Goal: Communication & Community: Answer question/provide support

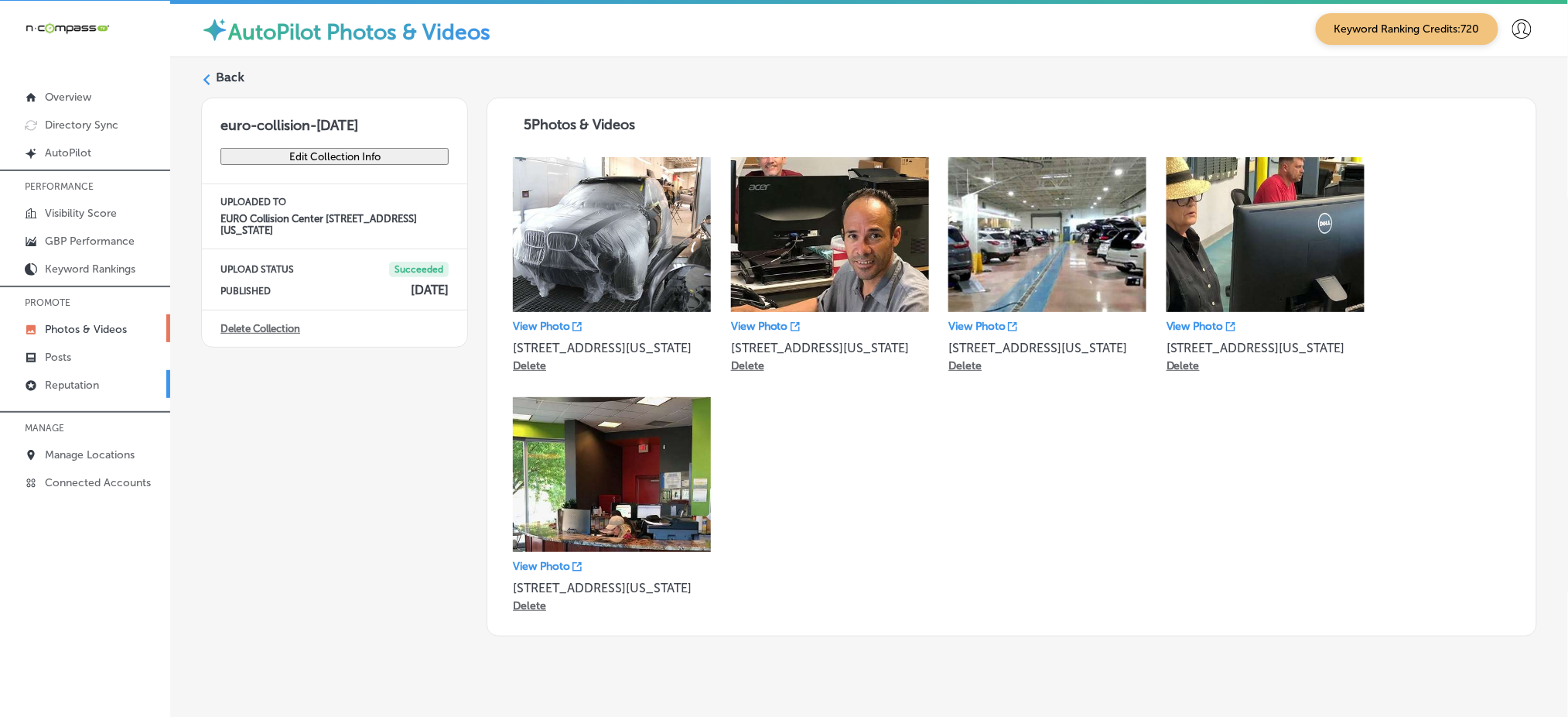
click at [128, 375] on link "Reputation" at bounding box center [85, 383] width 170 height 28
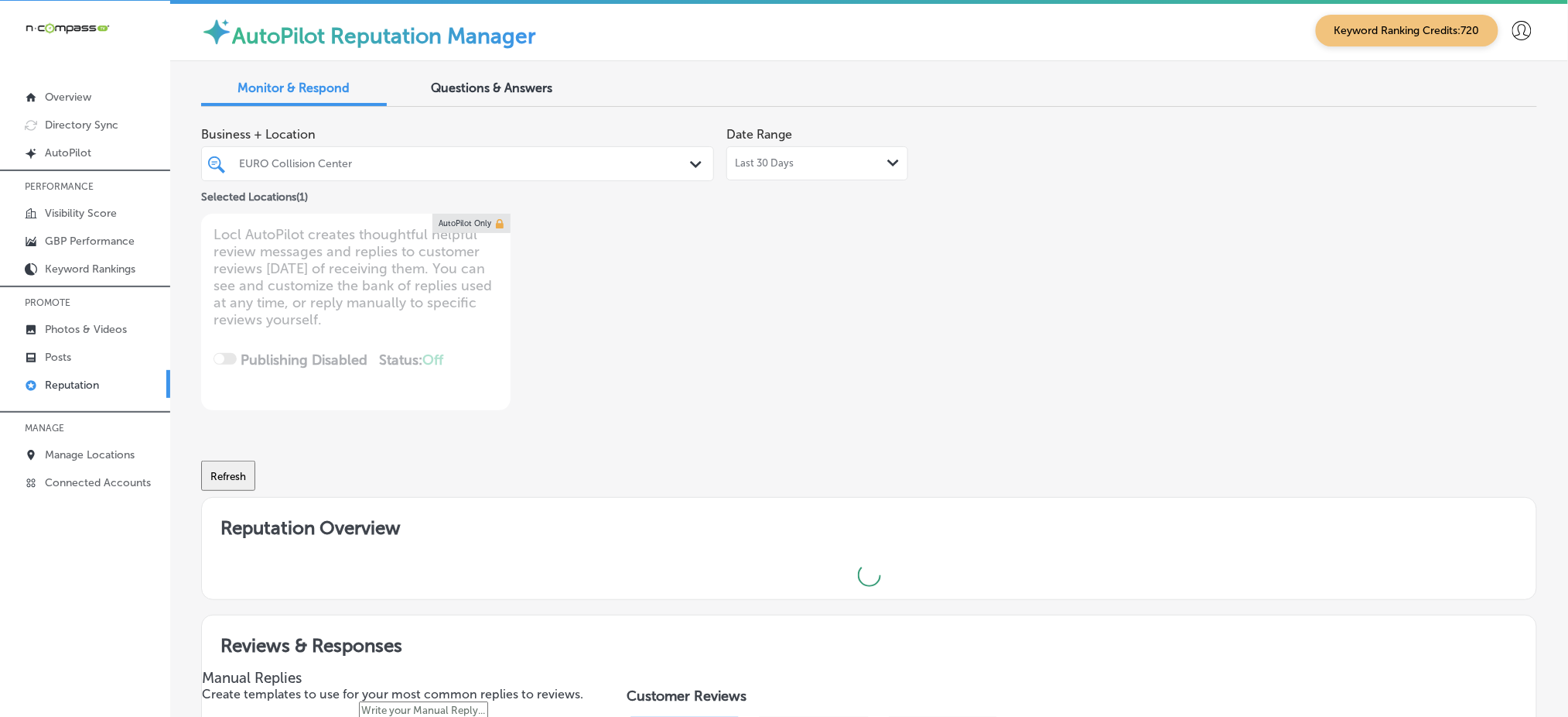
click at [515, 179] on div "EURO Collision Center Path Created with Sketch." at bounding box center [458, 163] width 513 height 34
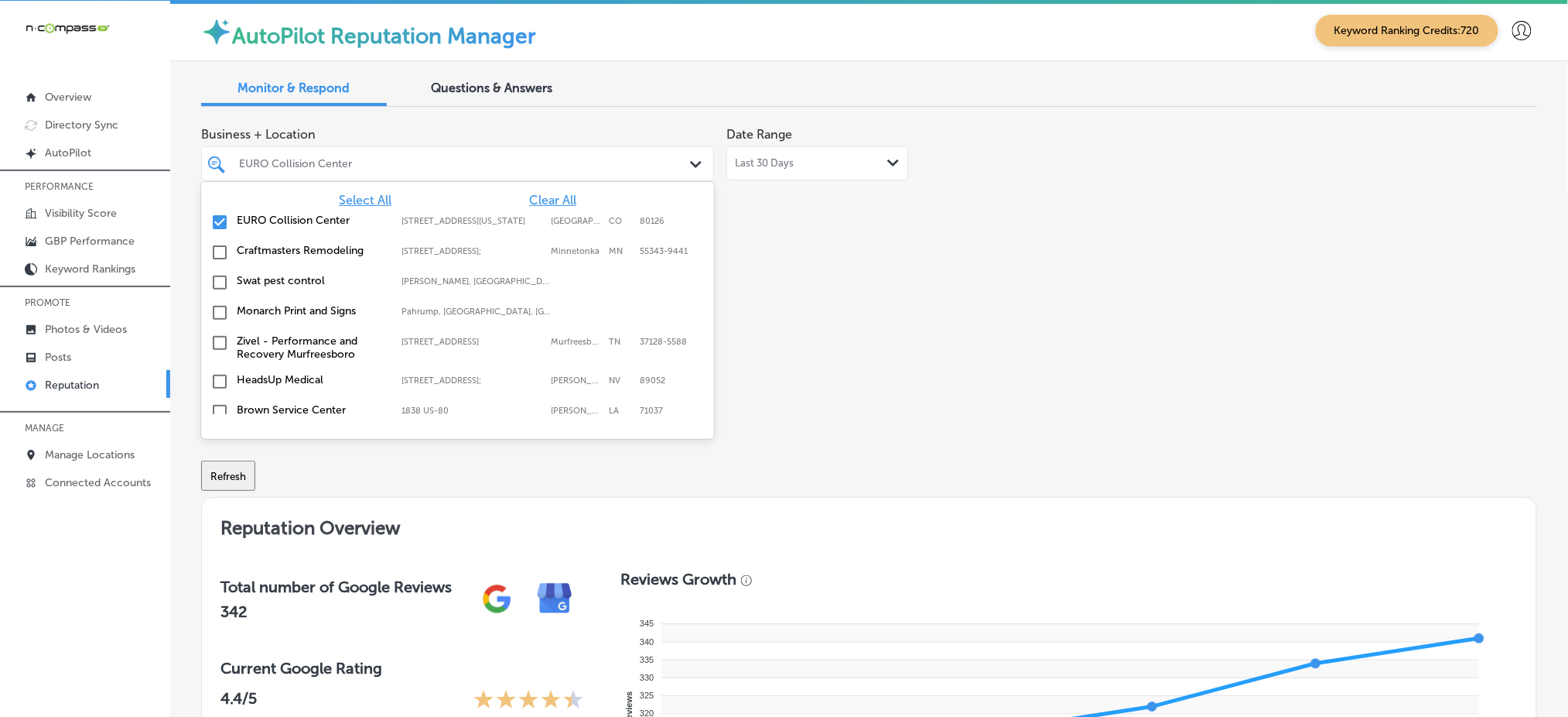
click at [355, 201] on span "Select All" at bounding box center [366, 200] width 53 height 14
click at [984, 310] on div "Business + Location option [STREET_ADDRESS][US_STATE]. 181 results available. U…" at bounding box center [602, 265] width 802 height 291
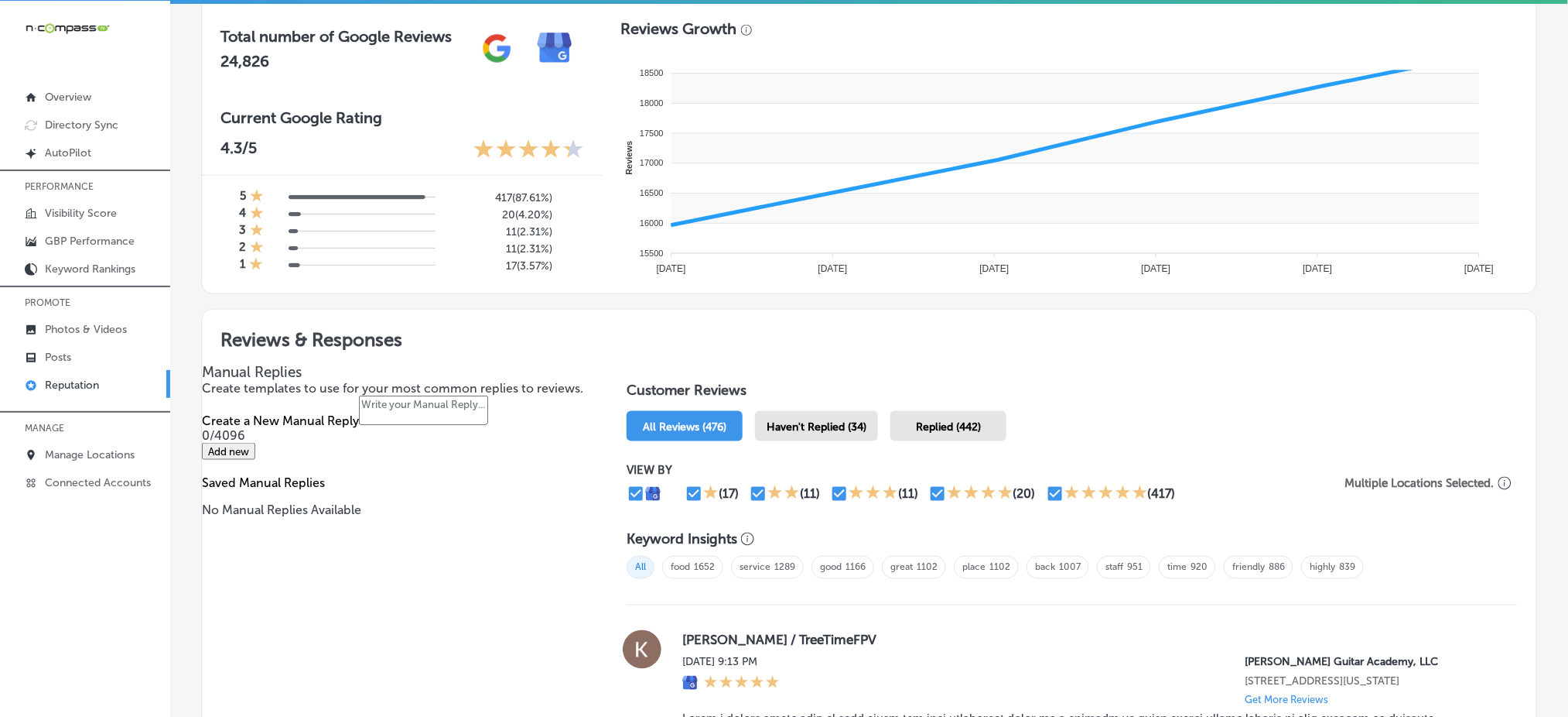
scroll to position [563, 0]
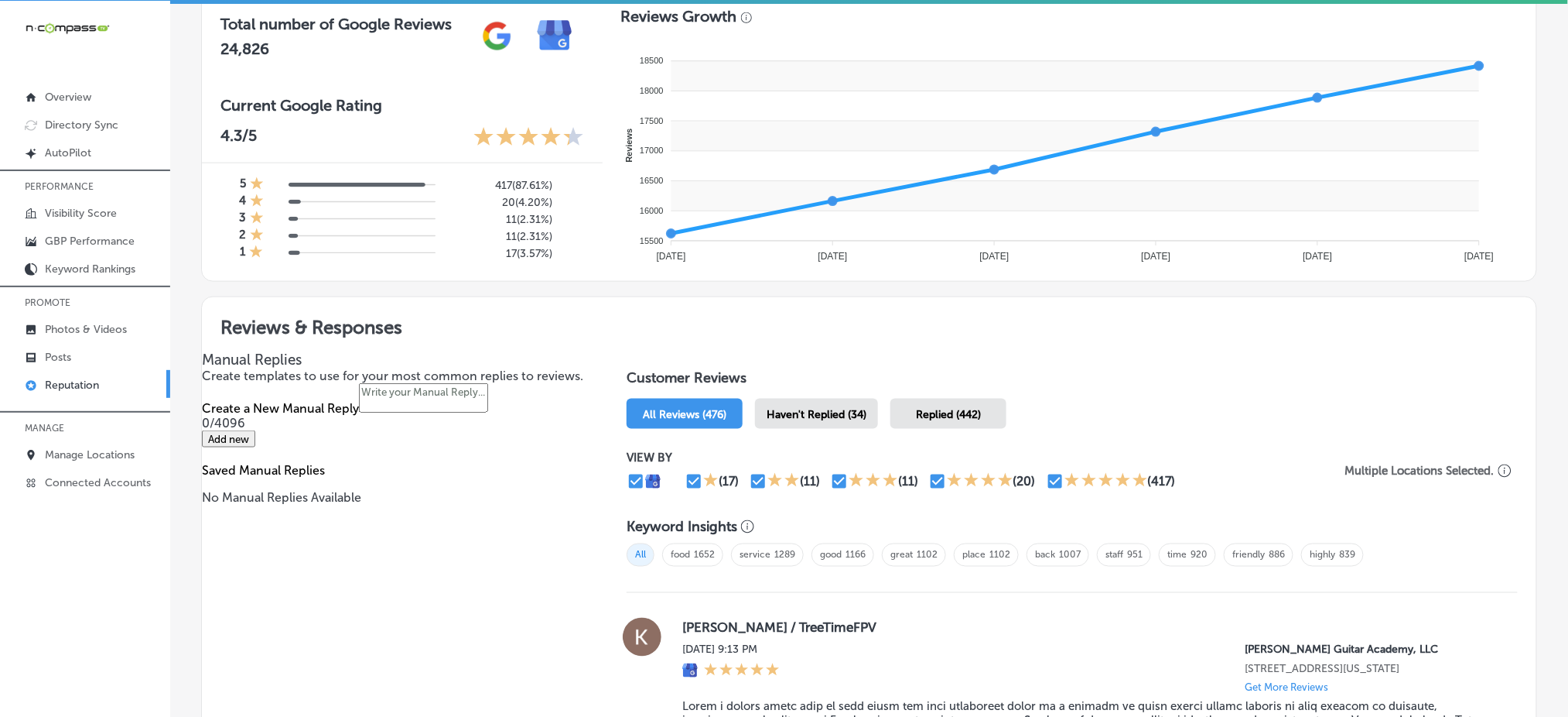
click at [822, 400] on div "Haven't Replied (34)" at bounding box center [816, 414] width 123 height 30
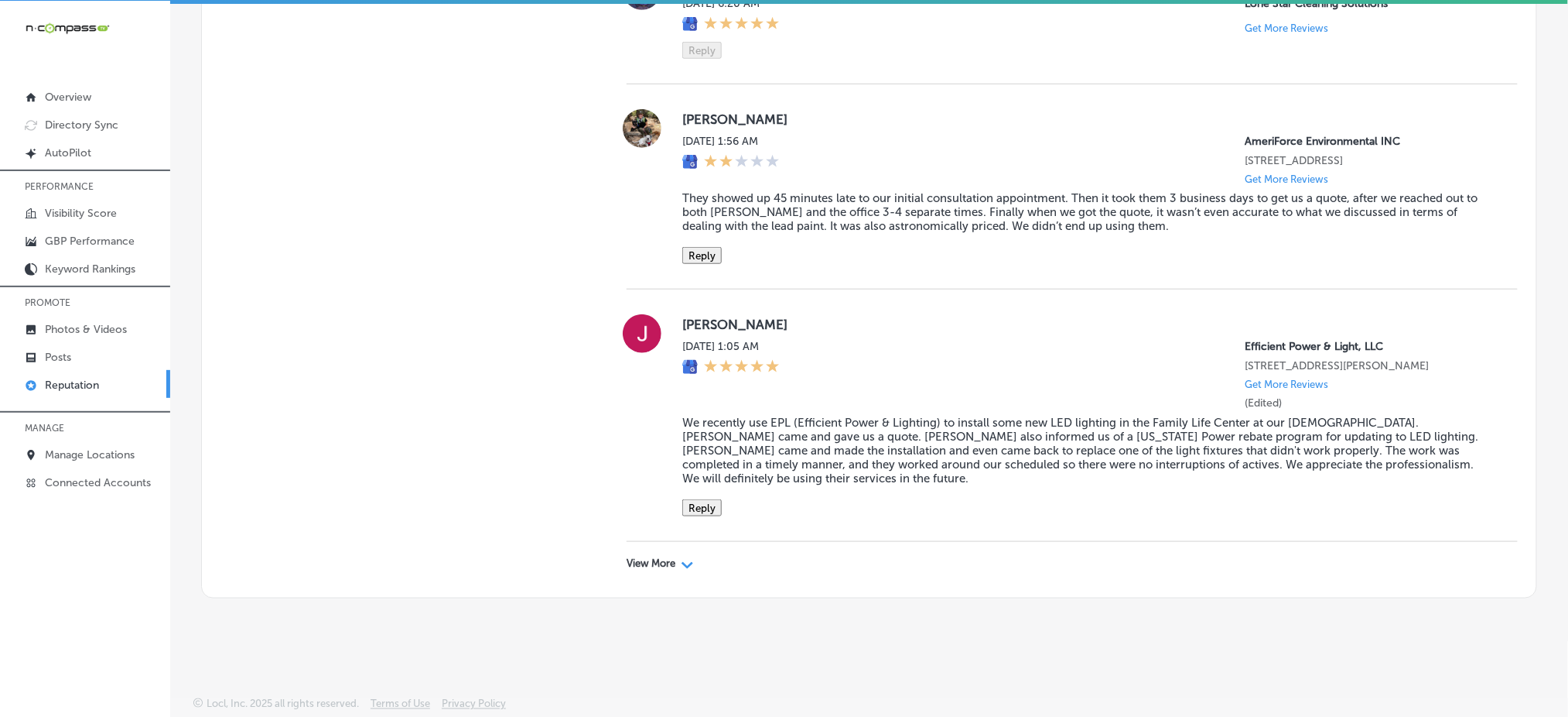
scroll to position [4835, 0]
click at [675, 557] on div "View More Path Created with Sketch." at bounding box center [661, 563] width 67 height 12
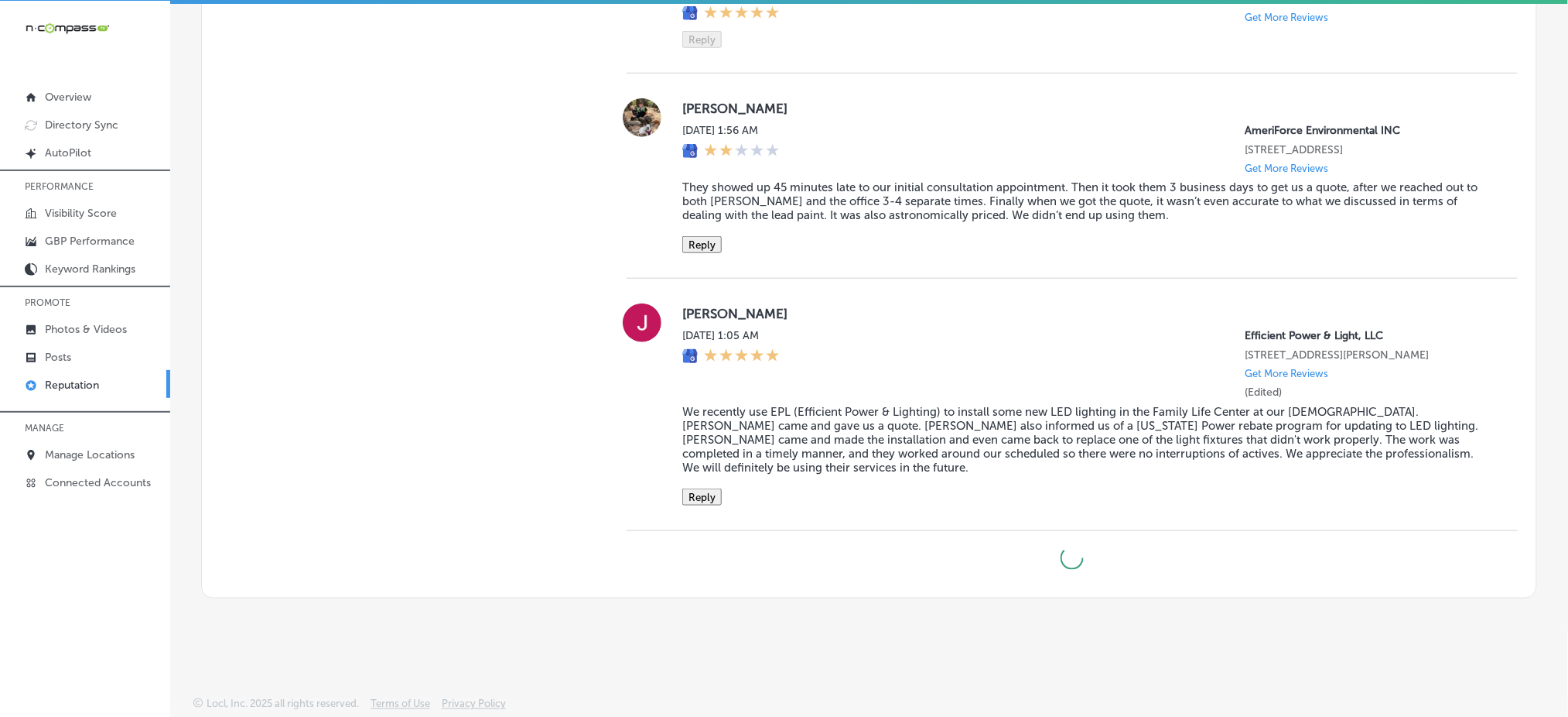
type textarea "x"
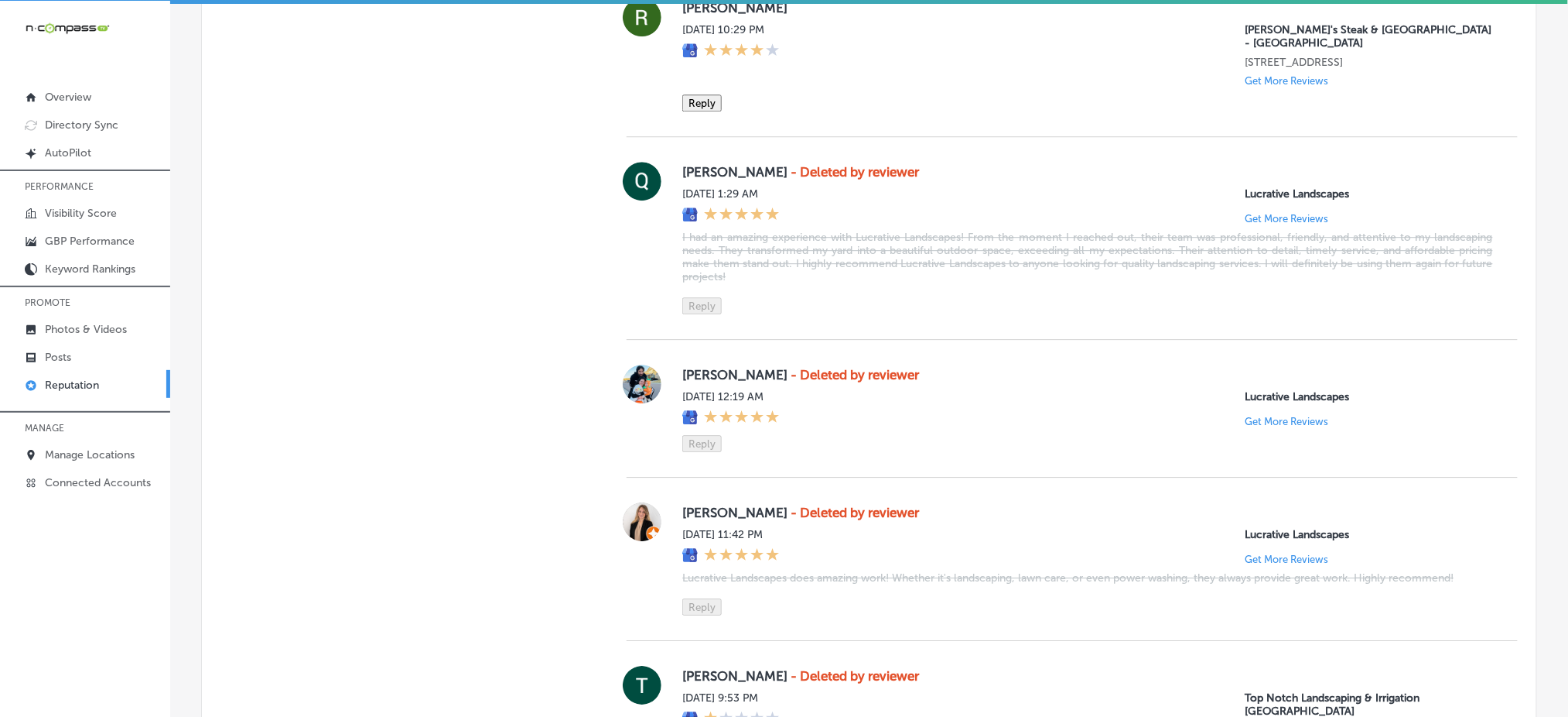
scroll to position [5970, 0]
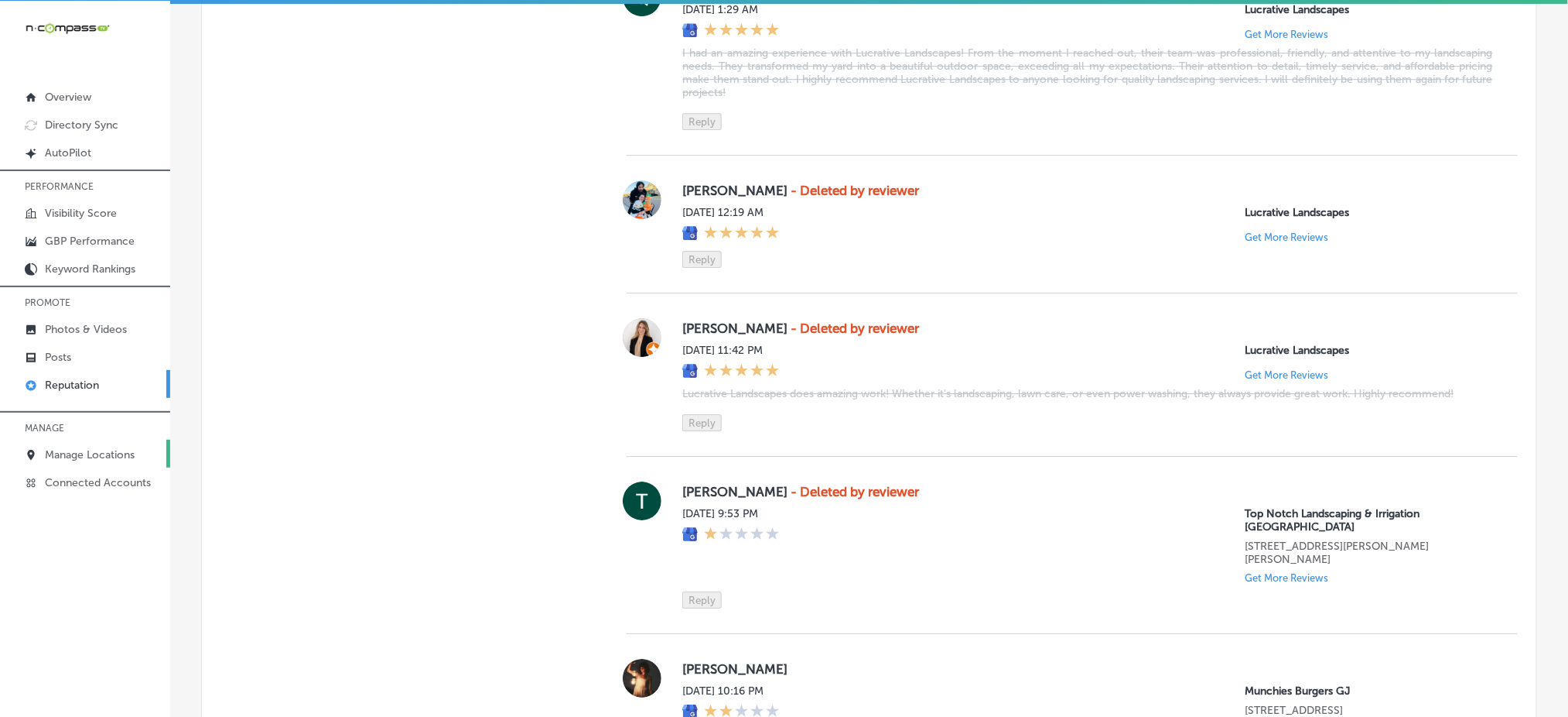
click at [56, 440] on link "Manage Locations" at bounding box center [85, 453] width 170 height 28
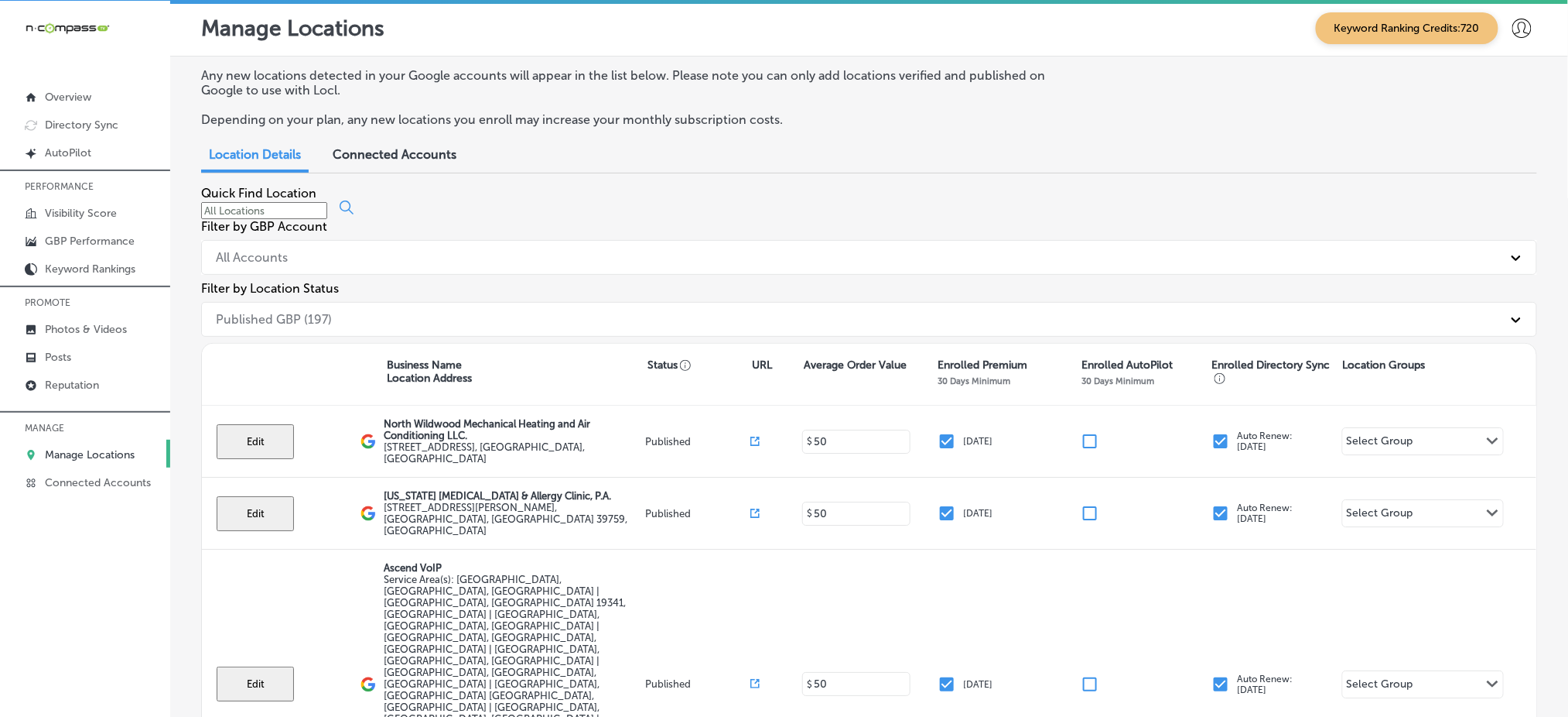
click at [367, 219] on div at bounding box center [869, 209] width 1336 height 18
click at [327, 219] on input at bounding box center [264, 210] width 126 height 17
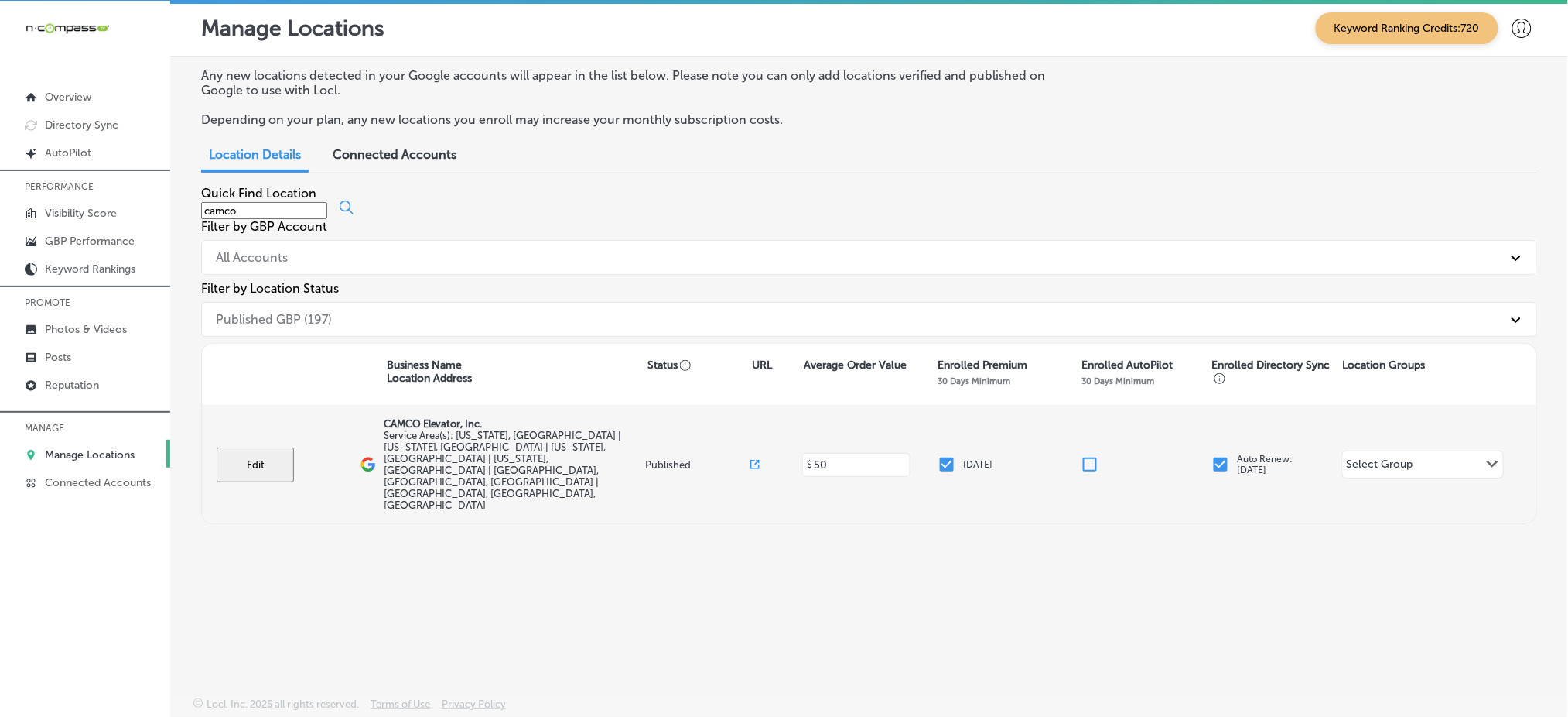
type input "camco"
click at [257, 448] on button "Edit" at bounding box center [255, 464] width 78 height 34
select select "US"
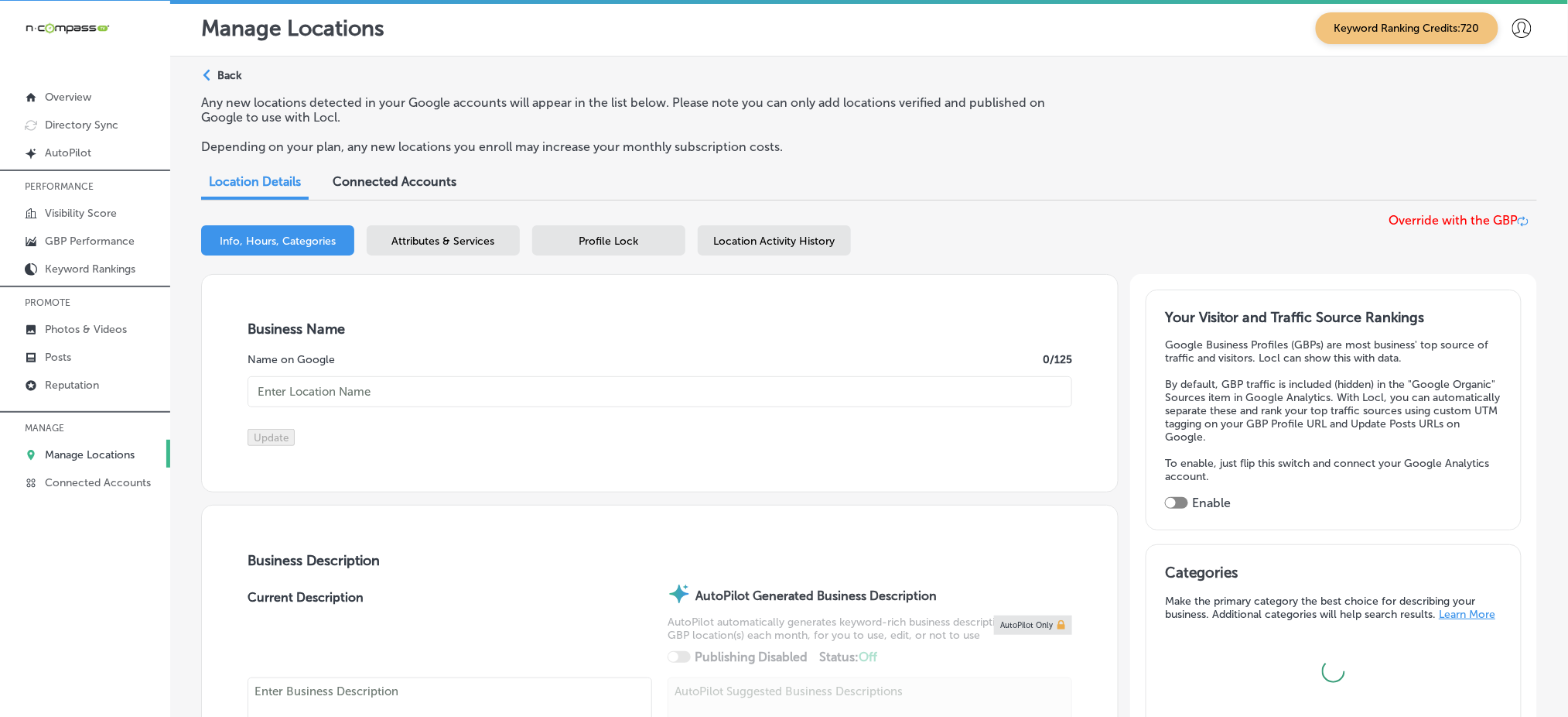
checkbox input "true"
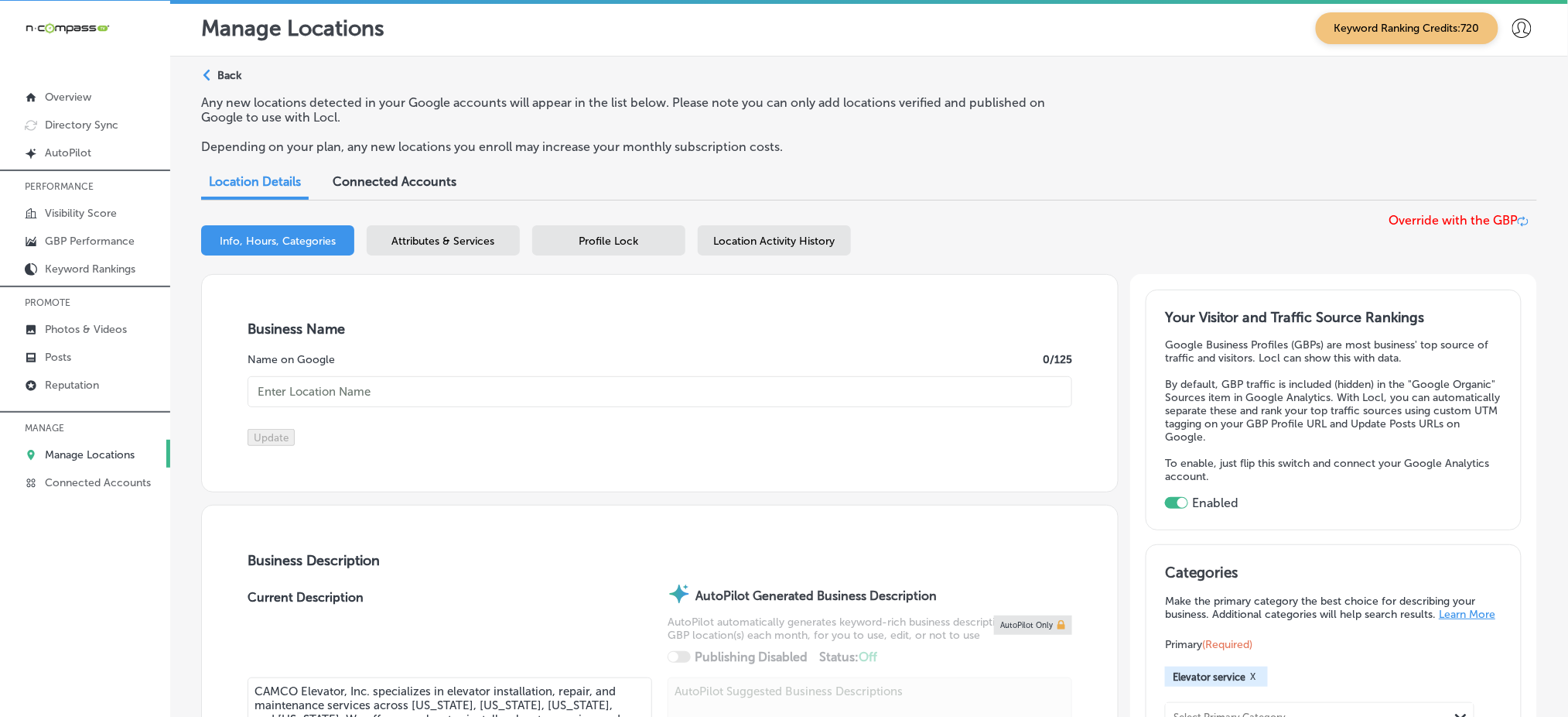
type textarea "CAMCO Elevator, Inc. specializes in elevator installation, repair, and maintena…"
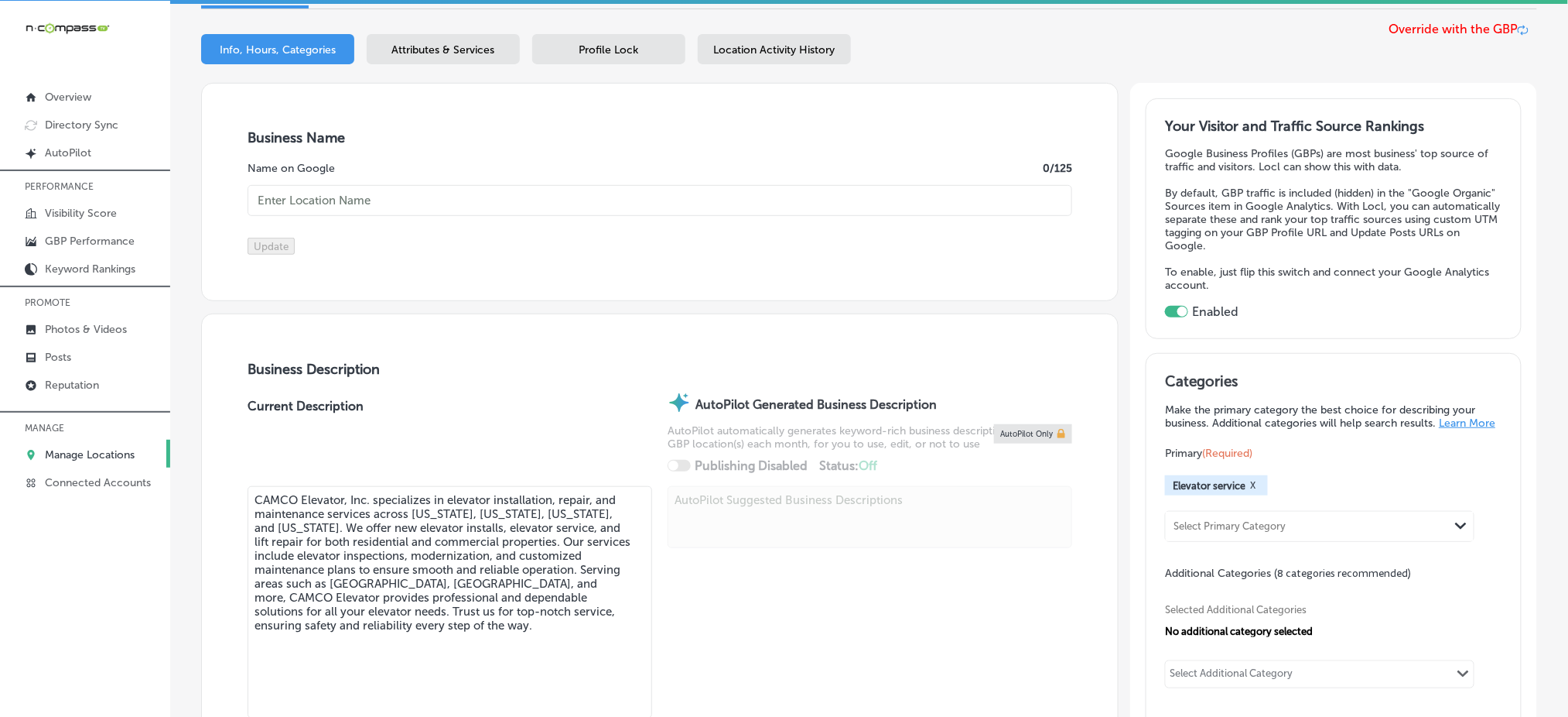
type input "CAMCO Elevator, Inc."
checkbox input "false"
type input "[STREET_ADDRESS][PERSON_NAME]"
type input "Texarkana"
type input "75501"
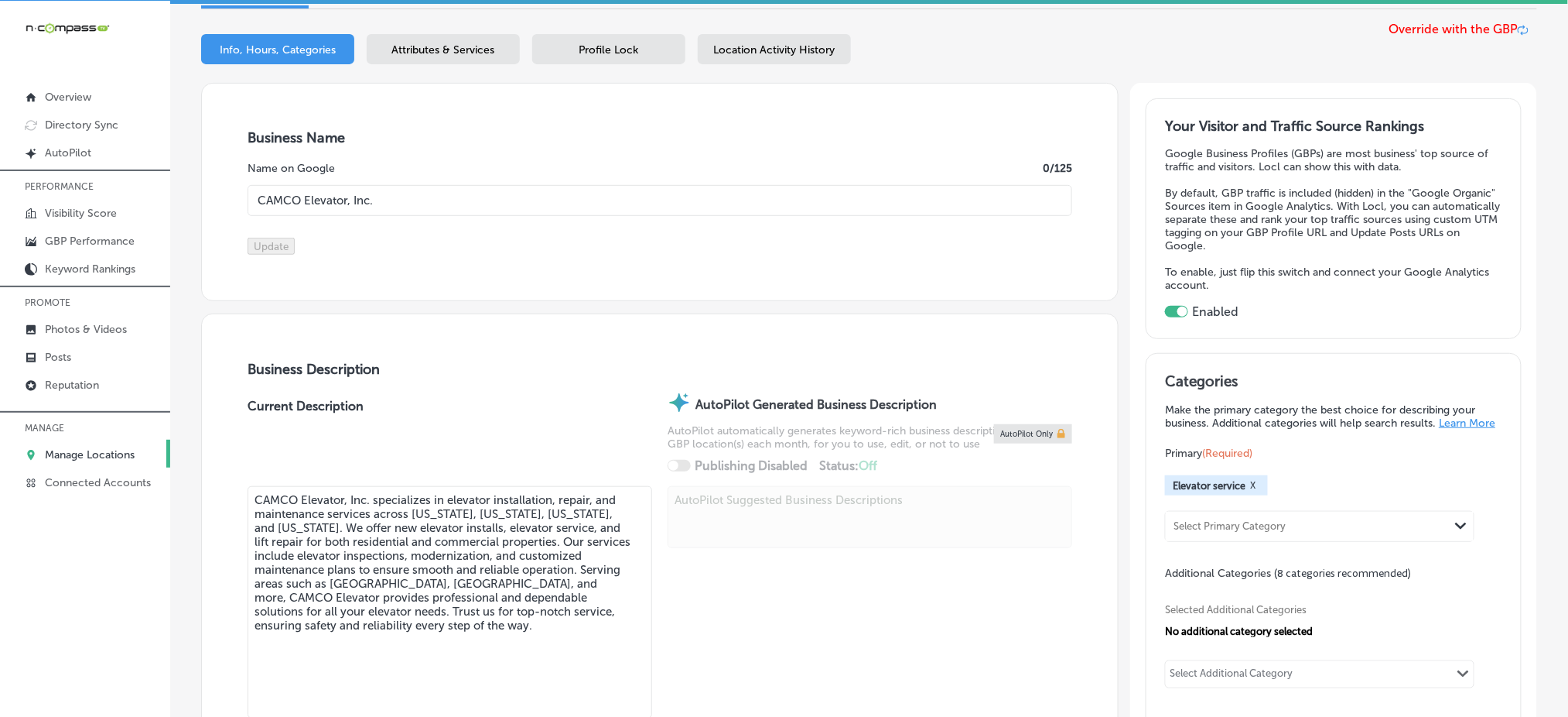
type input "US"
type input "[URL][DOMAIN_NAME]"
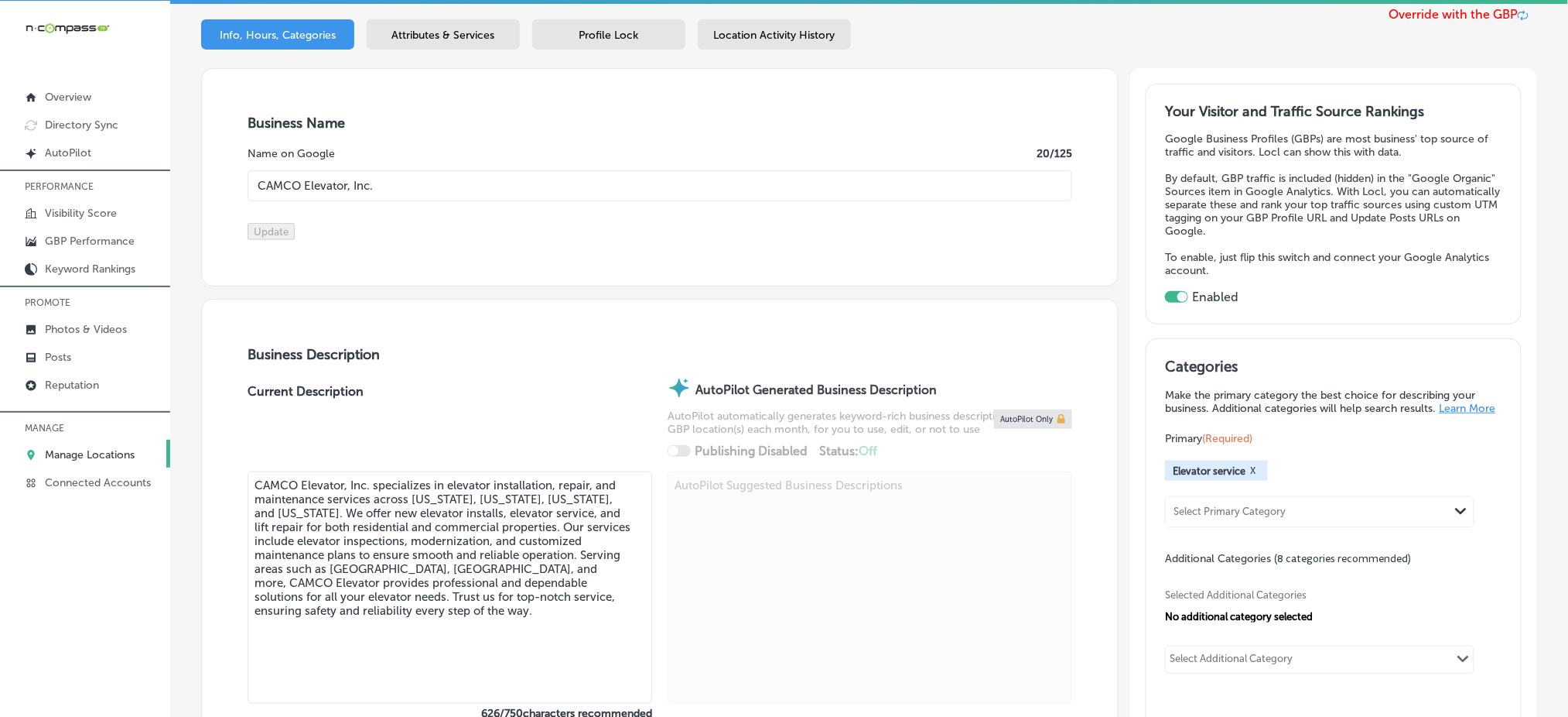
type input "[PHONE_NUMBER]"
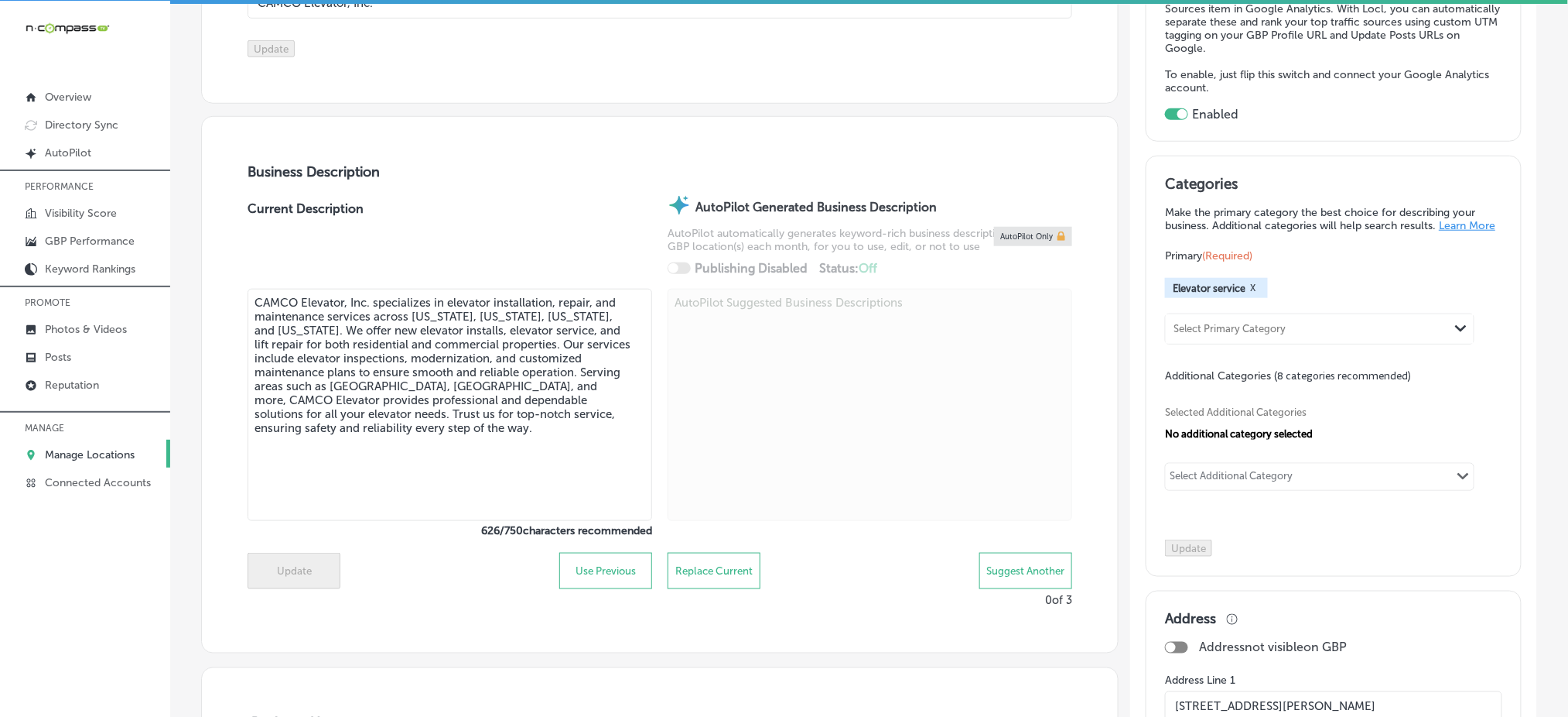
scroll to position [412, 0]
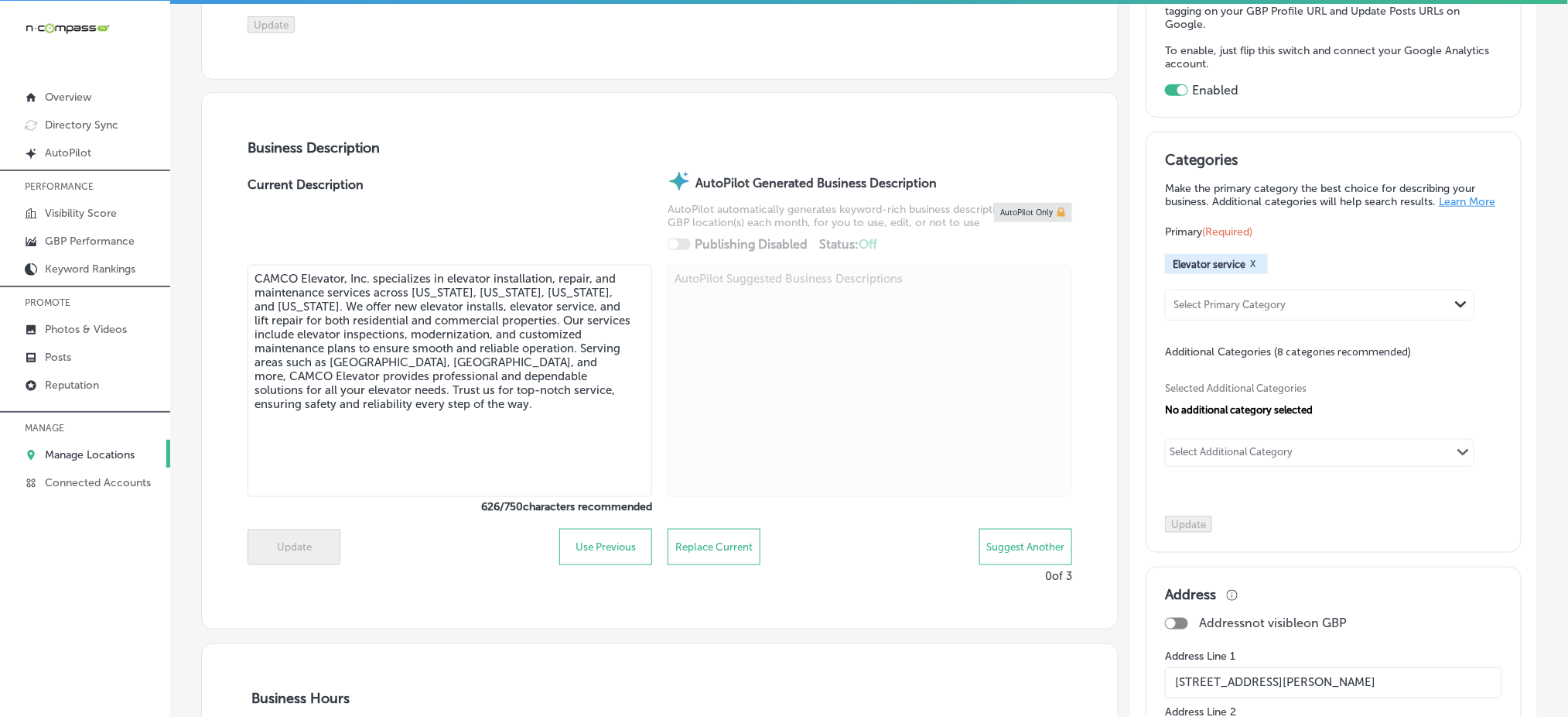
click at [1252, 455] on div "Select Additional Category" at bounding box center [1231, 455] width 123 height 18
type input "elevator"
click at [1186, 457] on input "elevator" at bounding box center [1190, 455] width 39 height 11
click at [1457, 451] on icon "Path Created with Sketch." at bounding box center [1463, 452] width 11 height 7
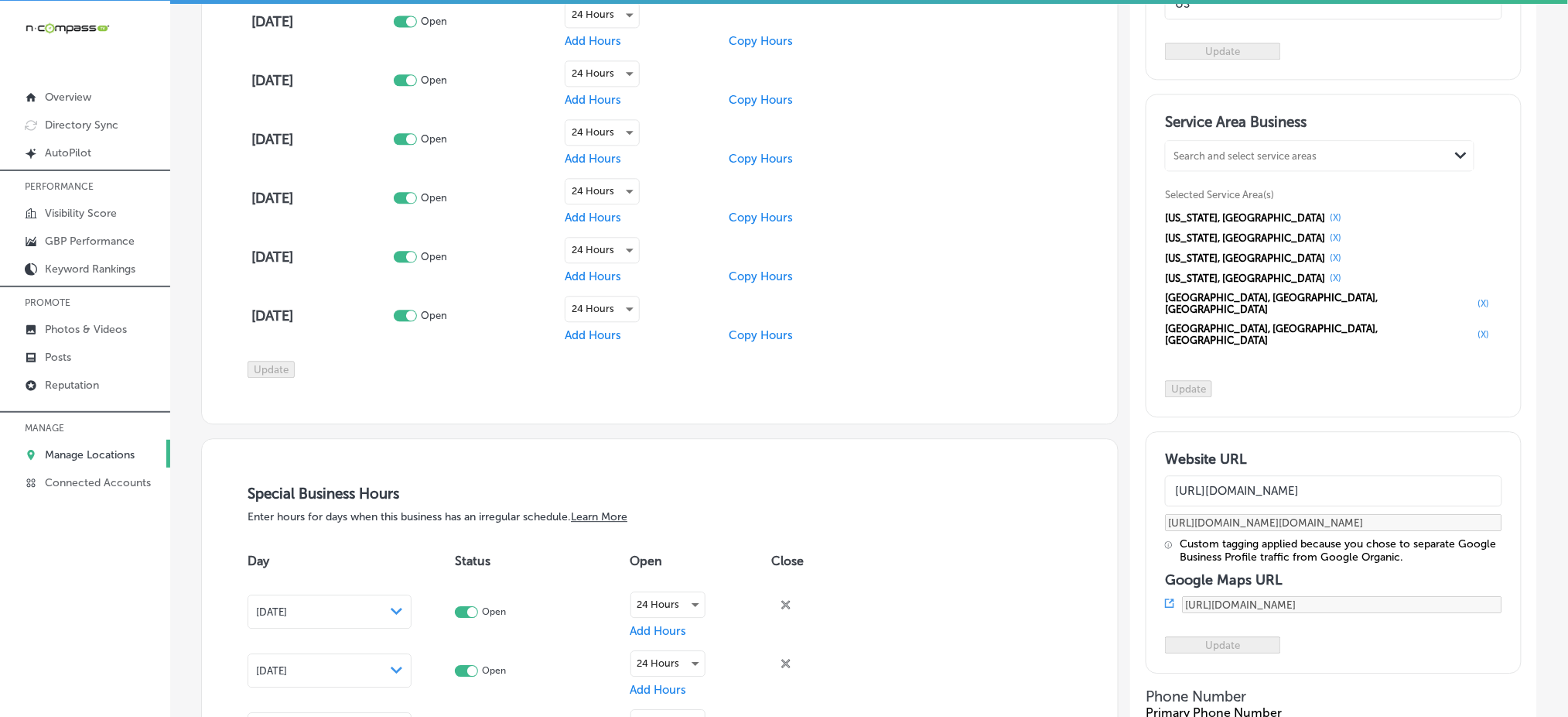
scroll to position [1238, 0]
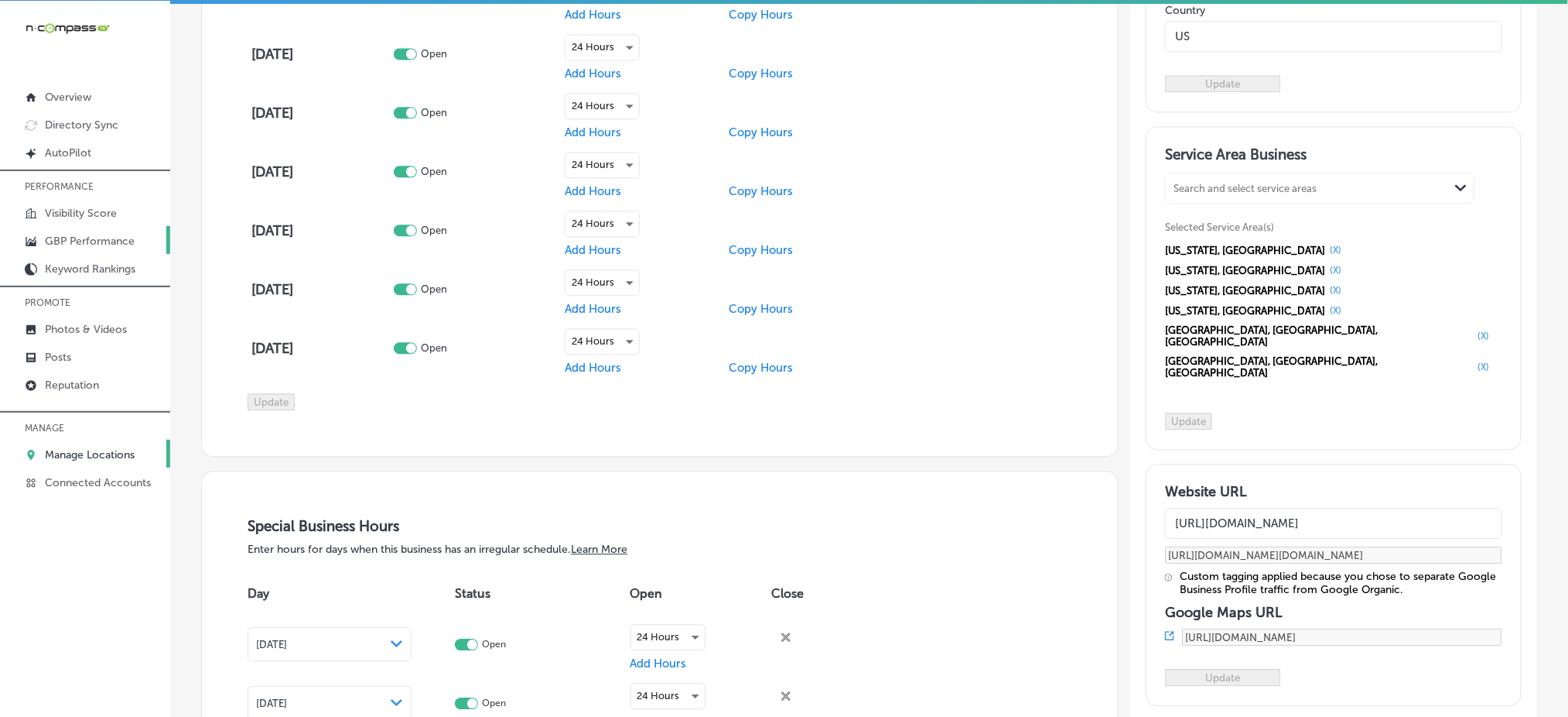
click at [110, 234] on p "GBP Performance" at bounding box center [90, 241] width 90 height 13
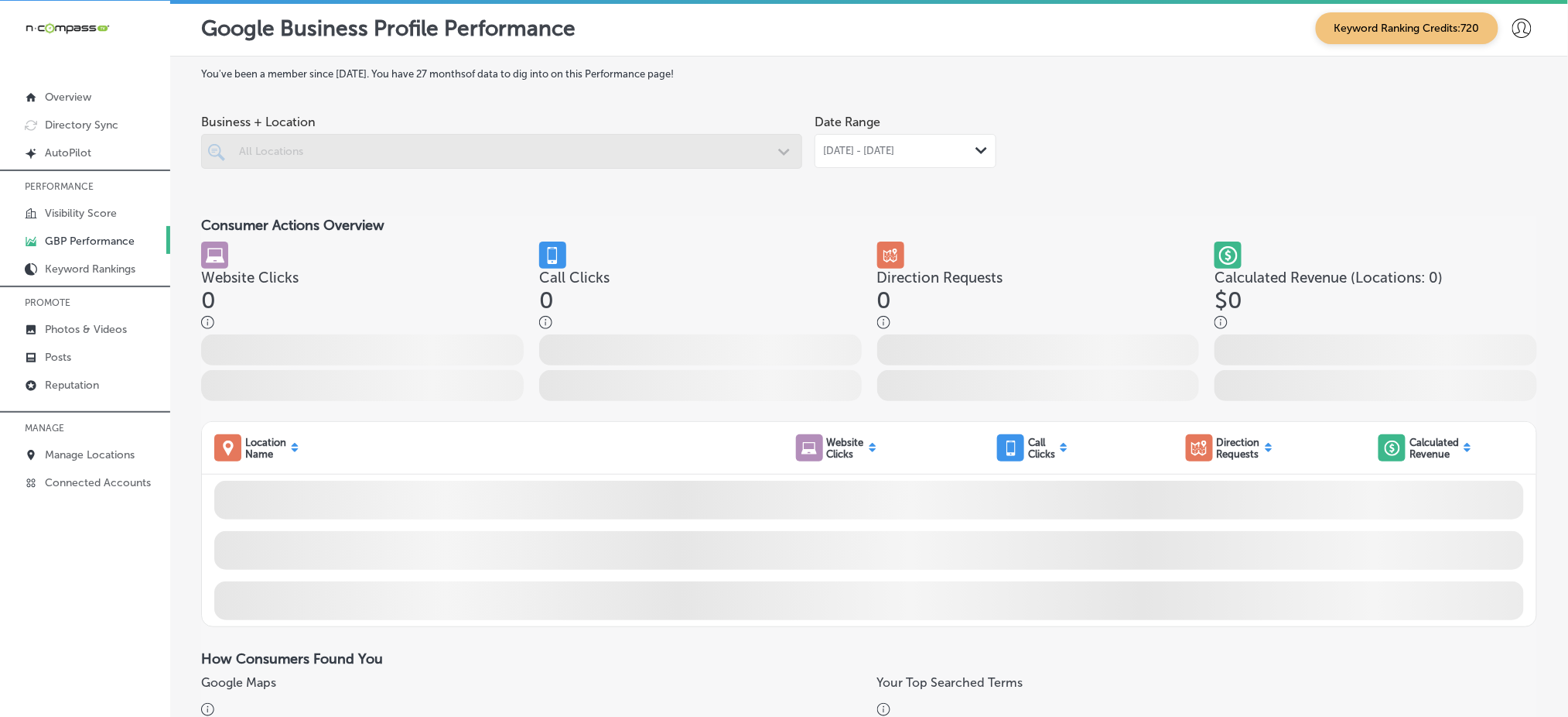
click at [885, 144] on span "[DATE] - [DATE]" at bounding box center [859, 150] width 71 height 12
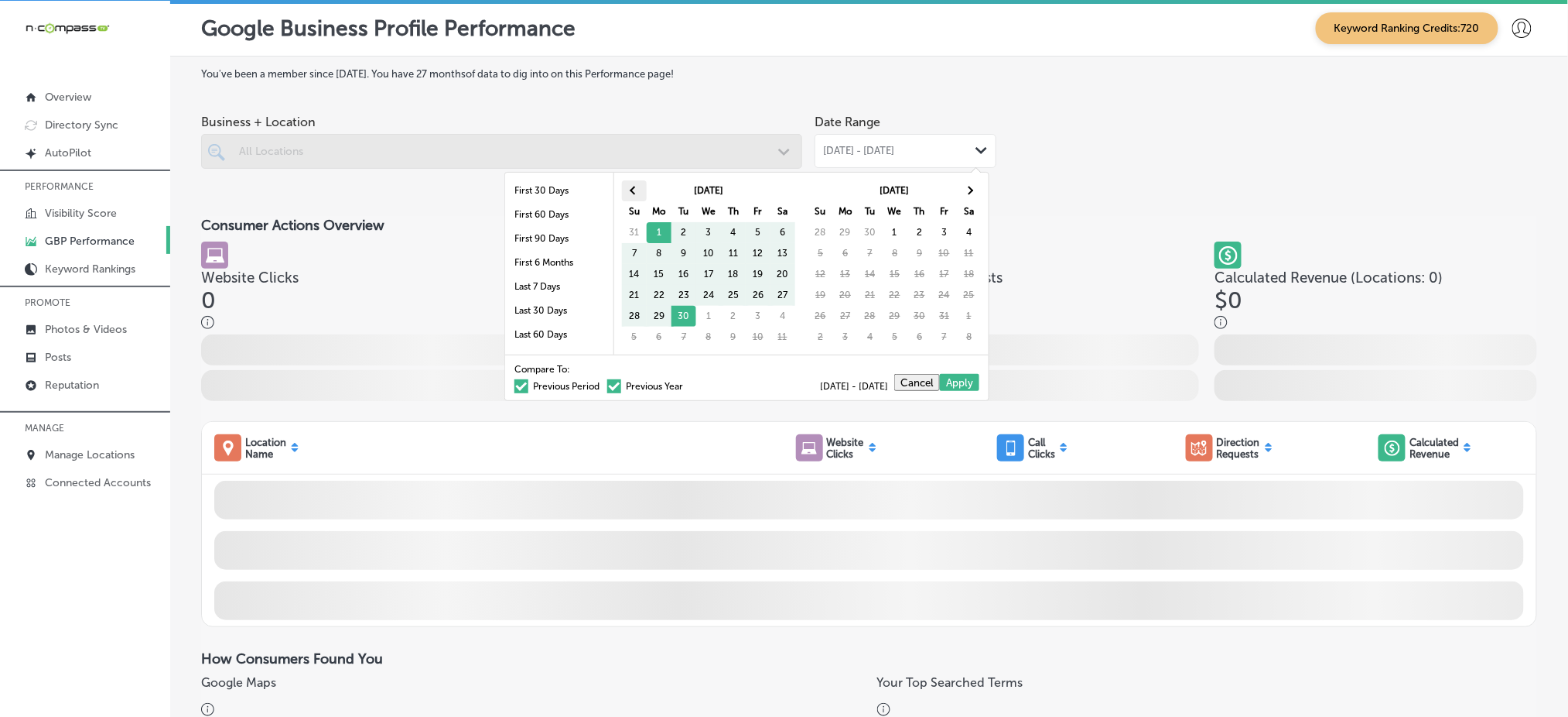
click at [633, 184] on th at bounding box center [634, 191] width 25 height 21
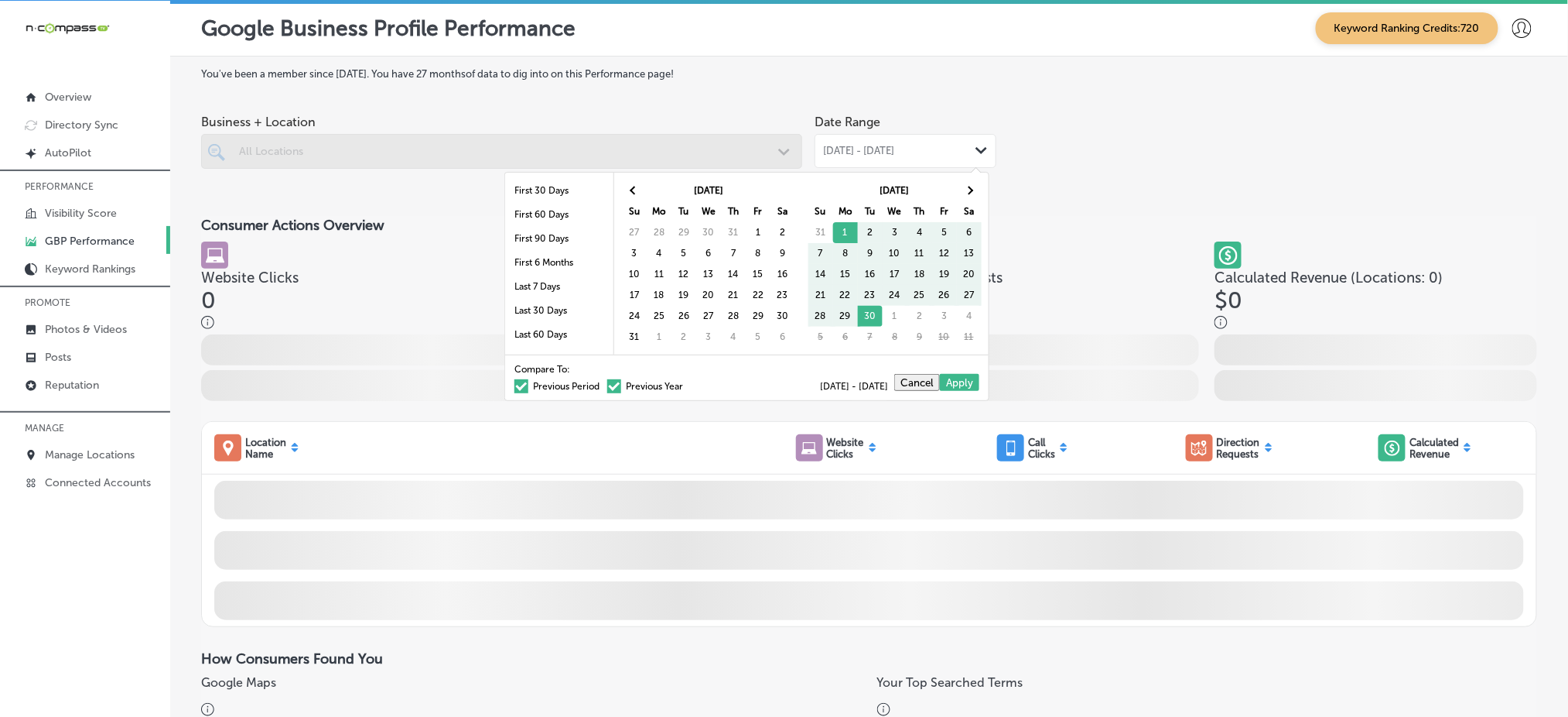
click at [633, 184] on th at bounding box center [634, 191] width 25 height 21
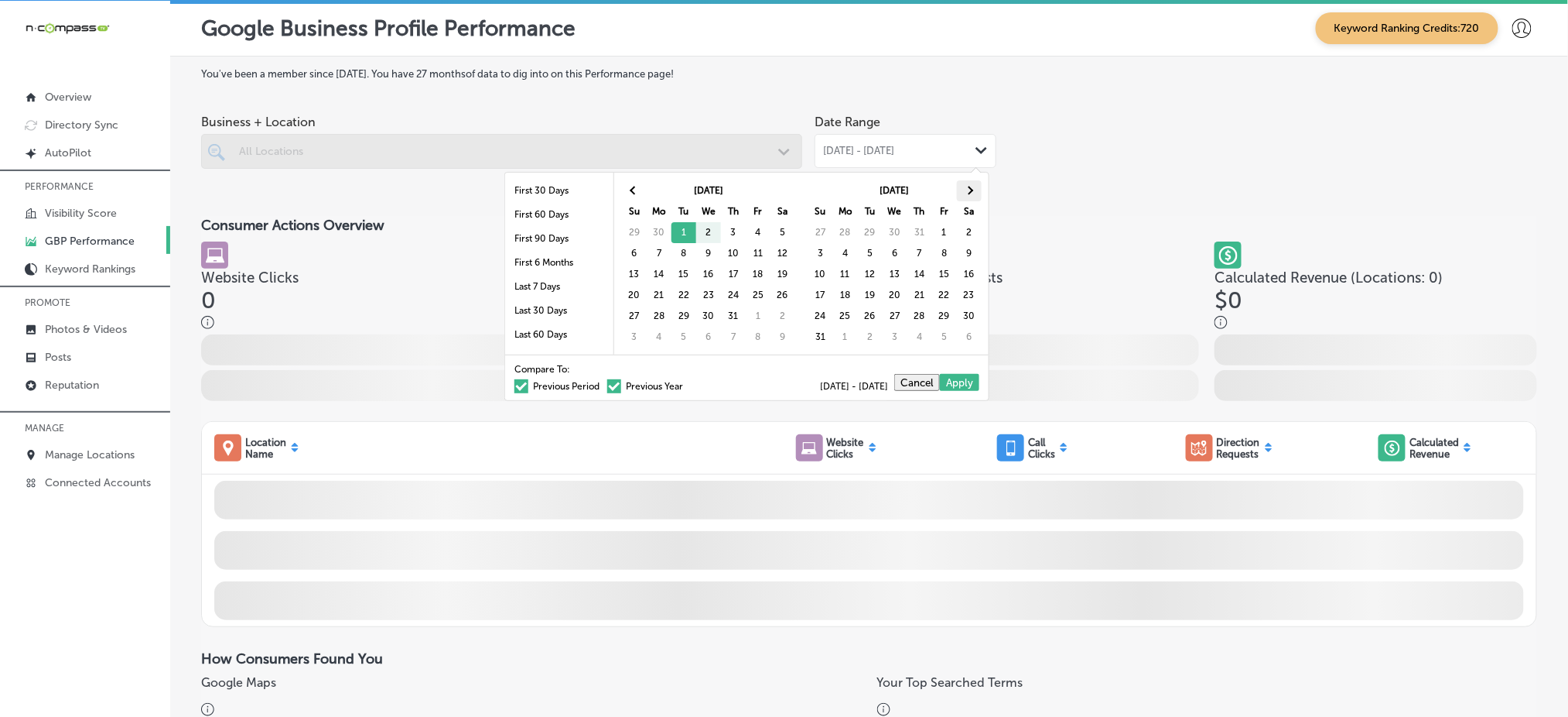
click at [971, 189] on span at bounding box center [969, 191] width 9 height 9
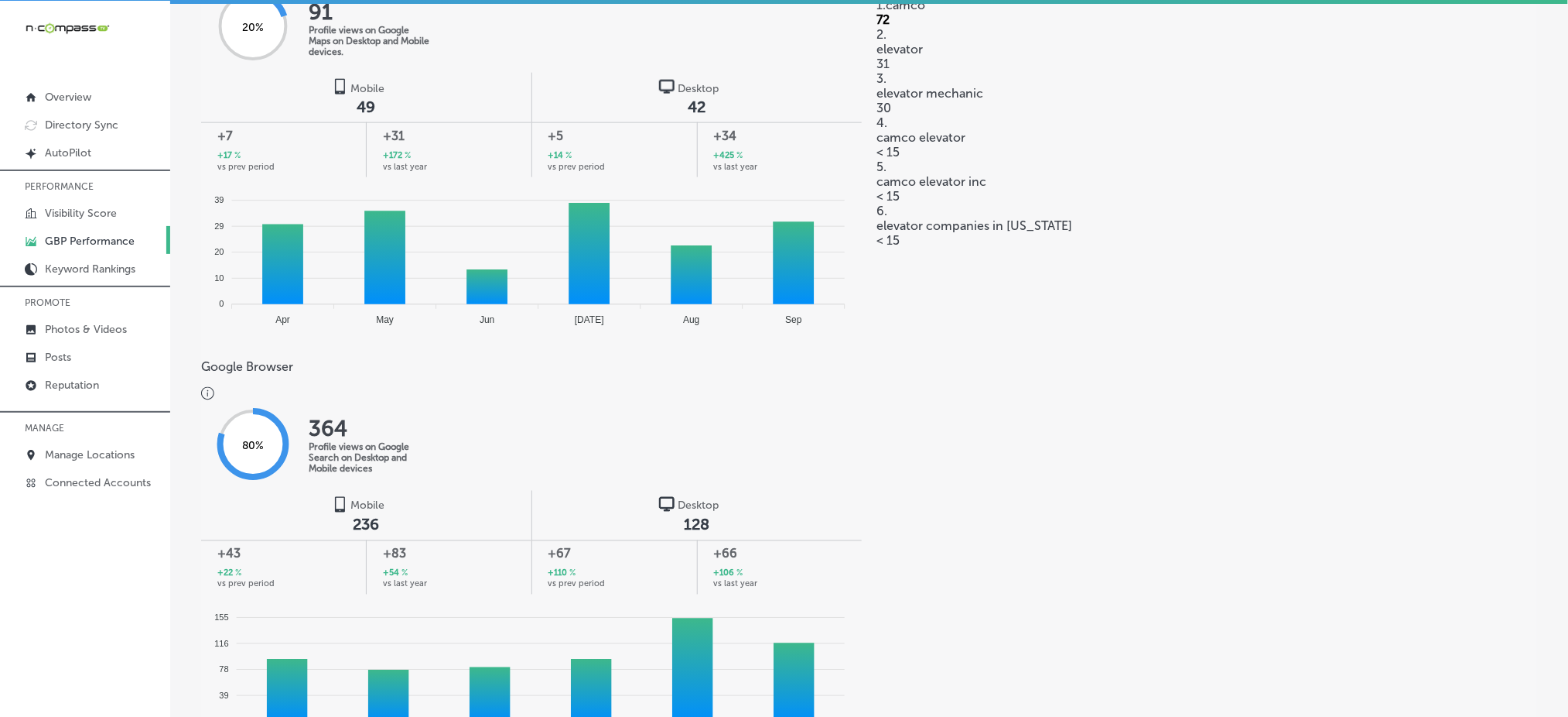
scroll to position [825, 0]
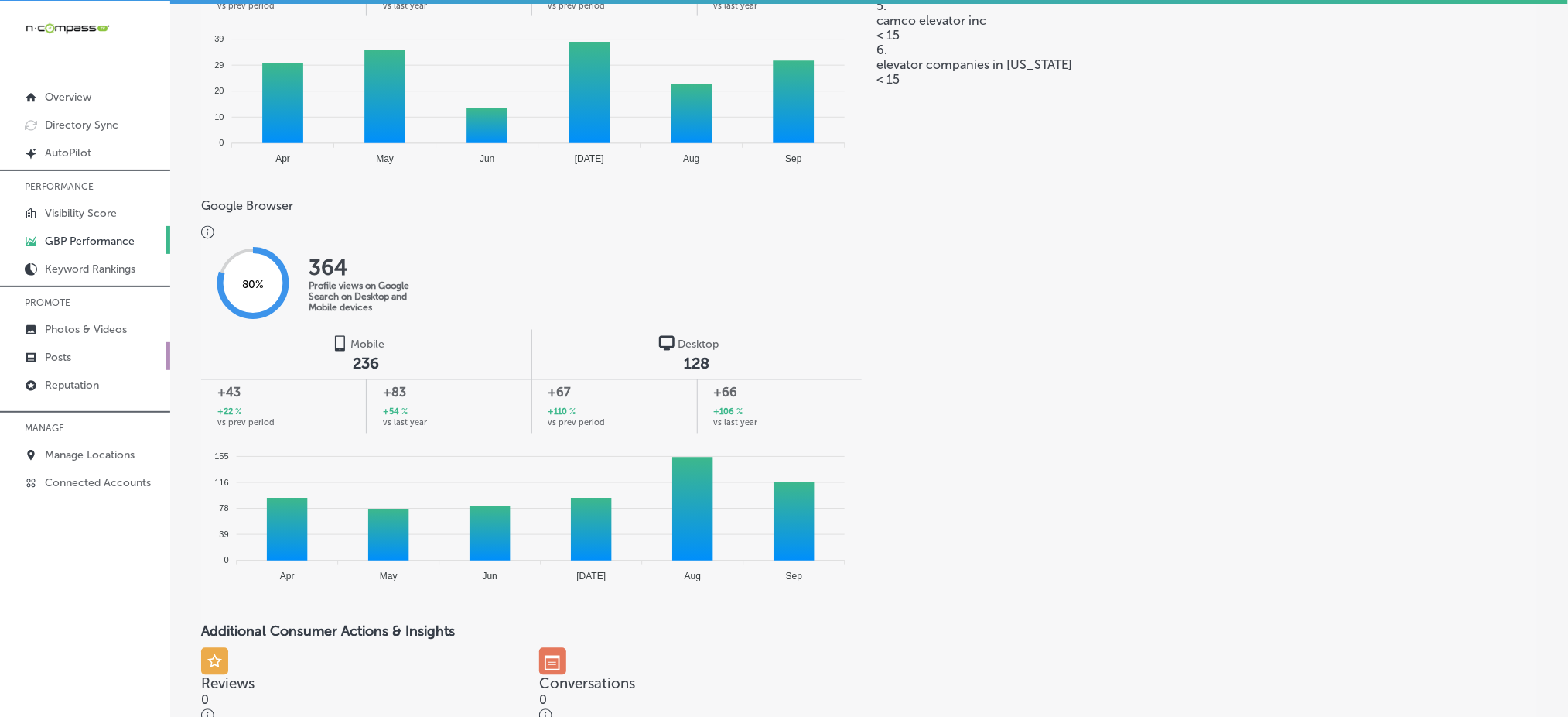
click at [41, 350] on link "Posts" at bounding box center [85, 356] width 170 height 28
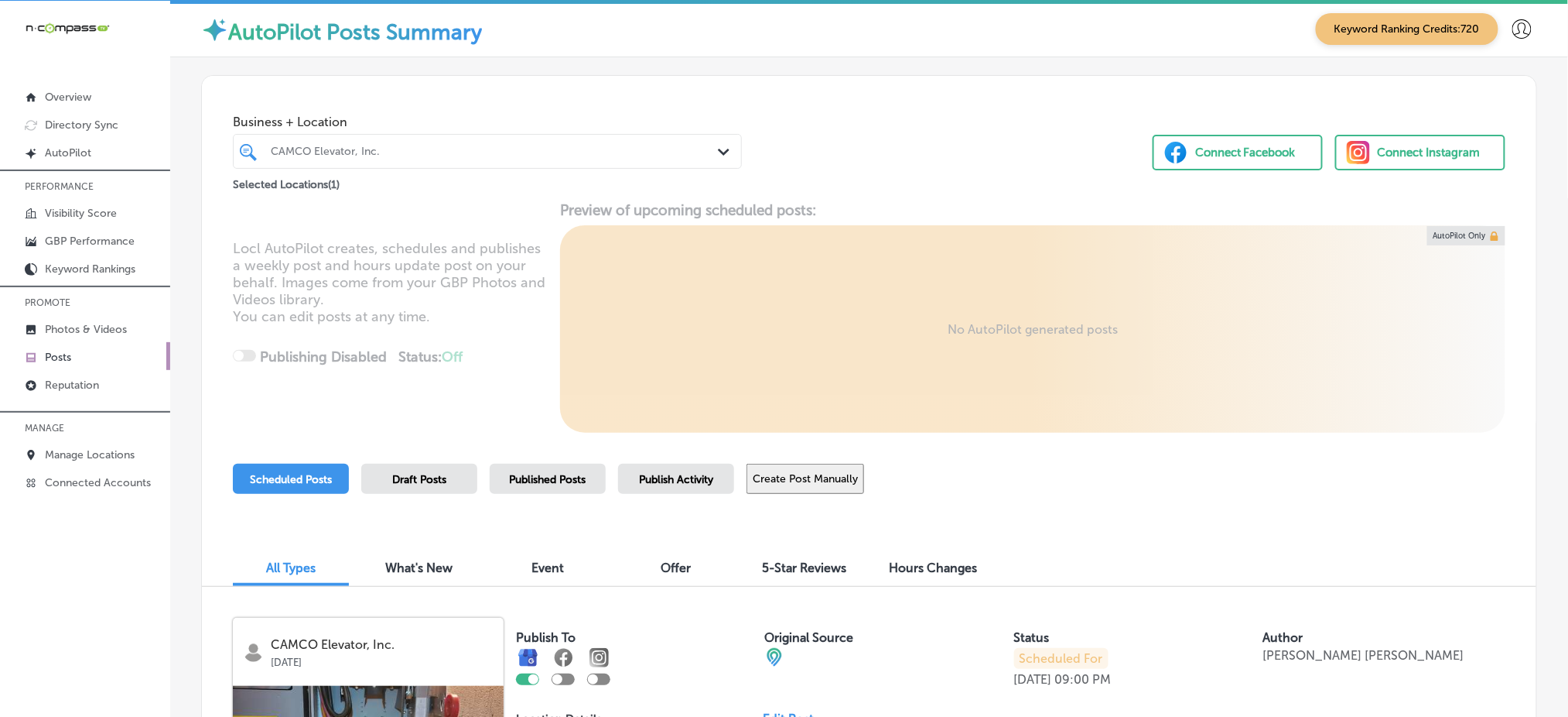
click at [499, 155] on div "CAMCO Elevator, Inc." at bounding box center [495, 151] width 449 height 13
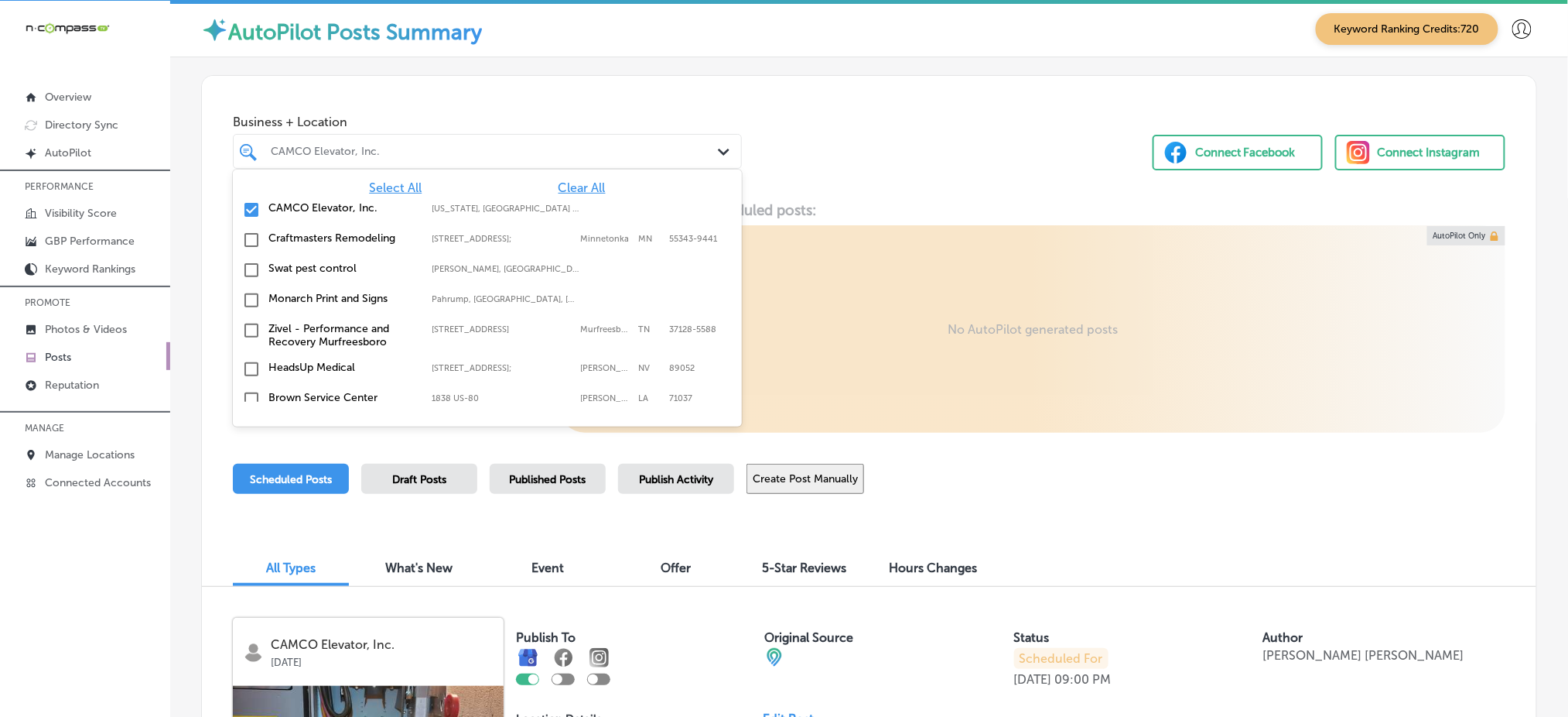
click at [378, 180] on span "Select All" at bounding box center [395, 188] width 53 height 14
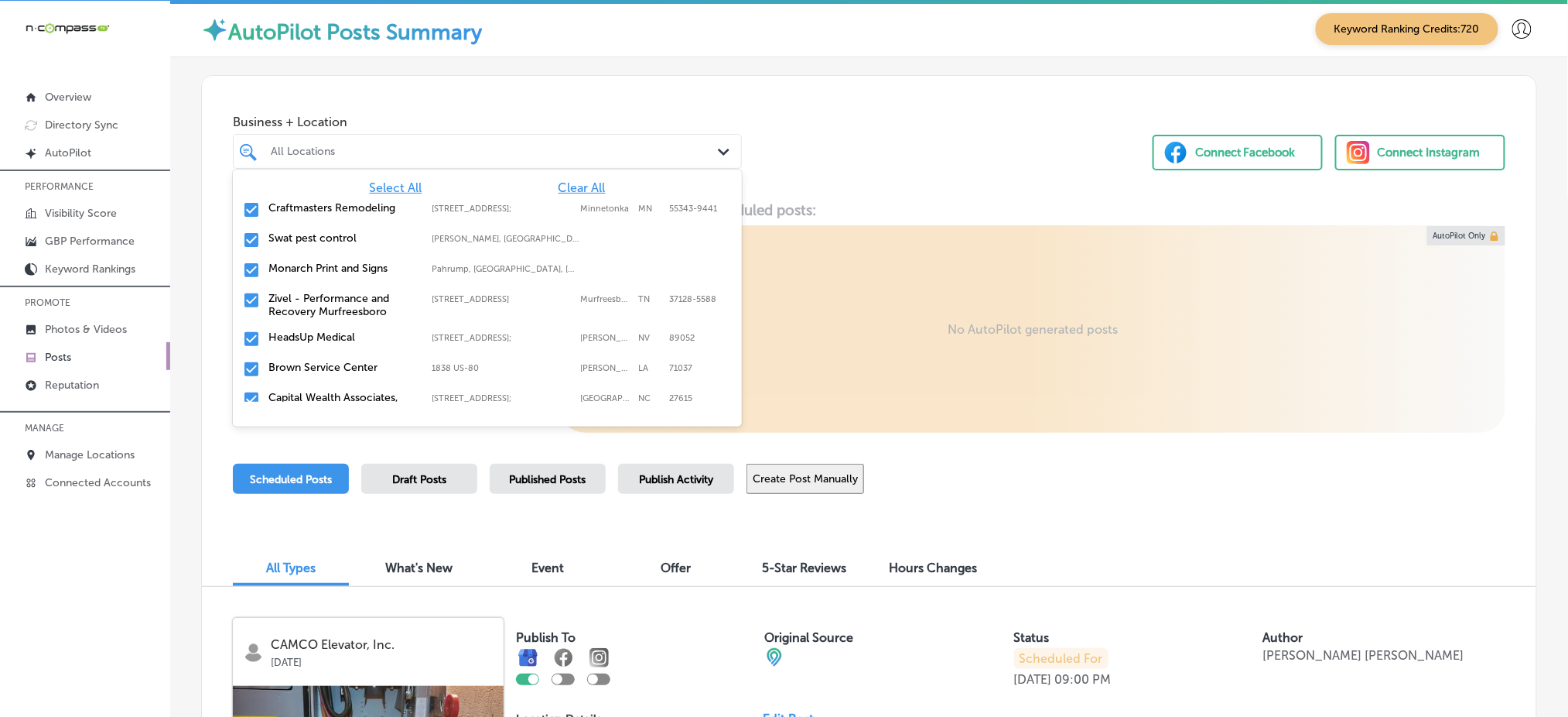
click at [797, 168] on div "Business + Location option focused, 1 of 181. 181 results available. Use Up and…" at bounding box center [869, 135] width 1335 height 118
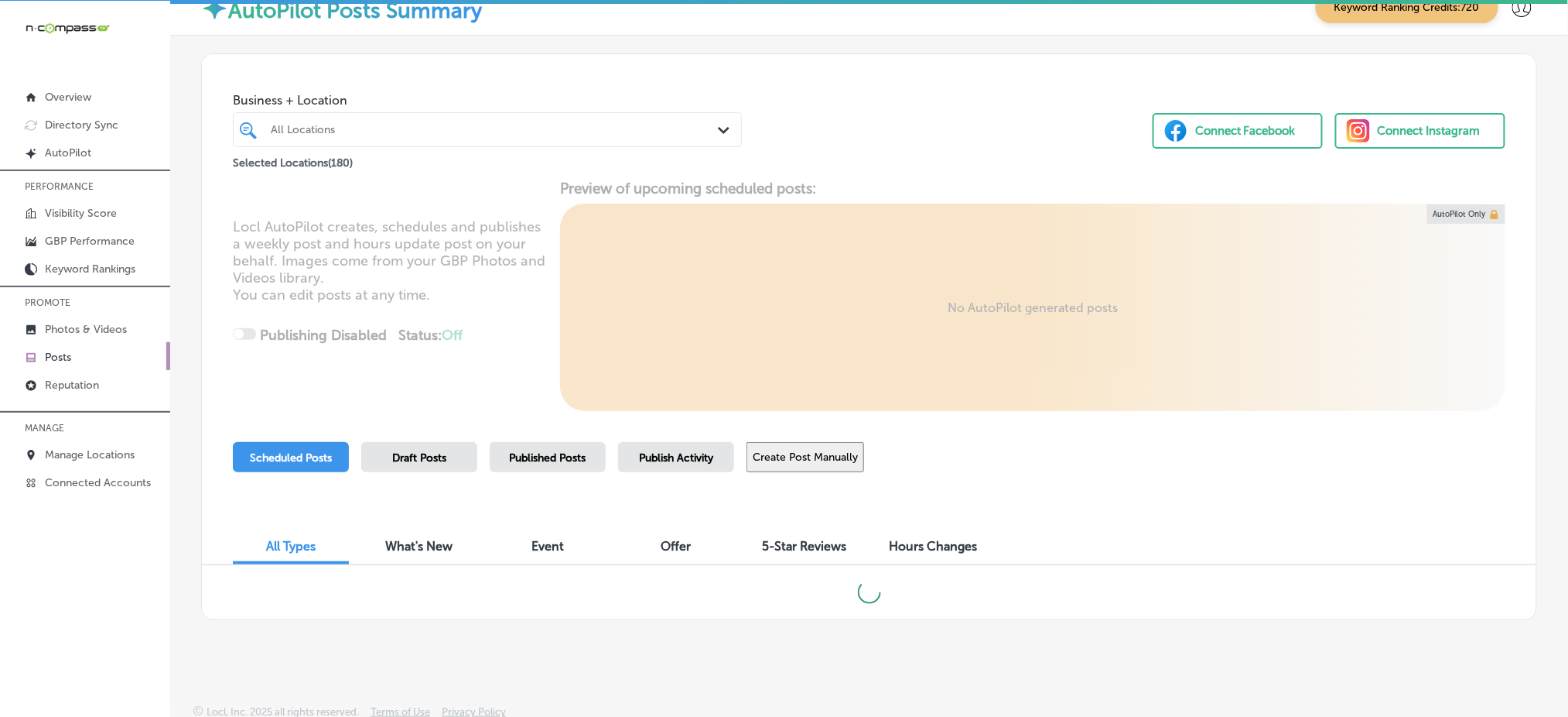
scroll to position [29, 0]
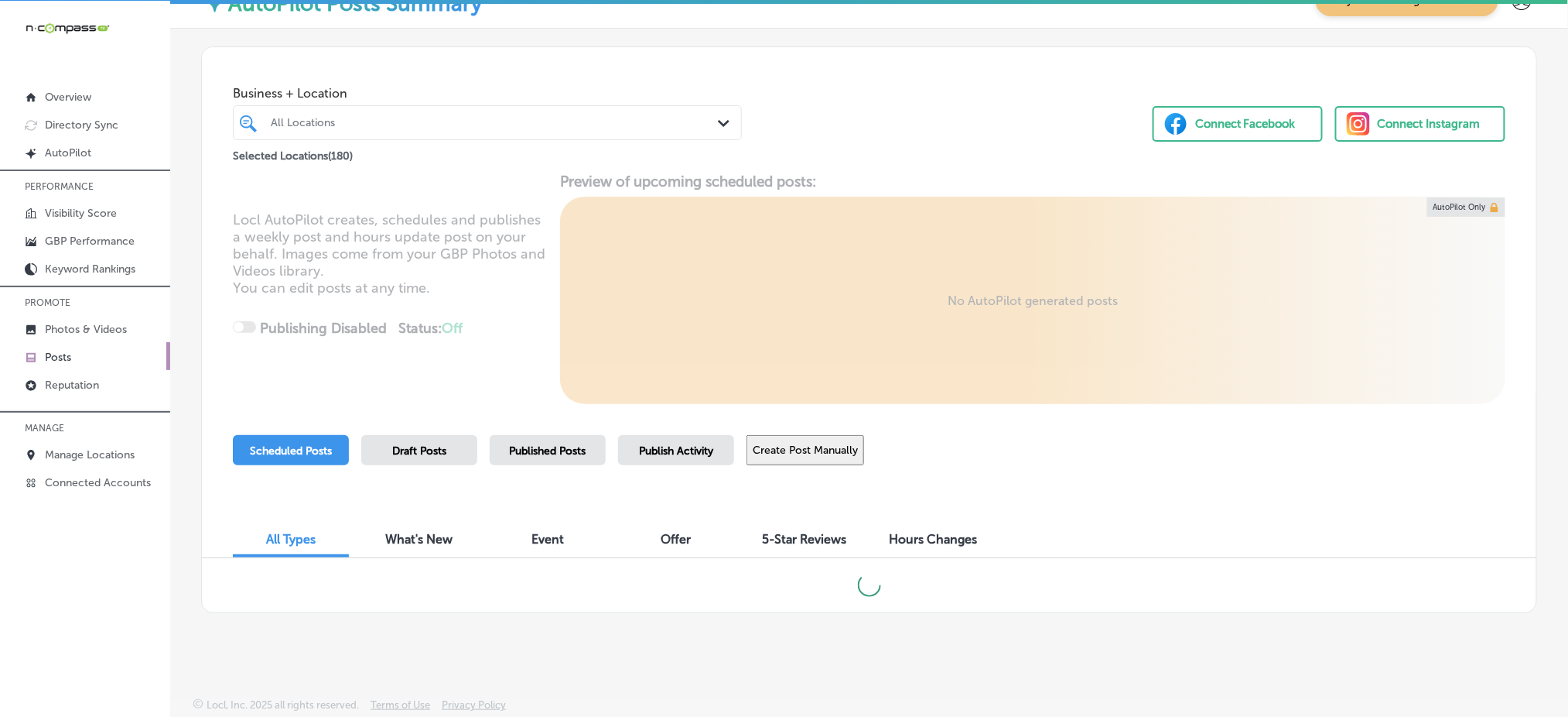
click at [681, 447] on span "Publish Activity" at bounding box center [676, 451] width 75 height 13
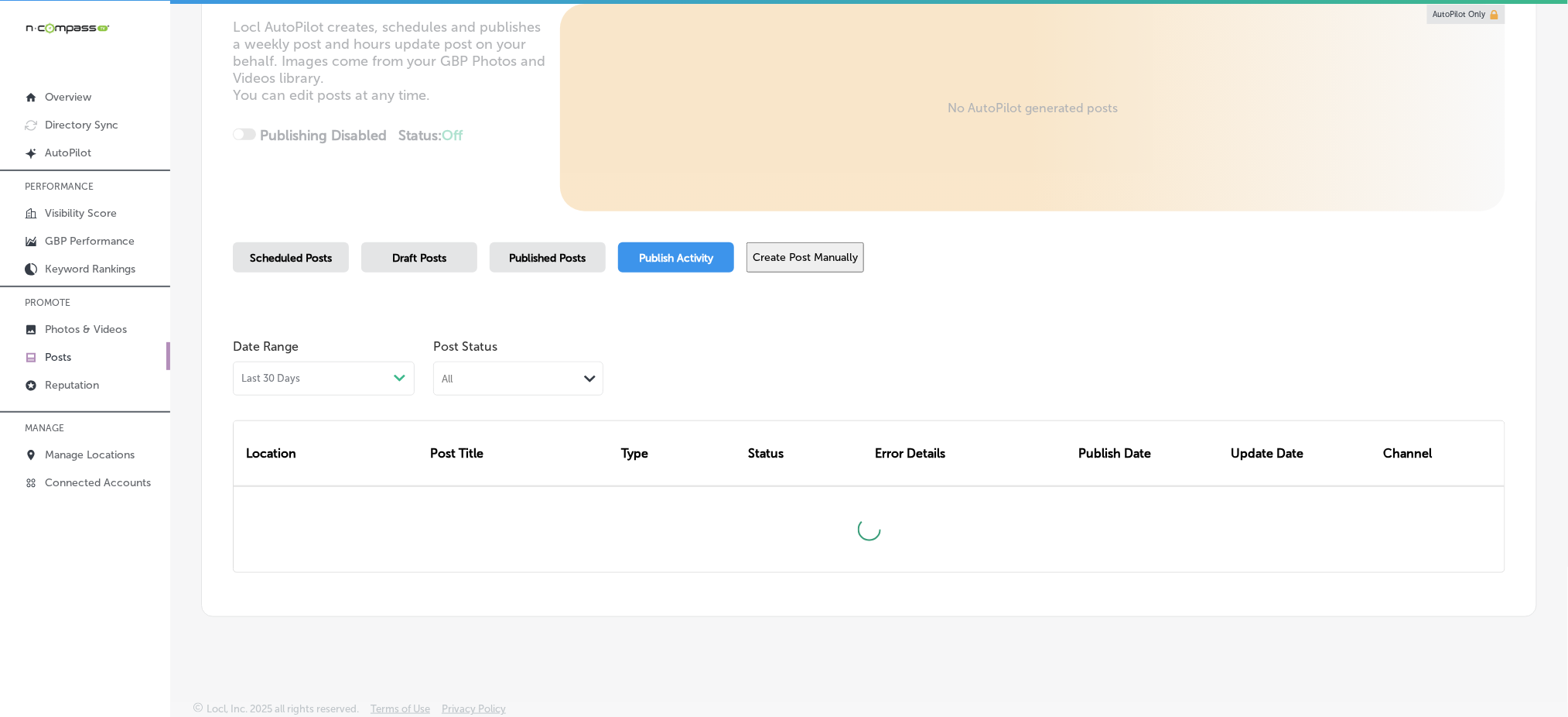
scroll to position [226, 0]
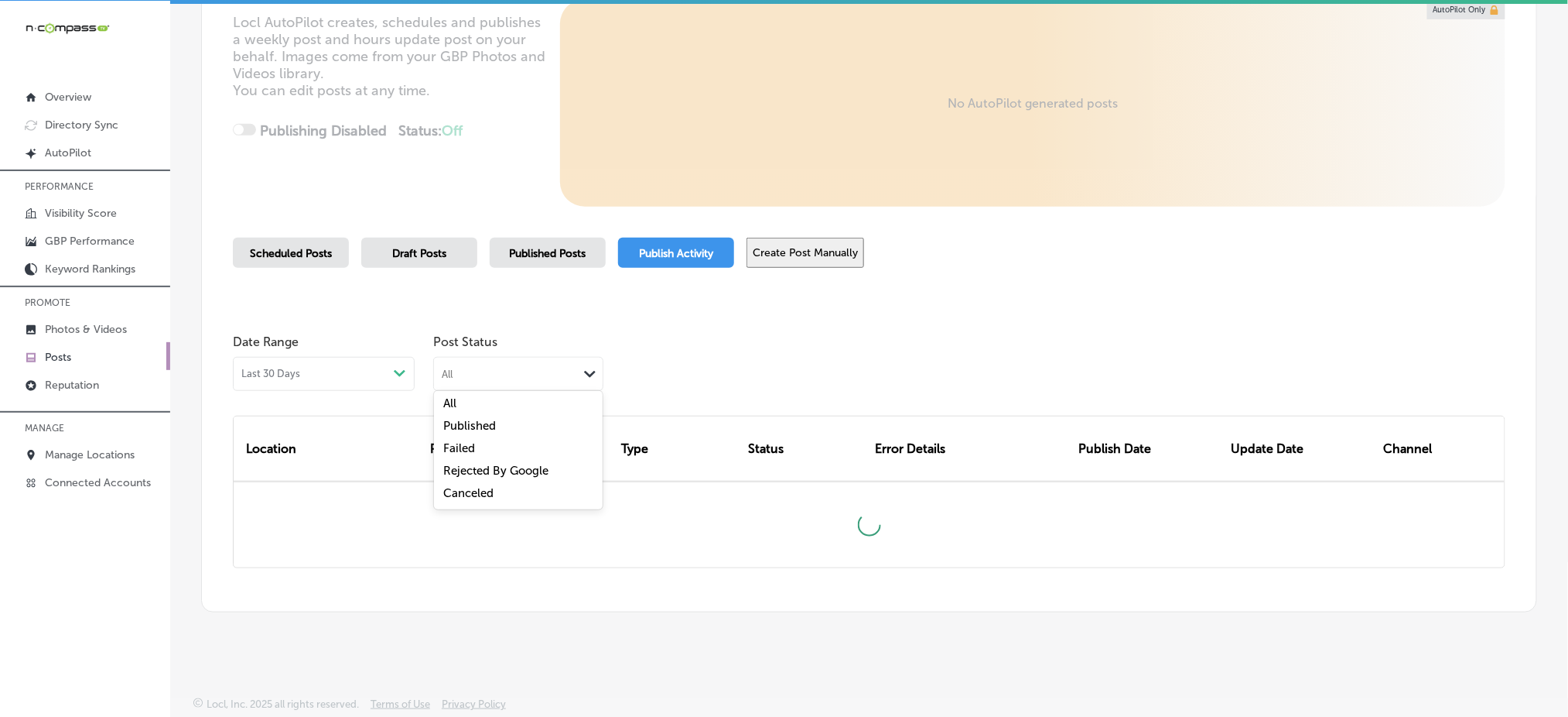
click at [535, 375] on div "All" at bounding box center [506, 374] width 144 height 14
click at [488, 452] on div "Failed" at bounding box center [518, 450] width 168 height 22
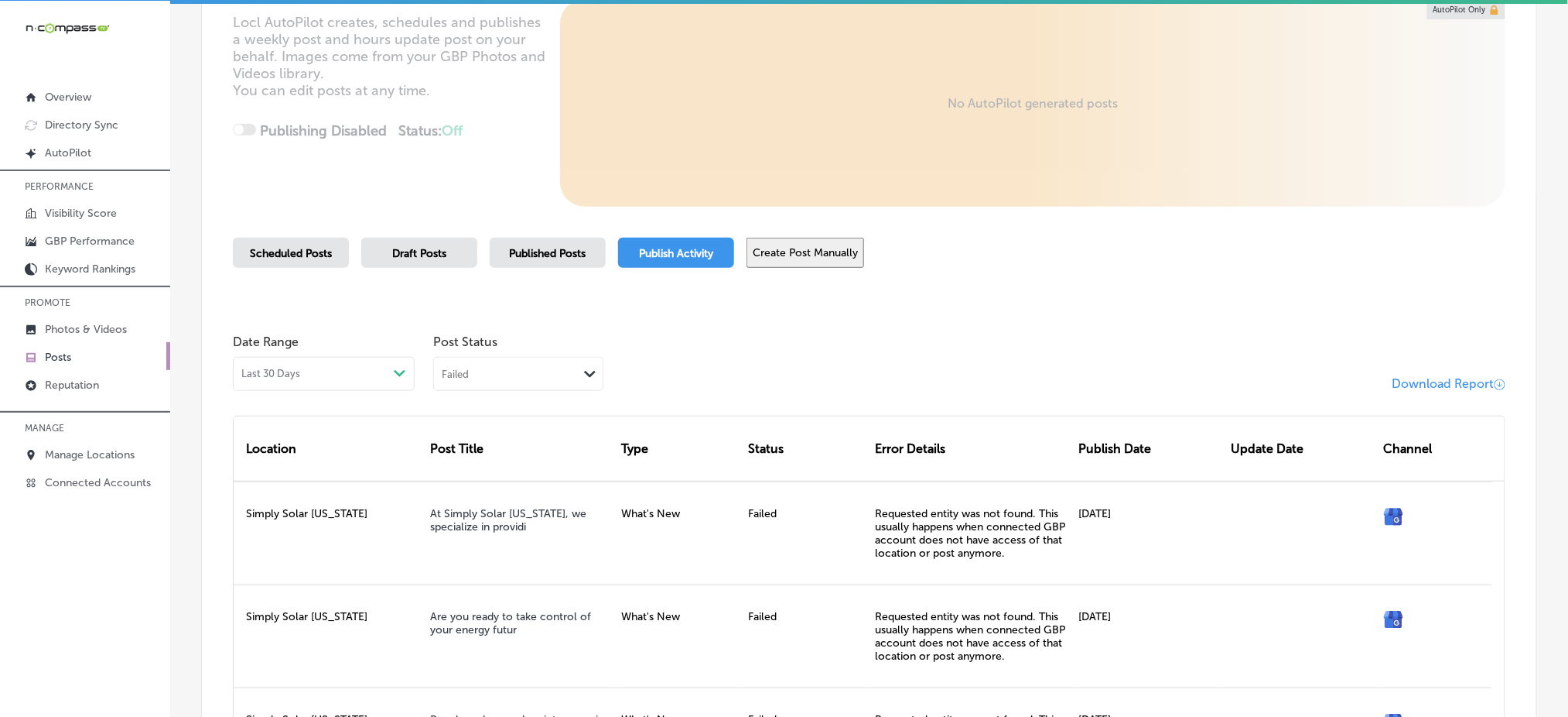
scroll to position [432, 0]
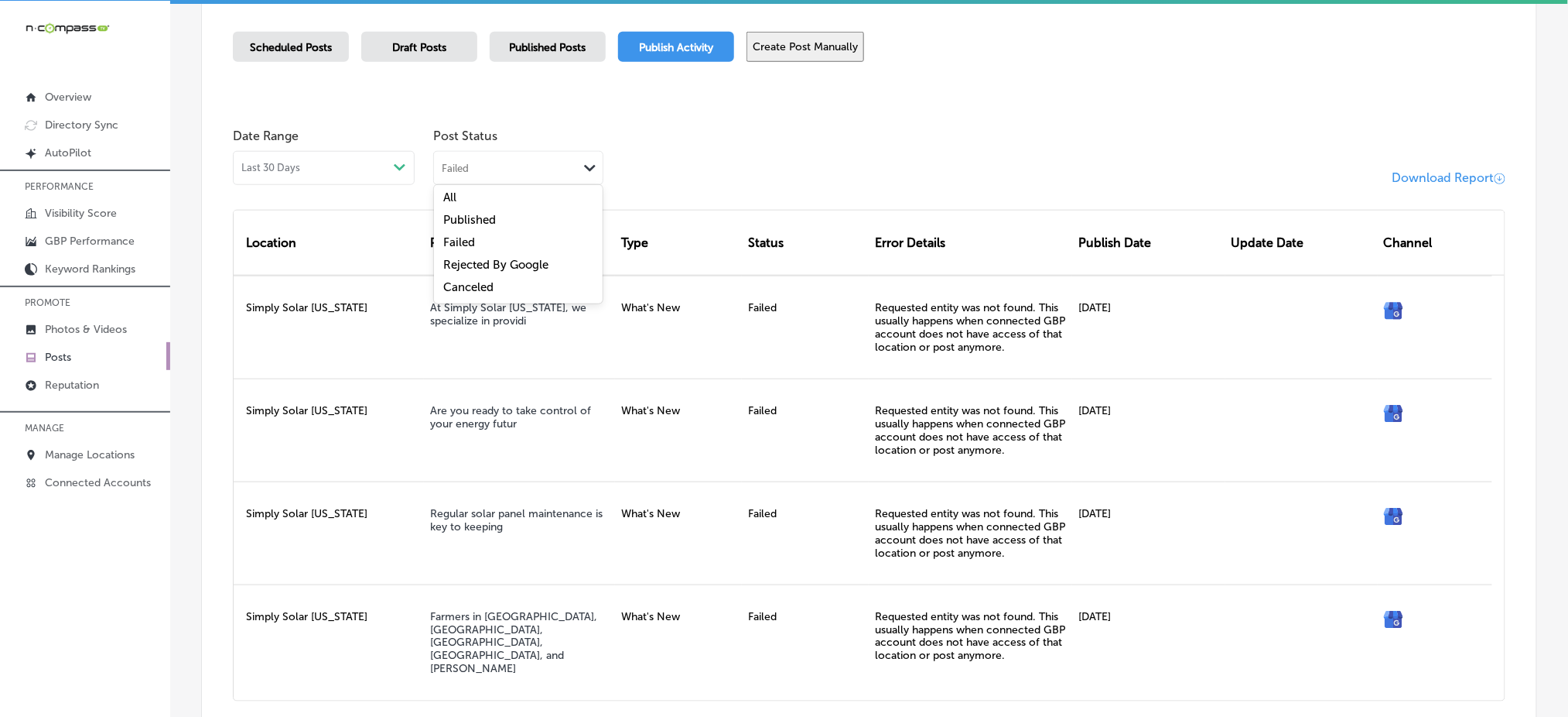
click at [535, 173] on div "Failed Path Created with Sketch." at bounding box center [518, 166] width 168 height 30
click at [487, 280] on label "Canceled" at bounding box center [468, 286] width 51 height 14
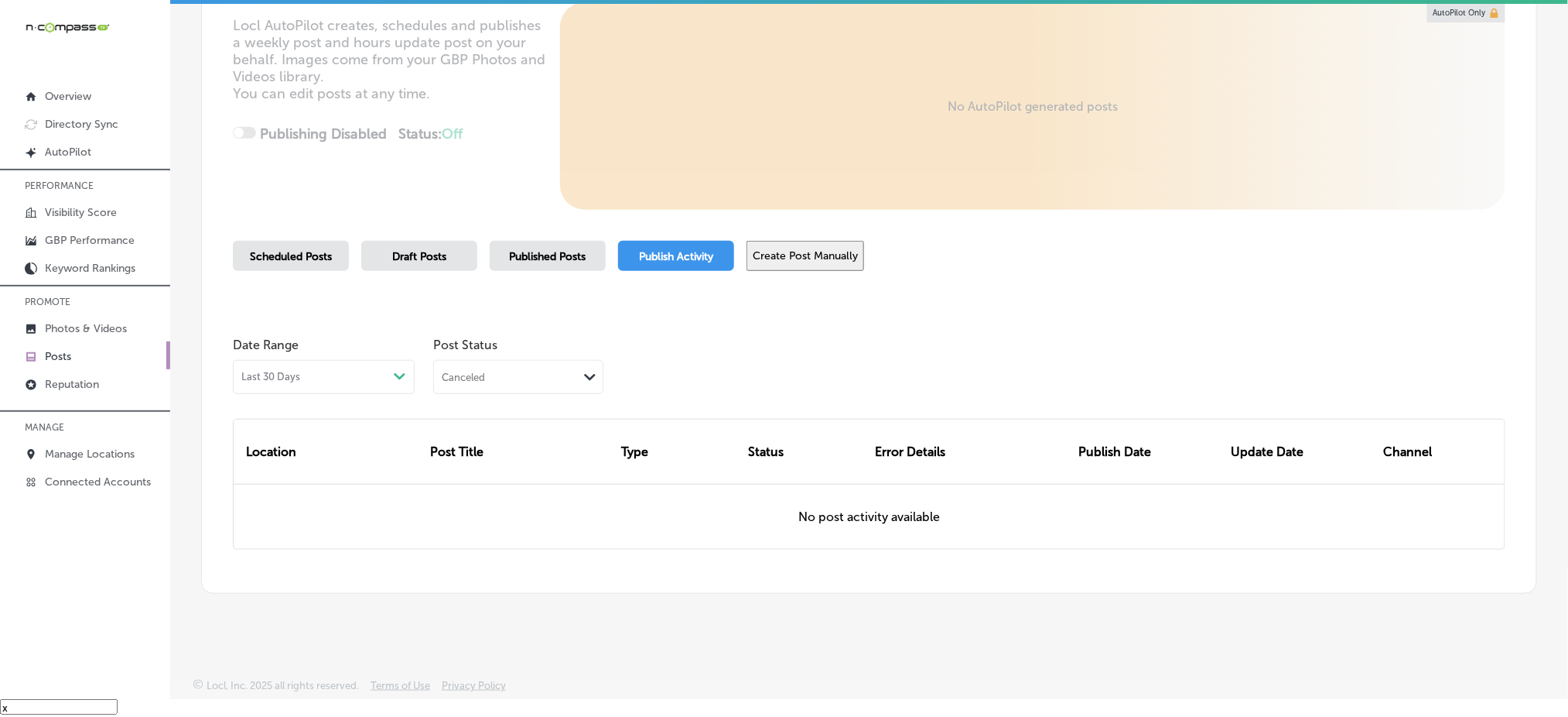
scroll to position [205, 0]
click at [523, 381] on div "Canceled" at bounding box center [506, 376] width 144 height 14
click at [511, 467] on label "Rejected By Google" at bounding box center [495, 473] width 105 height 14
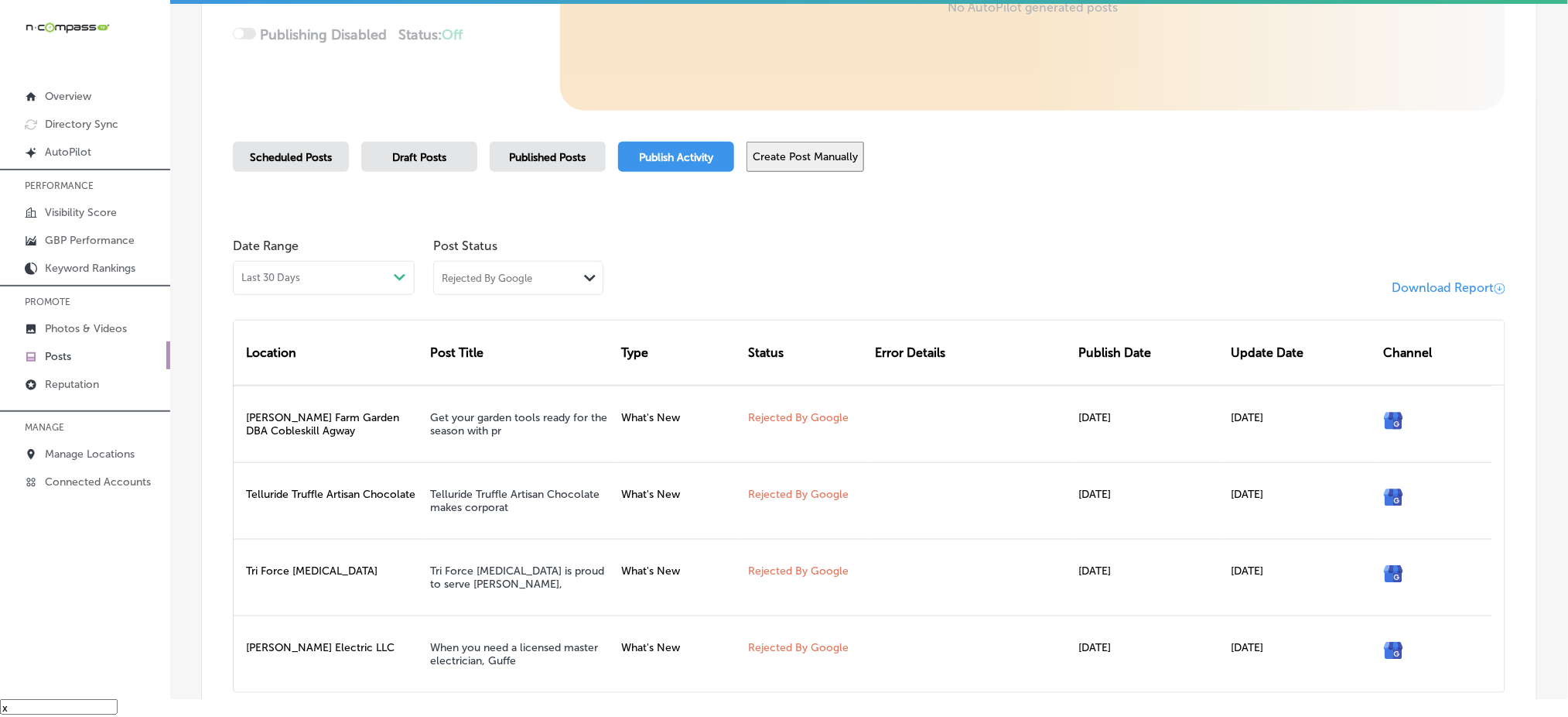
scroll to position [28, 0]
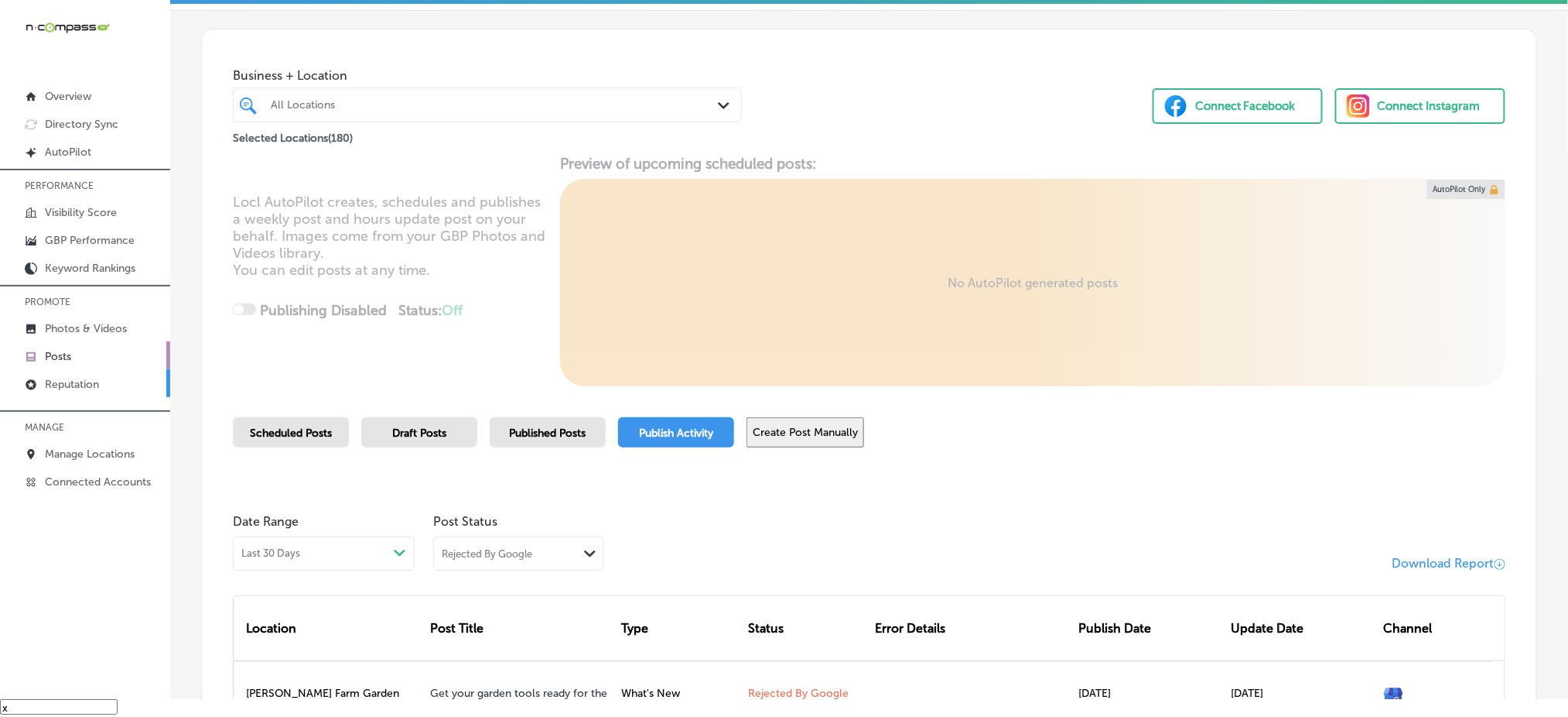
click at [130, 379] on link "Reputation" at bounding box center [85, 383] width 170 height 28
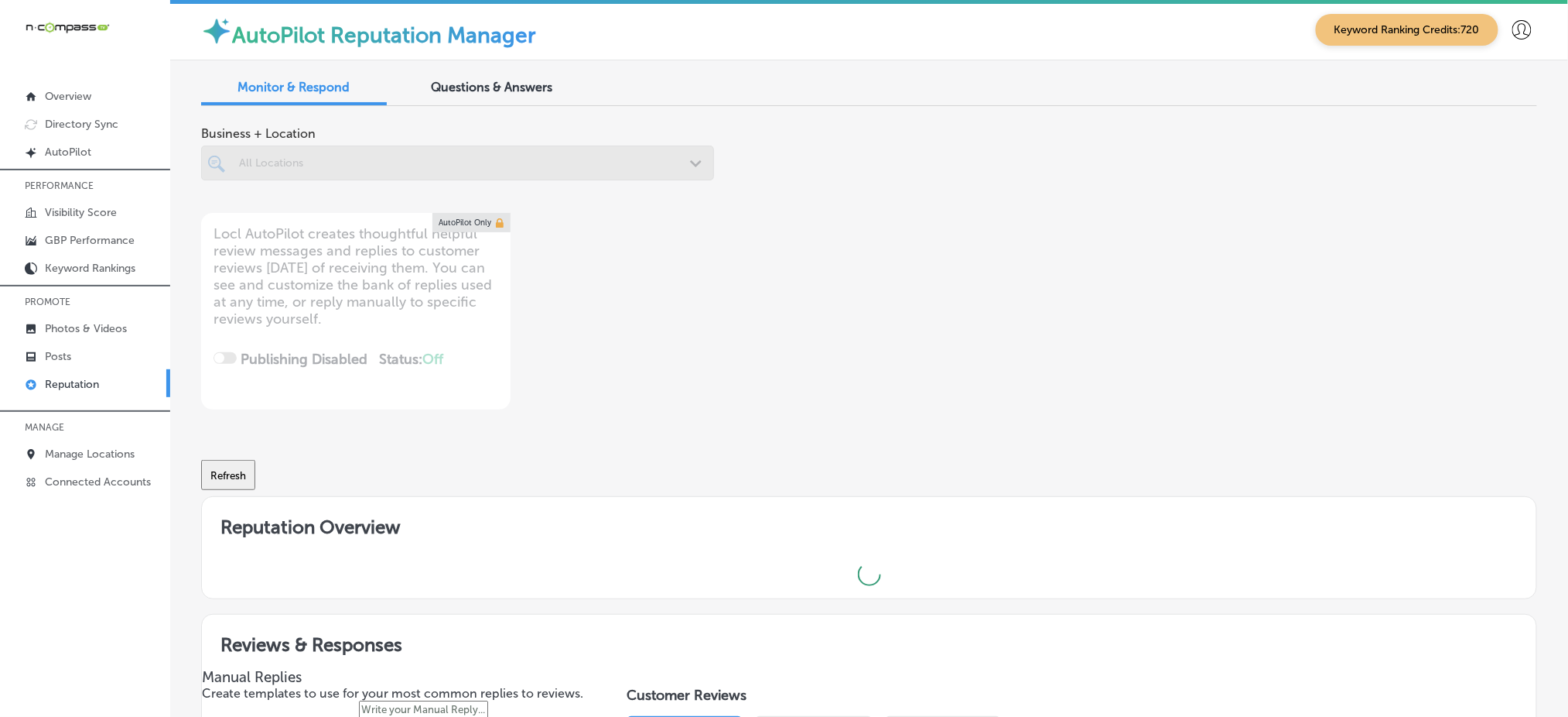
scroll to position [3, 0]
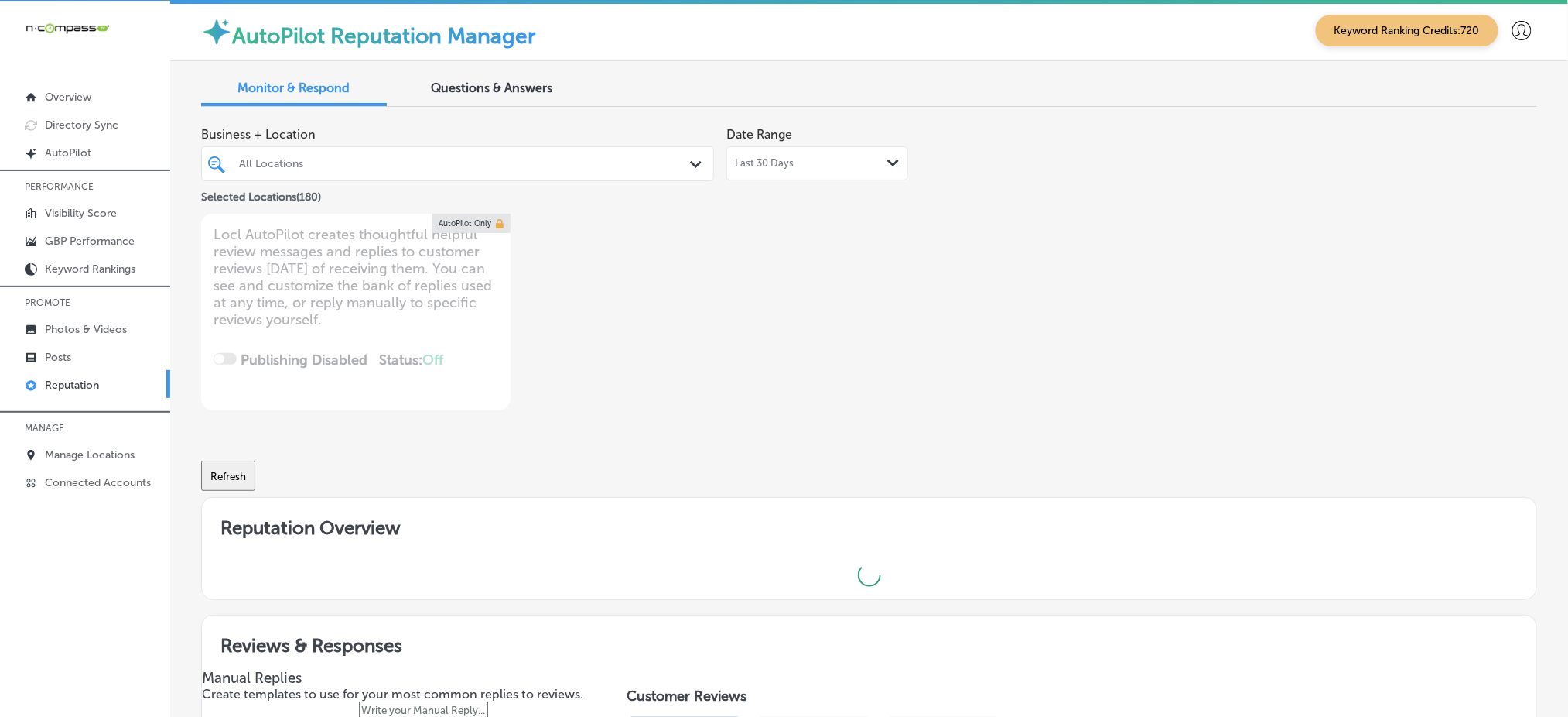
click at [422, 160] on div "All Locations" at bounding box center [465, 164] width 453 height 13
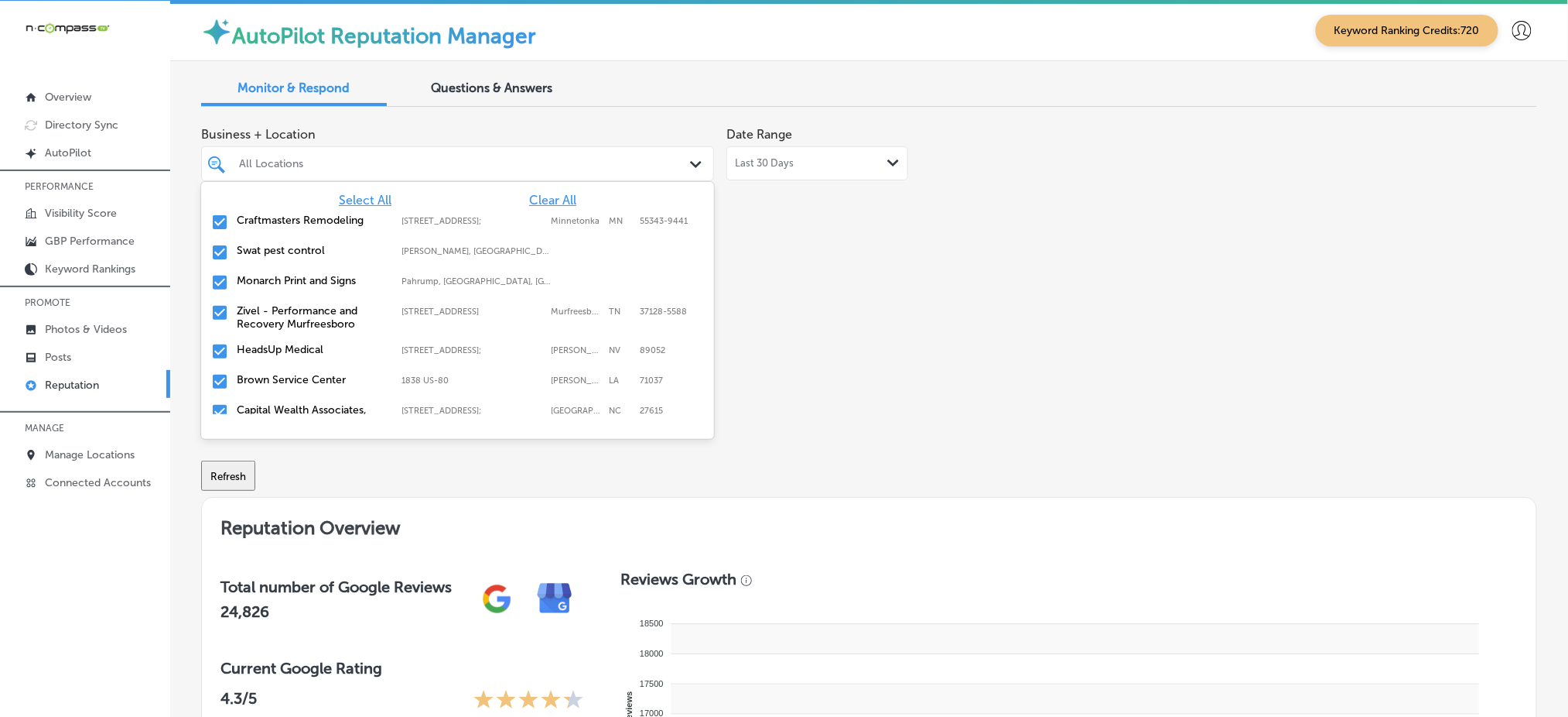
click at [535, 196] on span "Clear All" at bounding box center [552, 200] width 47 height 14
type textarea "x"
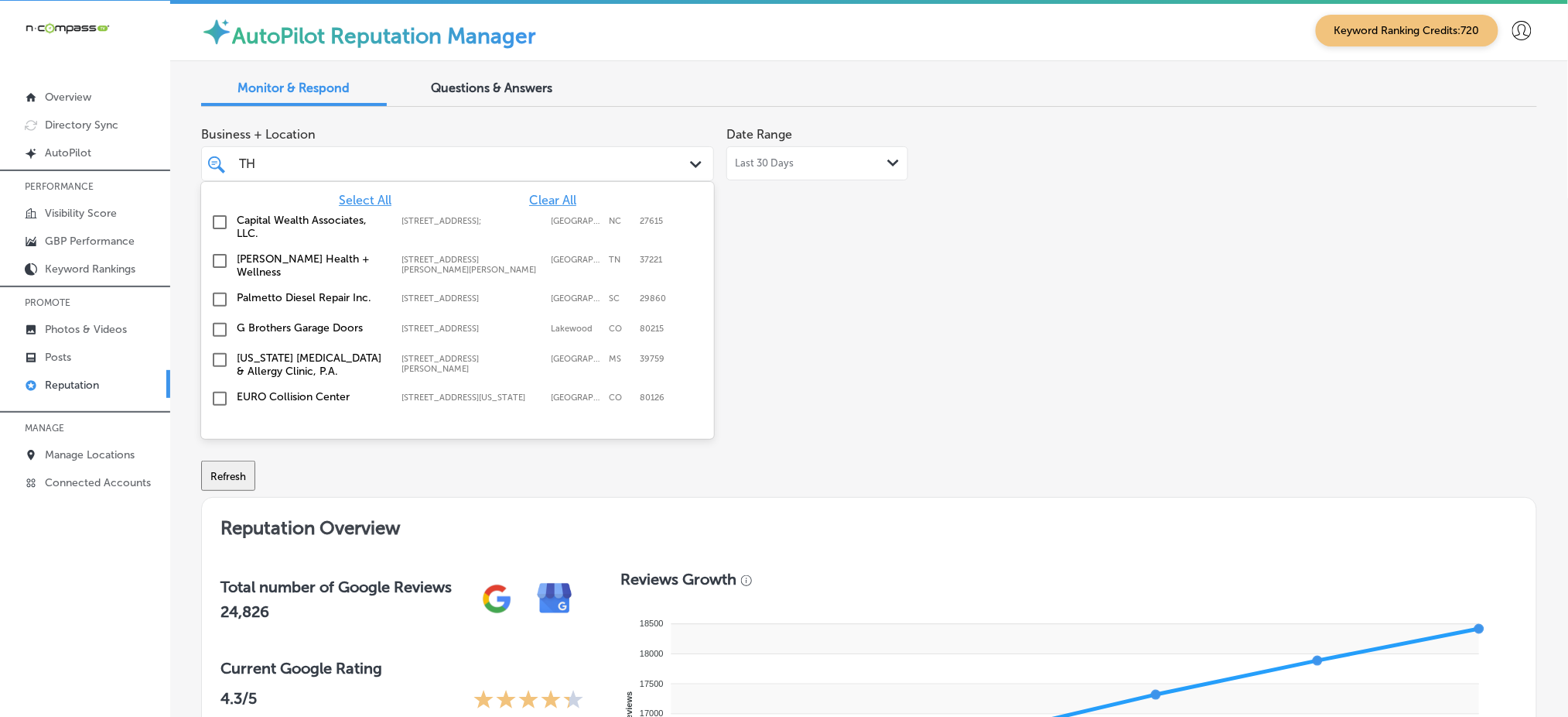
type input "THR"
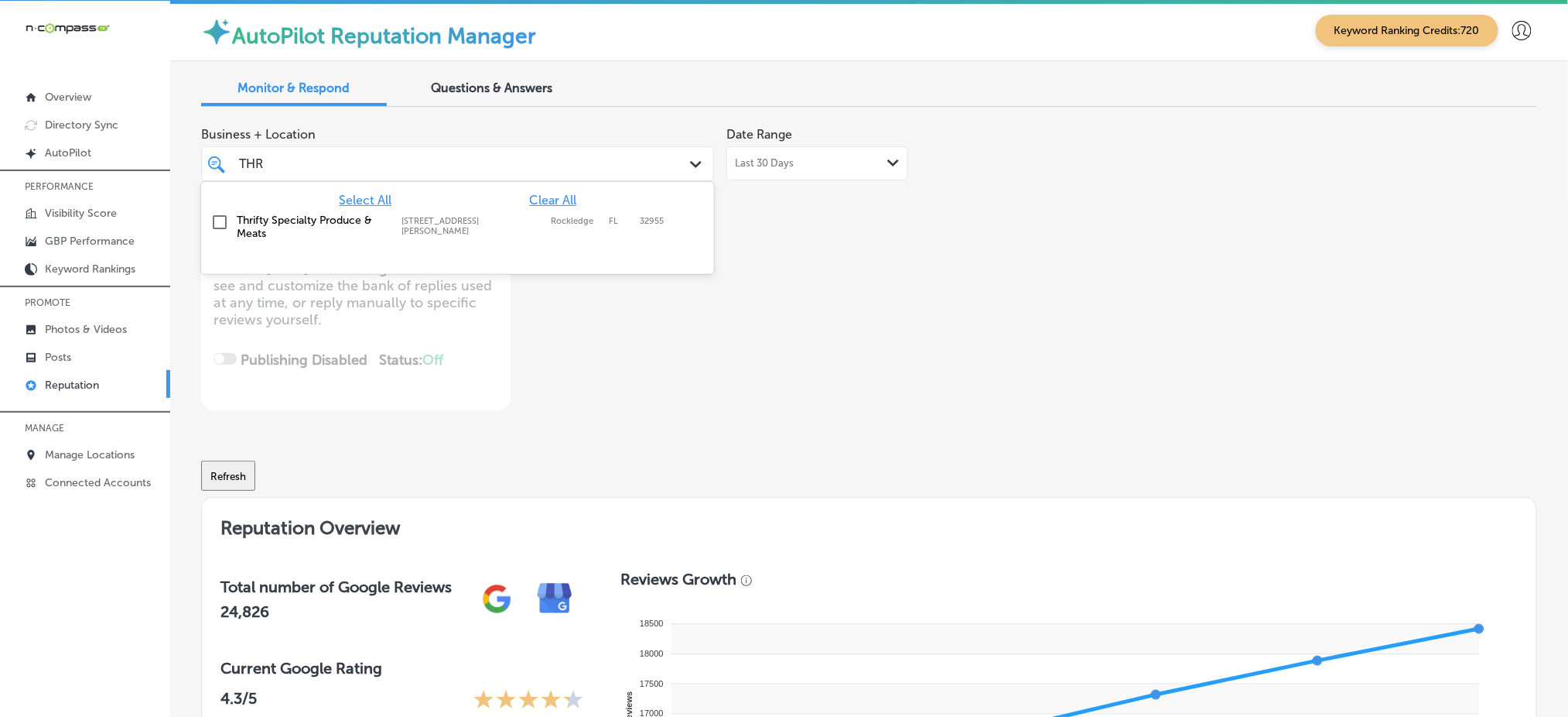
click at [542, 221] on div "[STREET_ADDRESS][GEOGRAPHIC_DATA][PERSON_NAME][PERSON_NAME][STREET_ADDRESS][PER…" at bounding box center [476, 225] width 149 height 20
type textarea "x"
type input "THR"
click at [807, 238] on div "Business + Location option [STREET_ADDRESS][PERSON_NAME]. option [STREET_ADDRES…" at bounding box center [602, 265] width 802 height 291
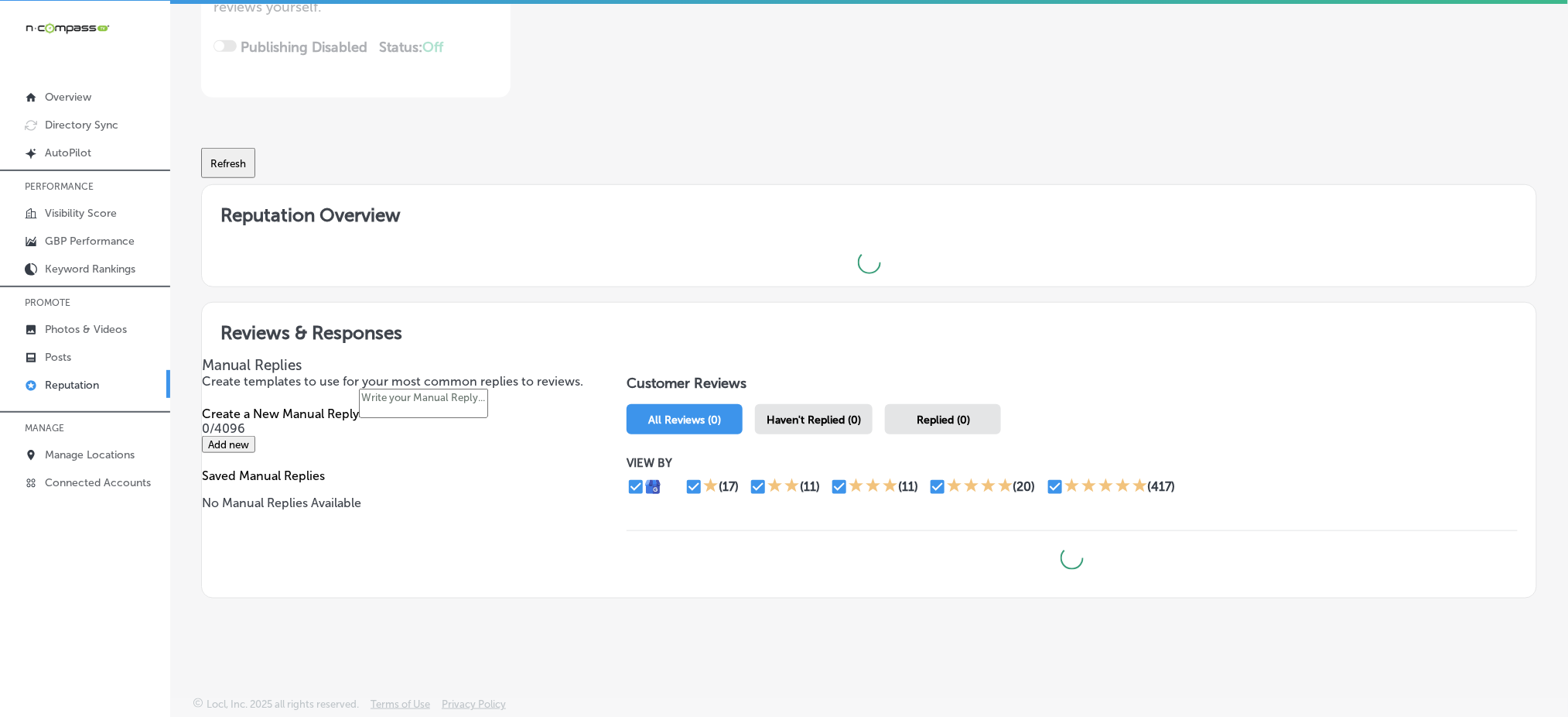
scroll to position [356, 0]
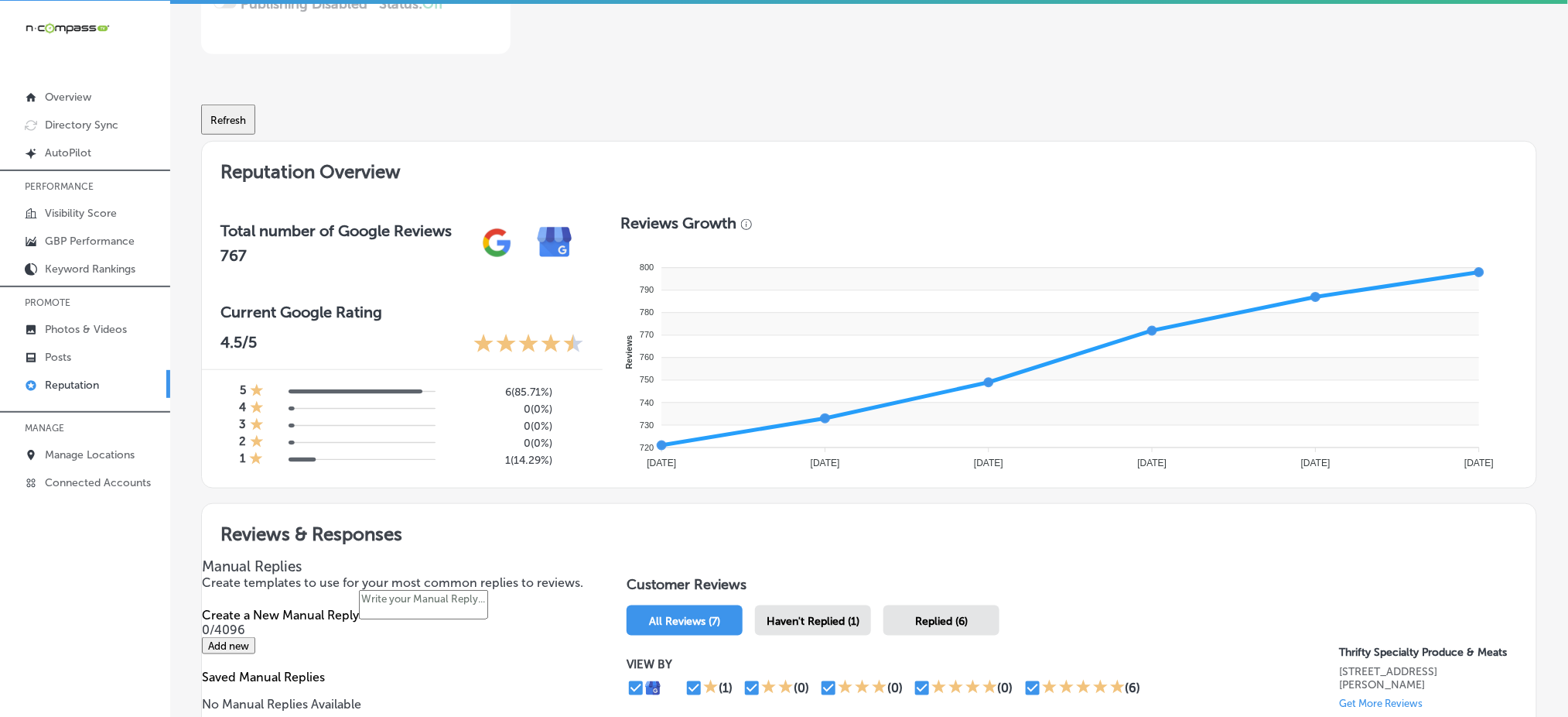
click at [789, 619] on span "Haven't Replied (1)" at bounding box center [814, 621] width 93 height 13
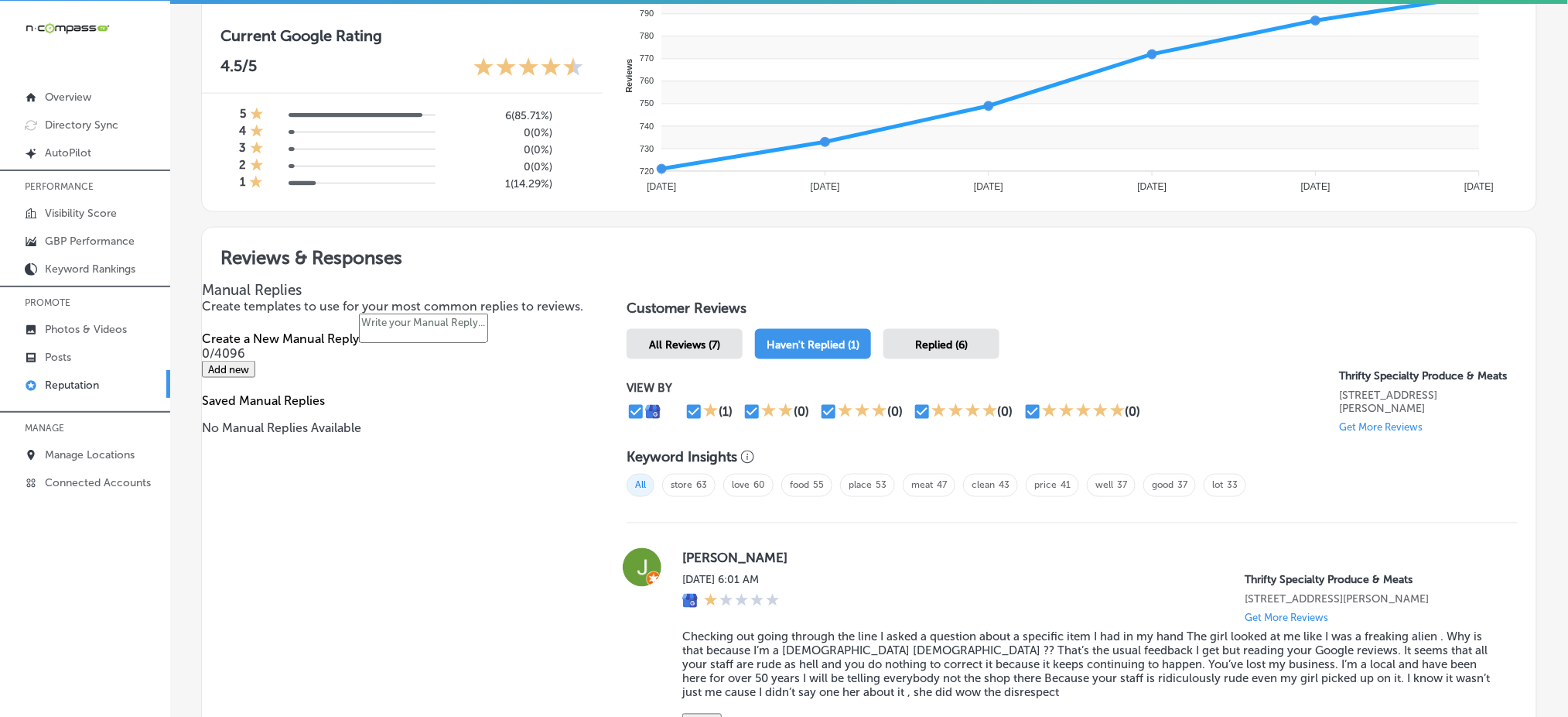
scroll to position [836, 0]
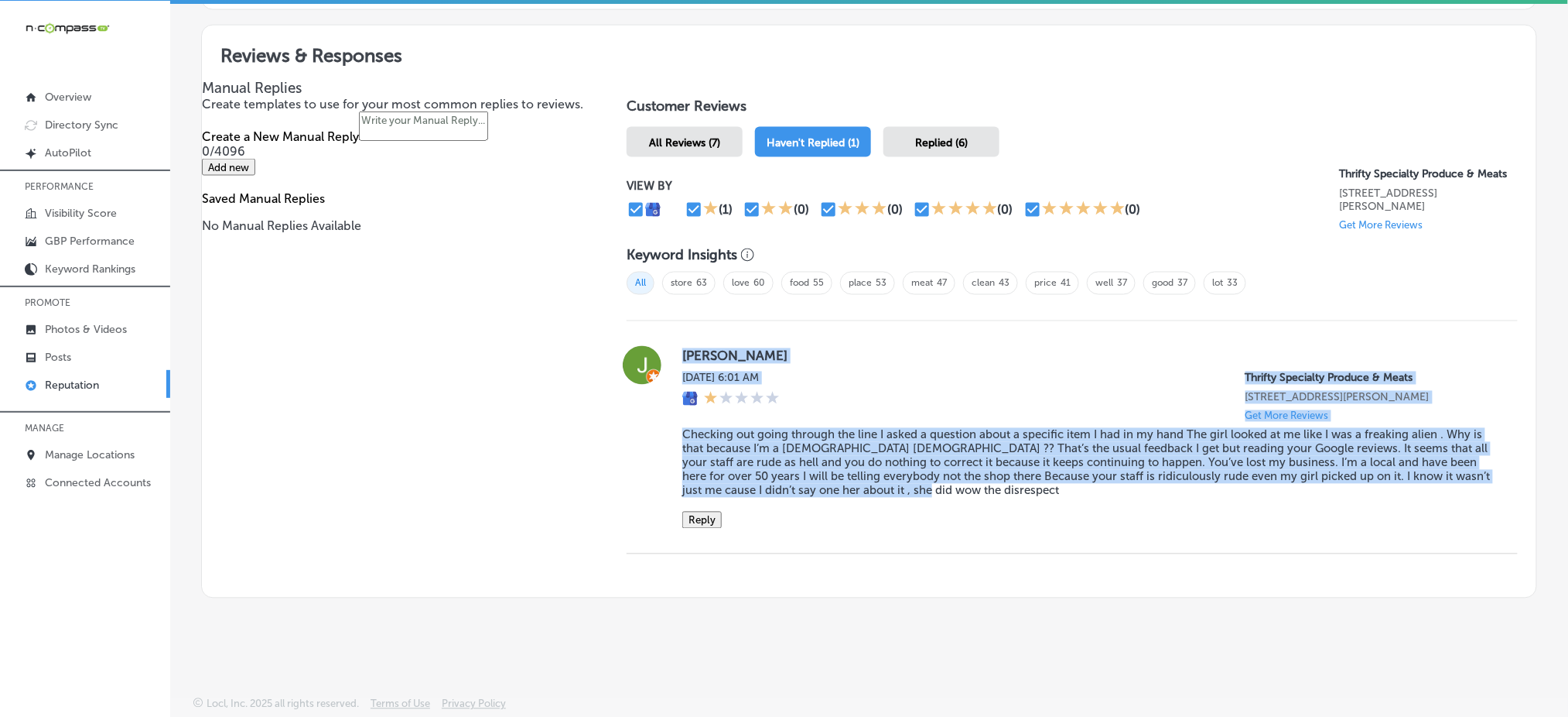
drag, startPoint x: 673, startPoint y: 348, endPoint x: 923, endPoint y: 491, distance: 288.0
click at [923, 491] on div "[PERSON_NAME][DATE] 6:01 AM Thrifty Specialty Produce & Meats [STREET_ADDRESS][…" at bounding box center [1073, 437] width 891 height 183
copy div "[PERSON_NAME][DATE] 6:01 AM Thrifty Specialty Produce & Meats [STREET_ADDRESS][…"
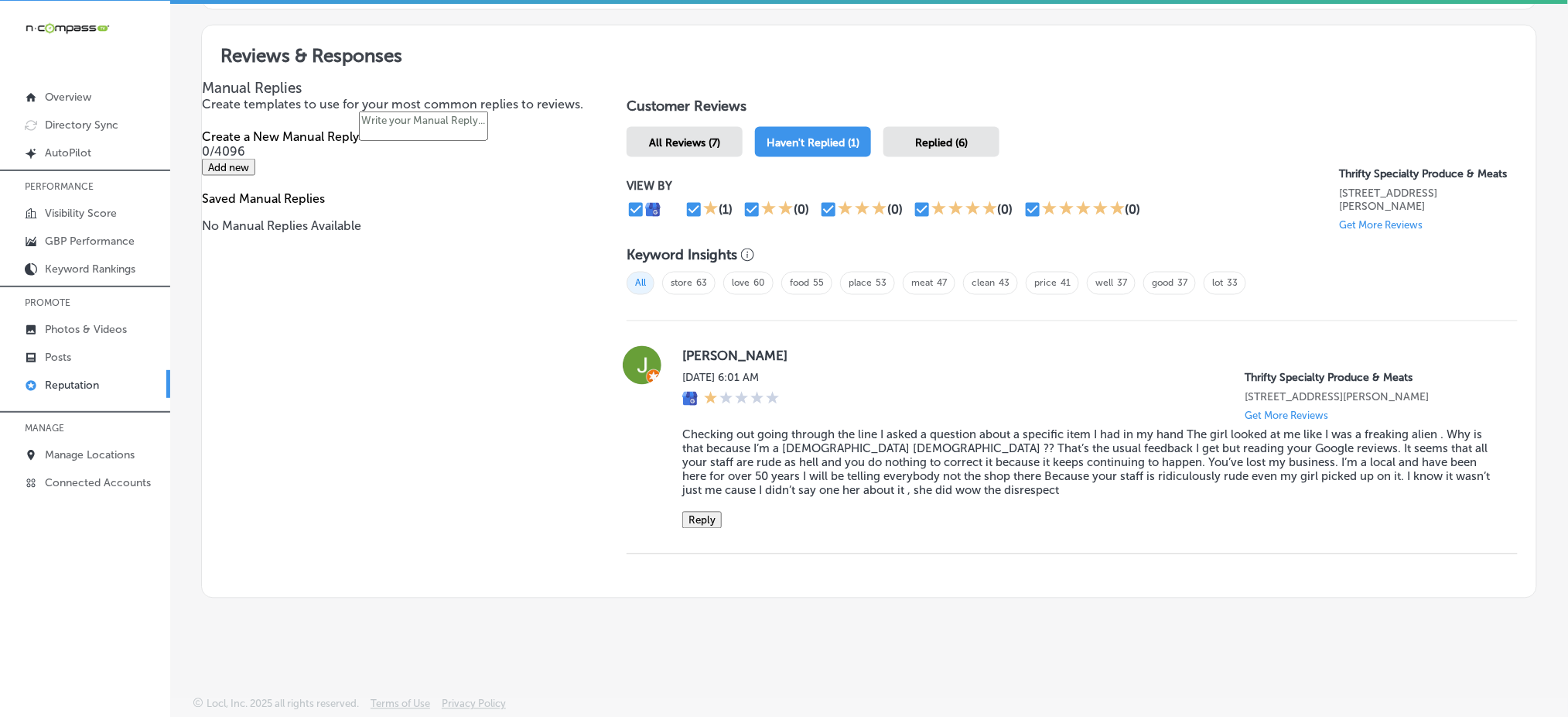
click at [985, 313] on div "Keyword Insights All store 63 love 60 food 55 place 53 meat 47 clean 43 price 4…" at bounding box center [1073, 277] width 891 height 87
click at [927, 136] on span "Replied (6)" at bounding box center [942, 143] width 53 height 13
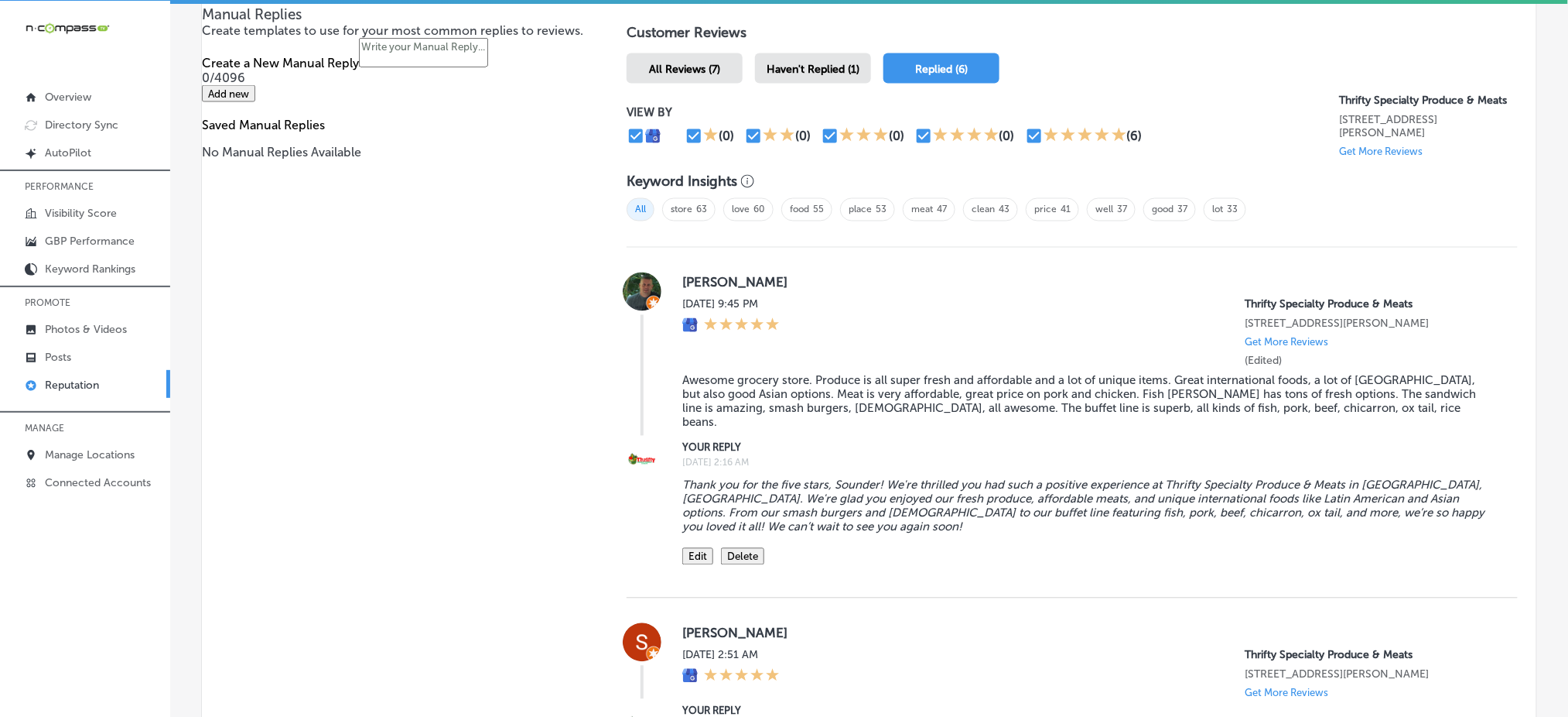
scroll to position [759, 0]
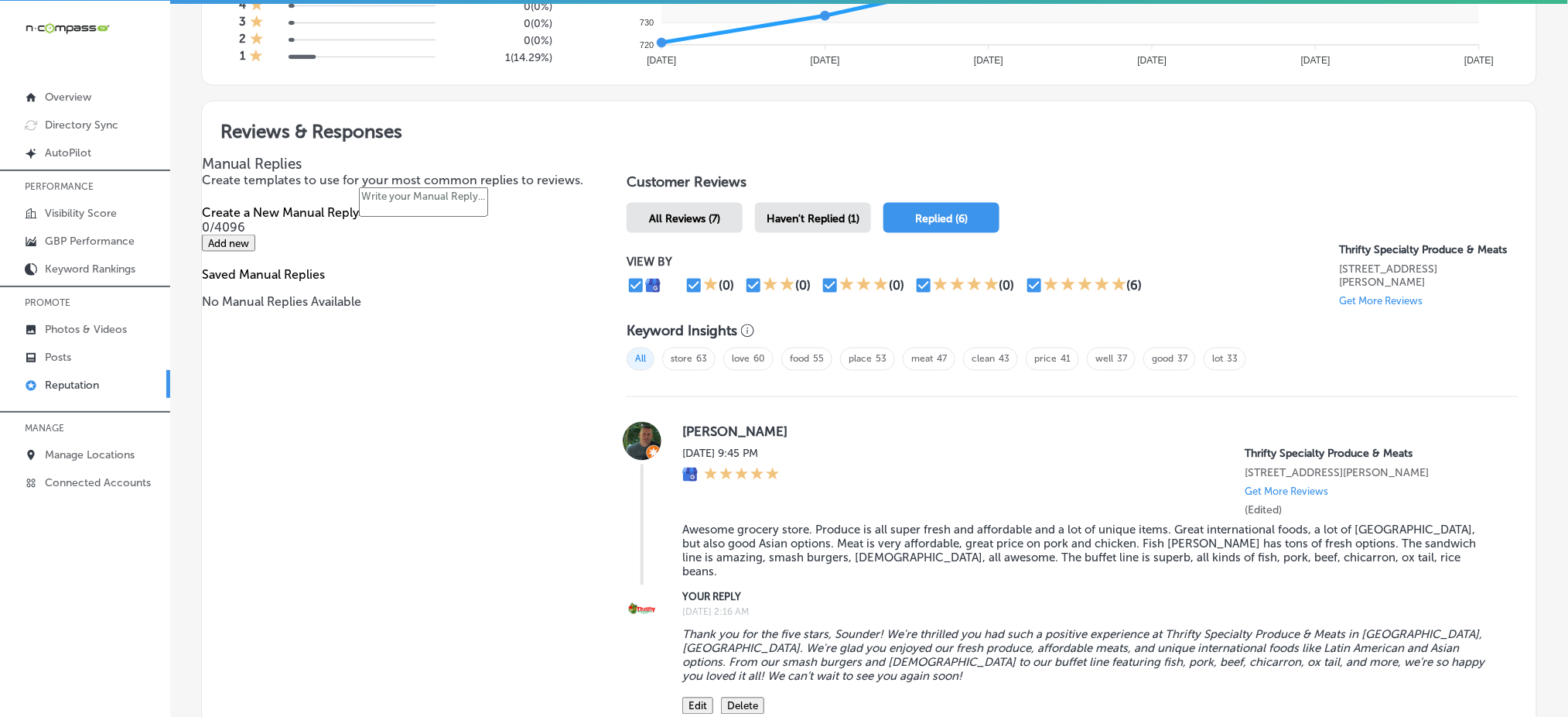
click at [834, 212] on span "Haven't Replied (1)" at bounding box center [814, 218] width 93 height 13
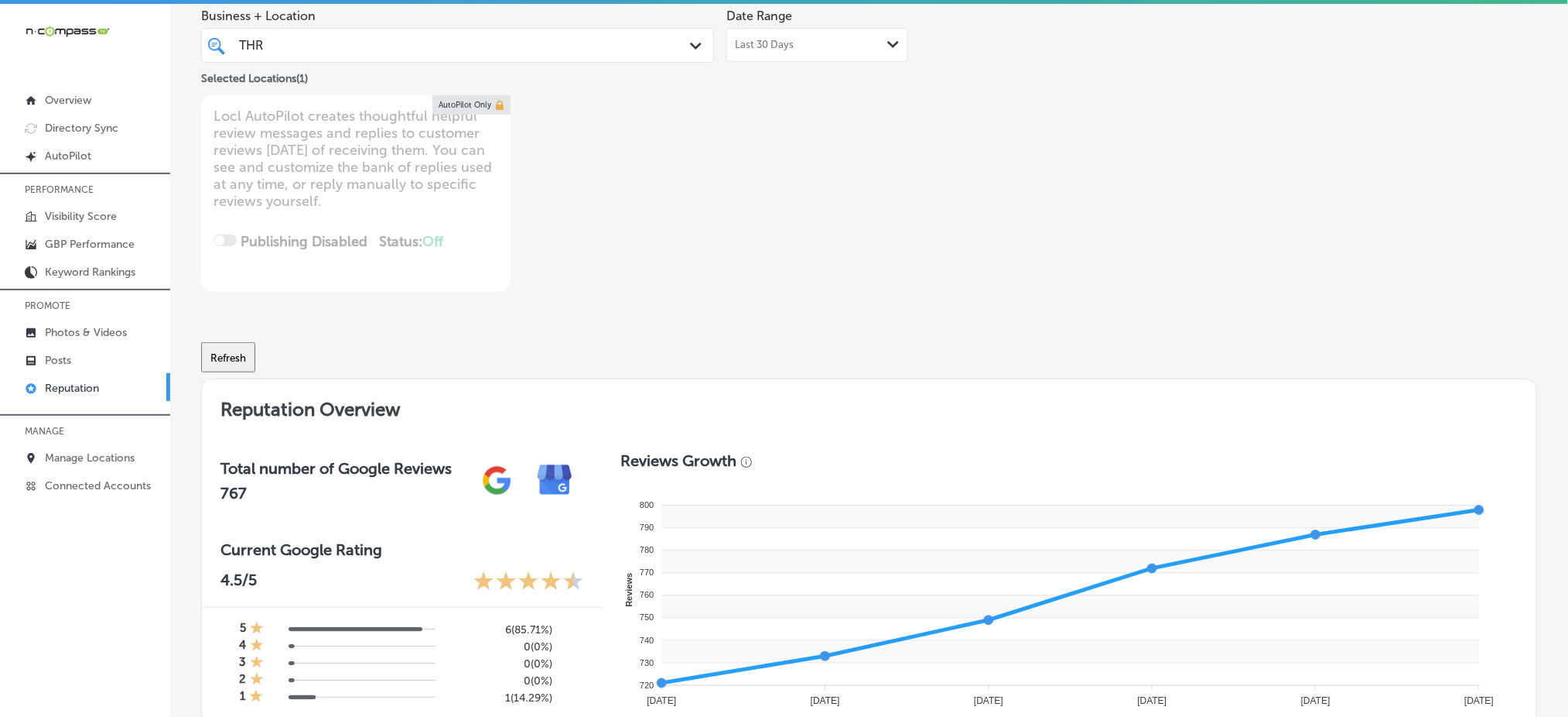
scroll to position [10, 0]
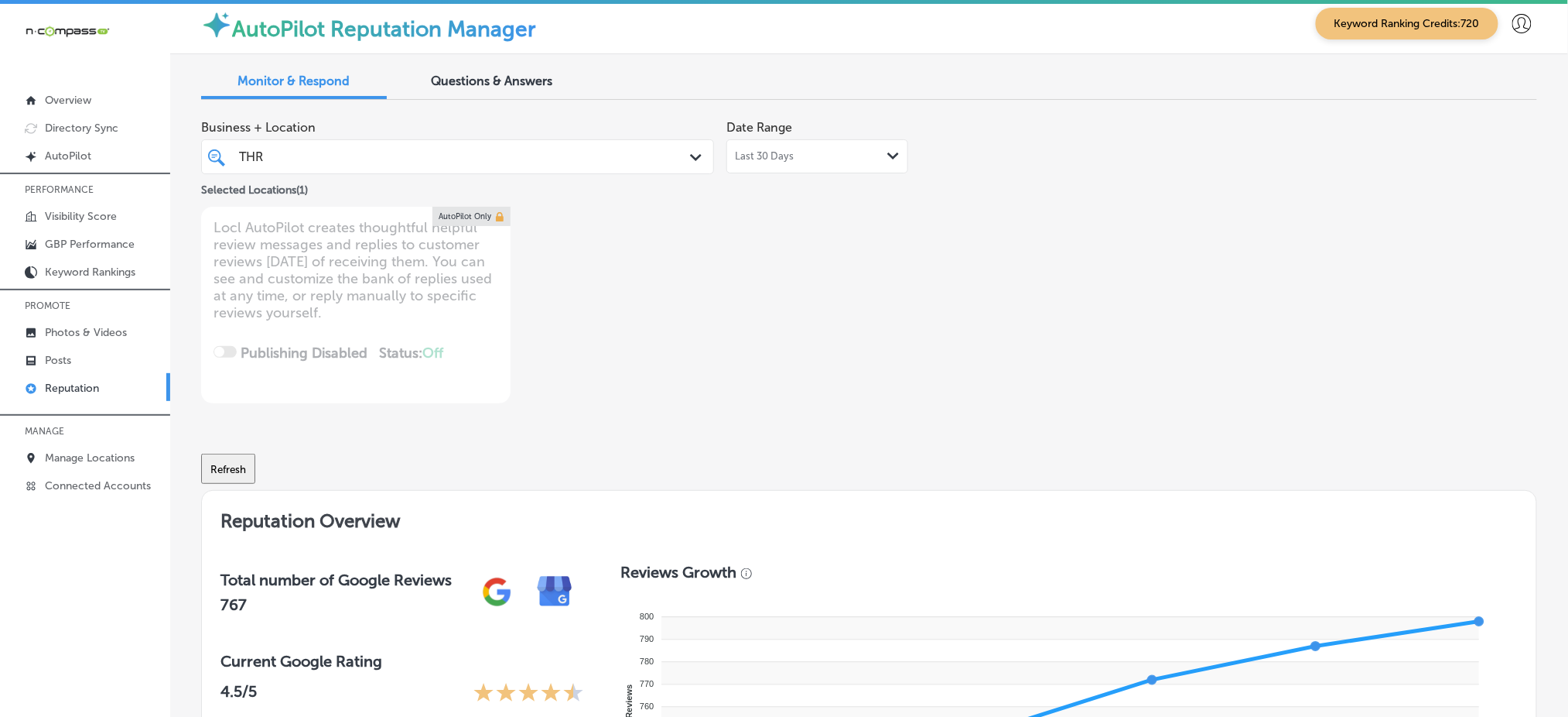
click at [465, 152] on div "THR THR" at bounding box center [435, 156] width 396 height 21
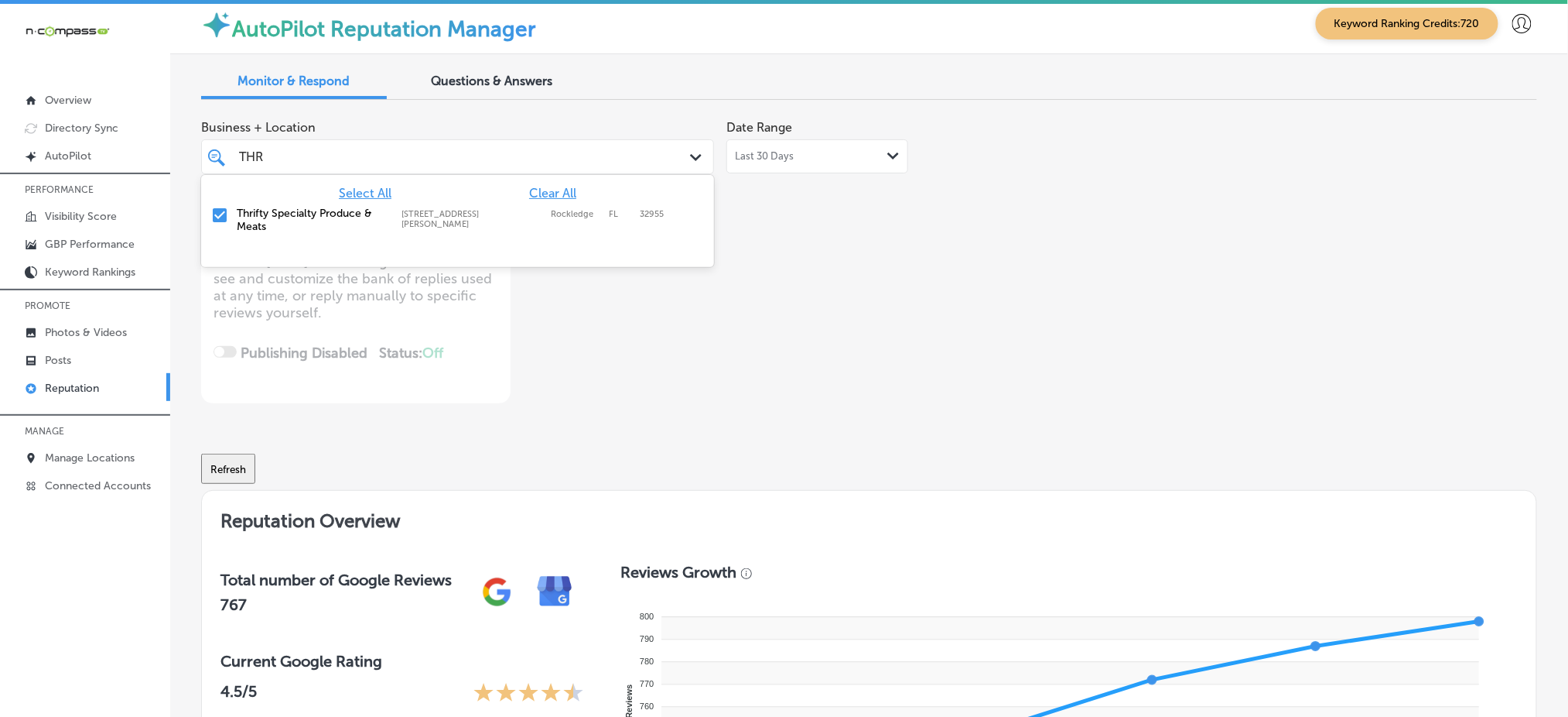
click at [564, 190] on span "Clear All" at bounding box center [552, 193] width 47 height 14
type textarea "x"
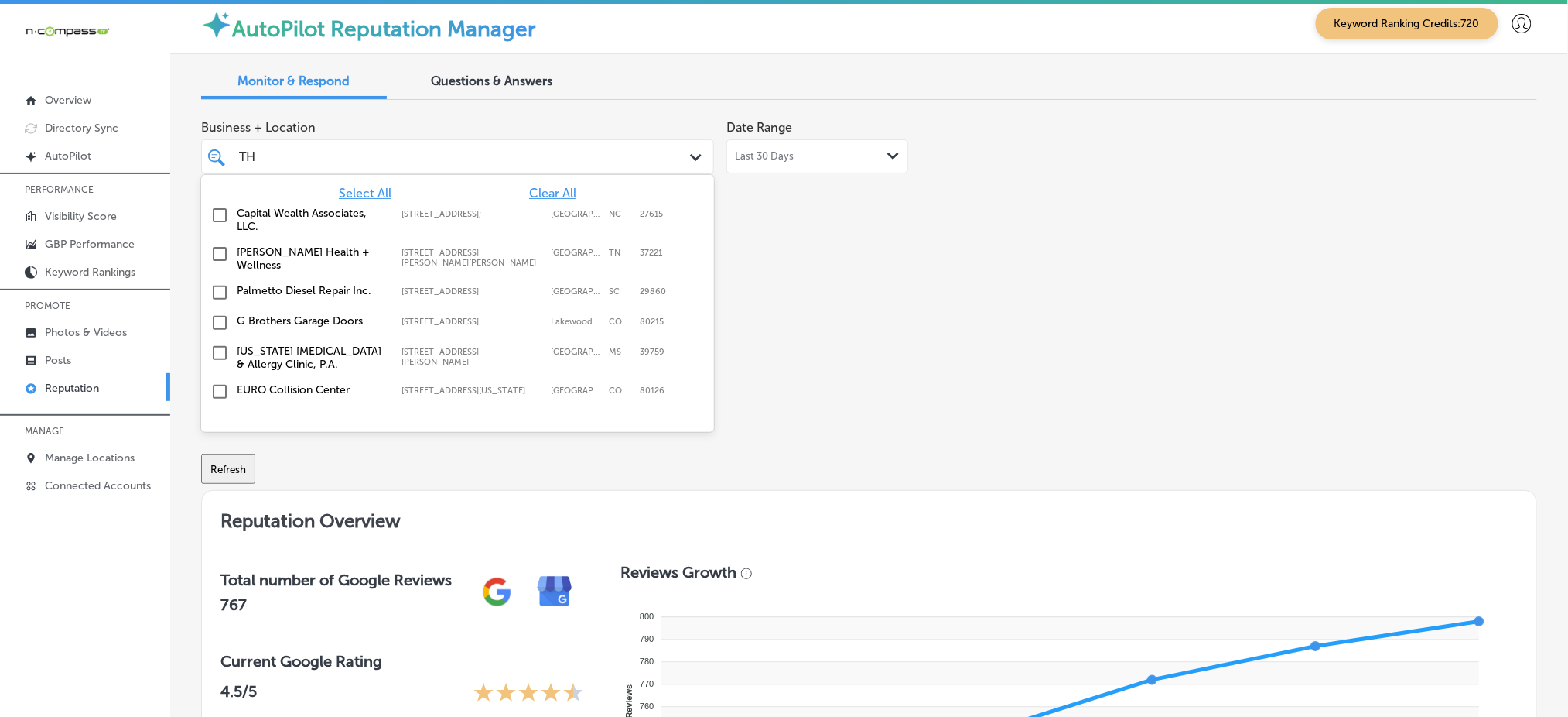
type input "T"
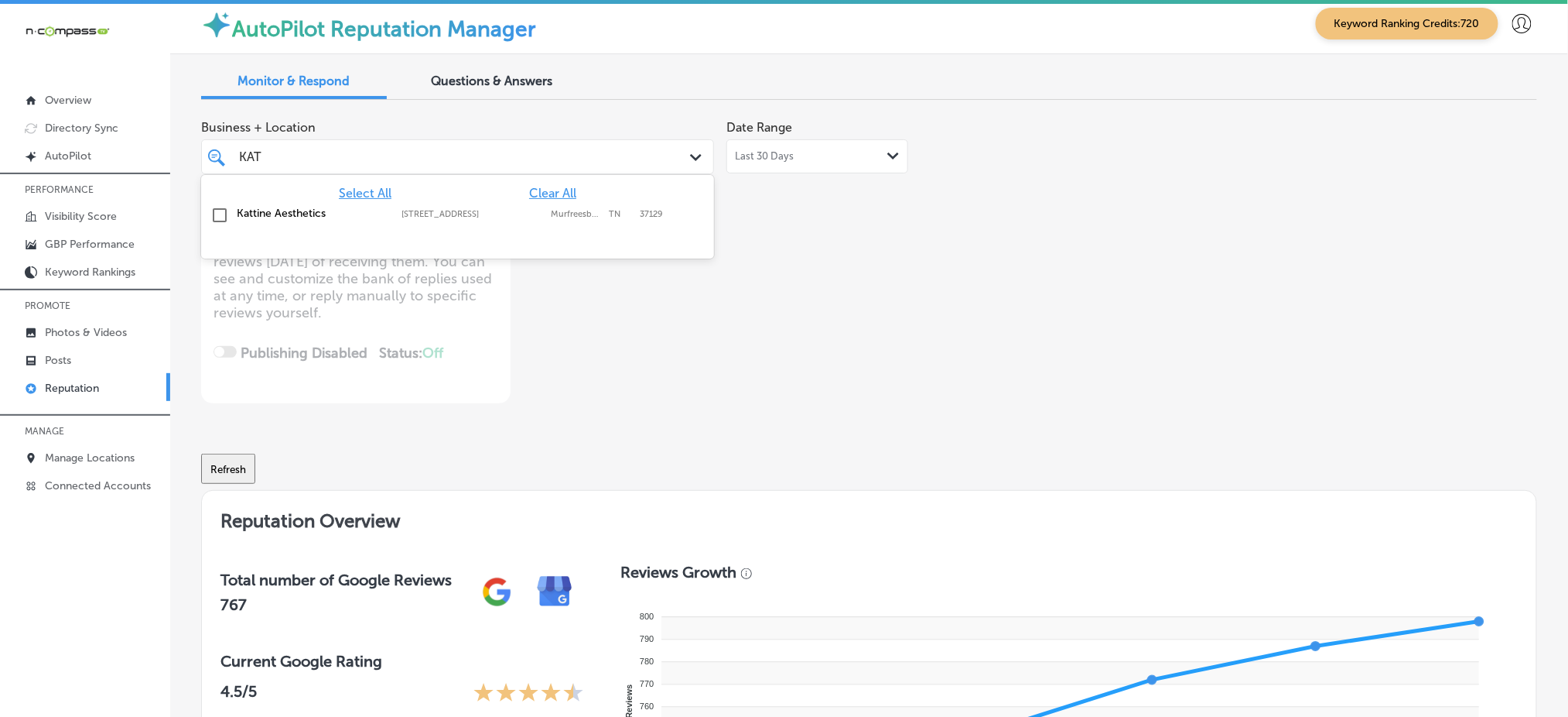
type input "KATT"
click at [555, 219] on label "Murfreesboro" at bounding box center [576, 214] width 51 height 10
type textarea "x"
type input "KATT"
click at [839, 350] on div "Business + Location option [STREET_ADDRESS]. option [STREET_ADDRESS]. 2 results…" at bounding box center [602, 257] width 802 height 291
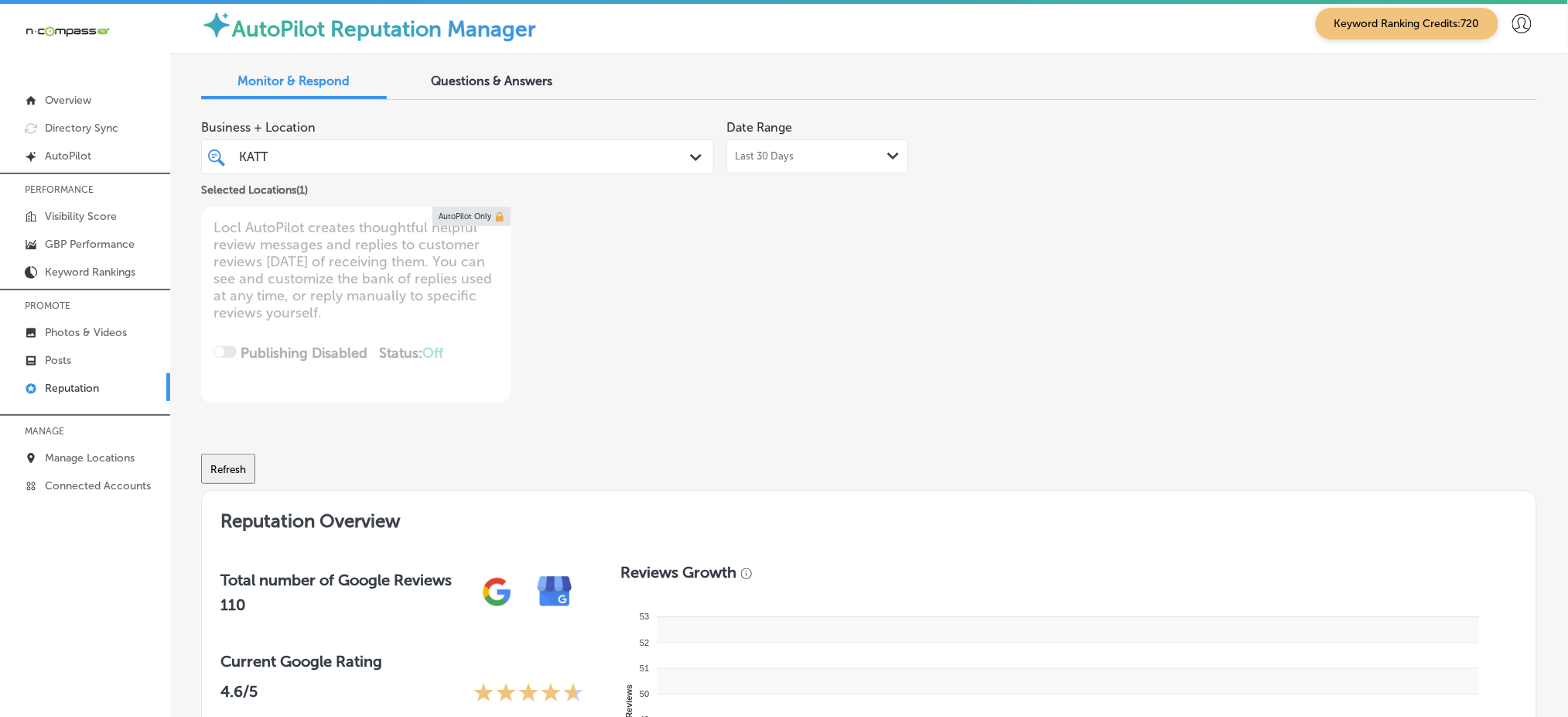
type textarea "x"
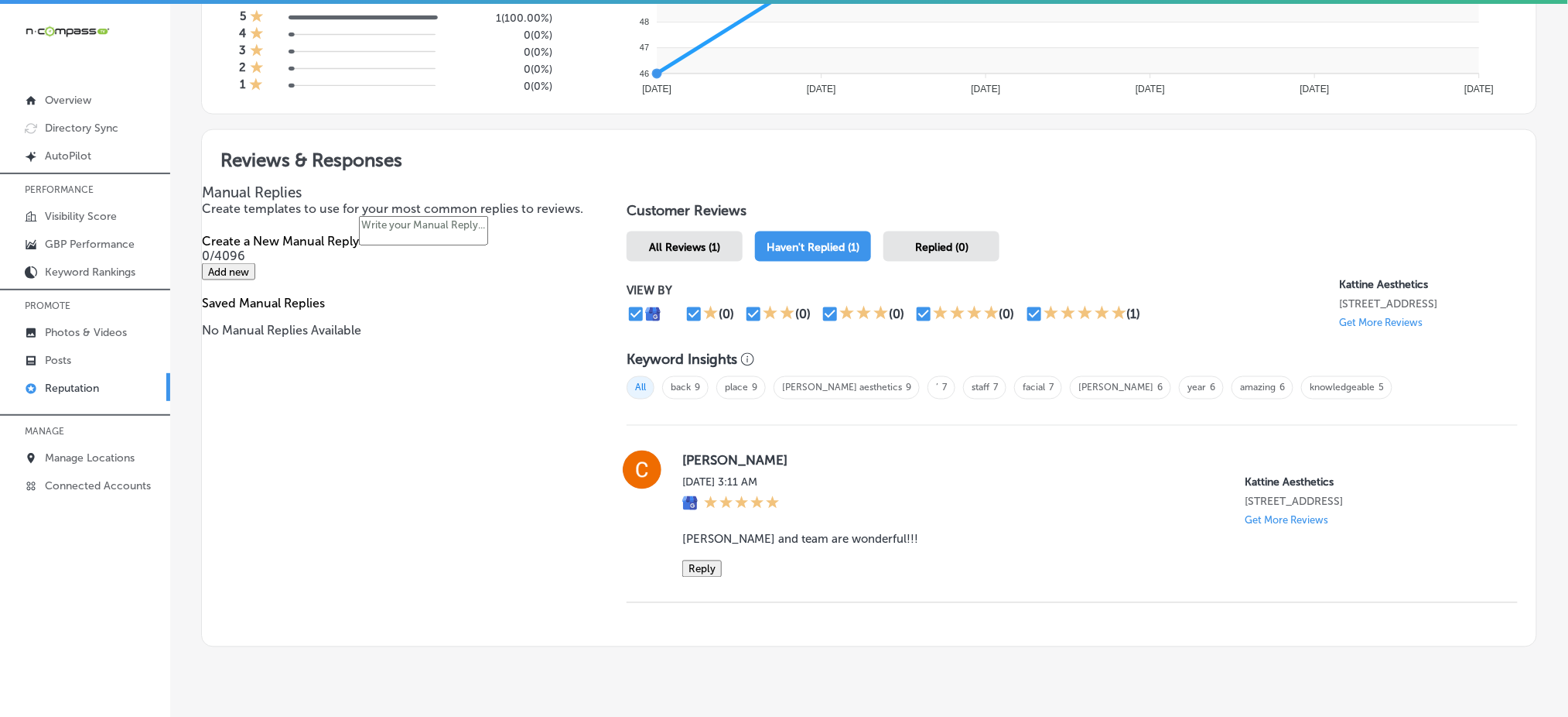
scroll to position [794, 0]
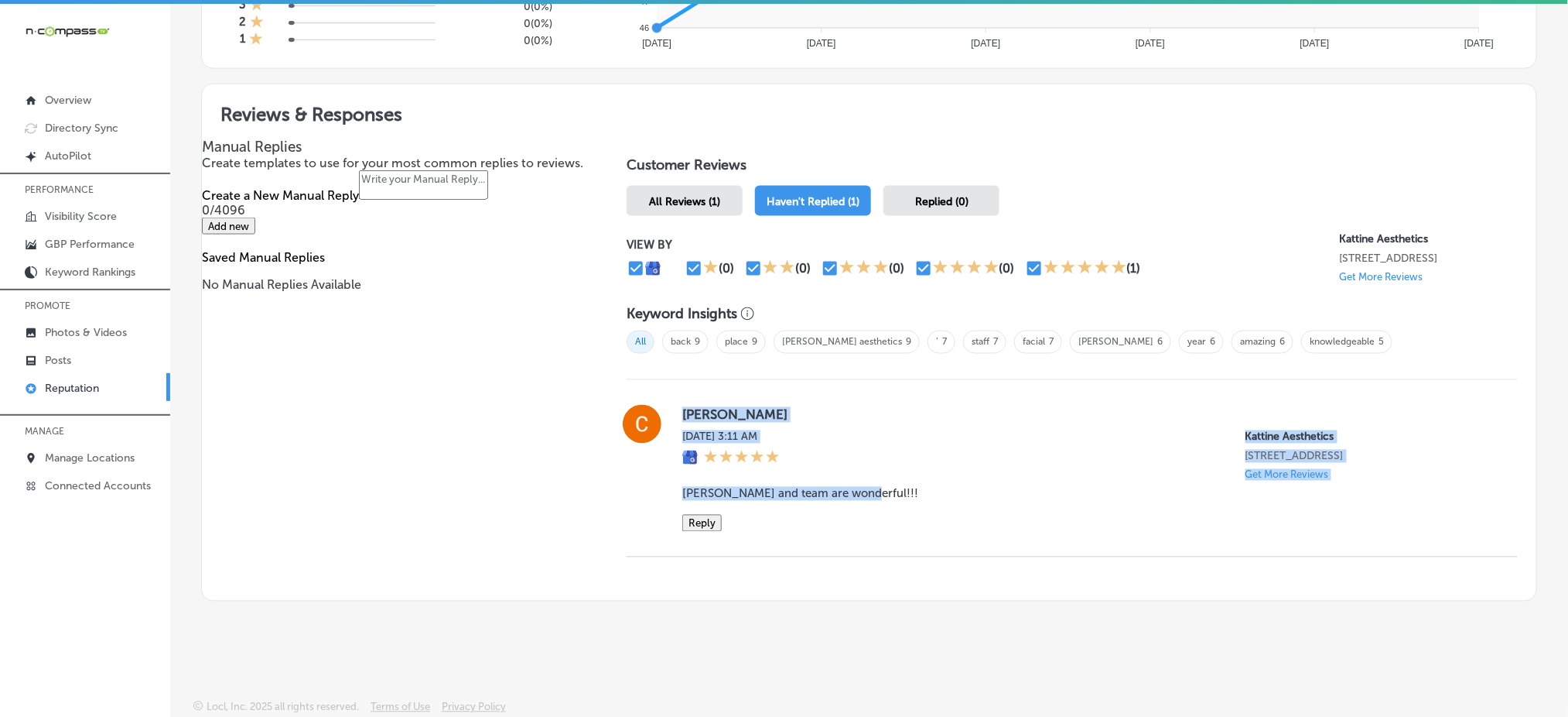
drag, startPoint x: 678, startPoint y: 391, endPoint x: 950, endPoint y: 533, distance: 306.8
click at [950, 533] on div "[PERSON_NAME] [DATE] 3:11 AM [PERSON_NAME] Aesthetics [STREET_ADDRESS] Get More…" at bounding box center [1073, 468] width 891 height 177
copy div "[PERSON_NAME] [DATE] 3:11 AM [PERSON_NAME] Aesthetics [STREET_ADDRESS] Get More…"
click at [688, 517] on button "Reply" at bounding box center [701, 523] width 39 height 17
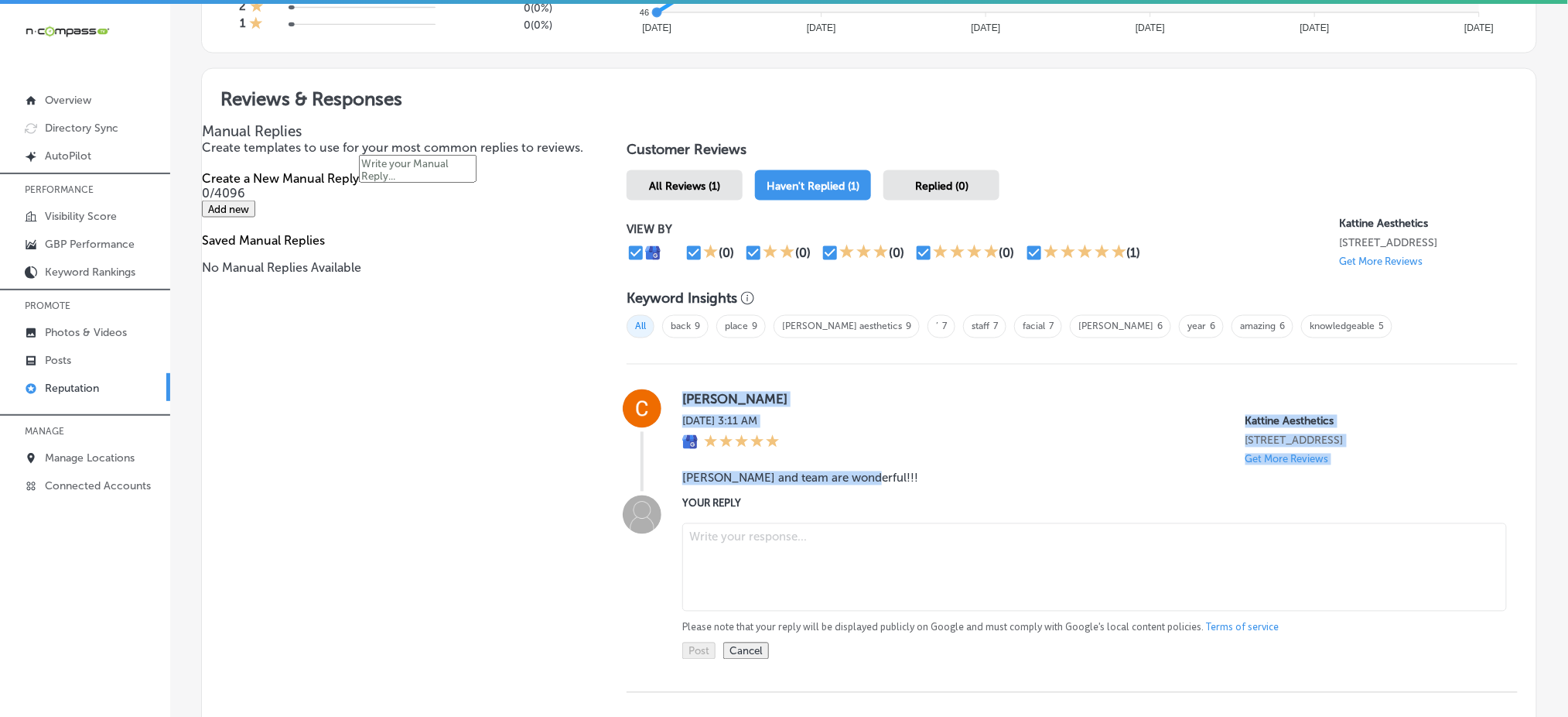
click at [757, 554] on textarea at bounding box center [1094, 567] width 825 height 88
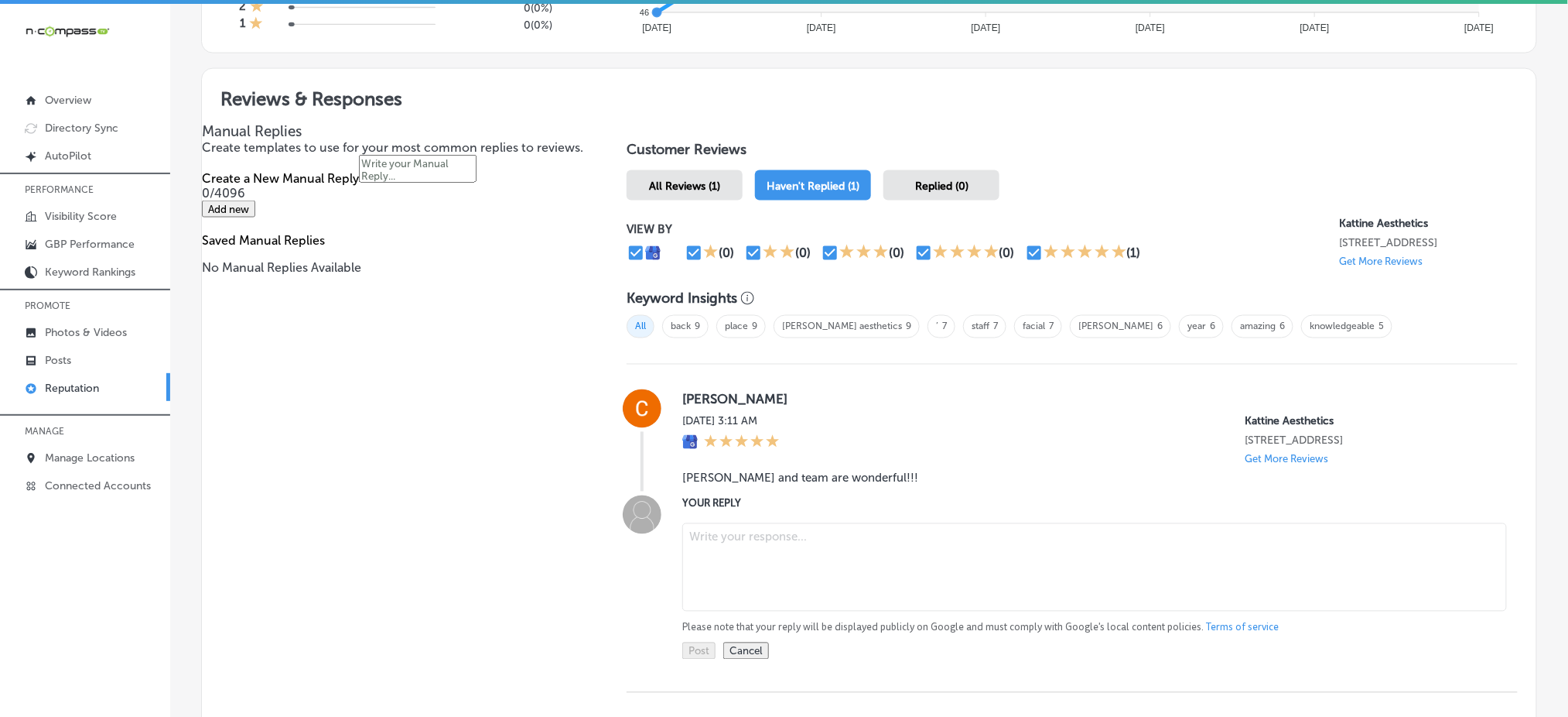
paste textarea "Thank you so much for your kind words, [PERSON_NAME]! We’re thrilled to hear th…"
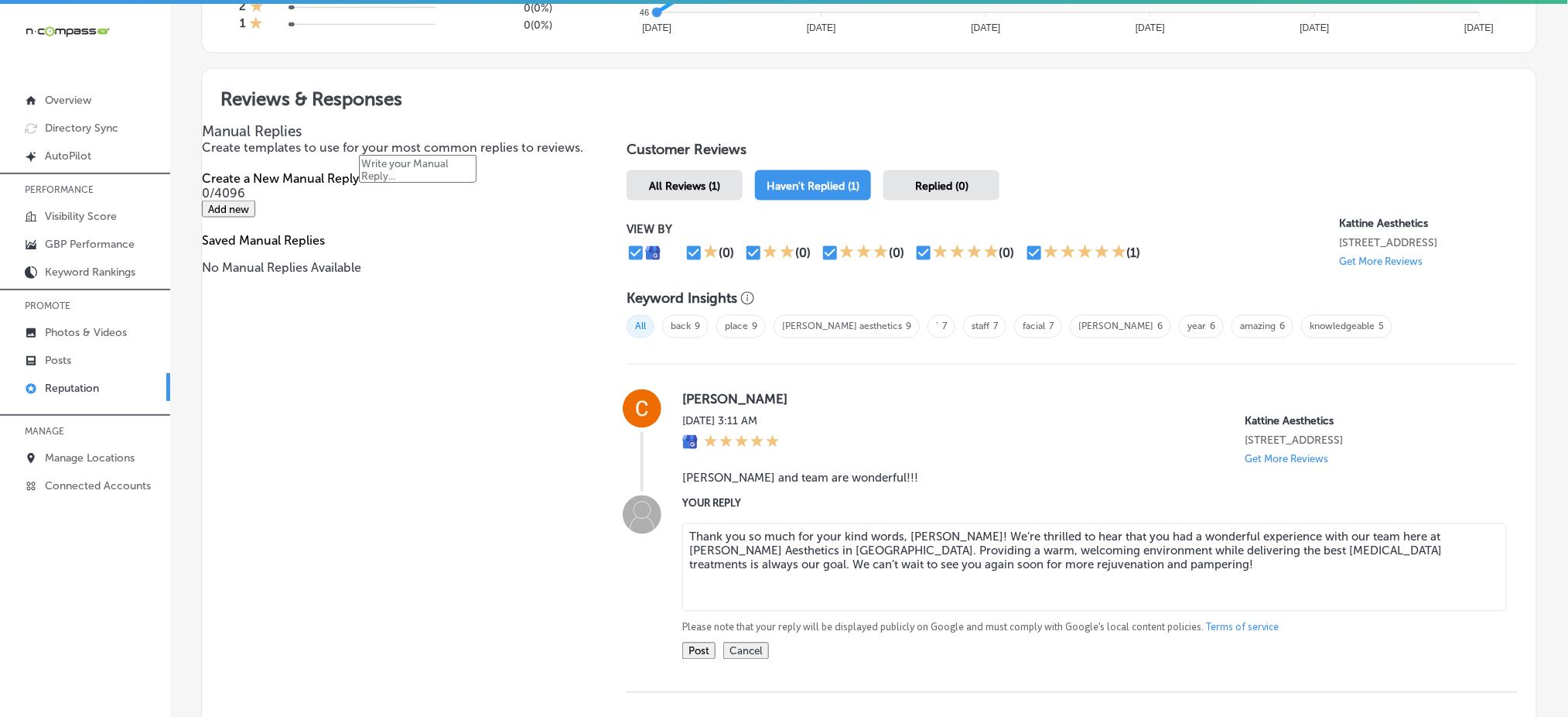
type textarea "Thank you so much for your kind words, [PERSON_NAME]! We’re thrilled to hear th…"
click at [697, 658] on button "Post" at bounding box center [699, 650] width 34 height 17
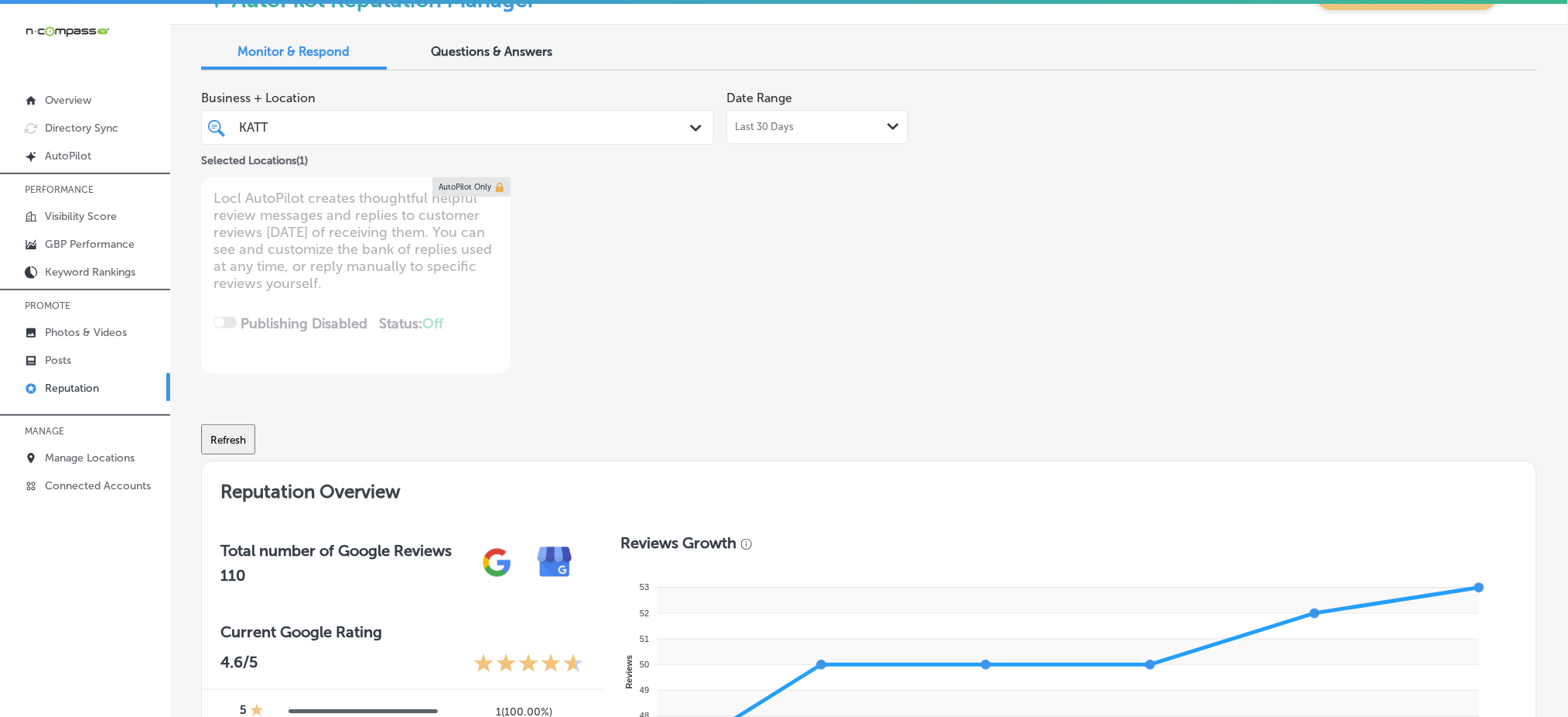
scroll to position [0, 0]
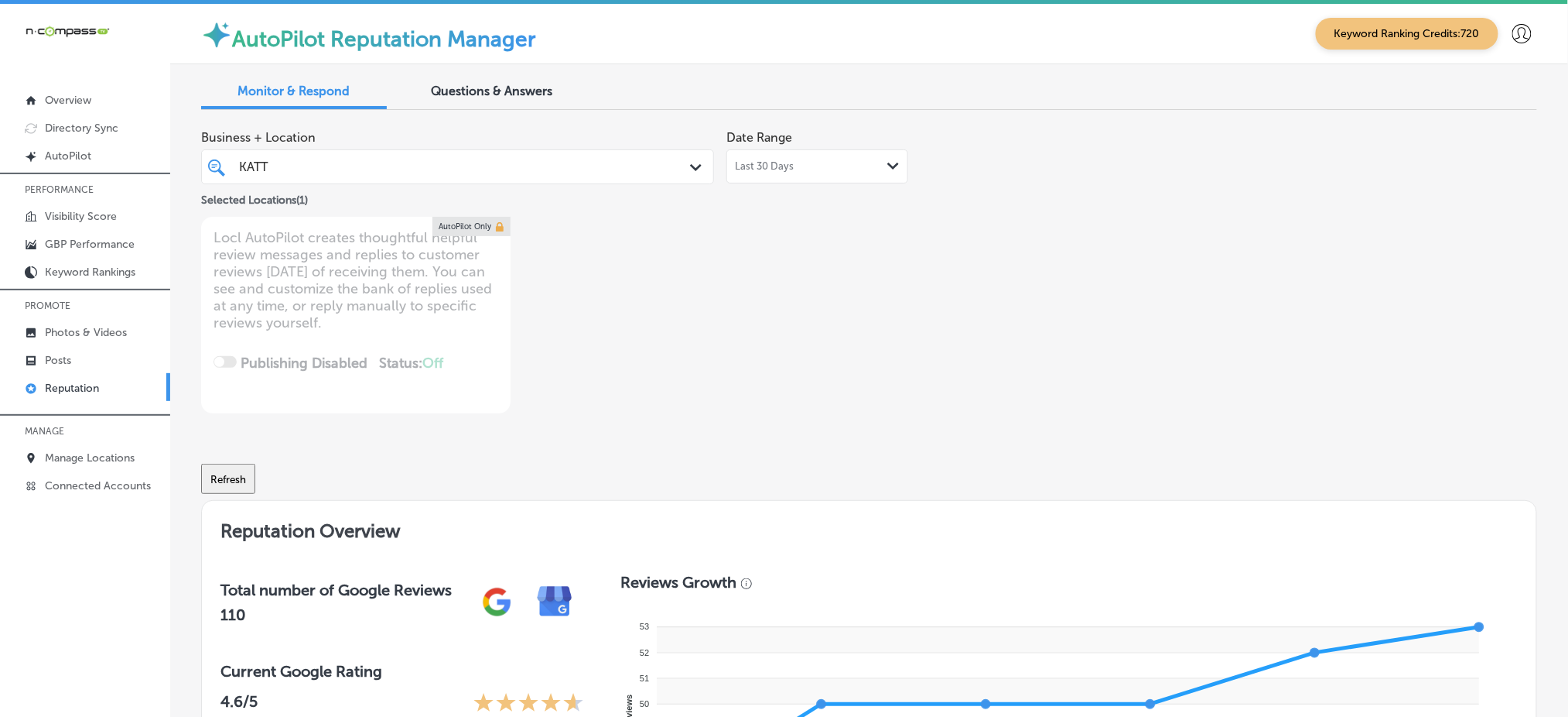
drag, startPoint x: 440, startPoint y: 171, endPoint x: 446, endPoint y: 178, distance: 9.2
click at [440, 171] on div "KATT KATT" at bounding box center [435, 167] width 396 height 21
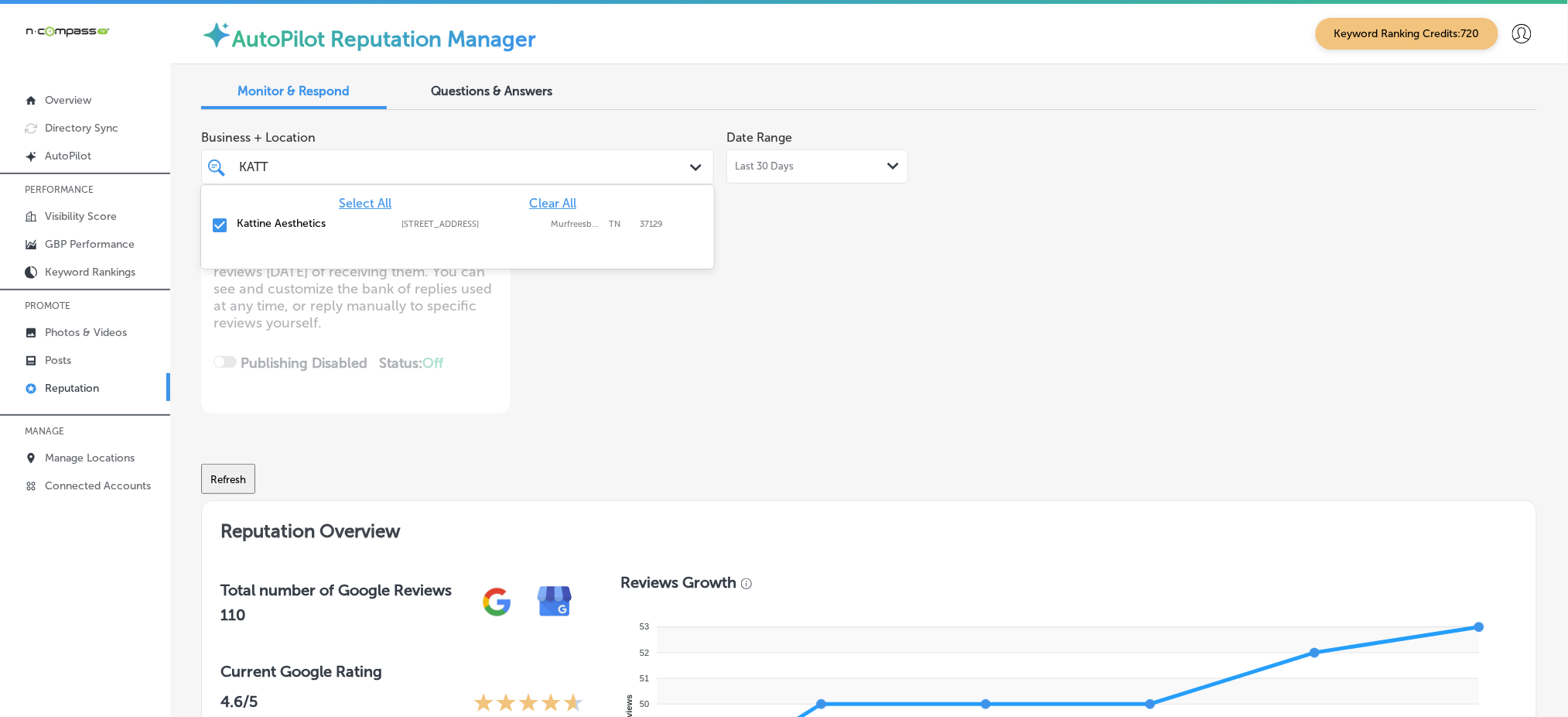
click at [545, 205] on span "Clear All" at bounding box center [552, 203] width 47 height 14
type textarea "x"
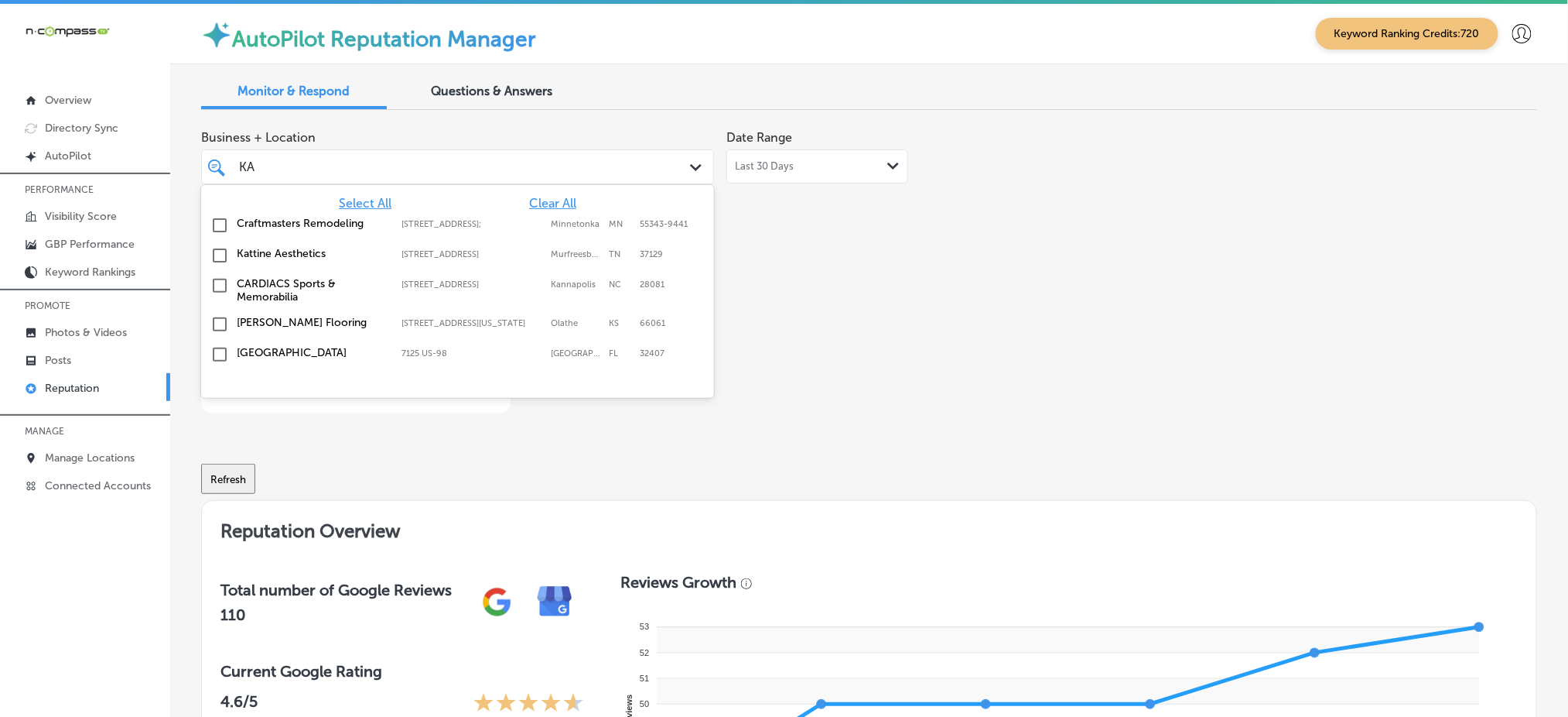
type input "K"
type input "fix"
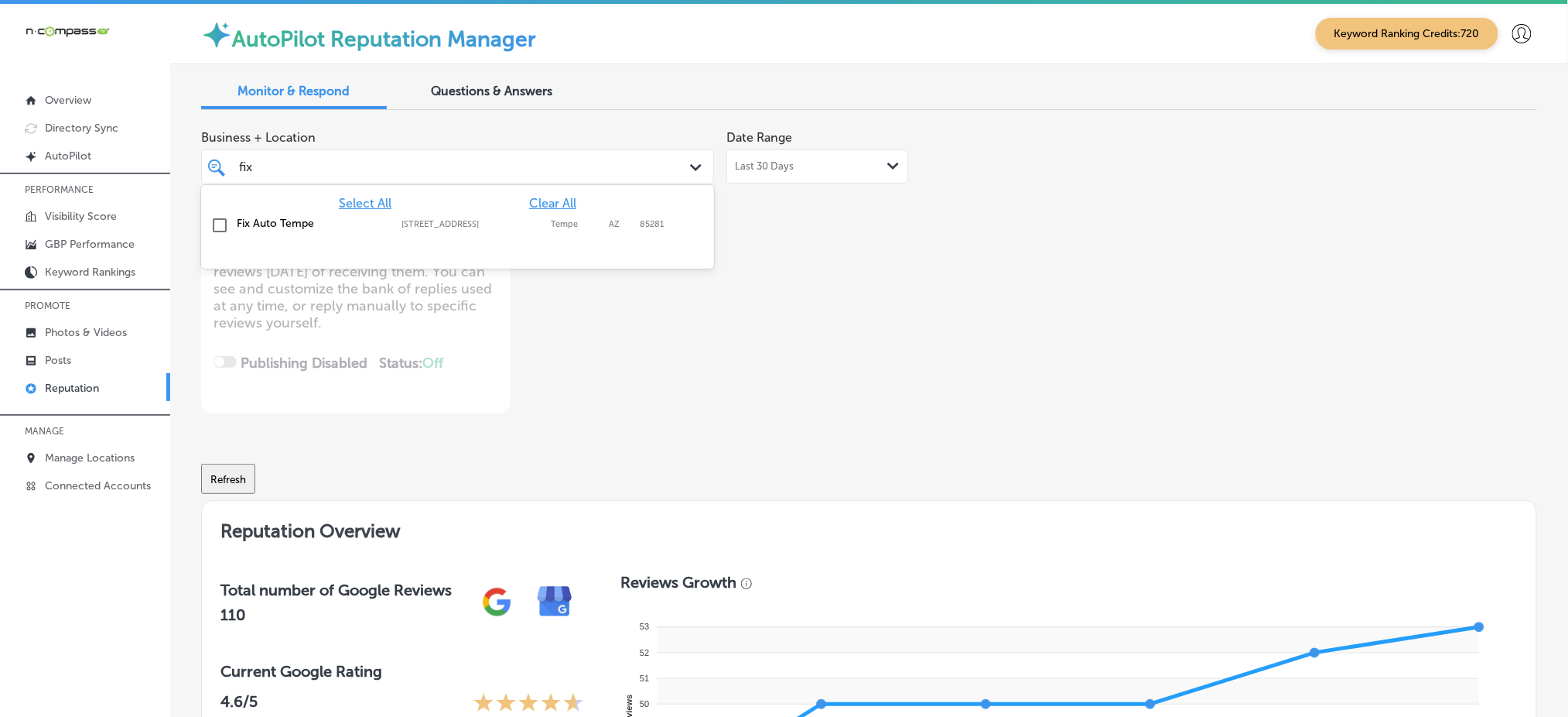
click at [564, 219] on label "Tempe" at bounding box center [576, 224] width 51 height 10
type textarea "x"
type input "fix"
click at [852, 281] on div "Business + Location option [STREET_ADDRESS]. option [STREET_ADDRESS]. 2 results…" at bounding box center [602, 268] width 802 height 291
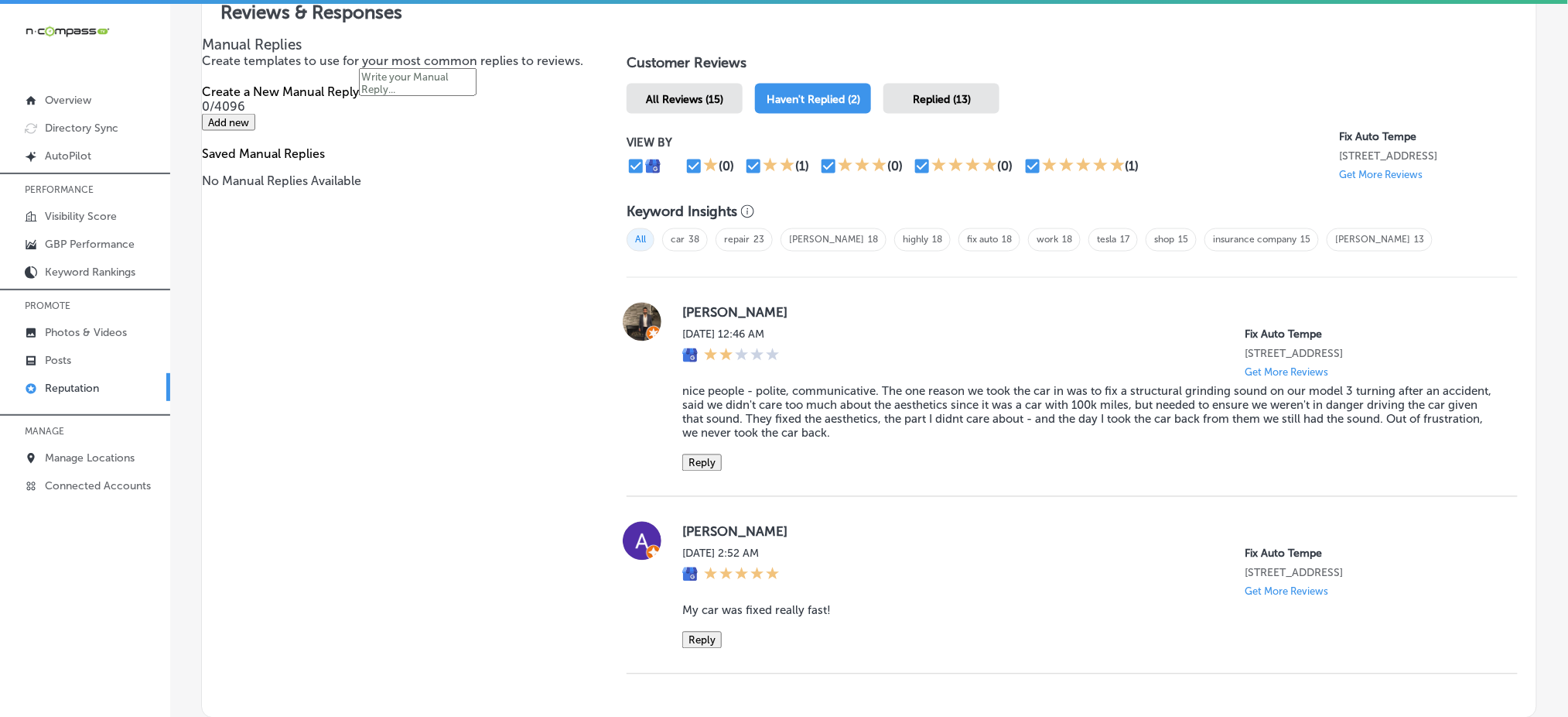
scroll to position [929, 0]
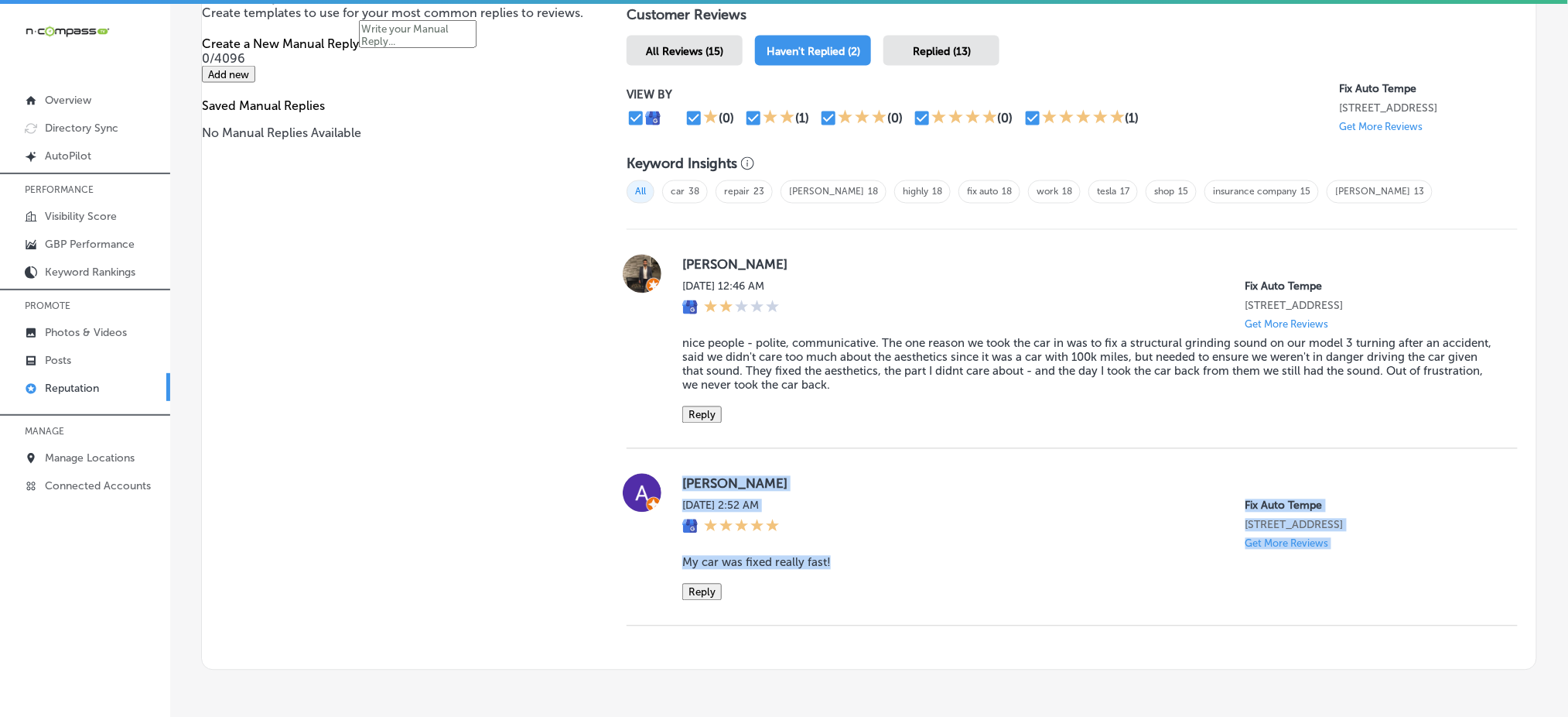
drag, startPoint x: 677, startPoint y: 484, endPoint x: 834, endPoint y: 569, distance: 178.5
click at [834, 569] on div "[PERSON_NAME][DATE] 2:52 AM Fix Auto Tempe [STREET_ADDRESS] Get More Reviews My…" at bounding box center [1073, 537] width 891 height 127
copy div "[PERSON_NAME][DATE] 2:52 AM Fix Auto Tempe [STREET_ADDRESS] Get More Reviews My…"
click at [957, 55] on div "Replied (13)" at bounding box center [941, 51] width 116 height 30
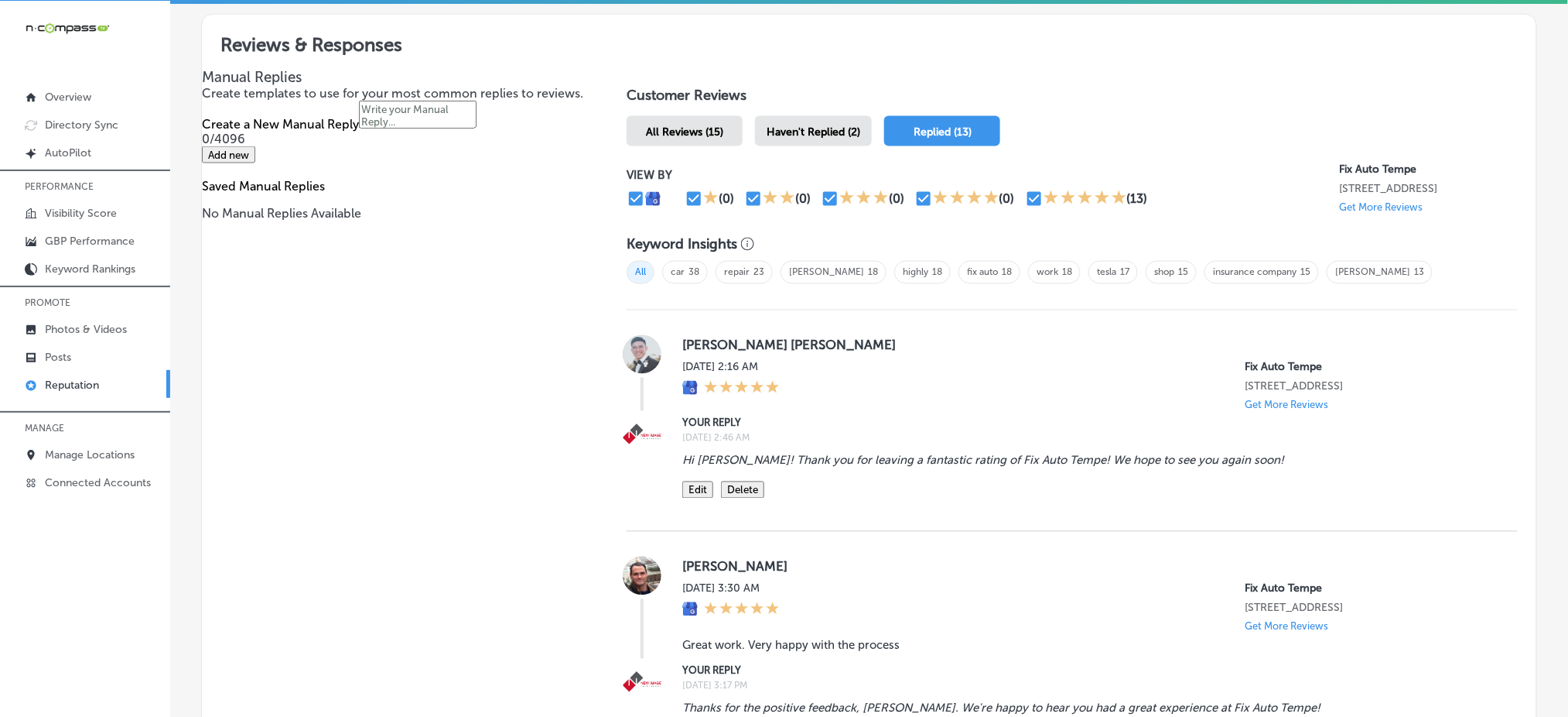
scroll to position [723, 0]
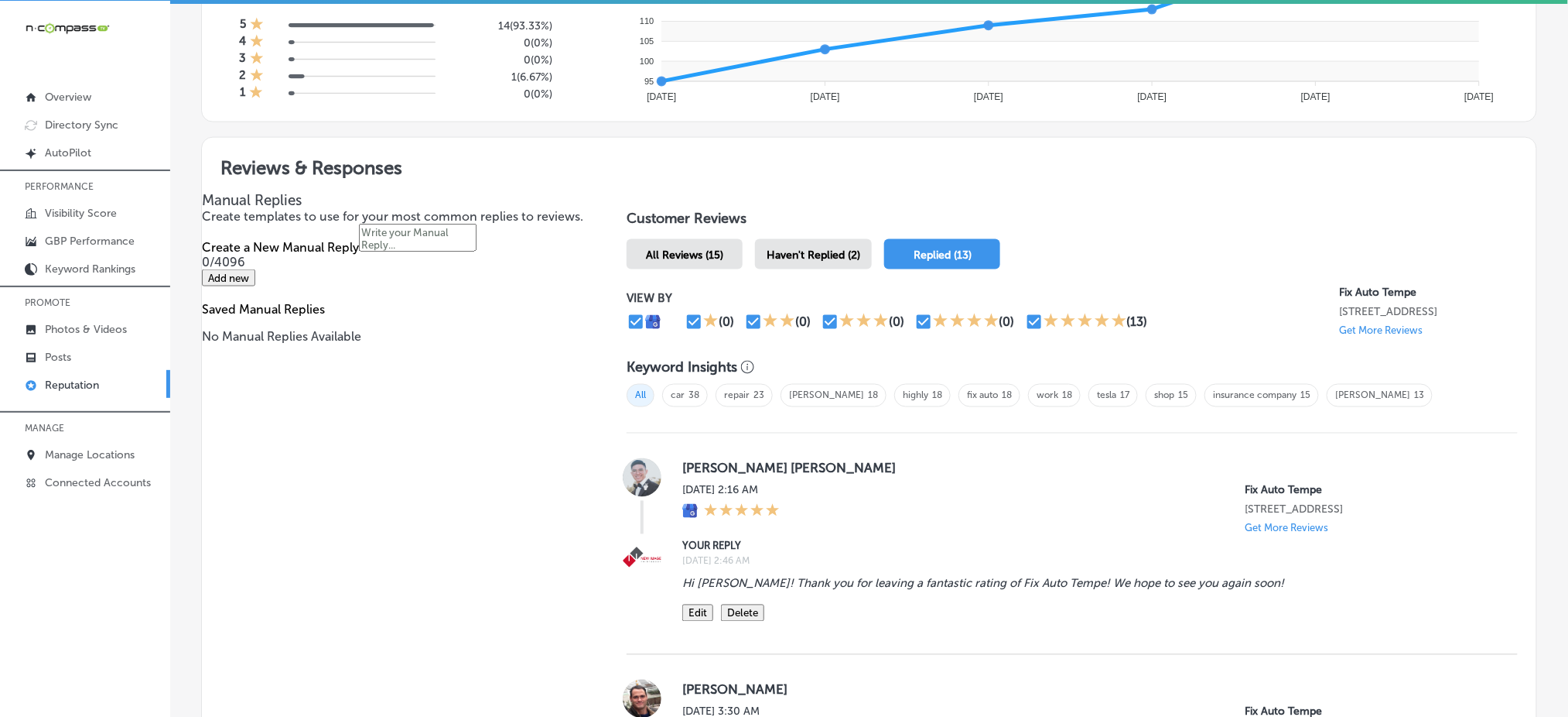
click at [792, 241] on div "Haven't Replied (2)" at bounding box center [814, 254] width 117 height 30
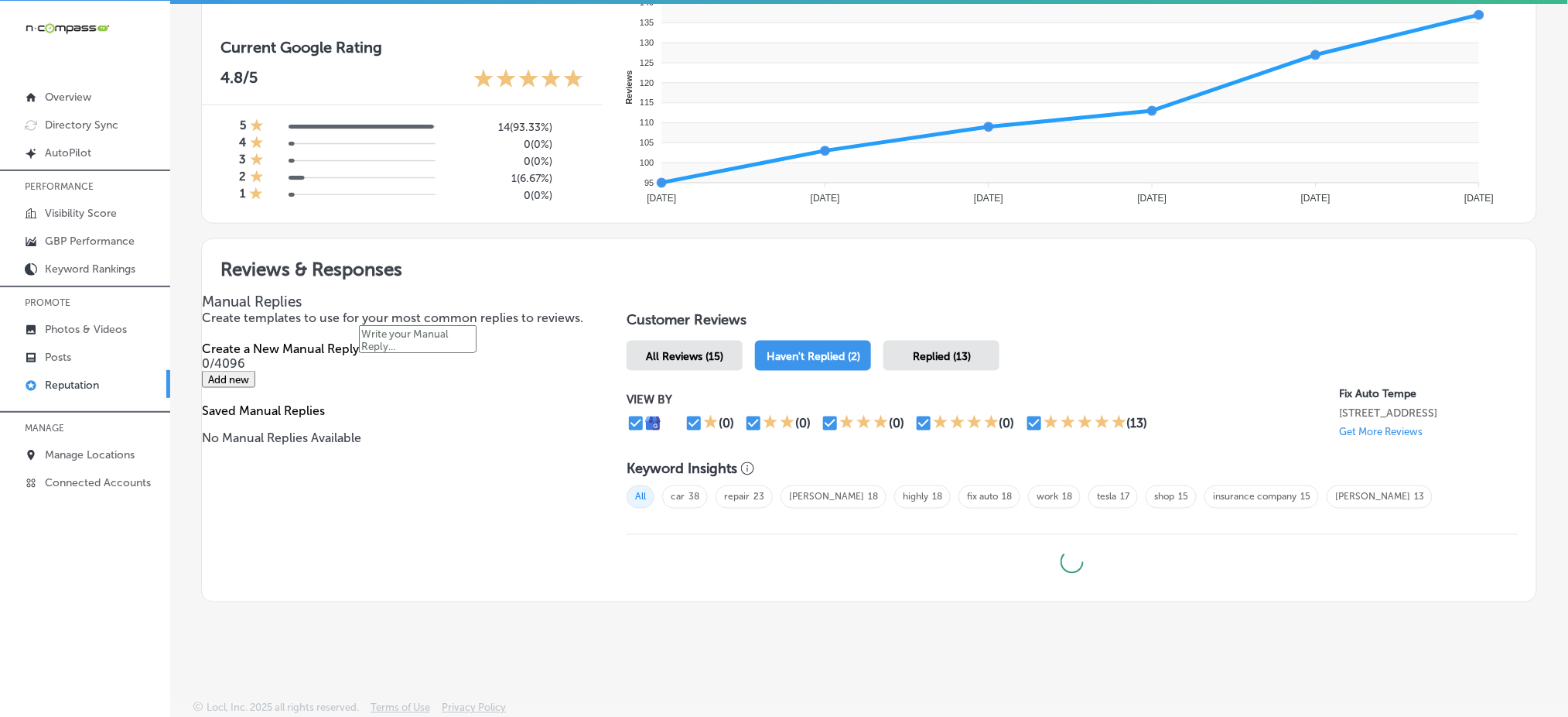
type textarea "x"
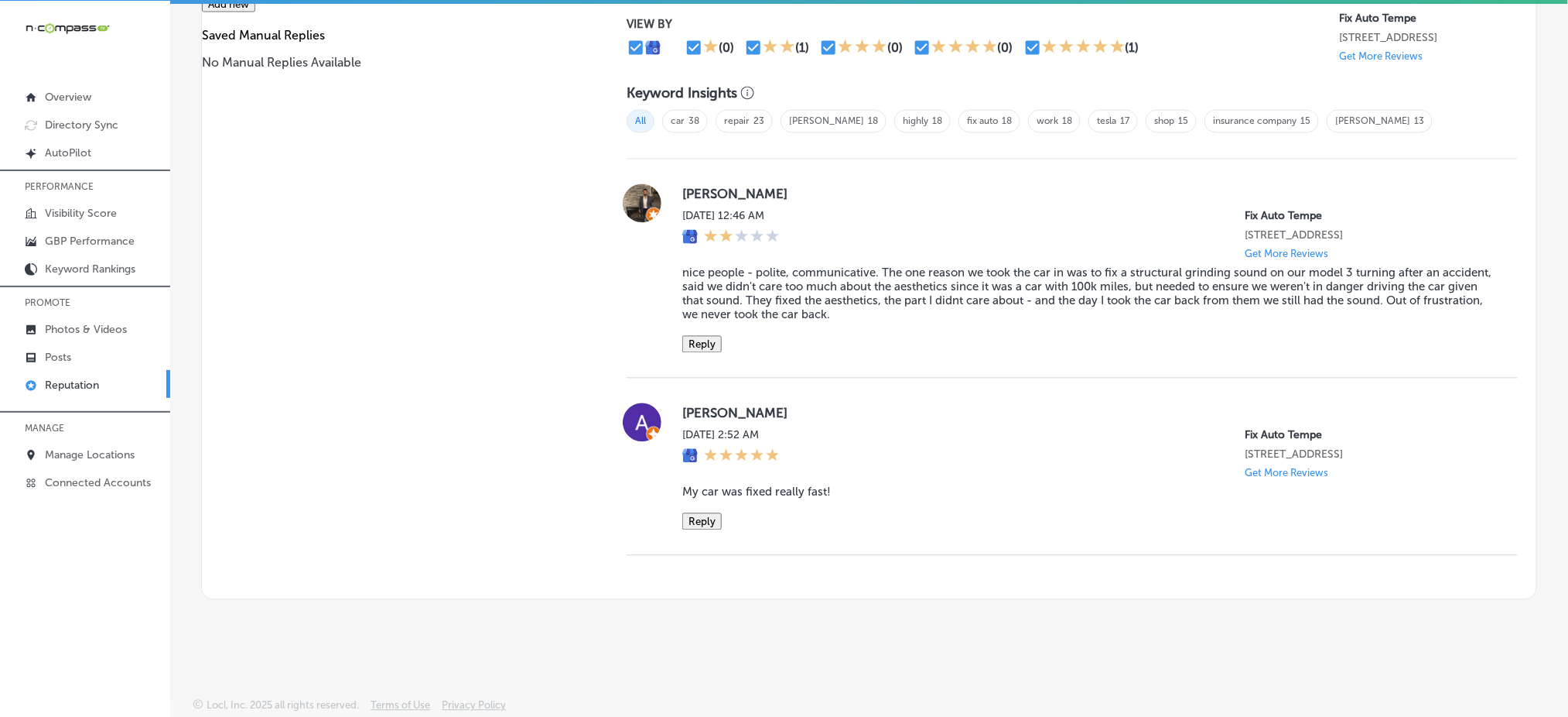
scroll to position [1006, 0]
click at [692, 521] on button "Reply" at bounding box center [701, 520] width 39 height 17
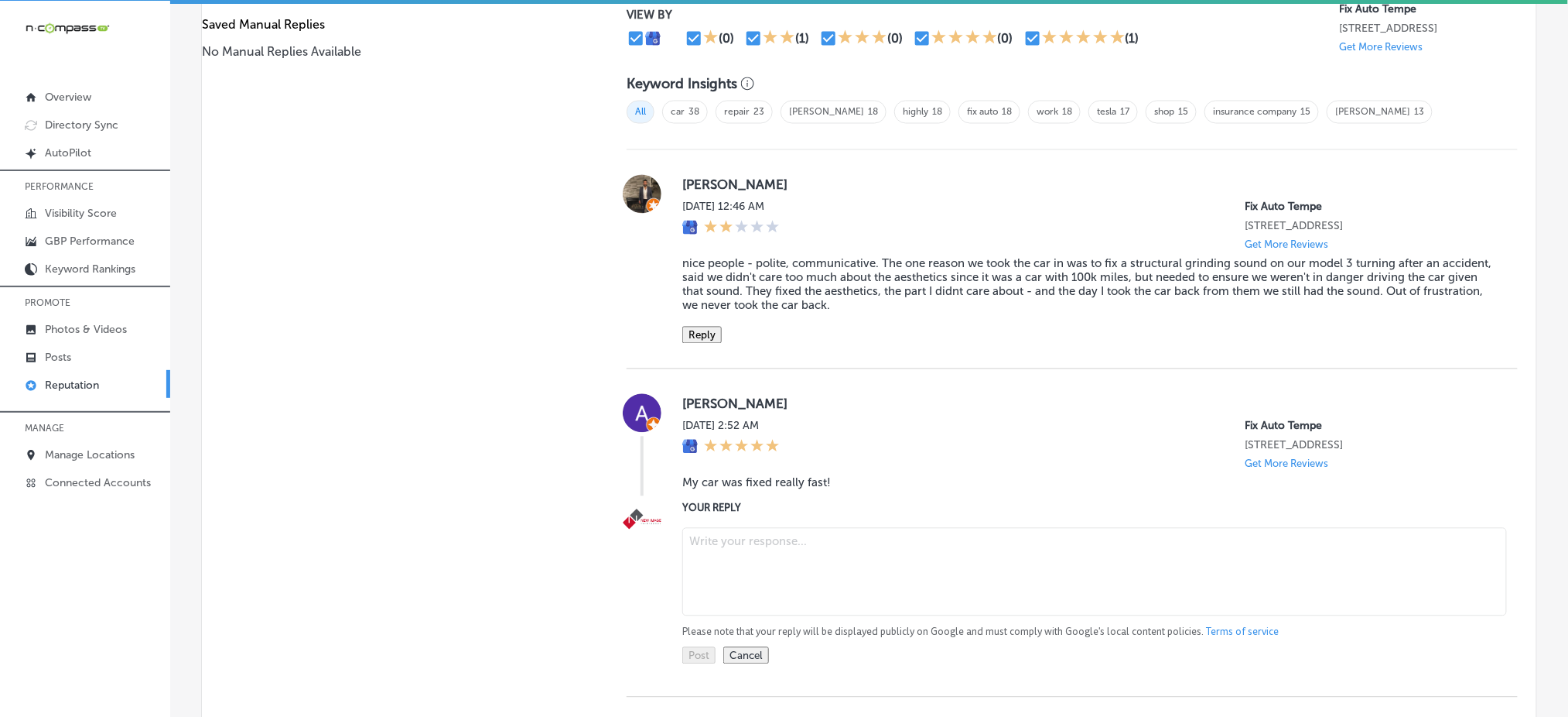
click at [758, 562] on textarea at bounding box center [1094, 572] width 825 height 88
paste textarea "ChatGPT said: Thank you for the great 5-star review, [PERSON_NAME]! We're so ha…"
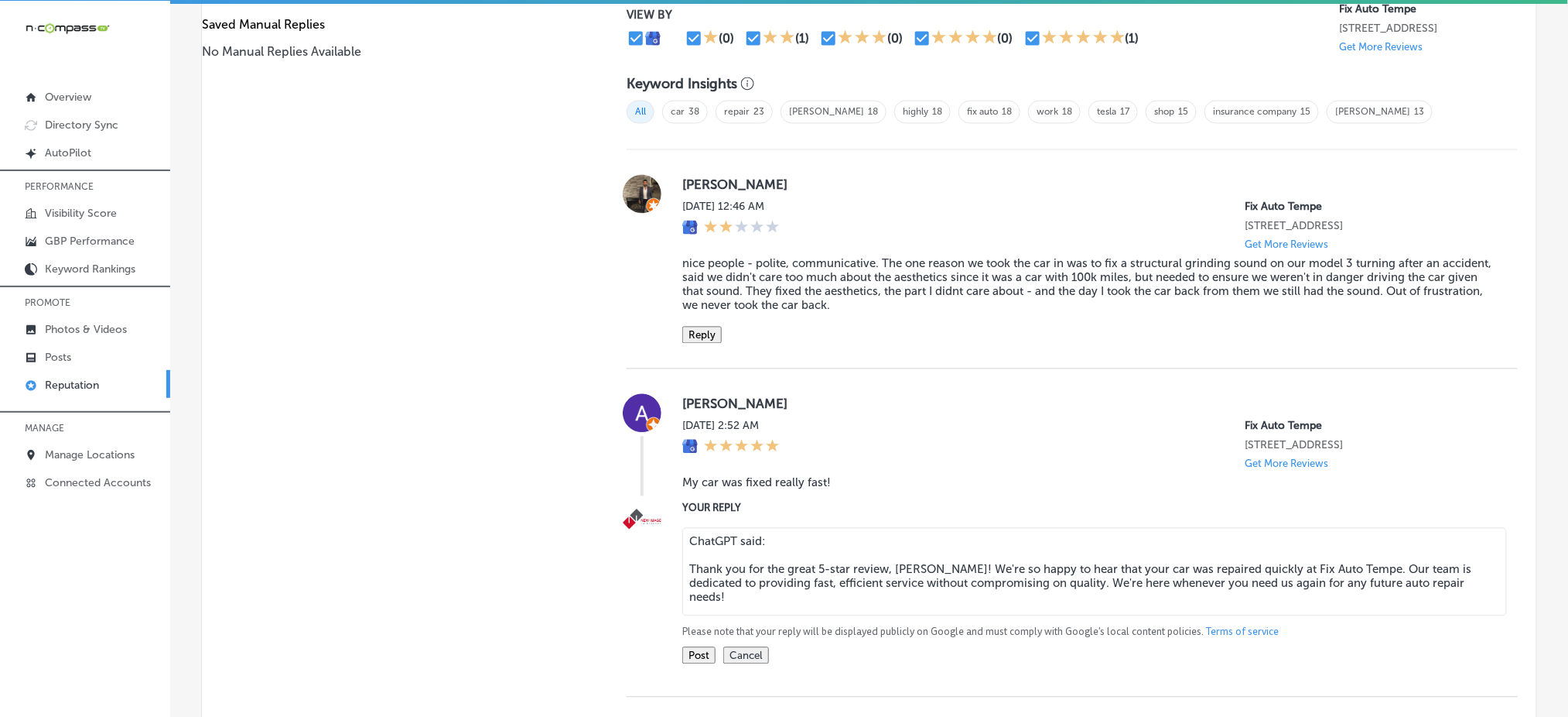
drag, startPoint x: 685, startPoint y: 570, endPoint x: 676, endPoint y: 540, distance: 31.3
click at [682, 538] on textarea "ChatGPT said: Thank you for the great 5-star review, [PERSON_NAME]! We're so ha…" at bounding box center [1094, 572] width 825 height 88
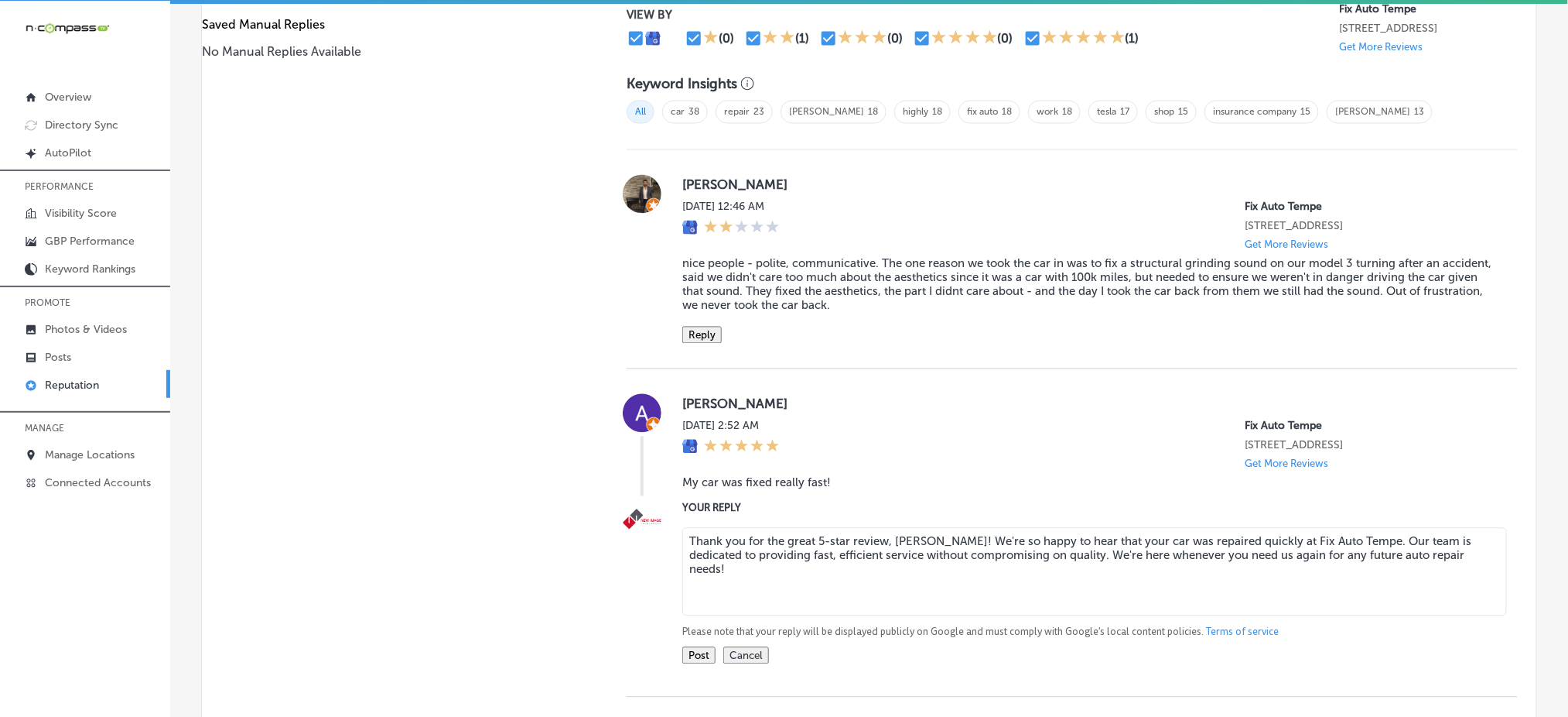
type textarea "Thank you for the great 5-star review, [PERSON_NAME]! We're so happy to hear th…"
click at [689, 659] on button "Post" at bounding box center [699, 655] width 34 height 17
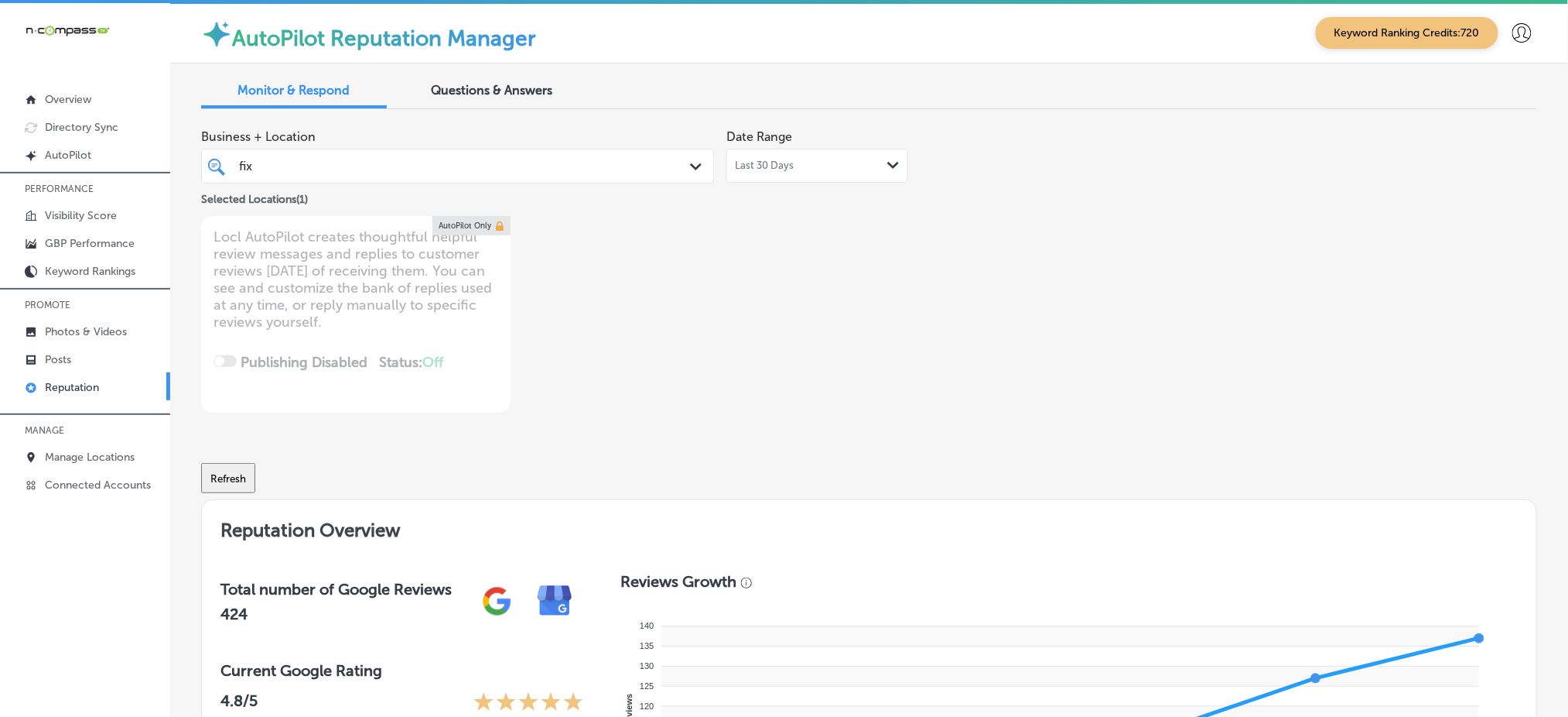
scroll to position [0, 0]
click at [563, 168] on div "fix fix" at bounding box center [435, 167] width 396 height 21
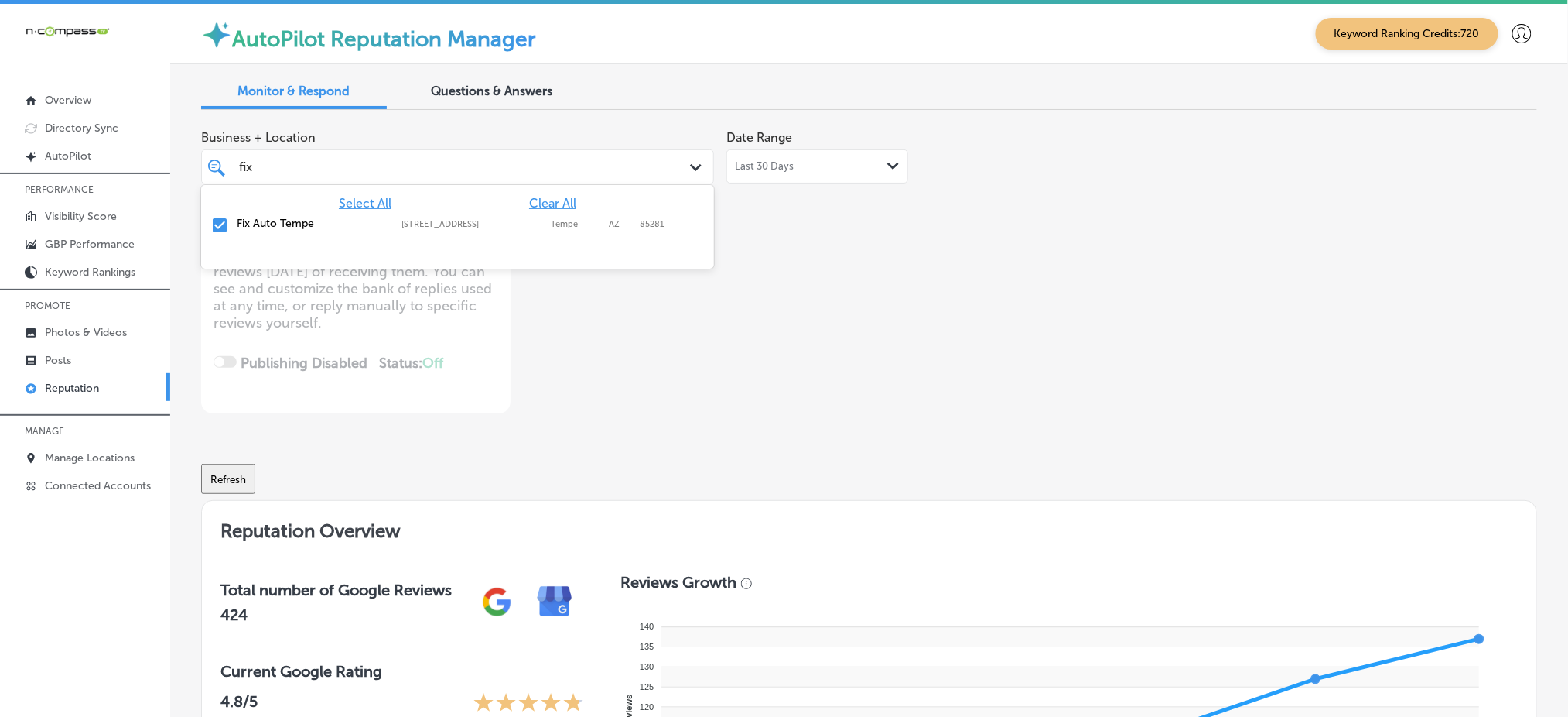
click at [559, 205] on span "Clear All" at bounding box center [552, 203] width 47 height 14
type textarea "x"
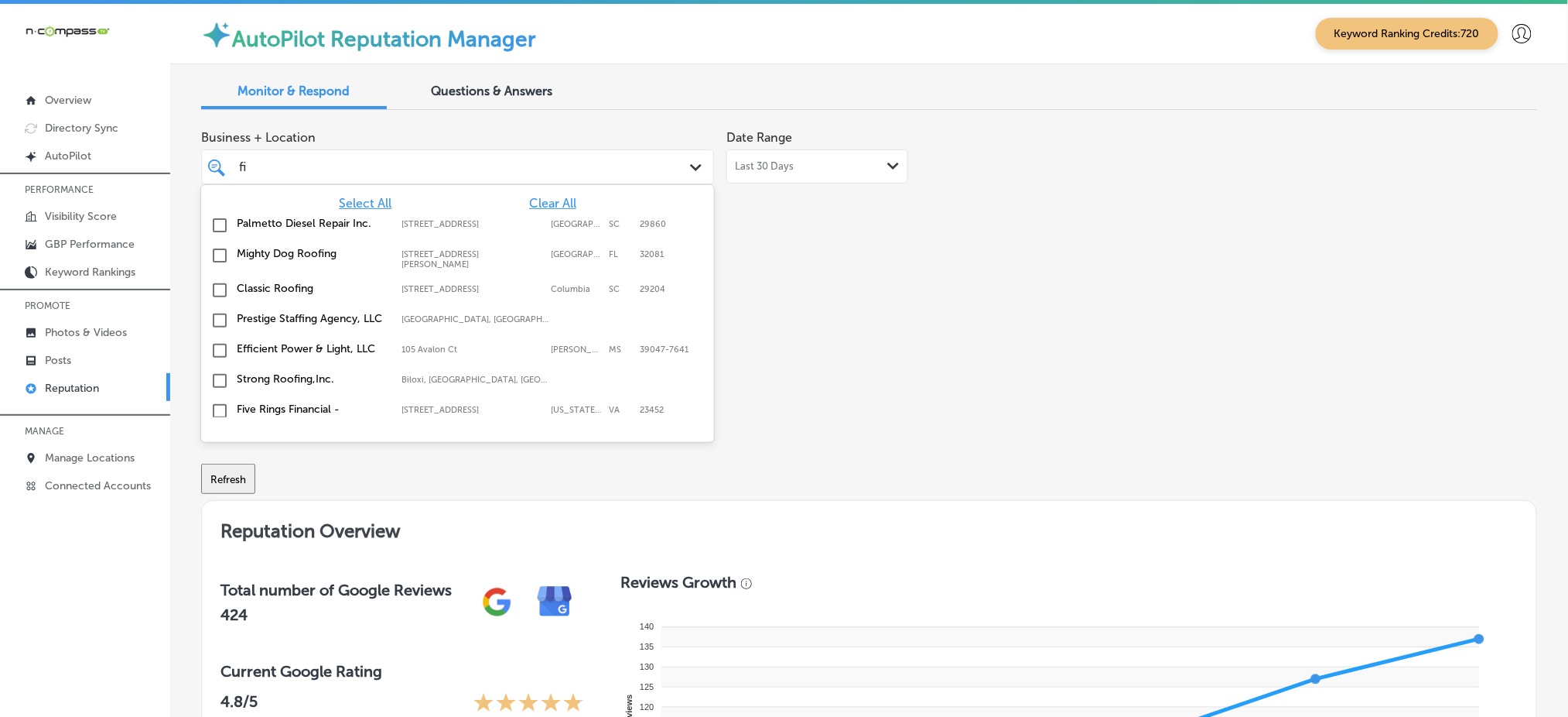
type input "f"
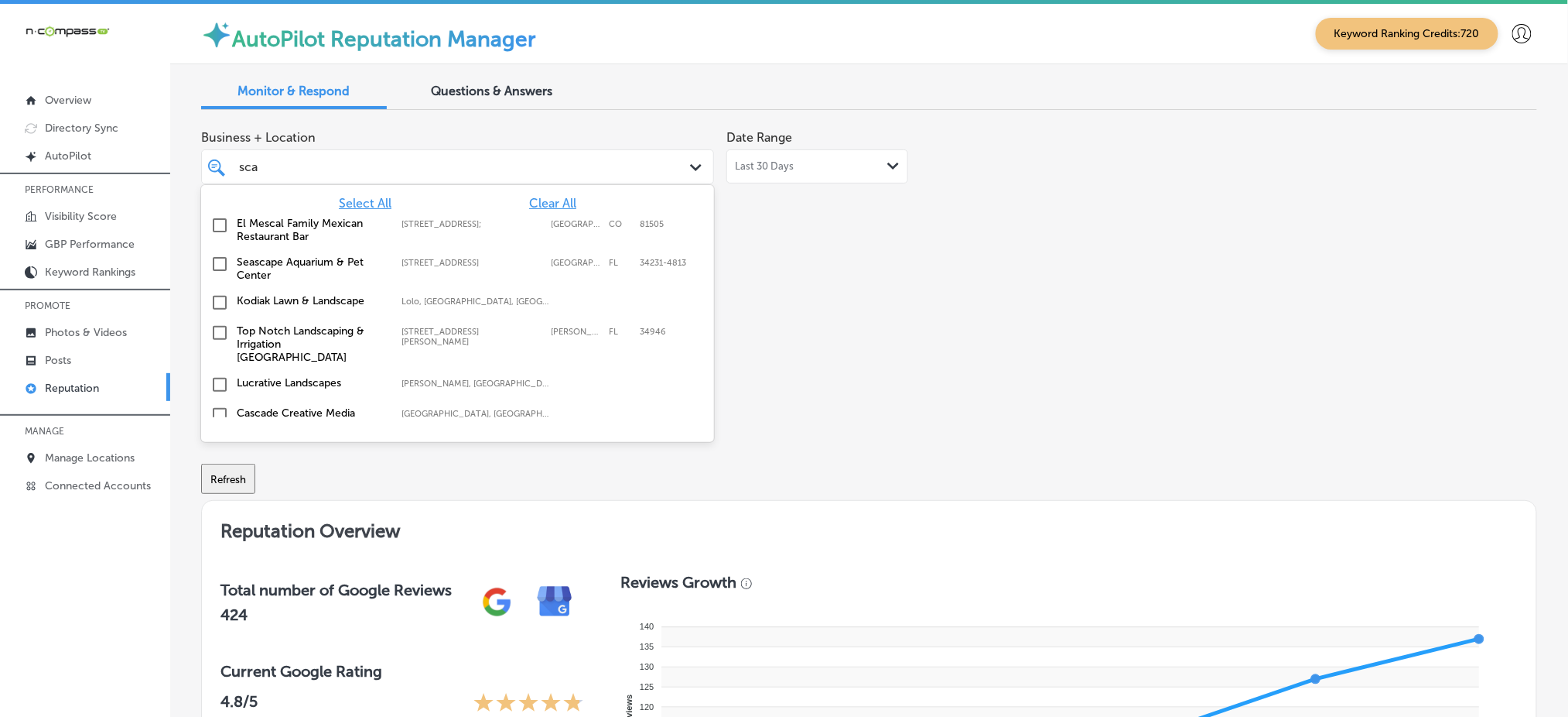
type input "scal"
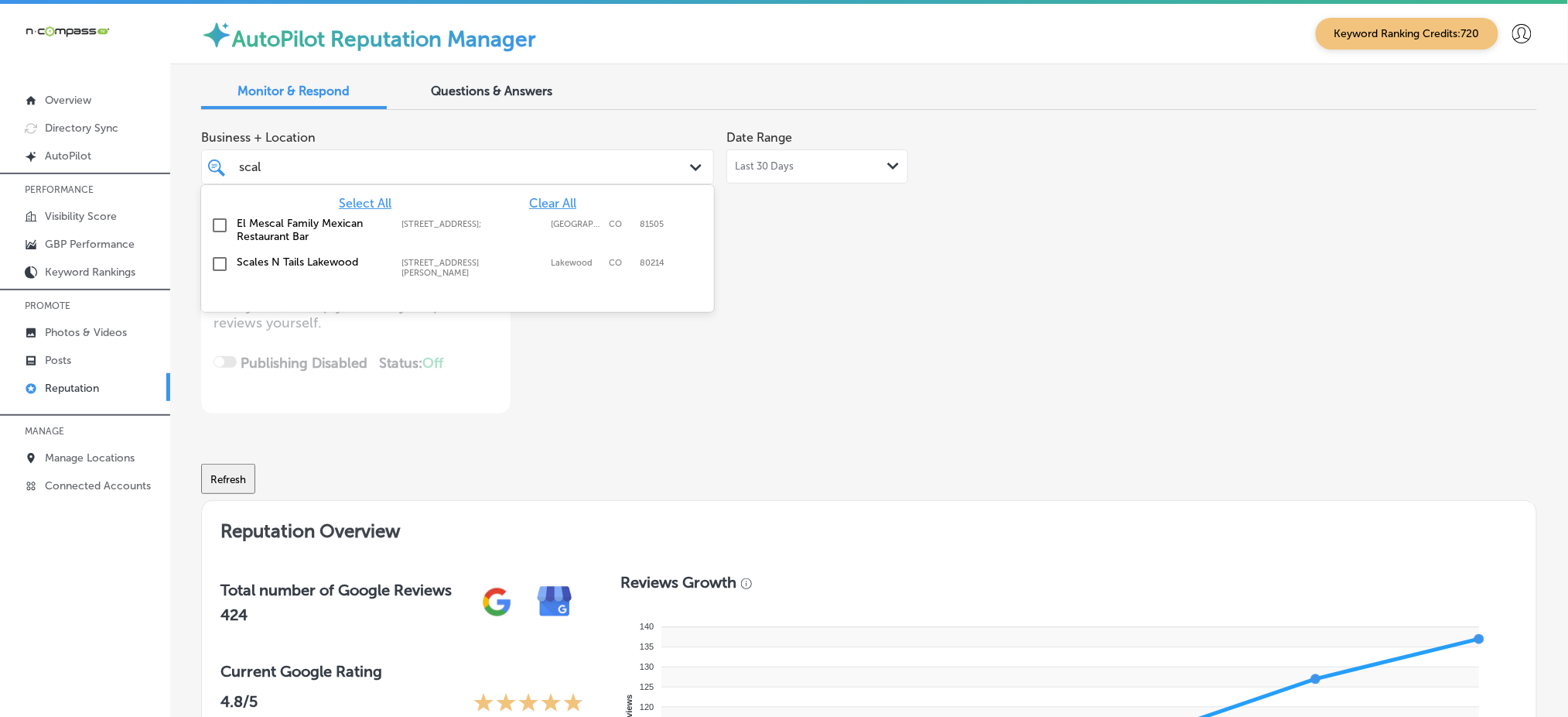
click at [552, 272] on div "Scales N Tails [GEOGRAPHIC_DATA] [STREET_ADDRESS][GEOGRAPHIC_DATA][PERSON_NAME]…" at bounding box center [458, 267] width 500 height 29
type textarea "x"
type input "scal"
click at [901, 335] on div "Business + Location option [STREET_ADDRESS][PERSON_NAME]. option [STREET_ADDRES…" at bounding box center [602, 268] width 802 height 291
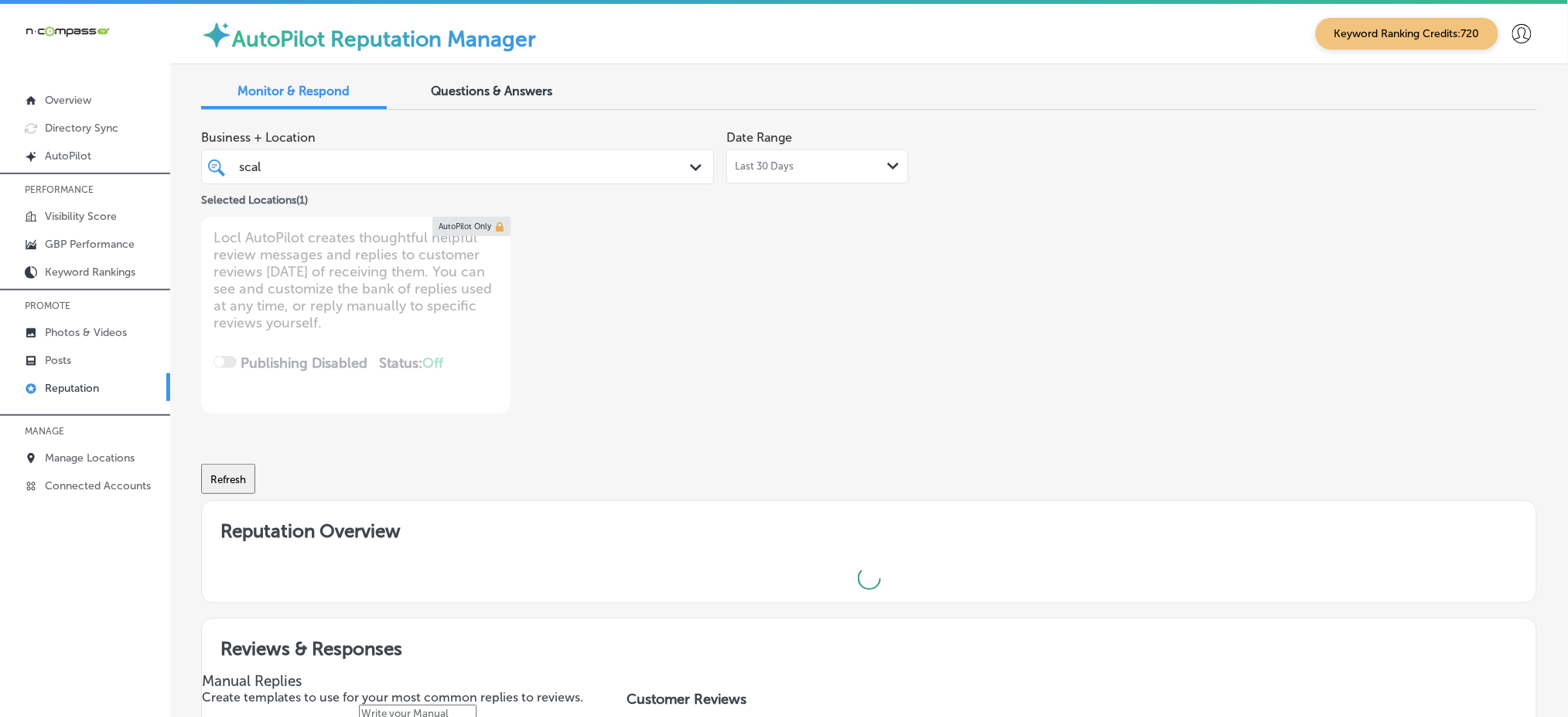
type textarea "x"
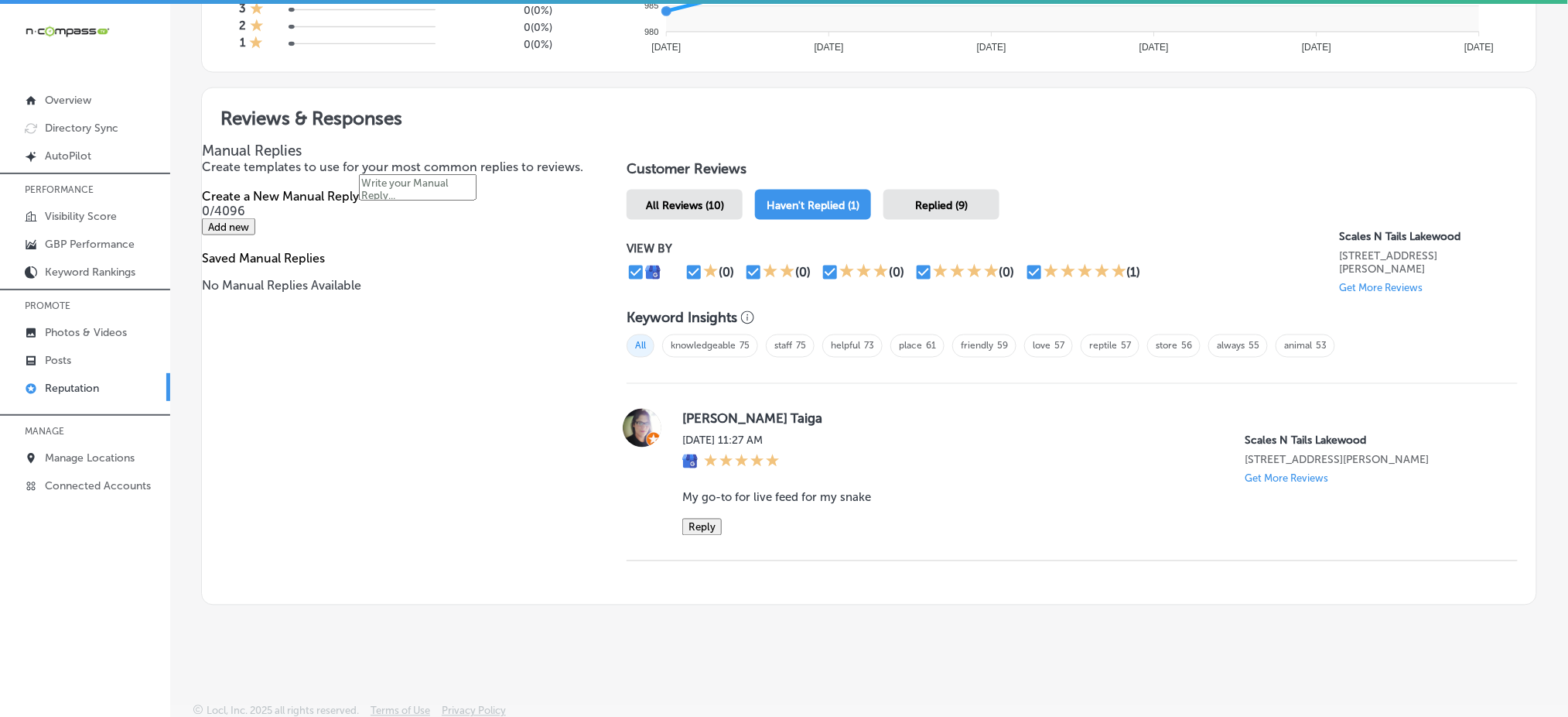
scroll to position [780, 0]
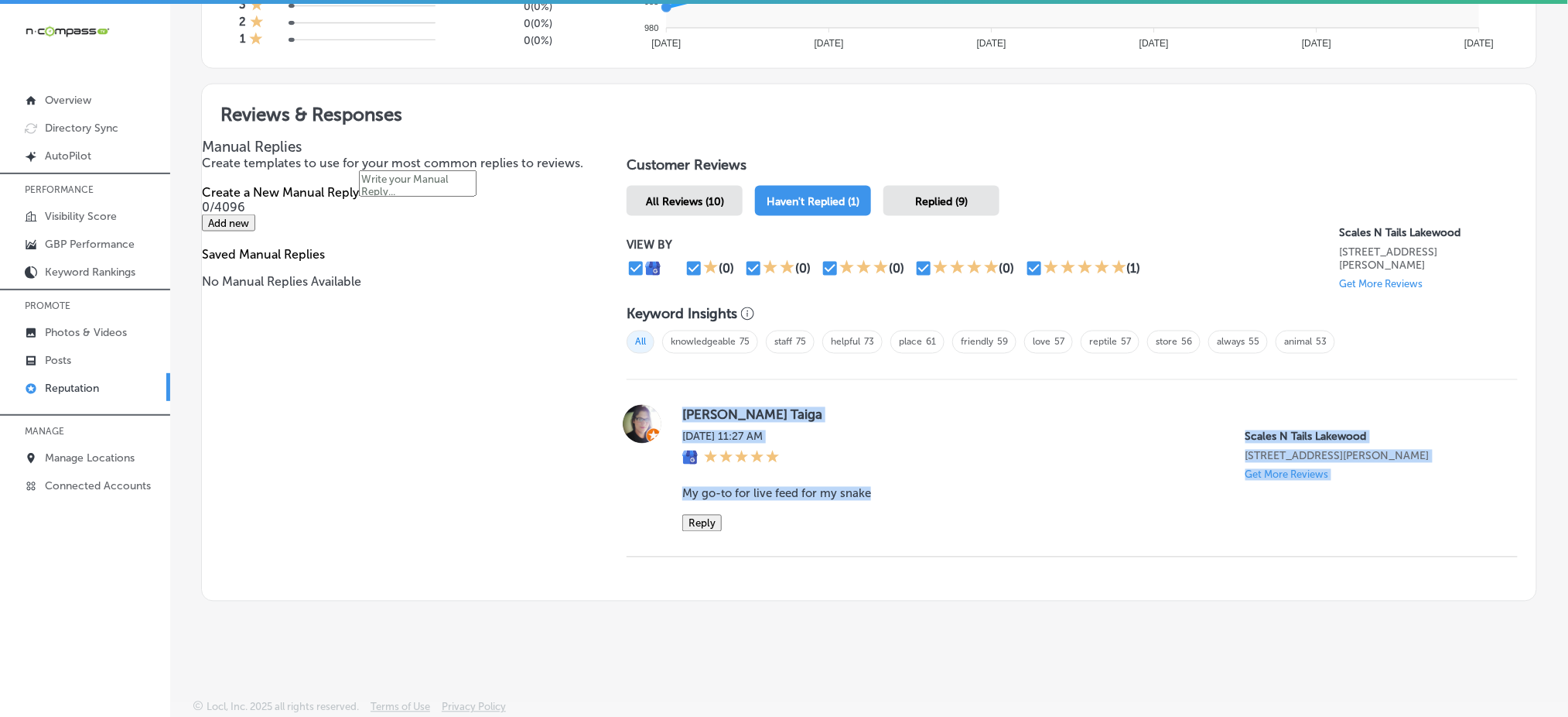
drag, startPoint x: 671, startPoint y: 407, endPoint x: 945, endPoint y: 514, distance: 294.2
click at [944, 512] on div "[PERSON_NAME] Taiga [DATE] 11:27 AM Scales [GEOGRAPHIC_DATA] [STREET_ADDRESS][P…" at bounding box center [1073, 468] width 891 height 127
copy div "[PERSON_NAME] Taiga [DATE] 11:27 AM Scales N [GEOGRAPHIC_DATA] [STREET_ADDRESS]…"
click at [700, 515] on button "Reply" at bounding box center [701, 523] width 39 height 17
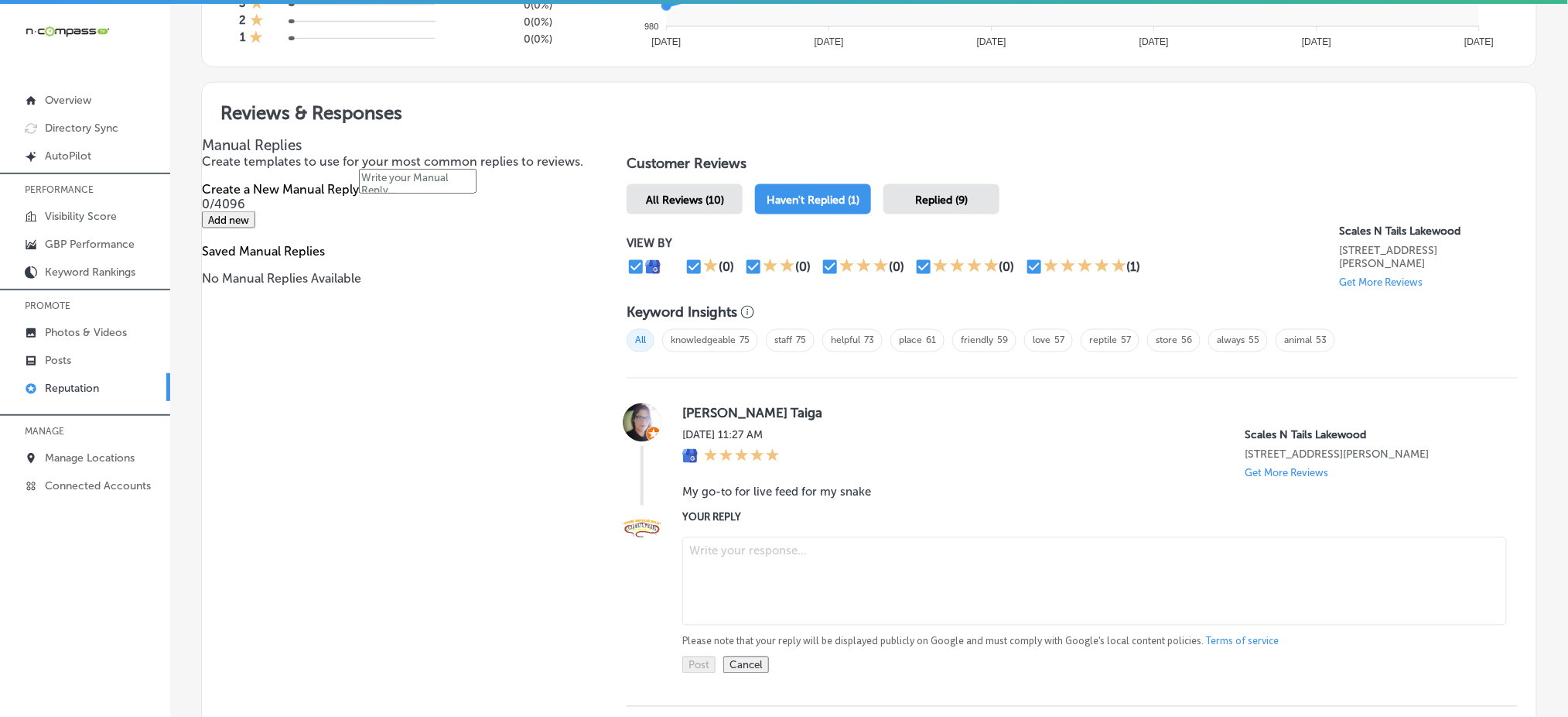
click at [745, 537] on textarea at bounding box center [1094, 581] width 825 height 88
paste textarea "Thank you for the great review, [PERSON_NAME]! We're so glad Scales 'N Tails La…"
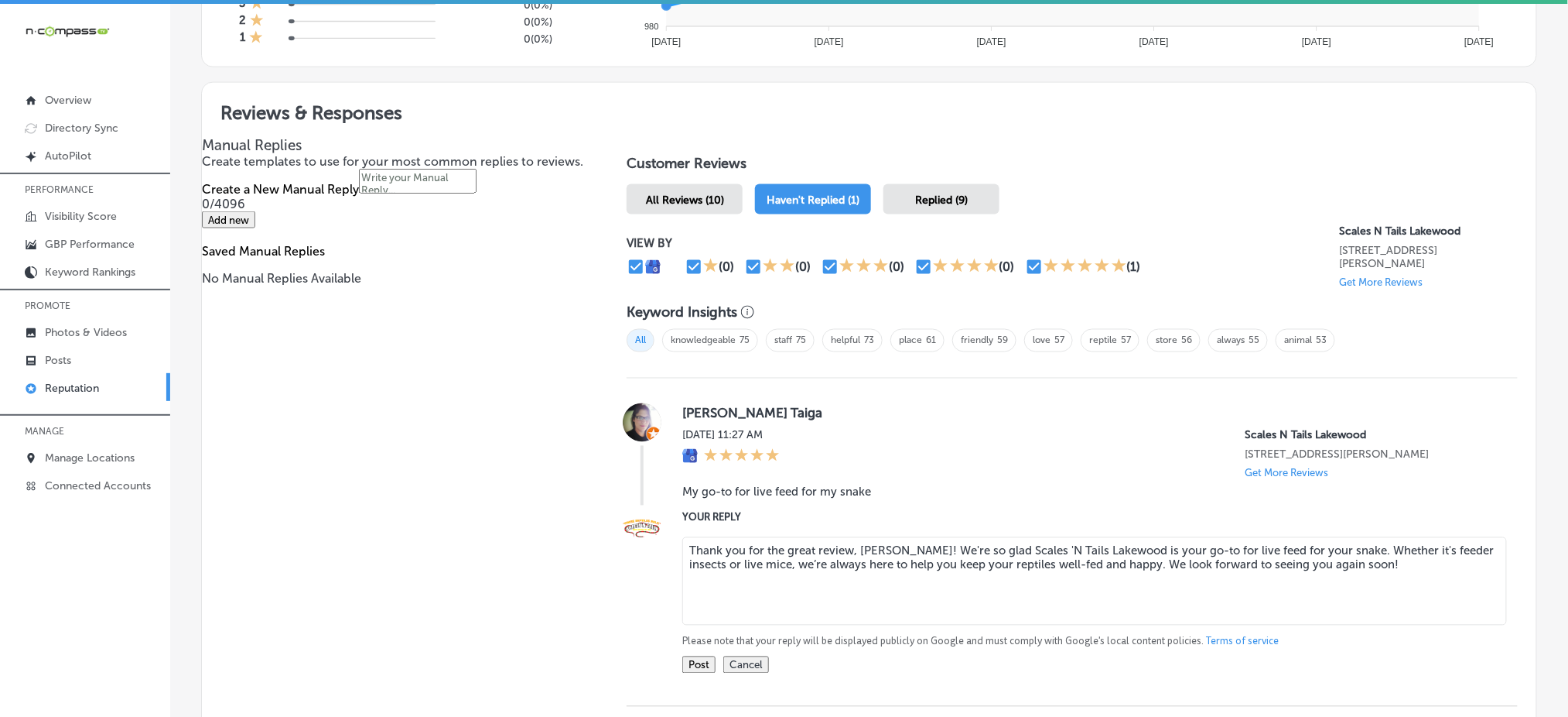
type textarea "Thank you for the great review, [PERSON_NAME]! We're so glad Scales 'N Tails La…"
click at [695, 661] on button "Post" at bounding box center [699, 664] width 34 height 17
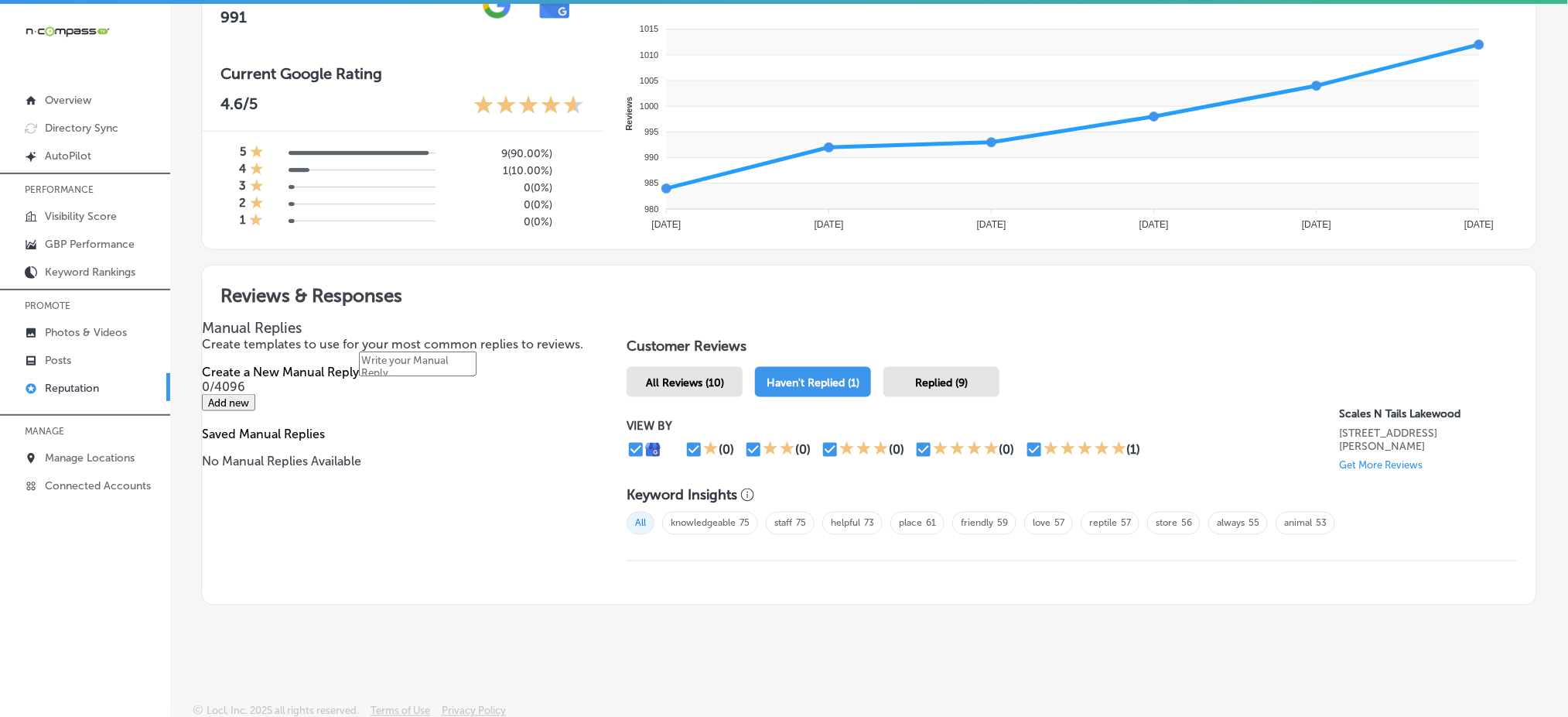
click at [923, 386] on div "Replied (9)" at bounding box center [941, 383] width 116 height 30
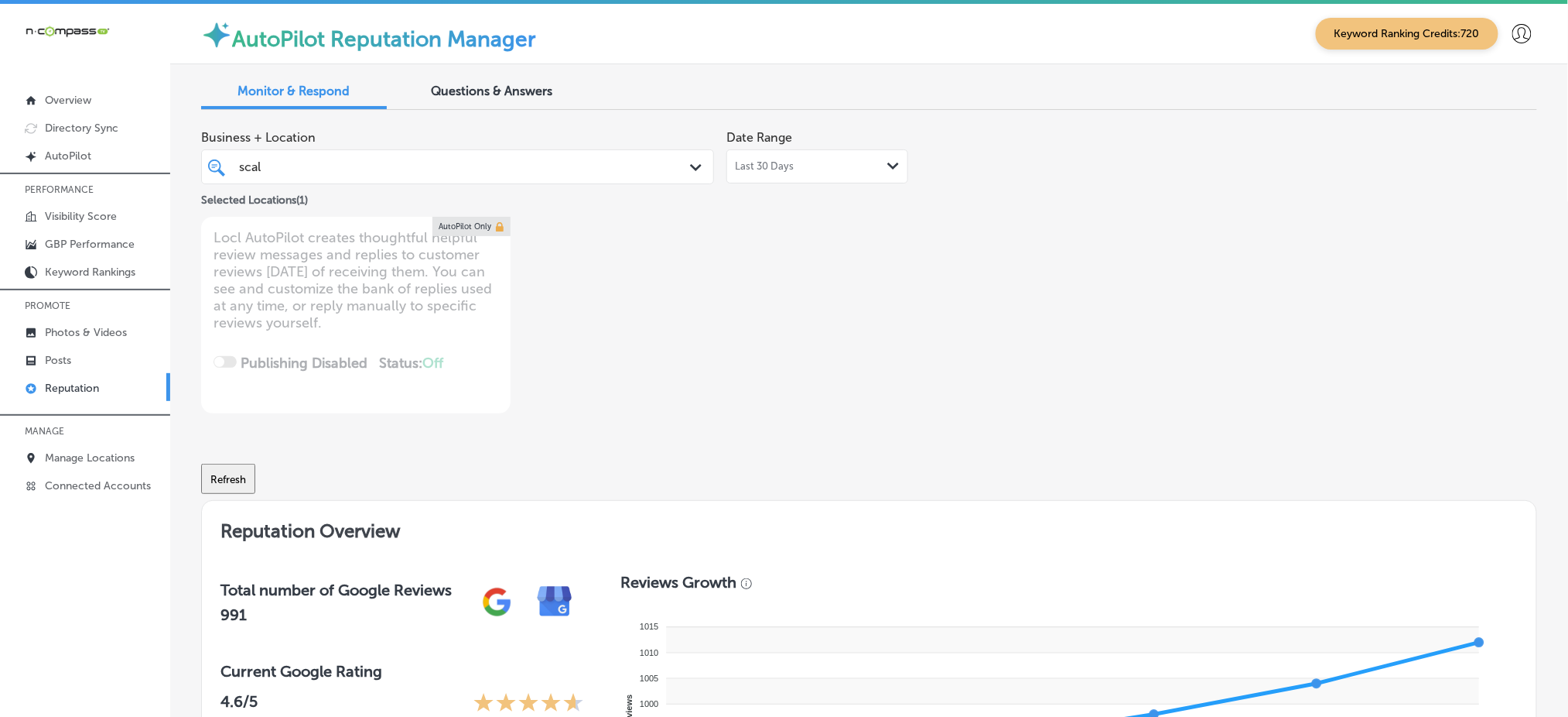
click at [577, 176] on div "scal scal" at bounding box center [435, 167] width 396 height 21
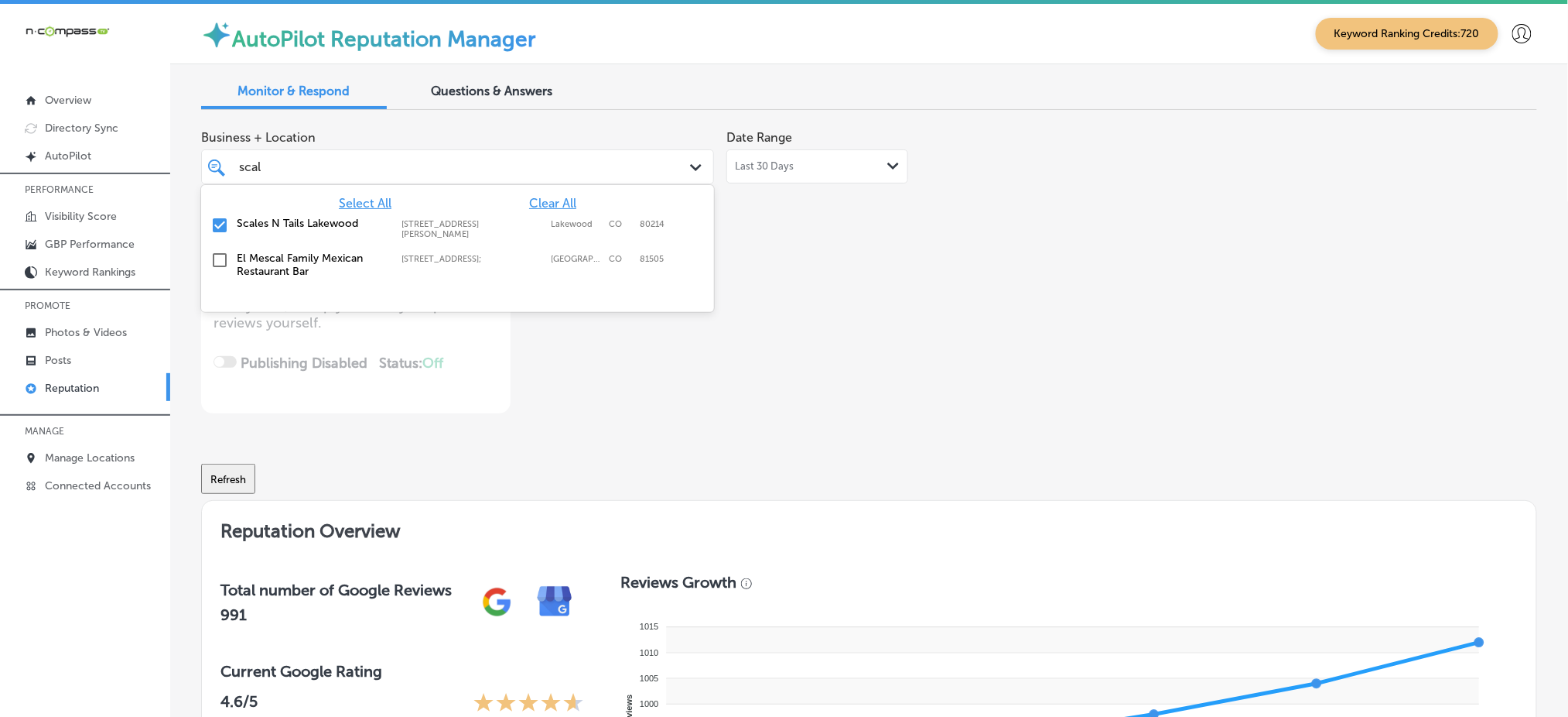
click at [560, 199] on span "Clear All" at bounding box center [552, 203] width 47 height 14
type textarea "x"
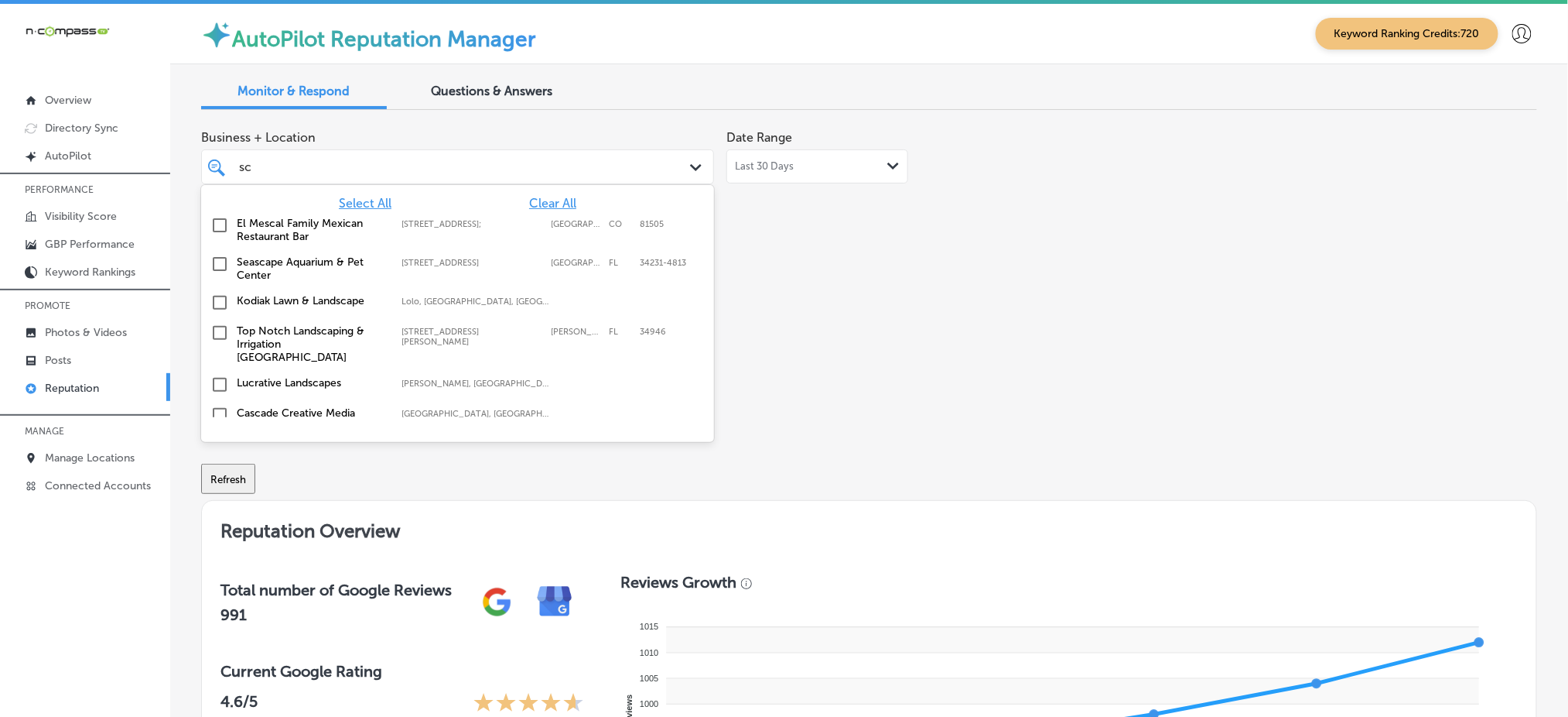
type input "s"
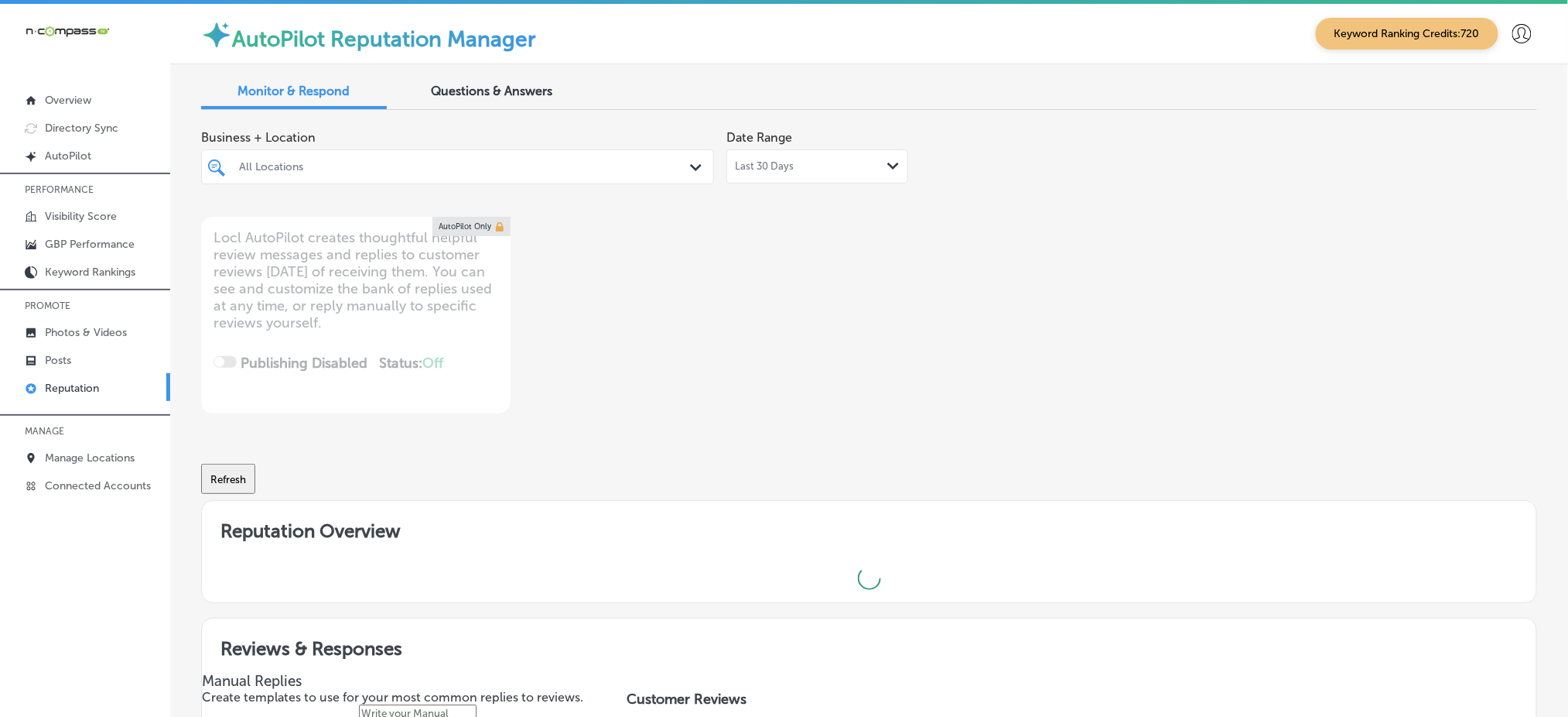
type textarea "x"
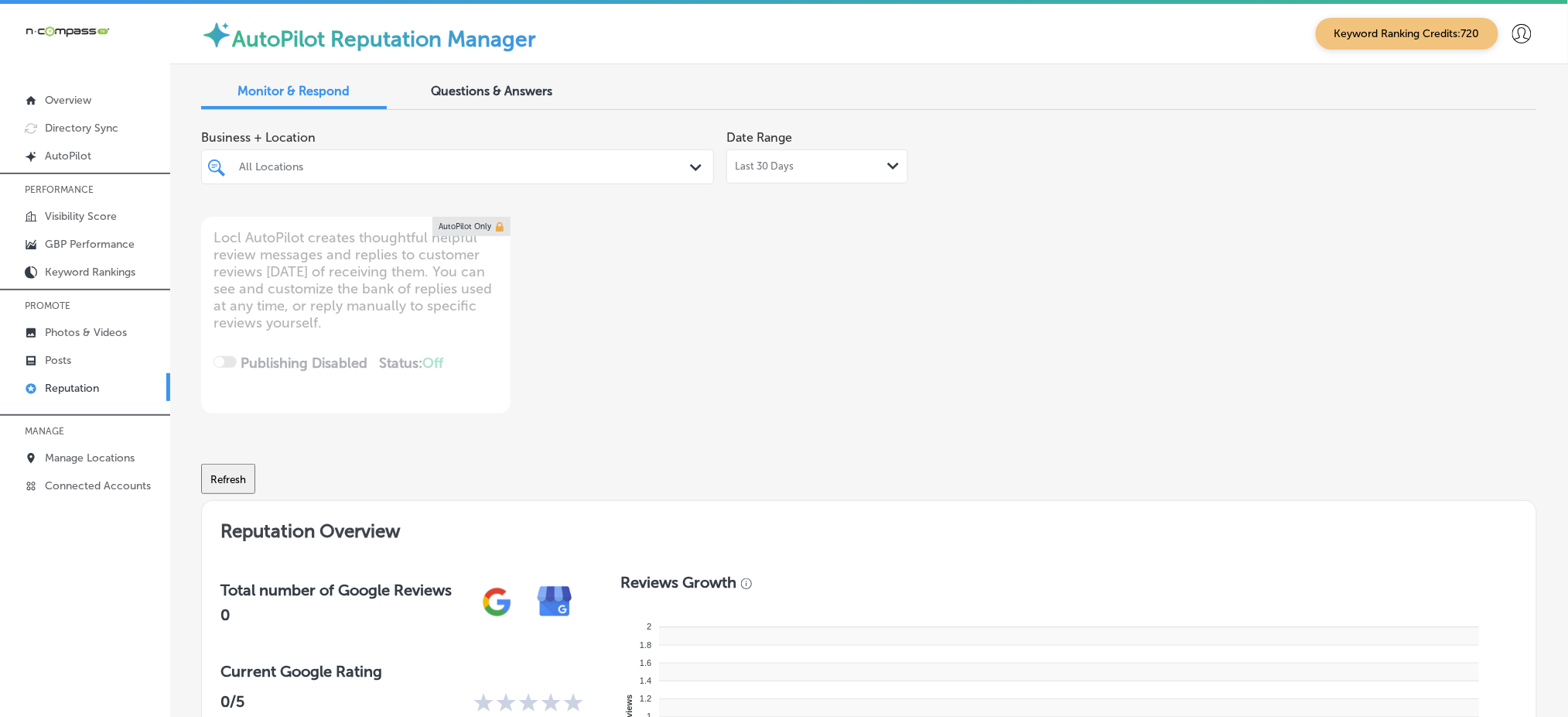
click at [330, 172] on div at bounding box center [435, 167] width 396 height 21
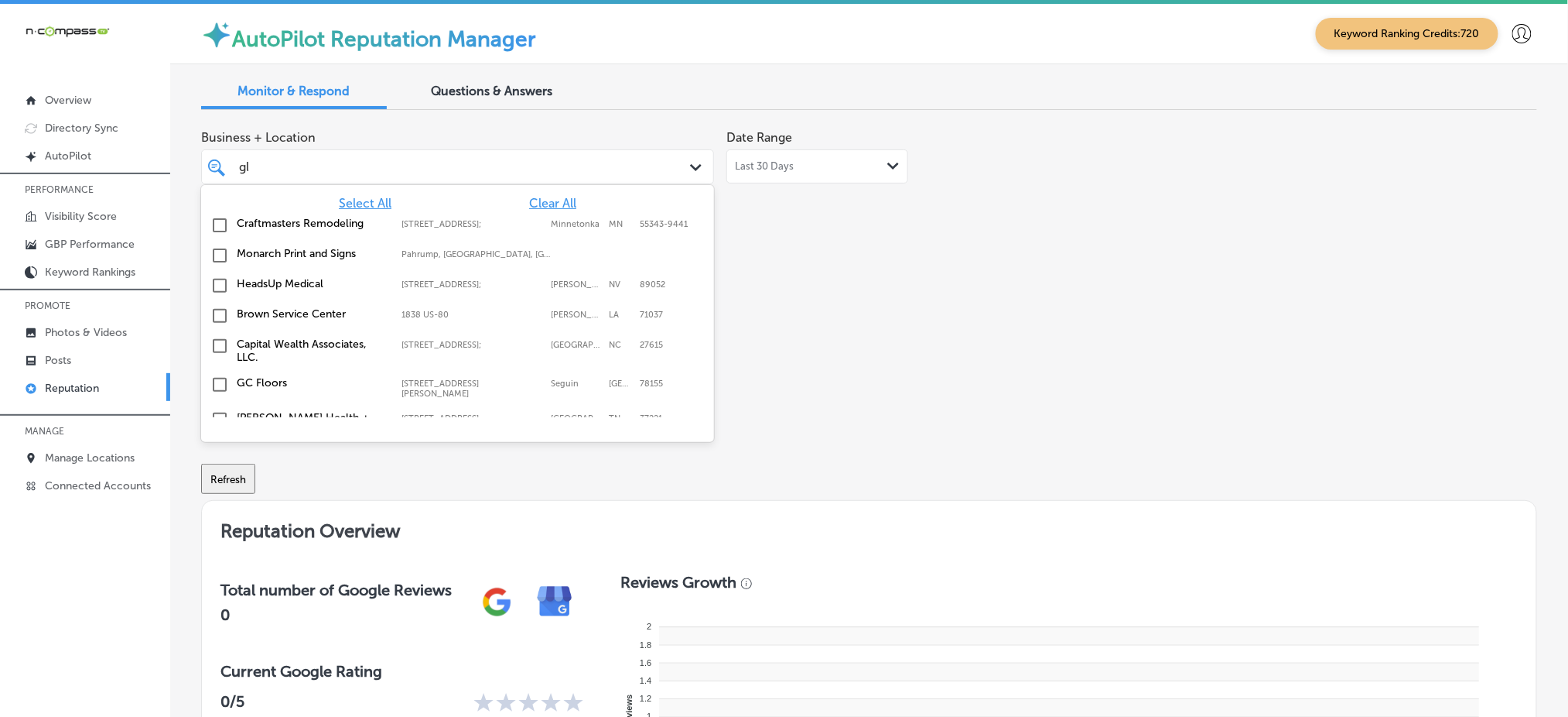
type input "glo"
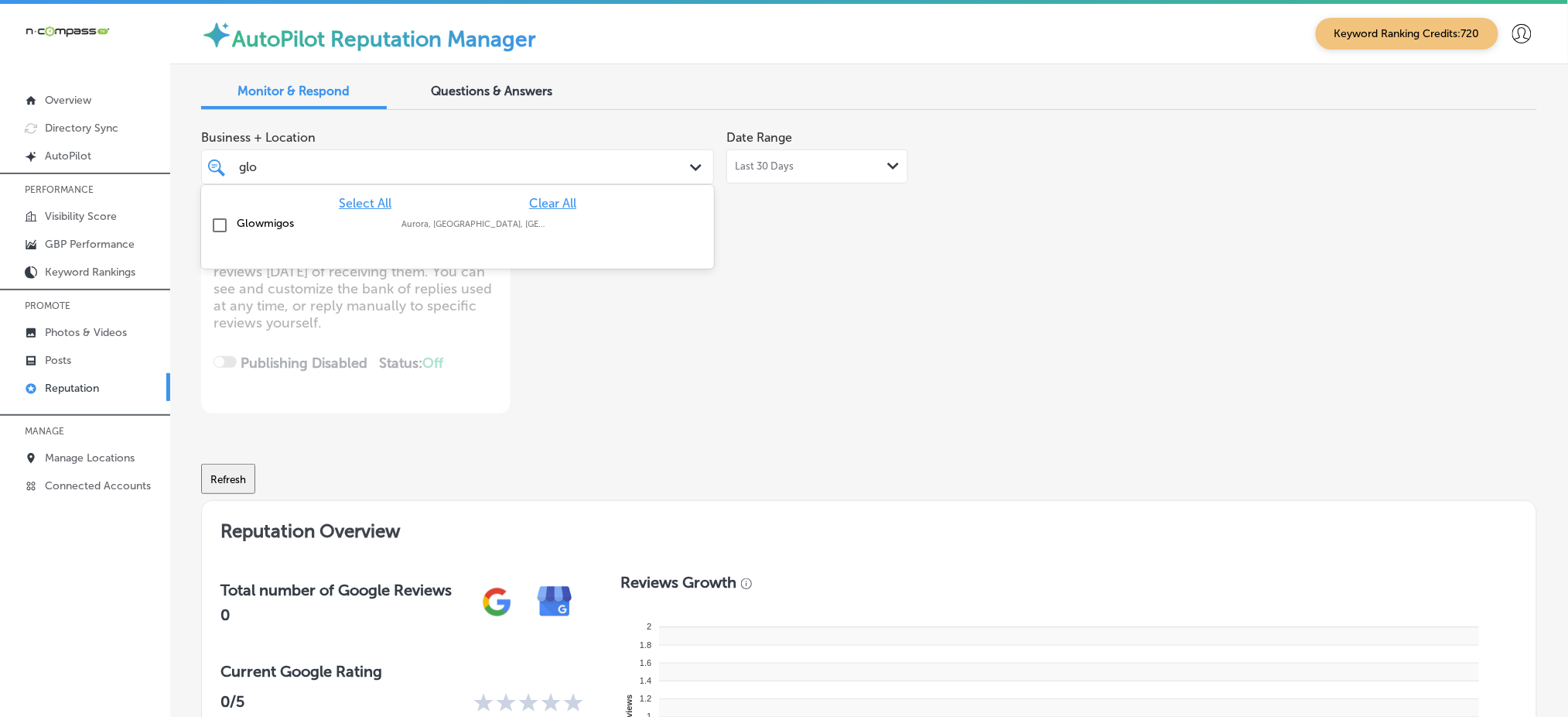
click at [342, 222] on label "Glowmigos" at bounding box center [311, 223] width 149 height 13
type textarea "x"
type input "glo"
click at [900, 345] on div "Business + Location option focused, 2 of 181. 2 results available for search te…" at bounding box center [602, 268] width 802 height 291
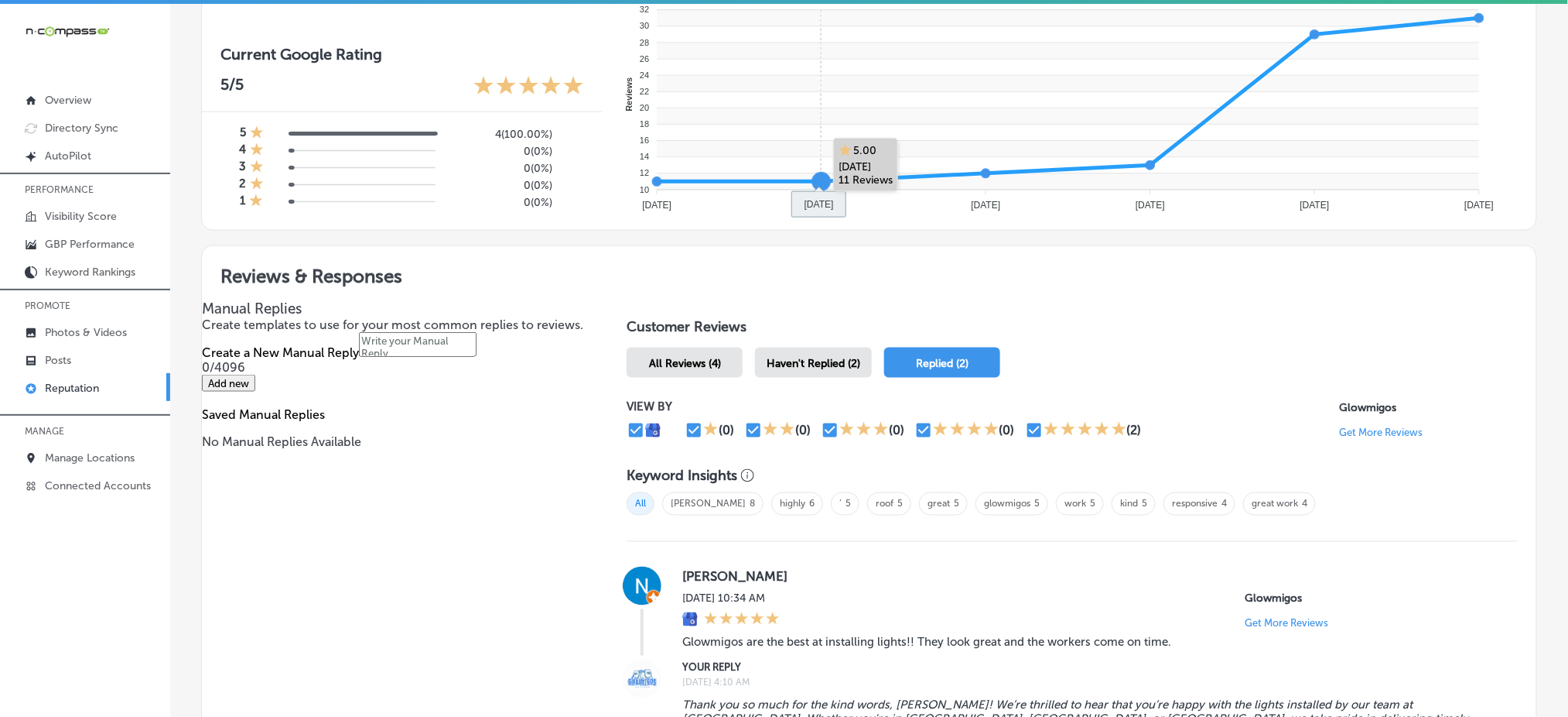
scroll to position [619, 0]
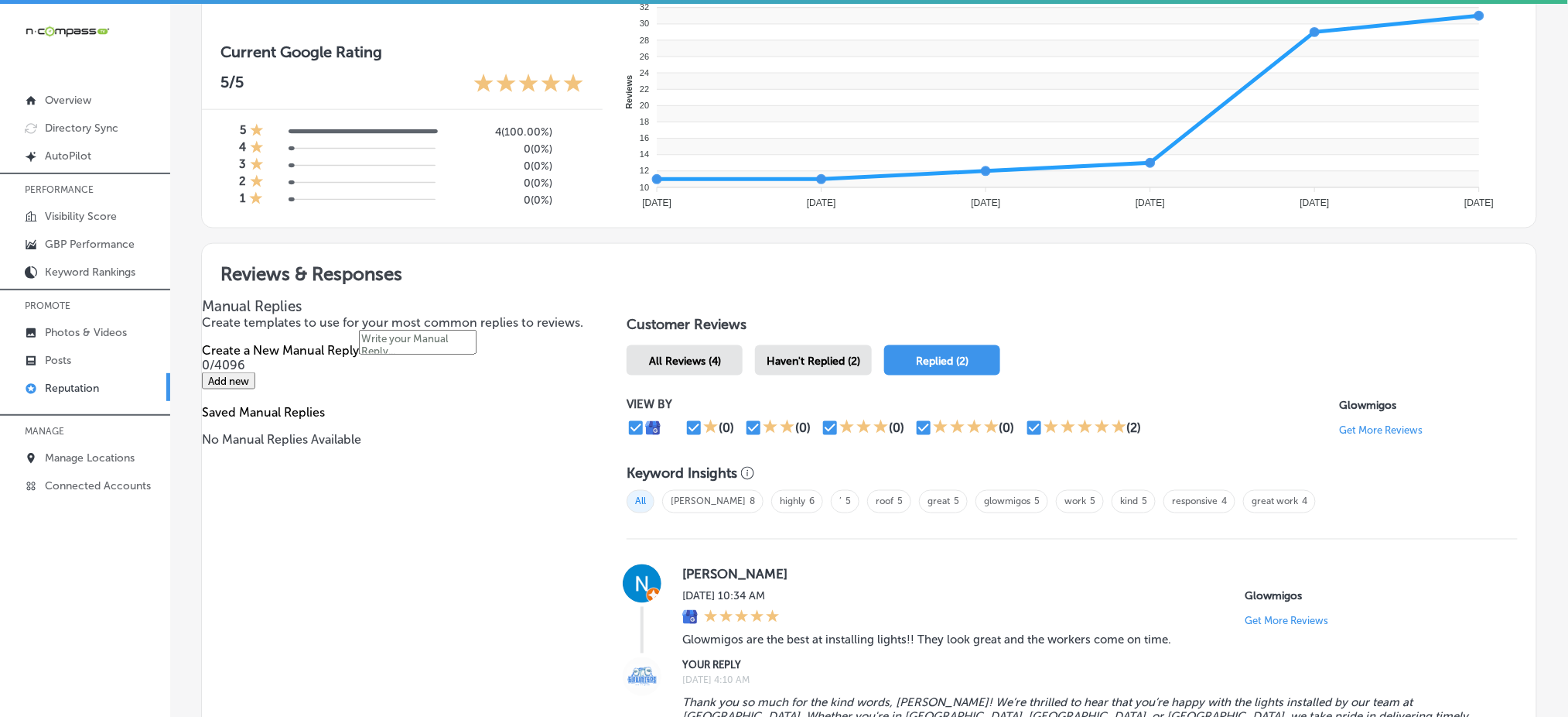
click at [819, 354] on span "Haven't Replied (2)" at bounding box center [814, 361] width 94 height 13
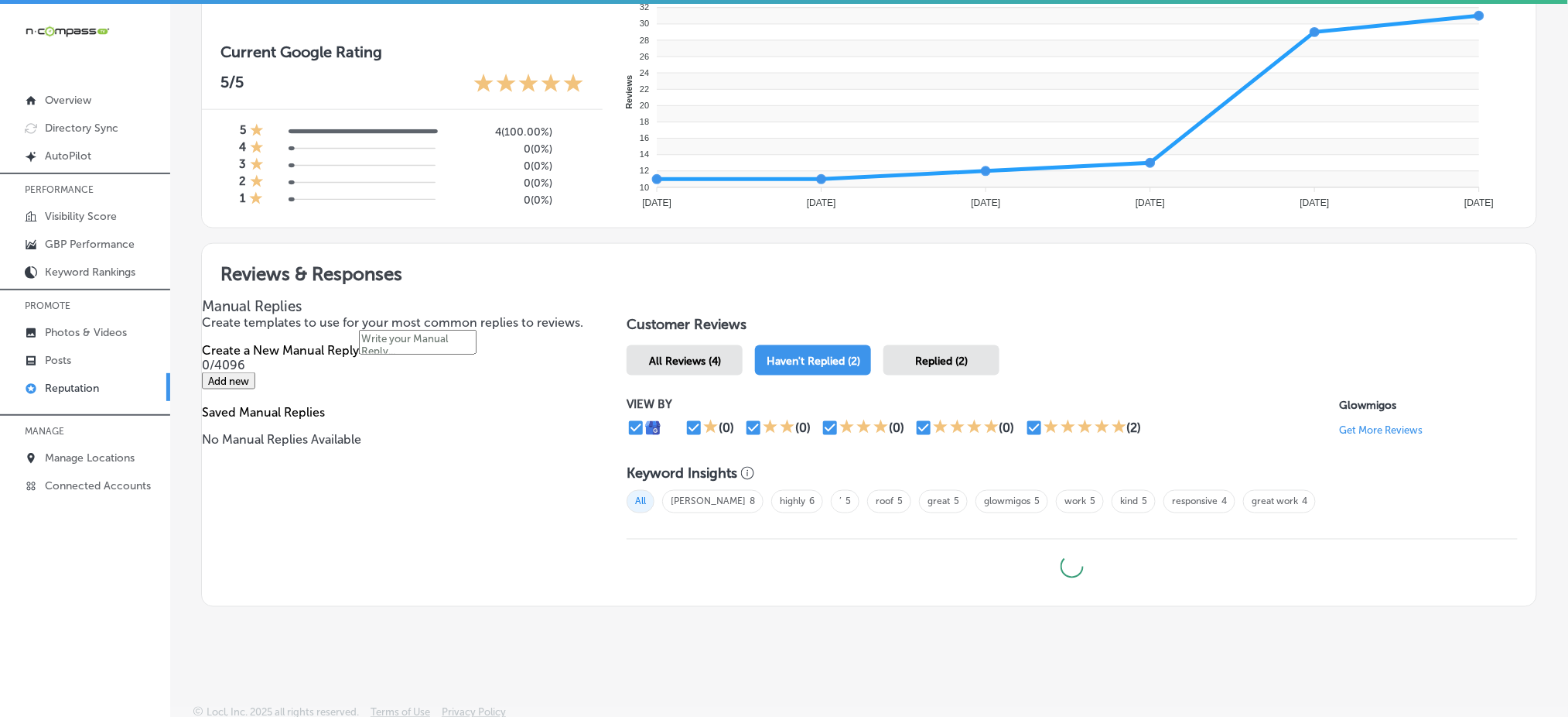
type textarea "x"
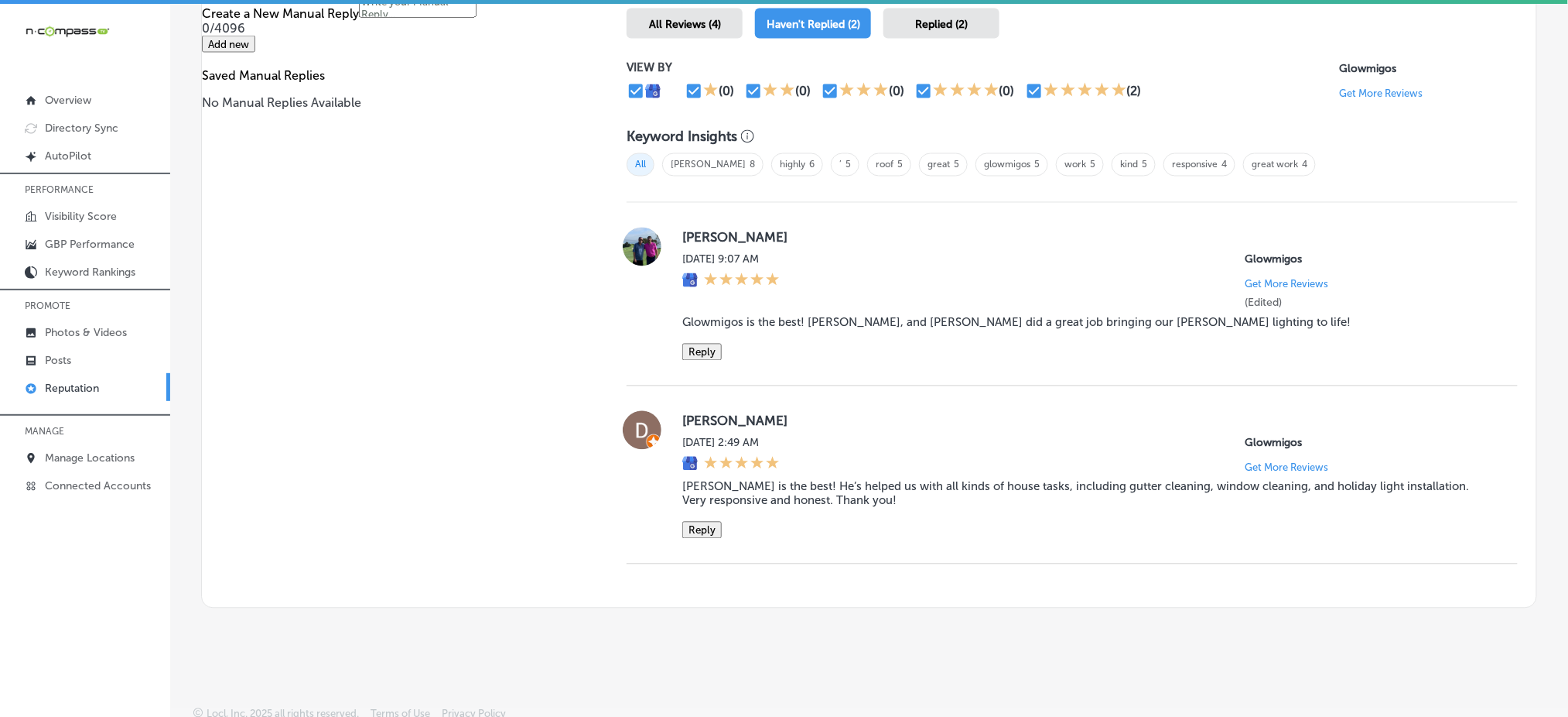
scroll to position [970, 0]
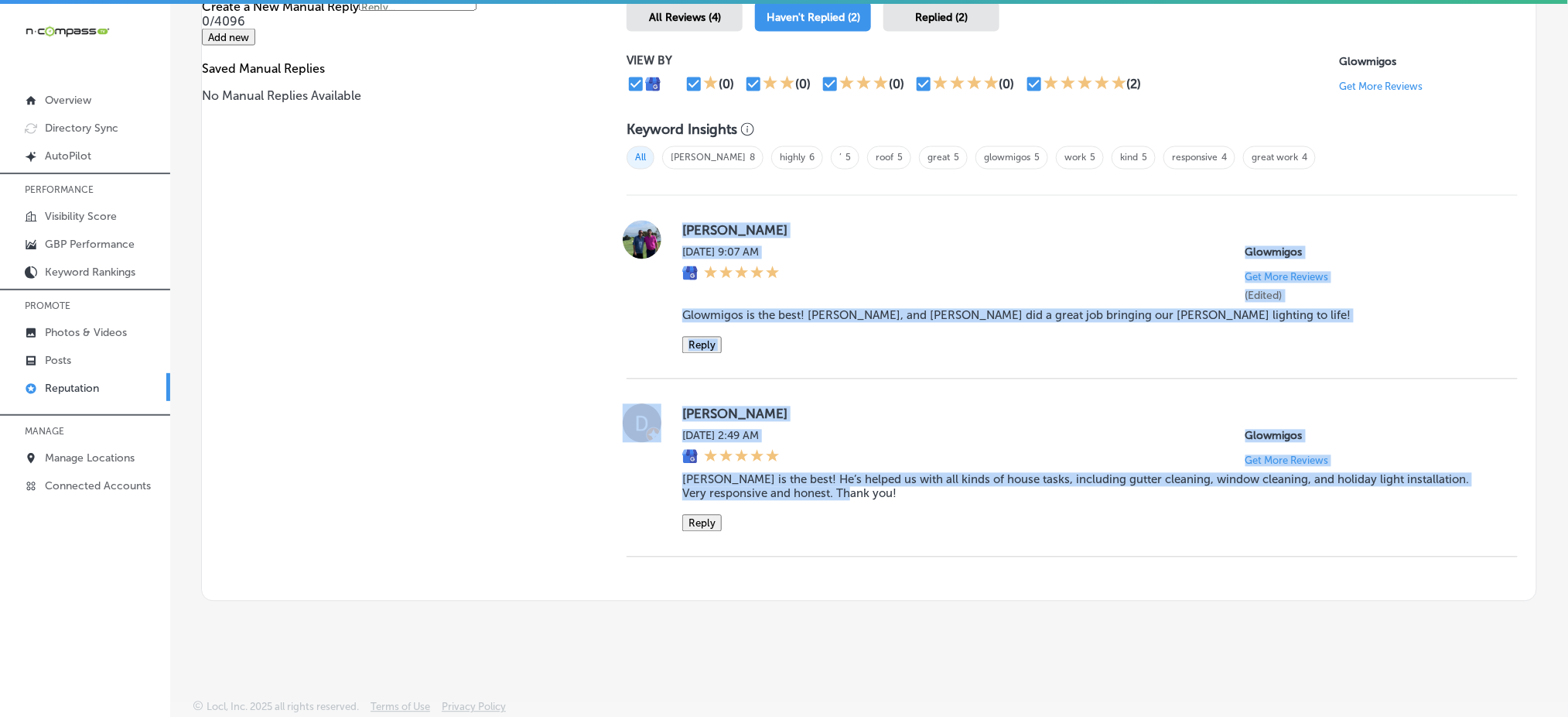
drag, startPoint x: 673, startPoint y: 218, endPoint x: 936, endPoint y: 483, distance: 373.4
click at [936, 483] on div "[PERSON_NAME][DATE] 9:07 AM Glowmigos Get More Reviews (Edited) [PERSON_NAME] i…" at bounding box center [1073, 376] width 891 height 362
copy div "[PERSON_NAME][DATE] 9:07 AM Glowmigos Get More Reviews (Edited) [PERSON_NAME] i…"
click at [716, 337] on button "Reply" at bounding box center [701, 345] width 39 height 17
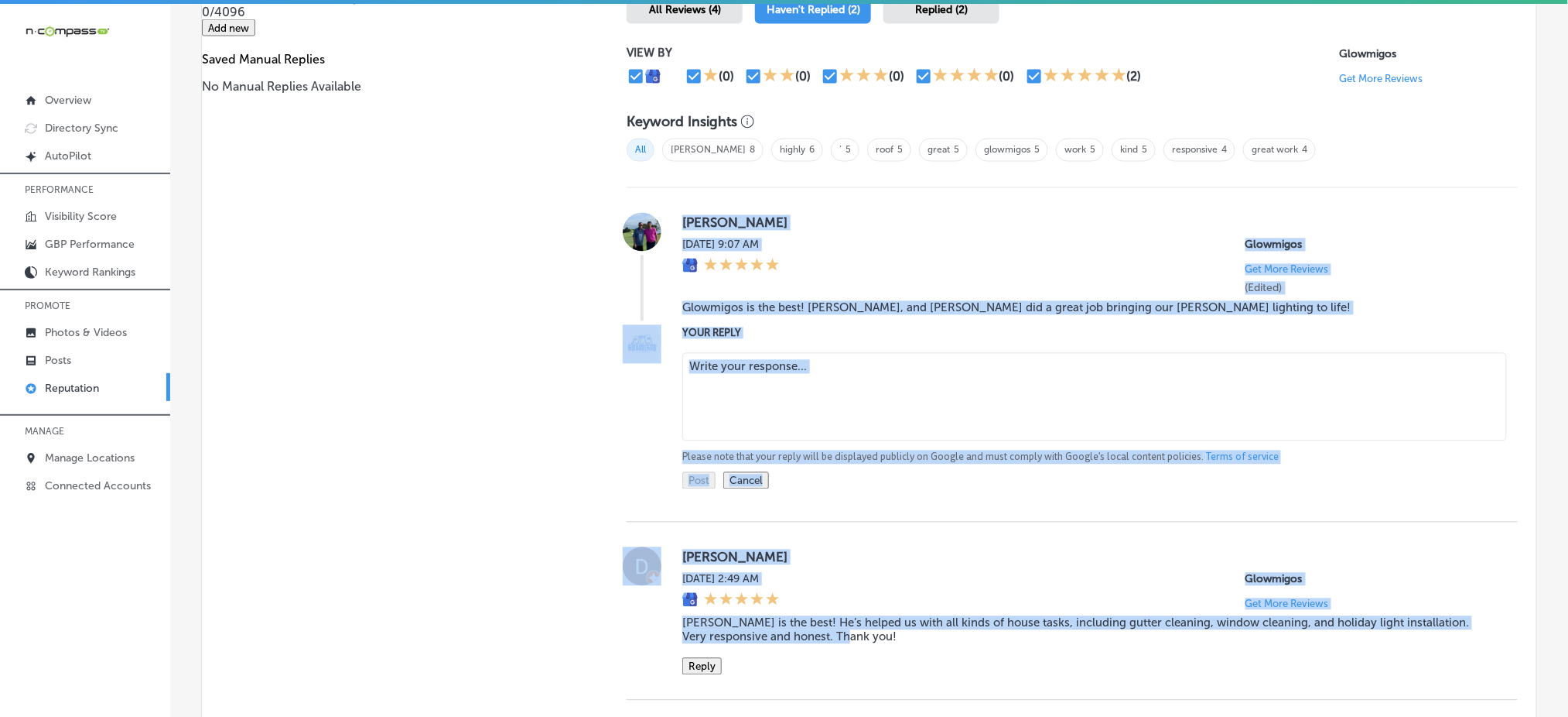
click at [766, 370] on textarea at bounding box center [1094, 397] width 825 height 88
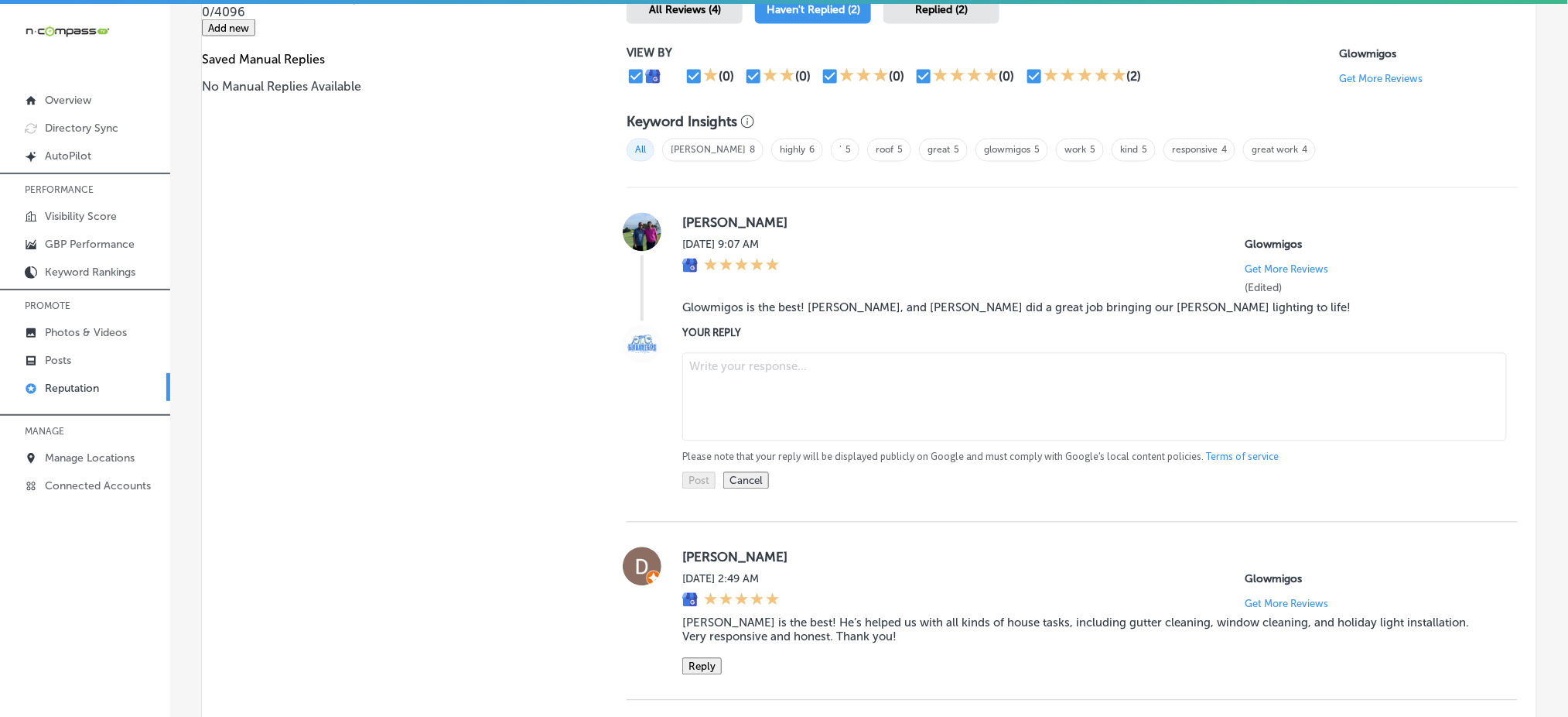
paste textarea "Thank you so much for the wonderful review, [PERSON_NAME]! We’re thrilled to he…"
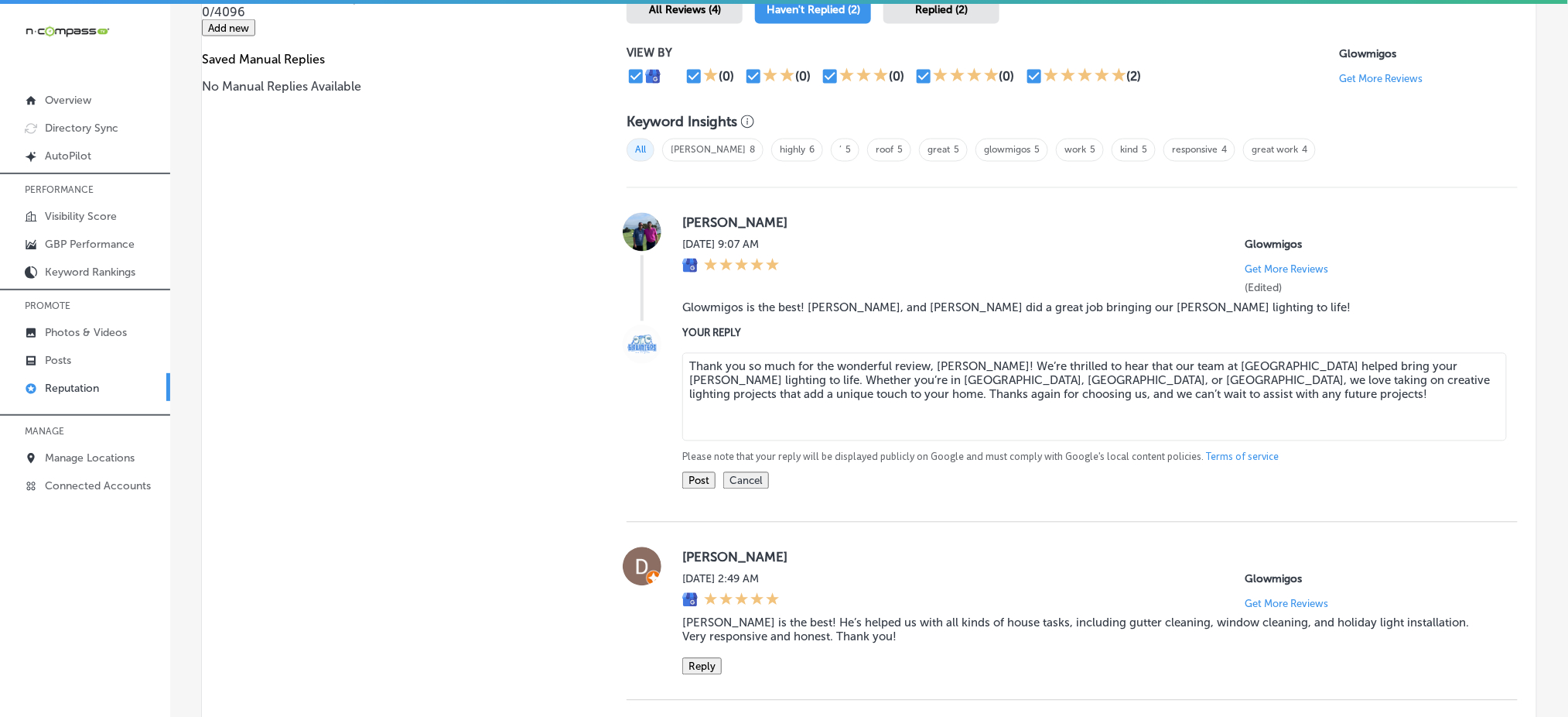
type textarea "Thank you so much for the wonderful review, [PERSON_NAME]! We’re thrilled to he…"
click at [695, 483] on button "Post" at bounding box center [699, 480] width 34 height 17
type textarea "x"
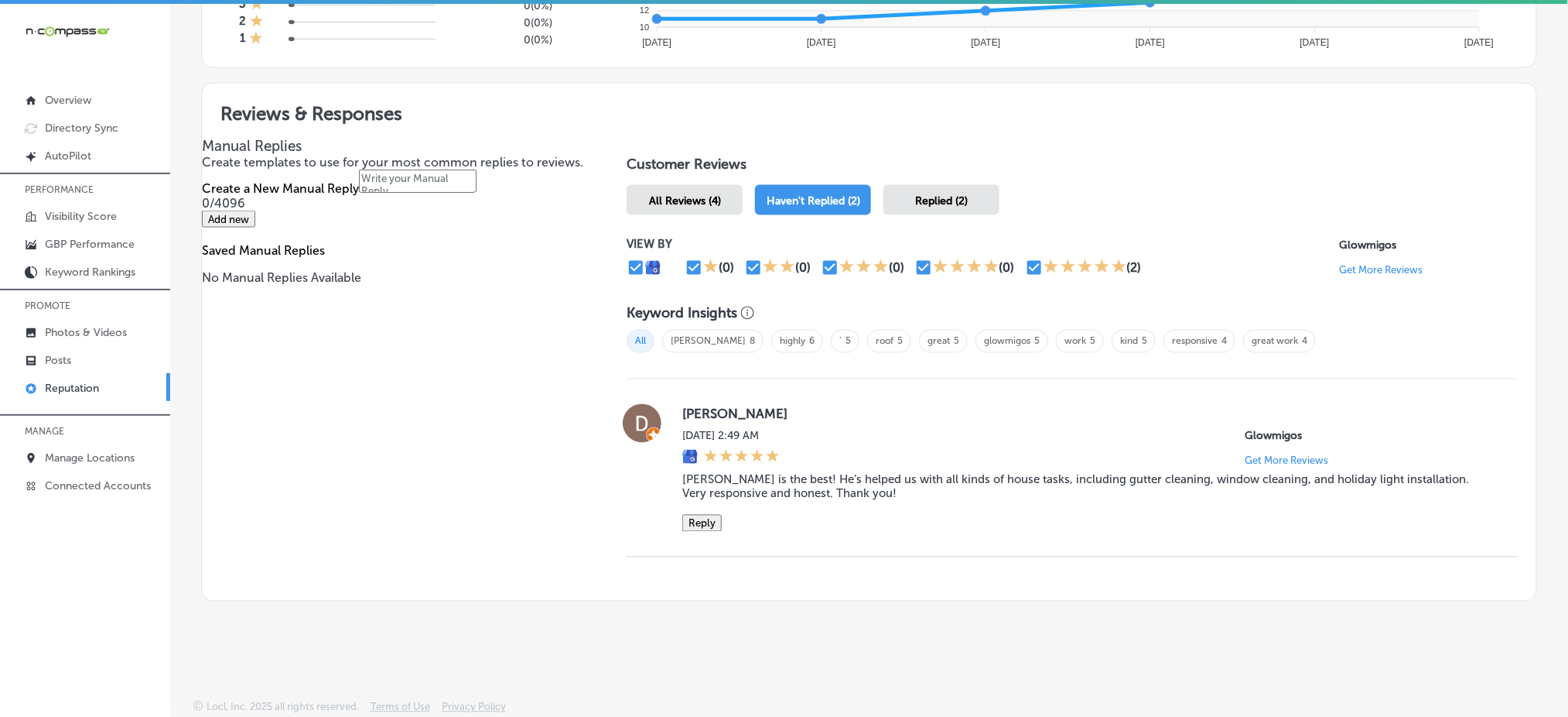
click at [707, 516] on button "Reply" at bounding box center [701, 523] width 39 height 17
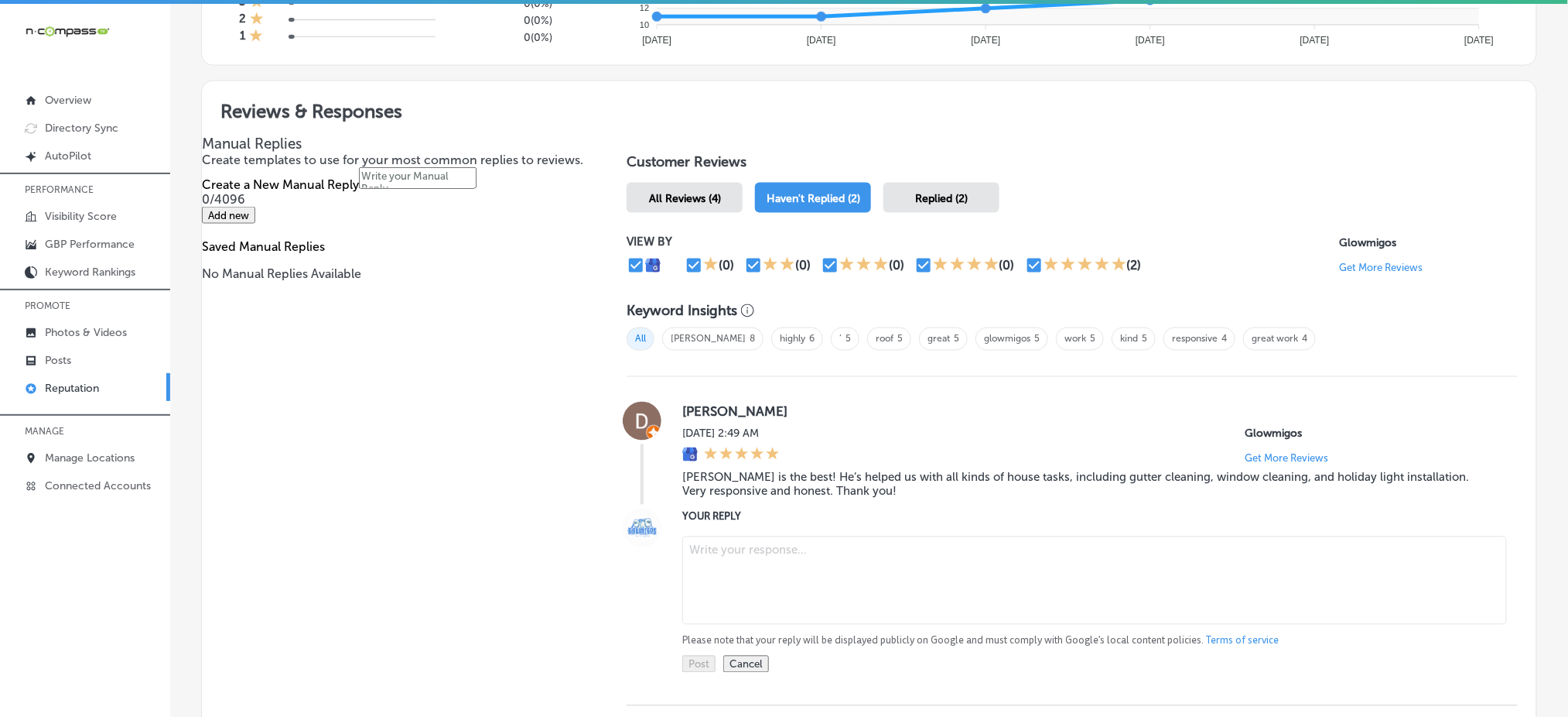
click at [744, 537] on textarea at bounding box center [1094, 581] width 825 height 88
paste textarea "Thank you for the kind words, [PERSON_NAME]! We’re so happy to hear that our te…"
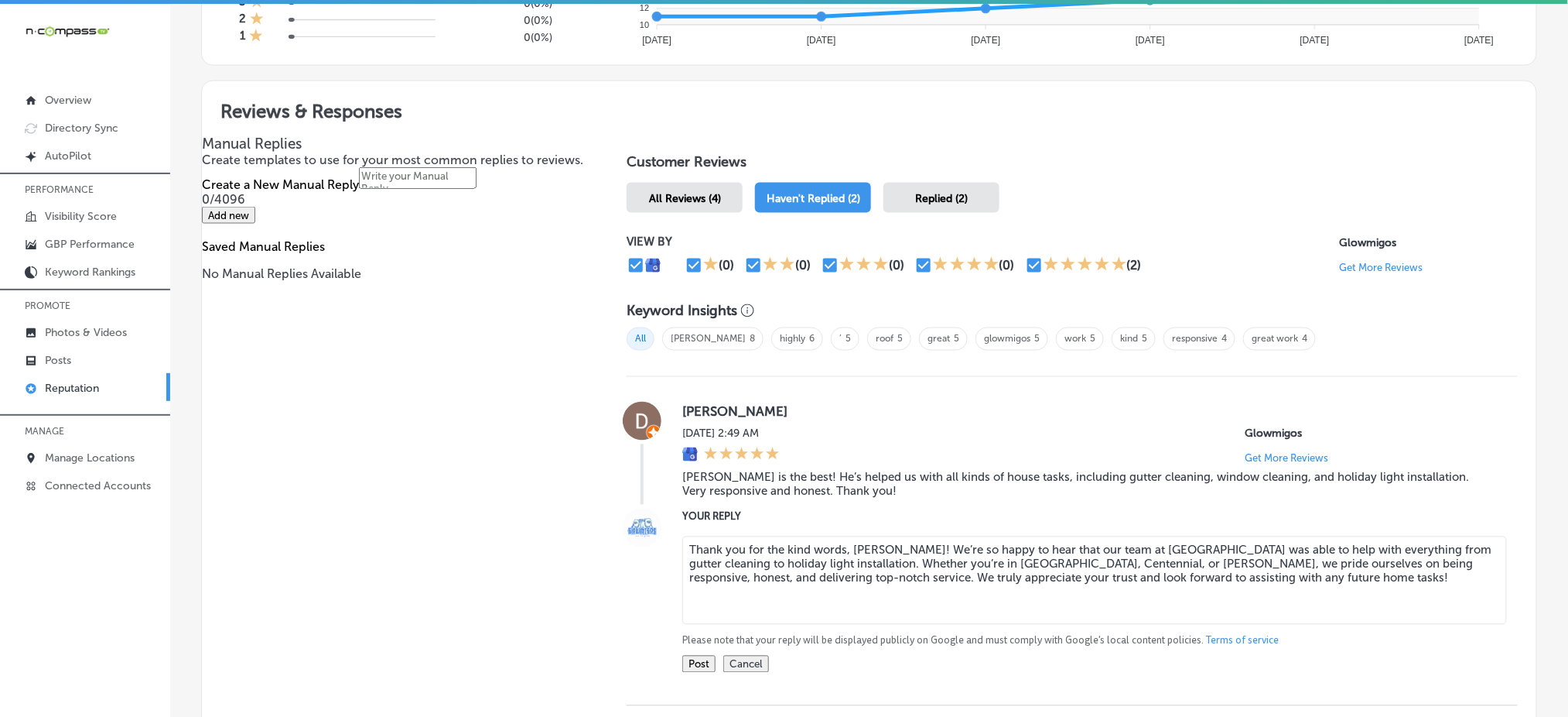
type textarea "Thank you for the kind words, [PERSON_NAME]! We’re so happy to hear that our te…"
click at [693, 656] on button "Post" at bounding box center [699, 664] width 34 height 17
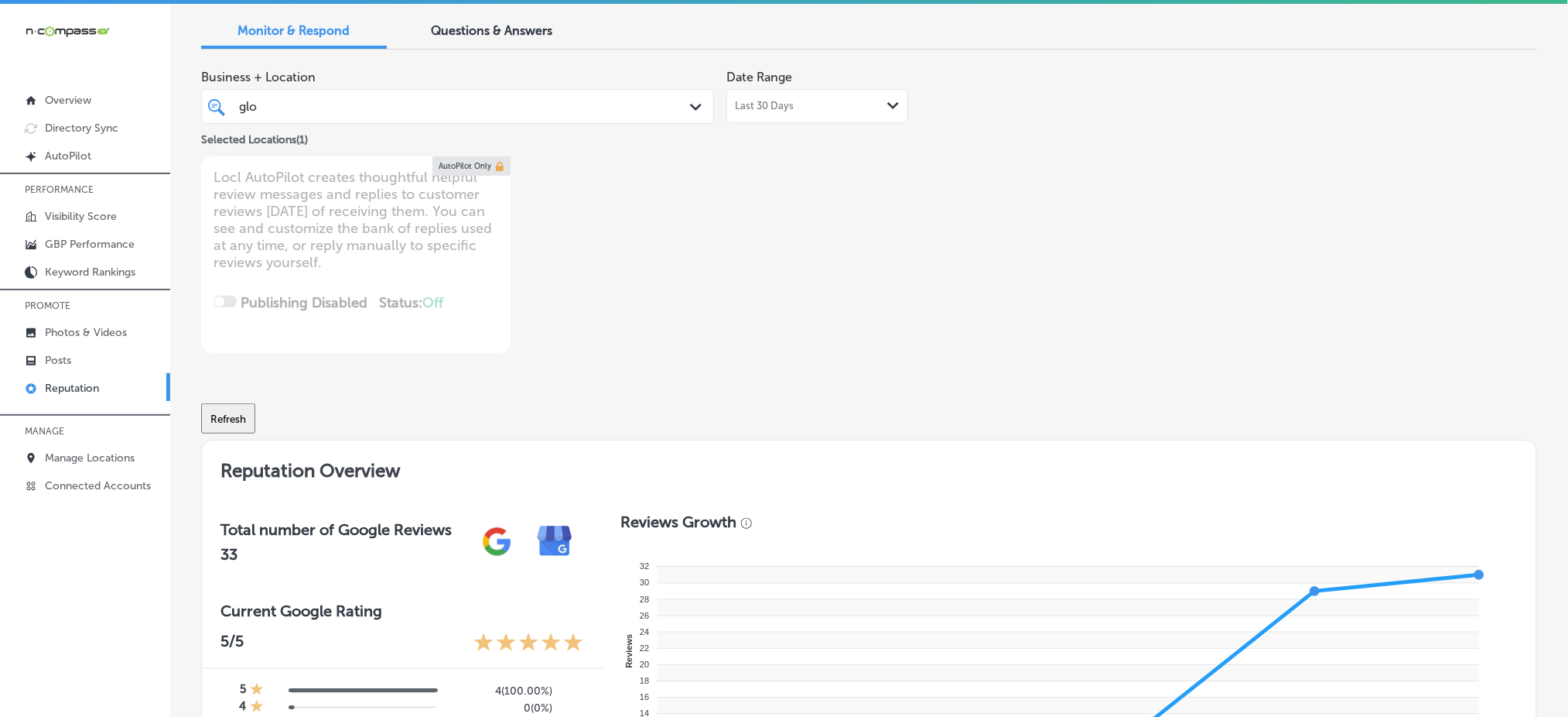
scroll to position [0, 0]
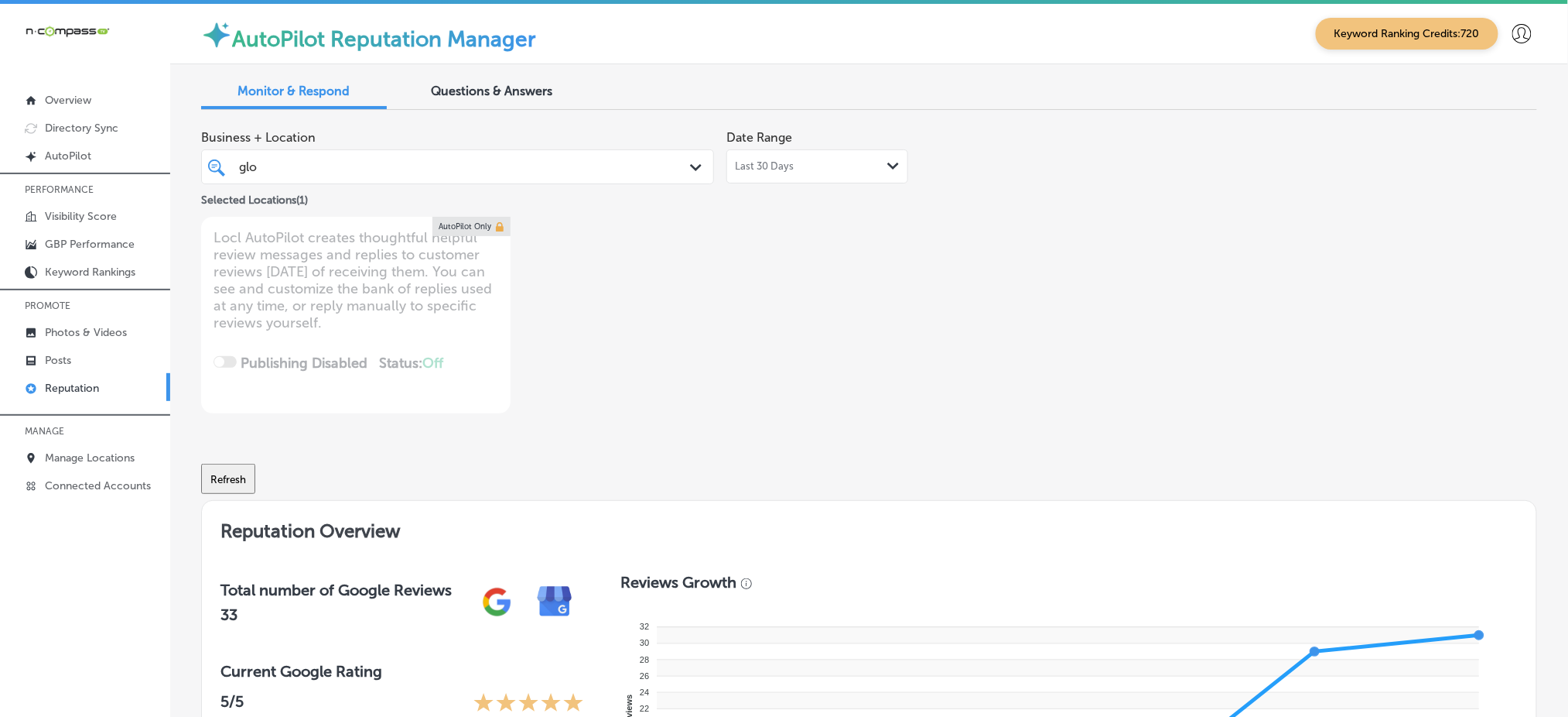
click at [483, 172] on div "glo glo" at bounding box center [435, 167] width 396 height 21
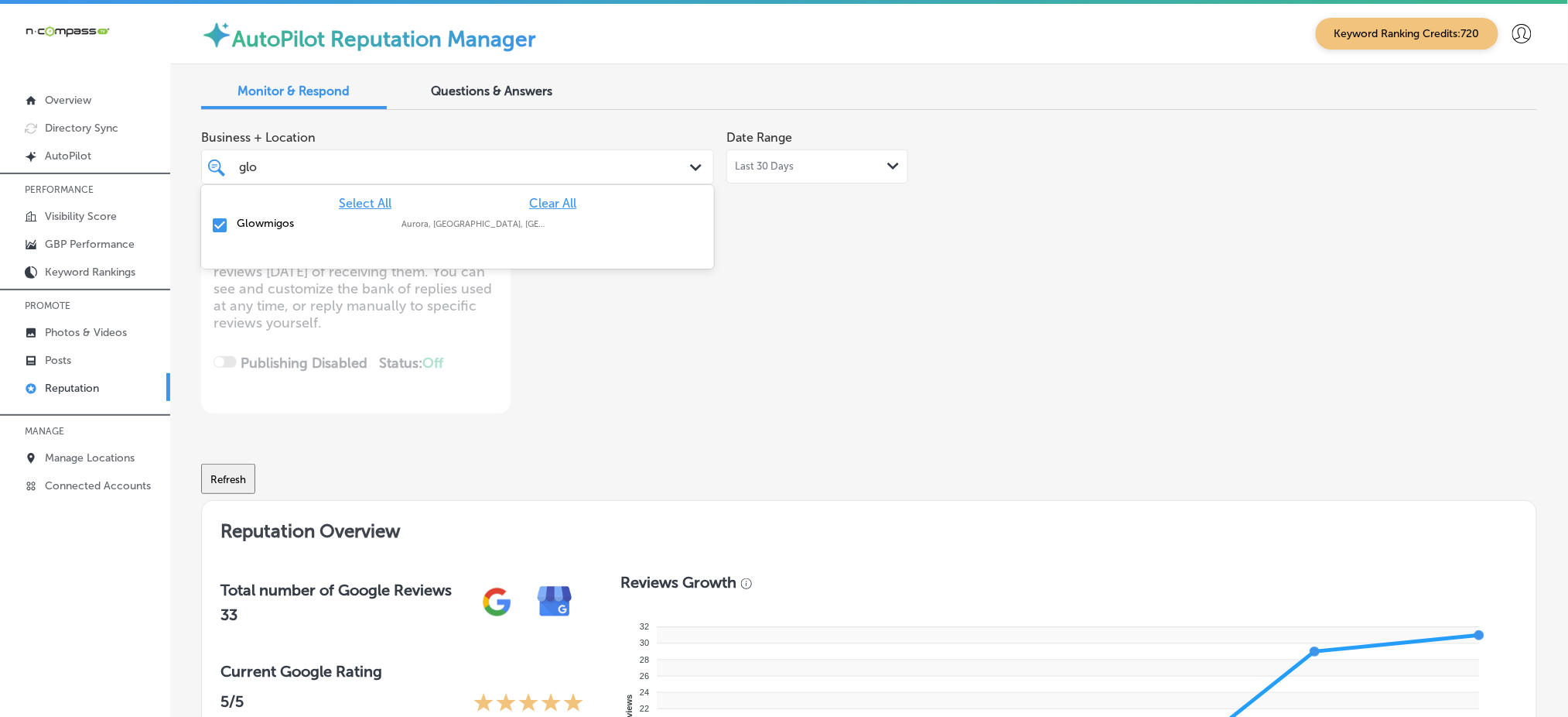
click at [545, 196] on span "Clear All" at bounding box center [552, 203] width 47 height 14
type textarea "x"
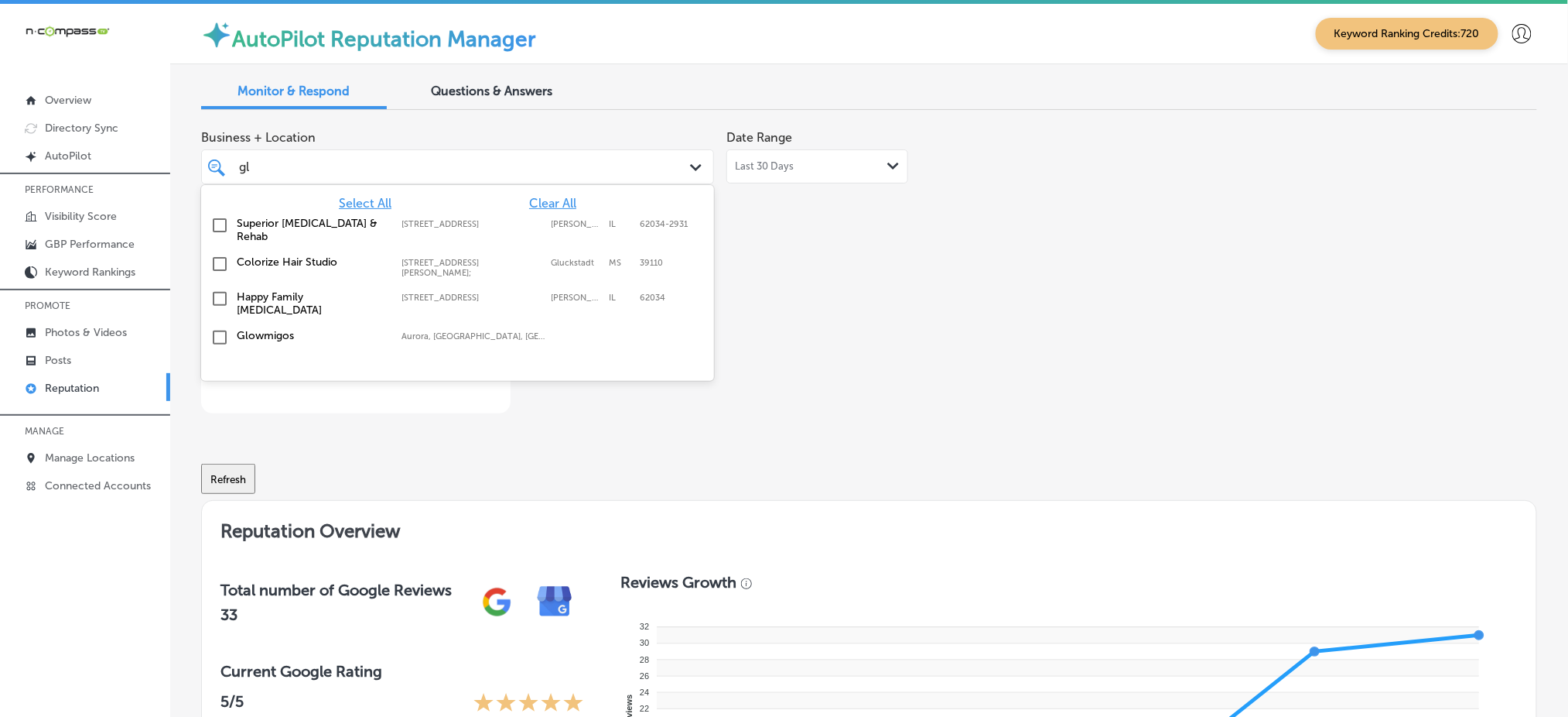
type input "g"
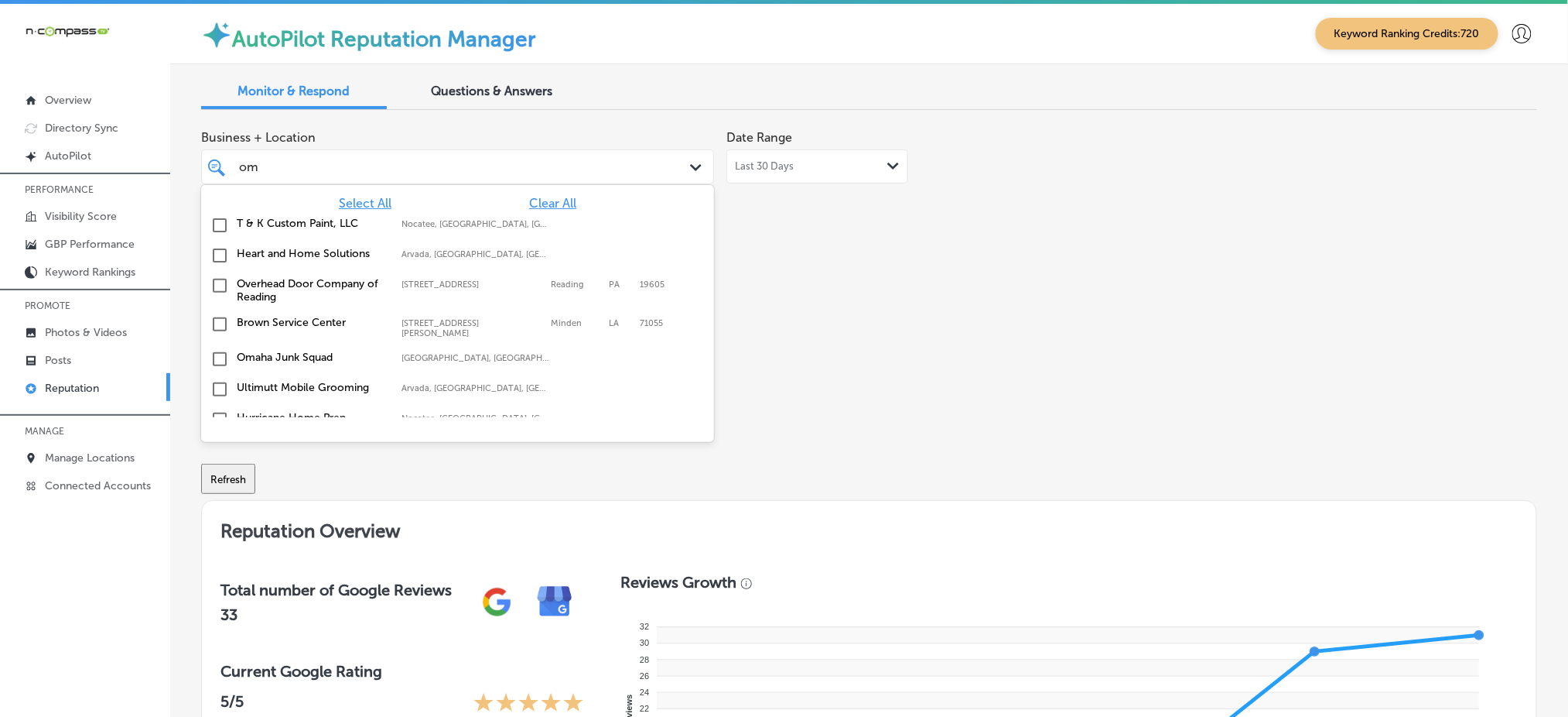
type input "oma"
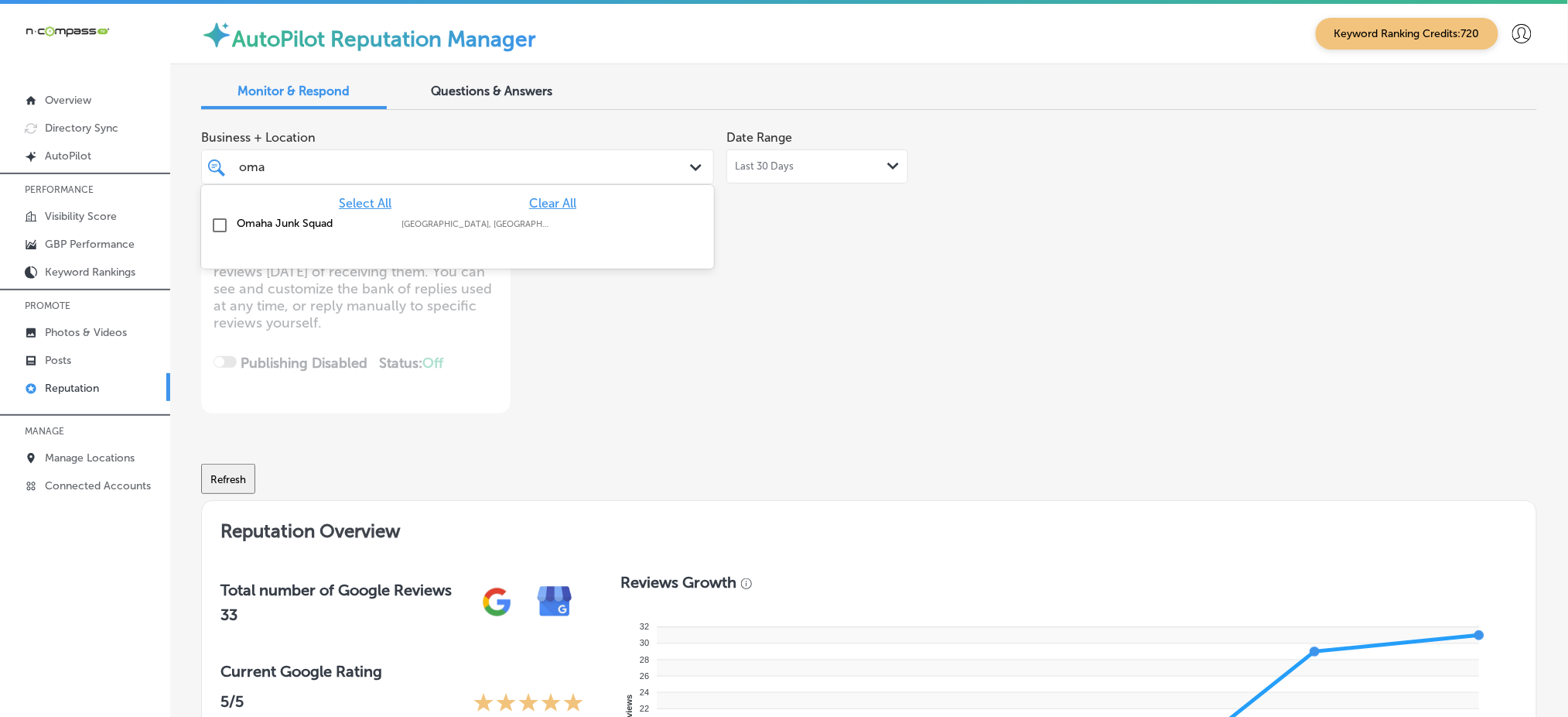
click at [519, 221] on label "[GEOGRAPHIC_DATA], [GEOGRAPHIC_DATA], [GEOGRAPHIC_DATA] | Wahoo, [GEOGRAPHIC_DA…" at bounding box center [476, 224] width 149 height 10
type textarea "x"
type input "oma"
click at [925, 277] on div "Business + Location option focused, 2 of 181. 2 results available for search te…" at bounding box center [602, 268] width 802 height 291
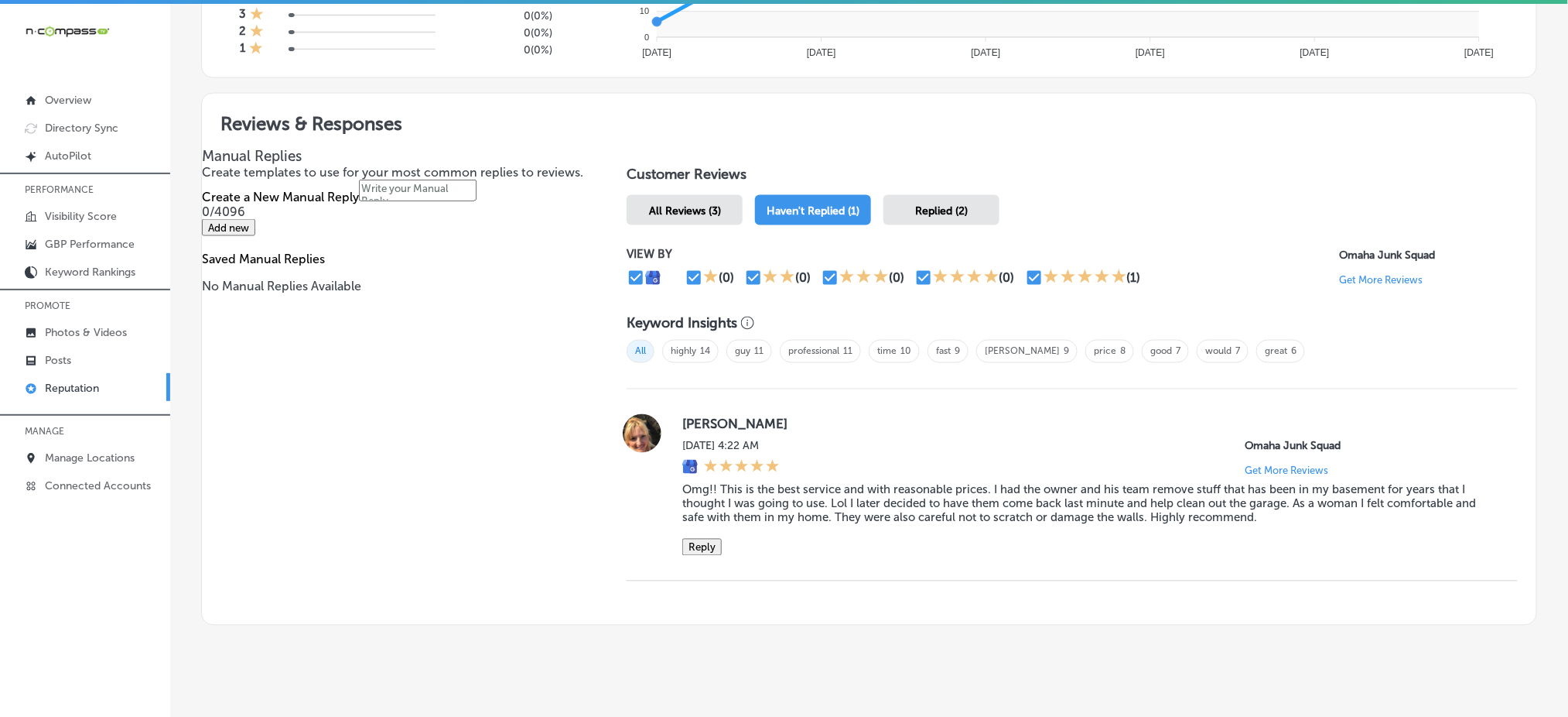
scroll to position [796, 0]
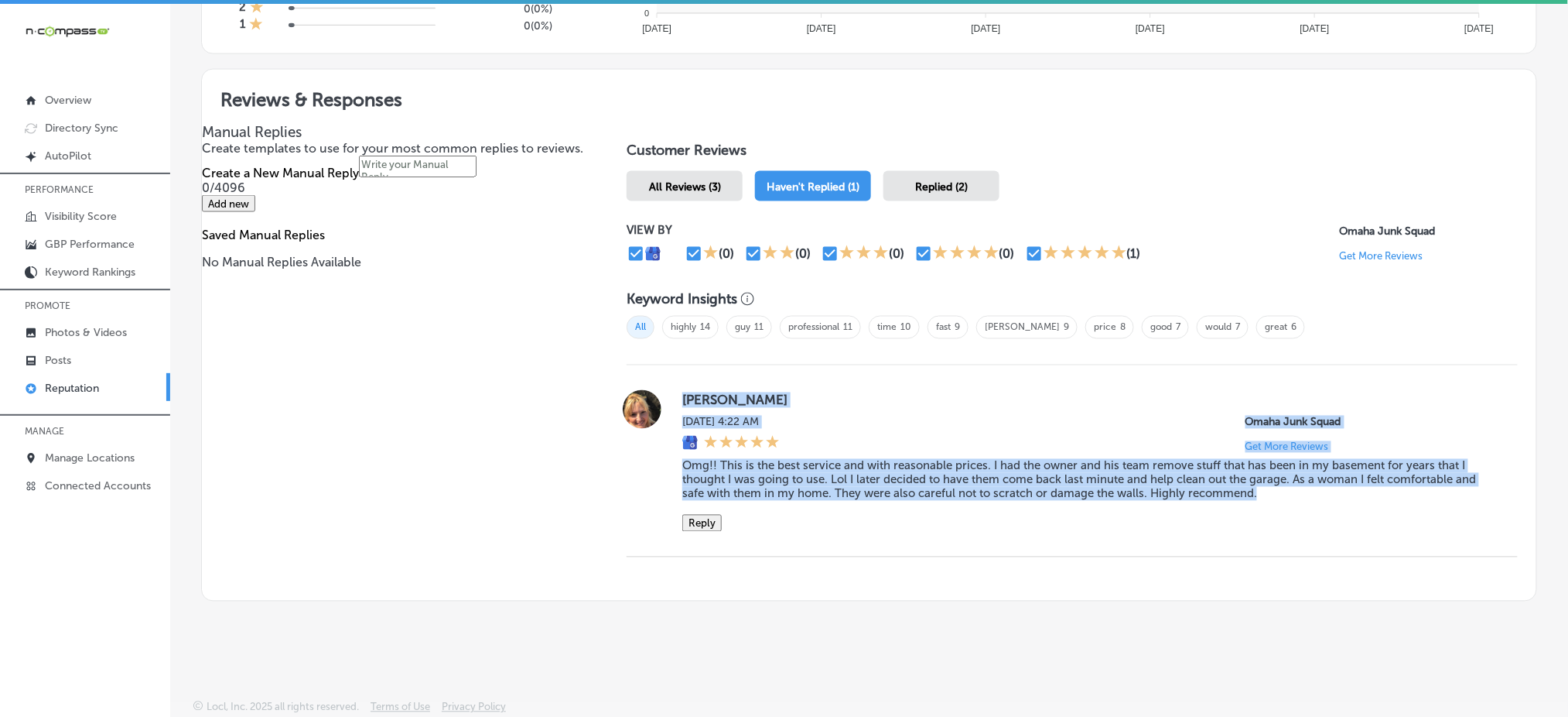
drag, startPoint x: 672, startPoint y: 395, endPoint x: 1287, endPoint y: 488, distance: 622.0
click at [1287, 488] on div "[PERSON_NAME][DATE] 4:22 AM Omaha Junk Squad Get More Reviews Omg!! This is the…" at bounding box center [1073, 460] width 891 height 142
copy div "[PERSON_NAME][DATE] 4:22 AM Omaha Junk Squad Get More Reviews Omg!! This is the…"
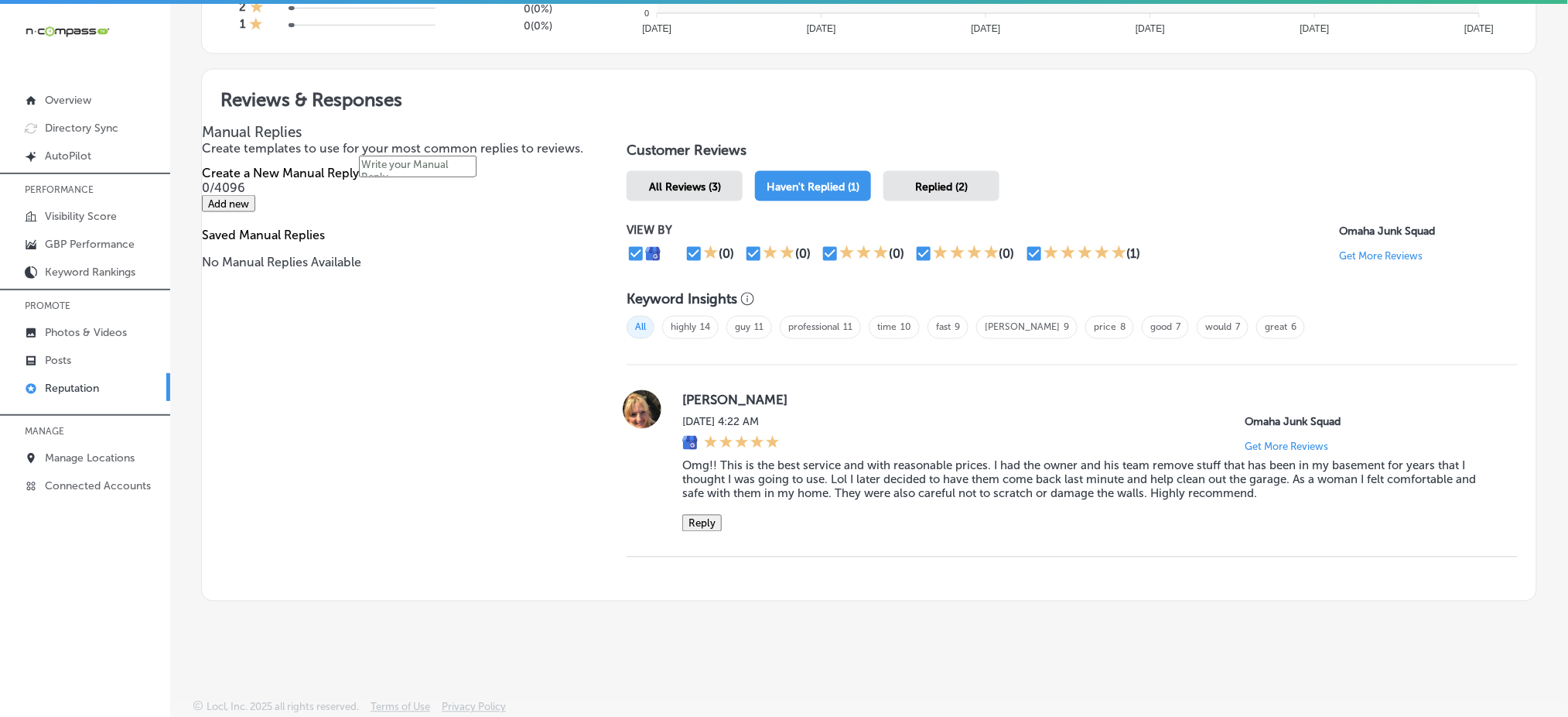
click at [918, 180] on span "Replied (2)" at bounding box center [942, 187] width 53 height 13
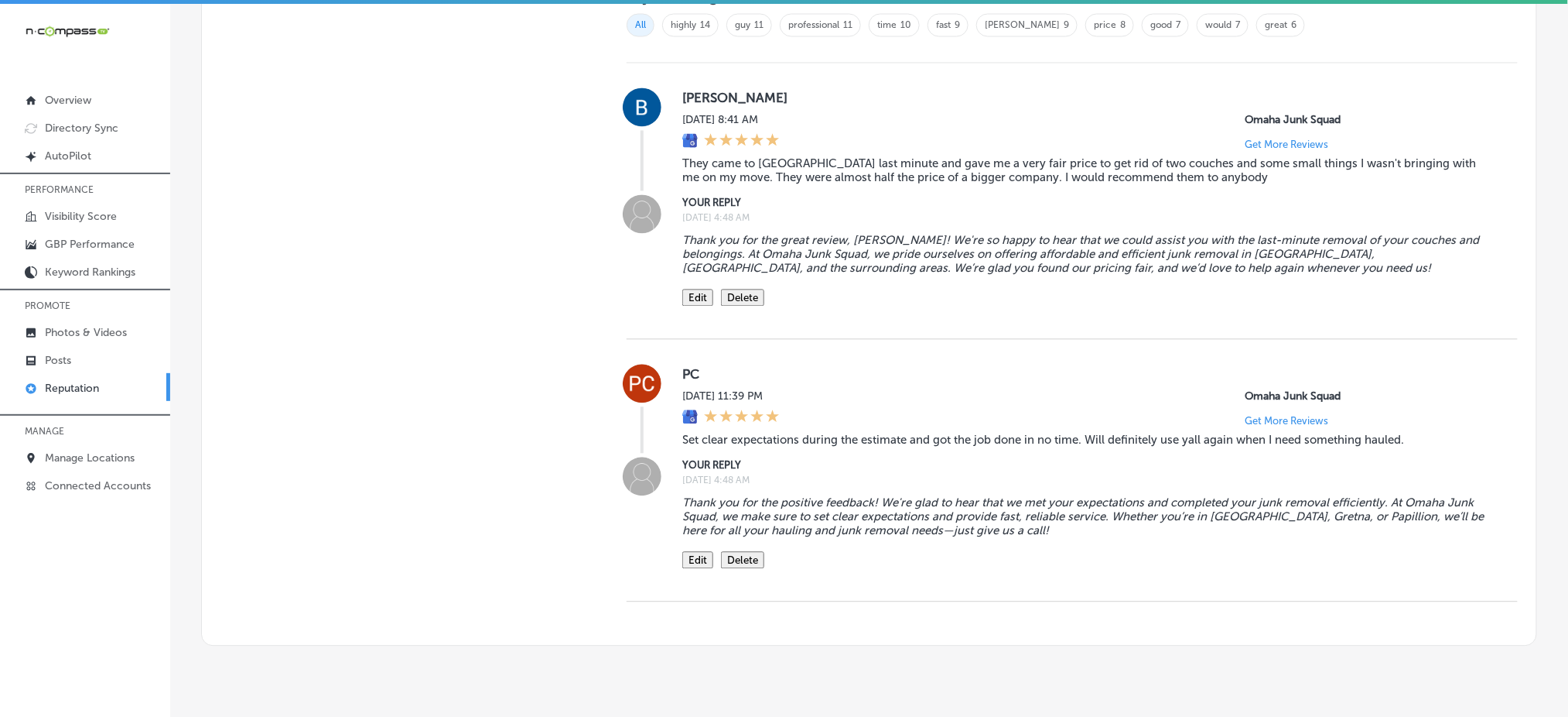
scroll to position [1105, 0]
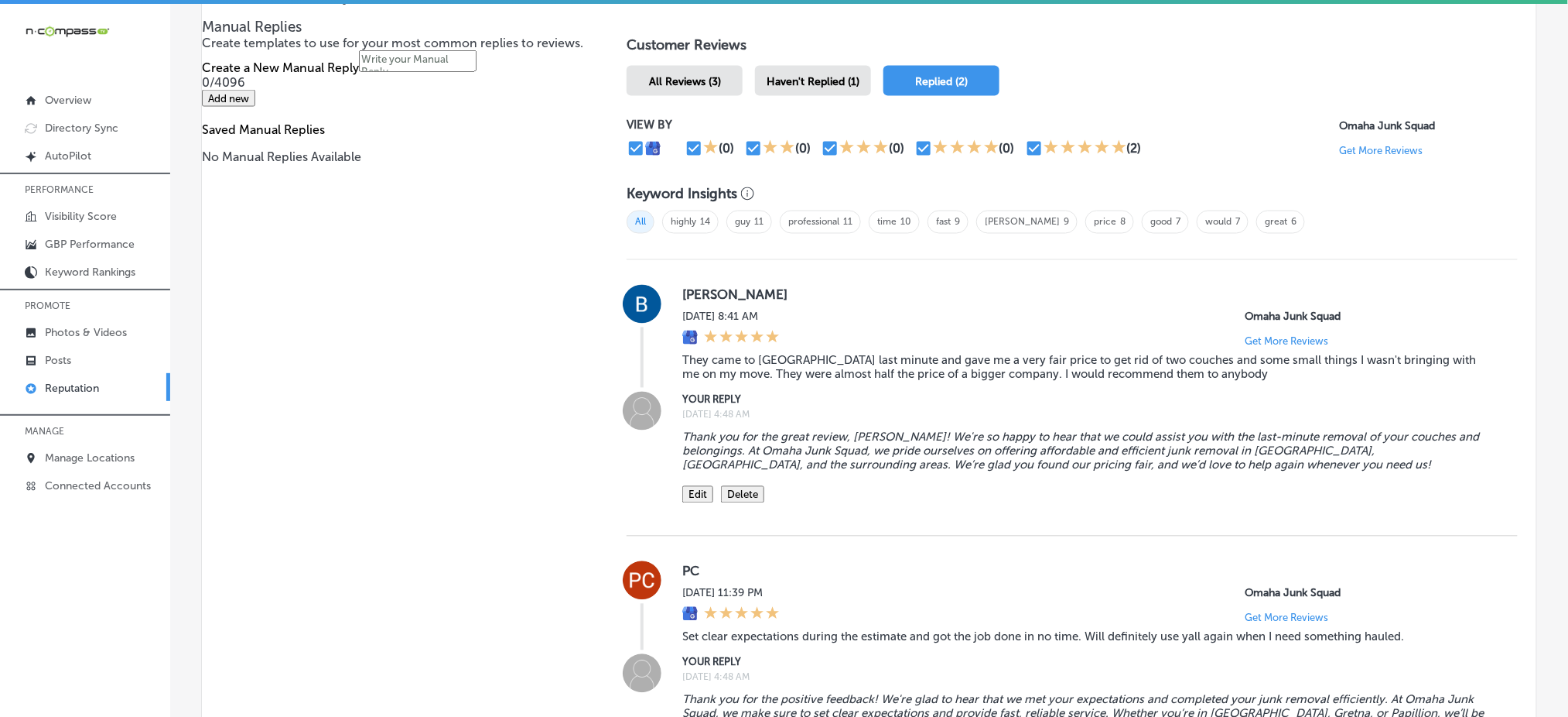
click at [798, 75] on span "Haven't Replied (1)" at bounding box center [814, 82] width 93 height 13
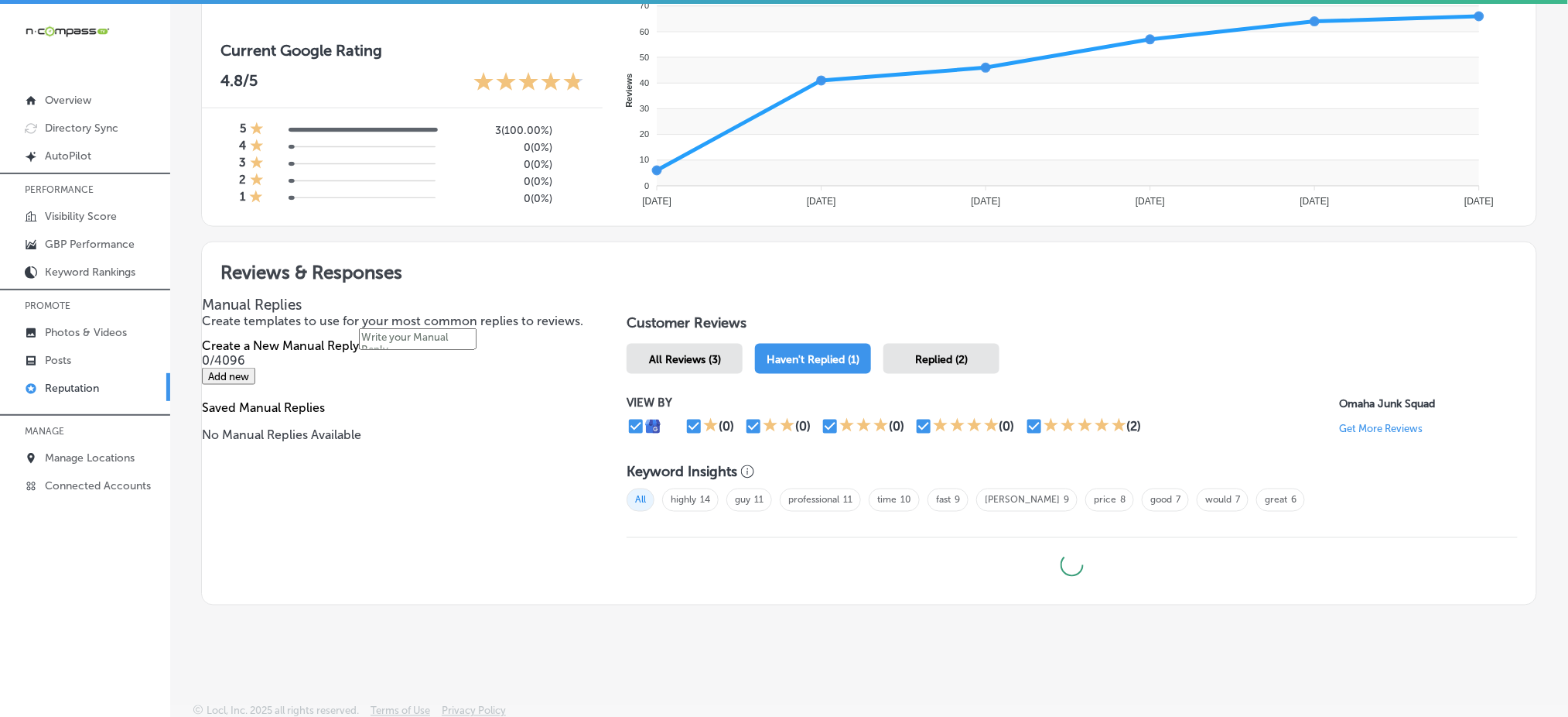
type textarea "x"
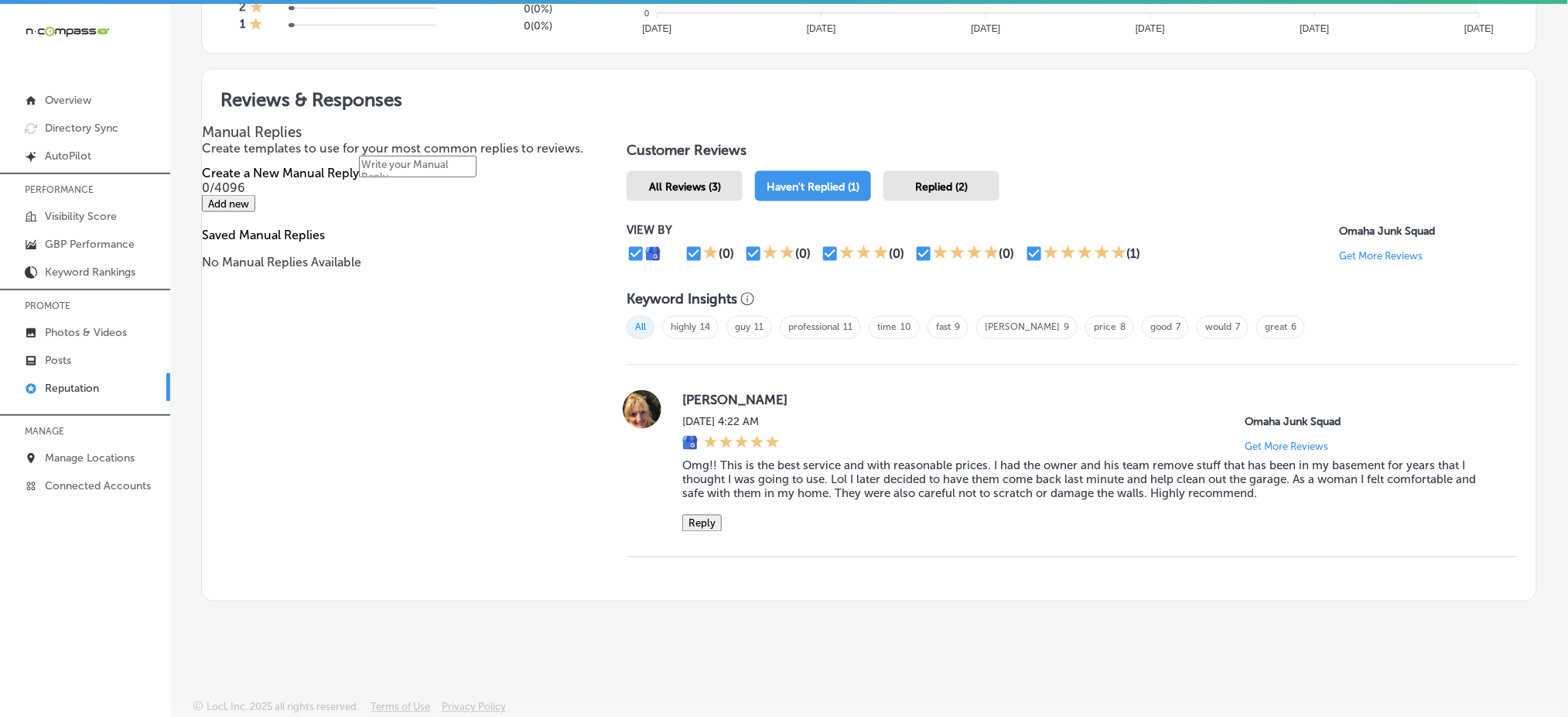
click at [704, 515] on button "Reply" at bounding box center [701, 523] width 39 height 17
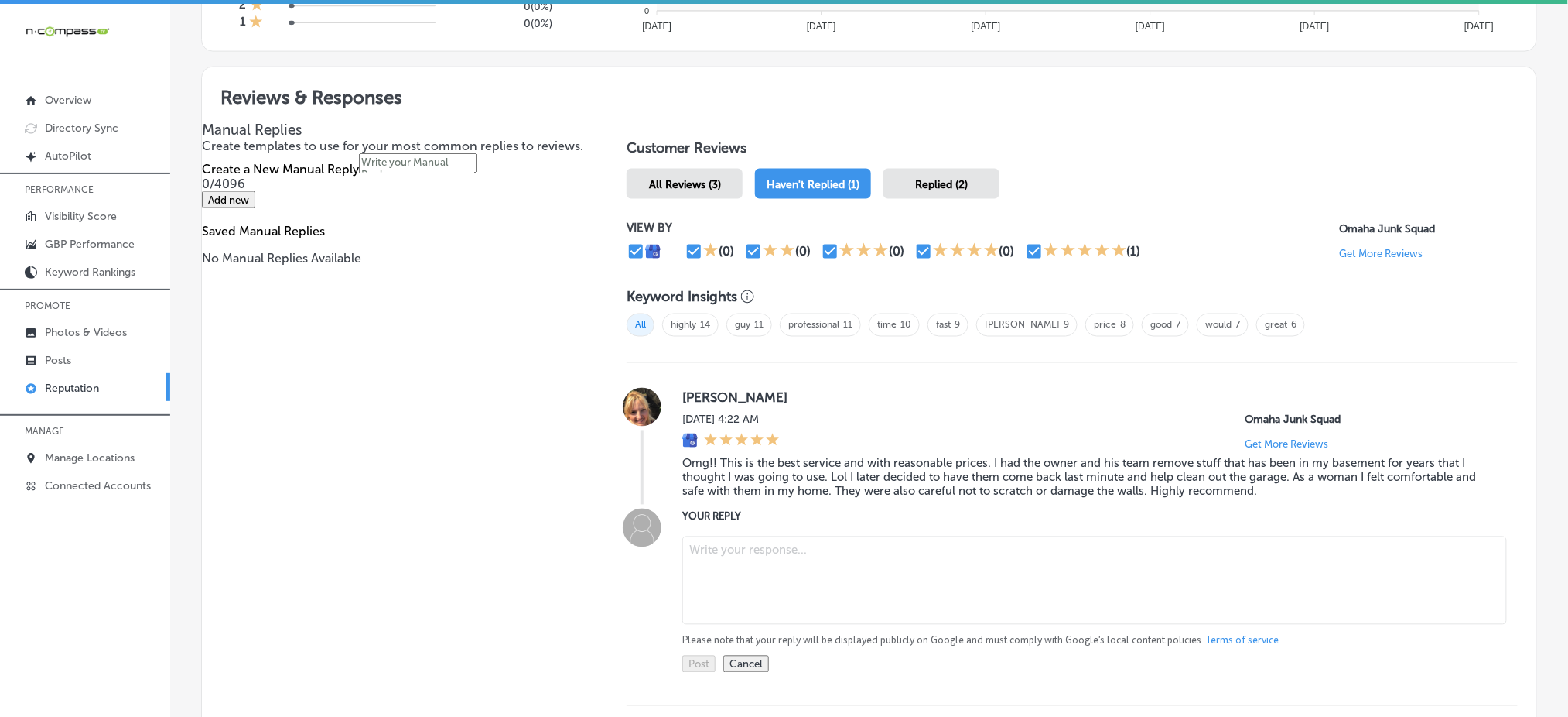
click at [729, 541] on textarea at bounding box center [1094, 581] width 825 height 88
paste textarea "Thank you so much for the amazing review, [PERSON_NAME]! We’re thrilled to hear…"
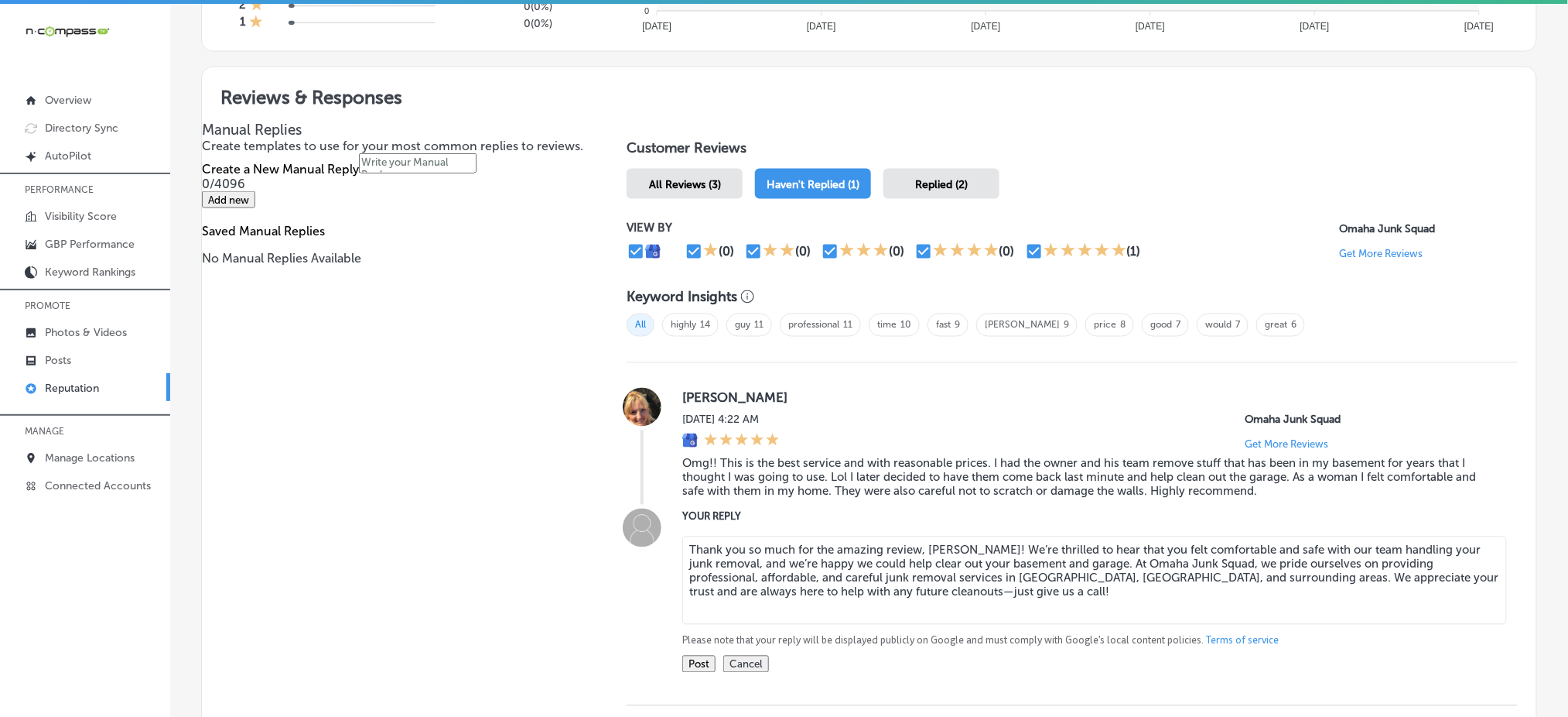
type textarea "Thank you so much for the amazing review, [PERSON_NAME]! We’re thrilled to hear…"
click at [700, 656] on button "Post" at bounding box center [699, 664] width 34 height 17
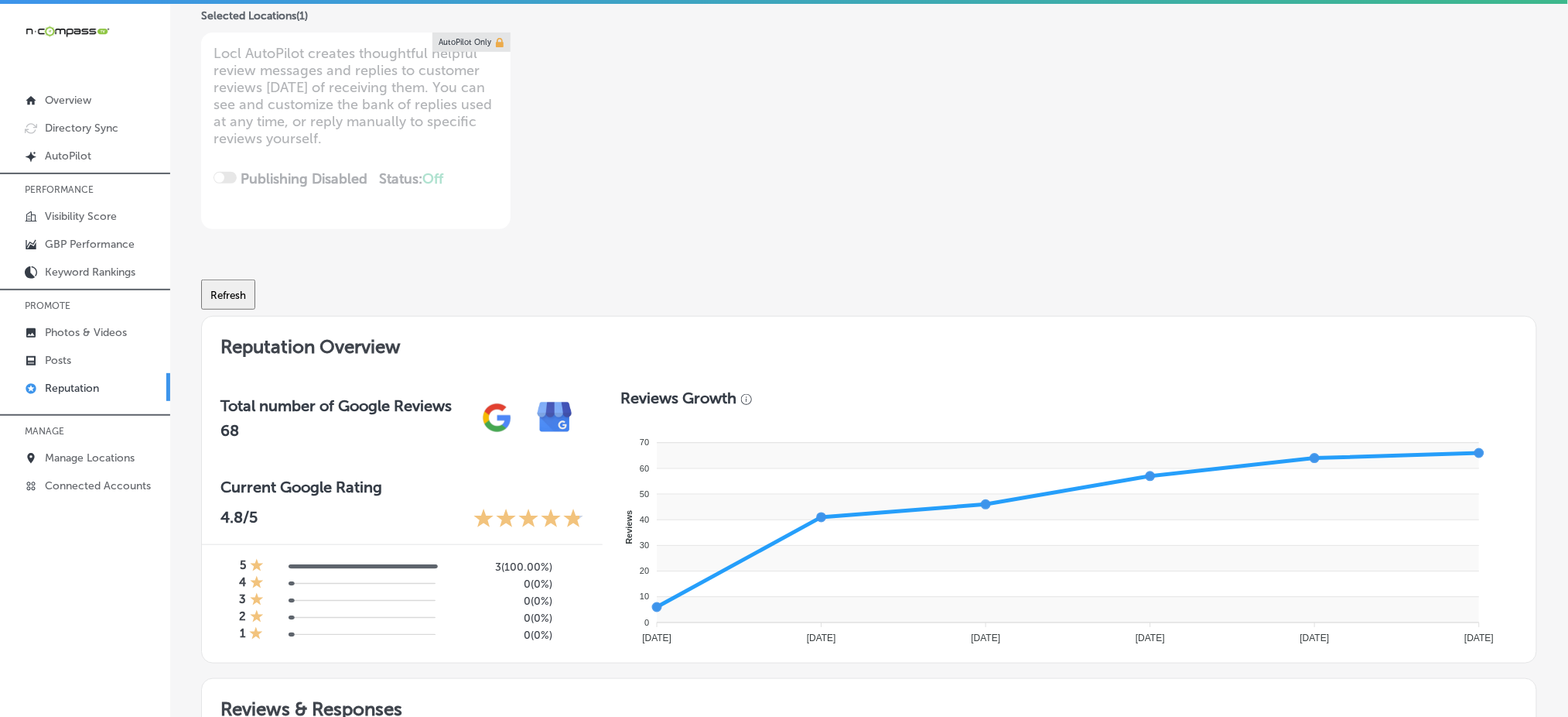
scroll to position [0, 0]
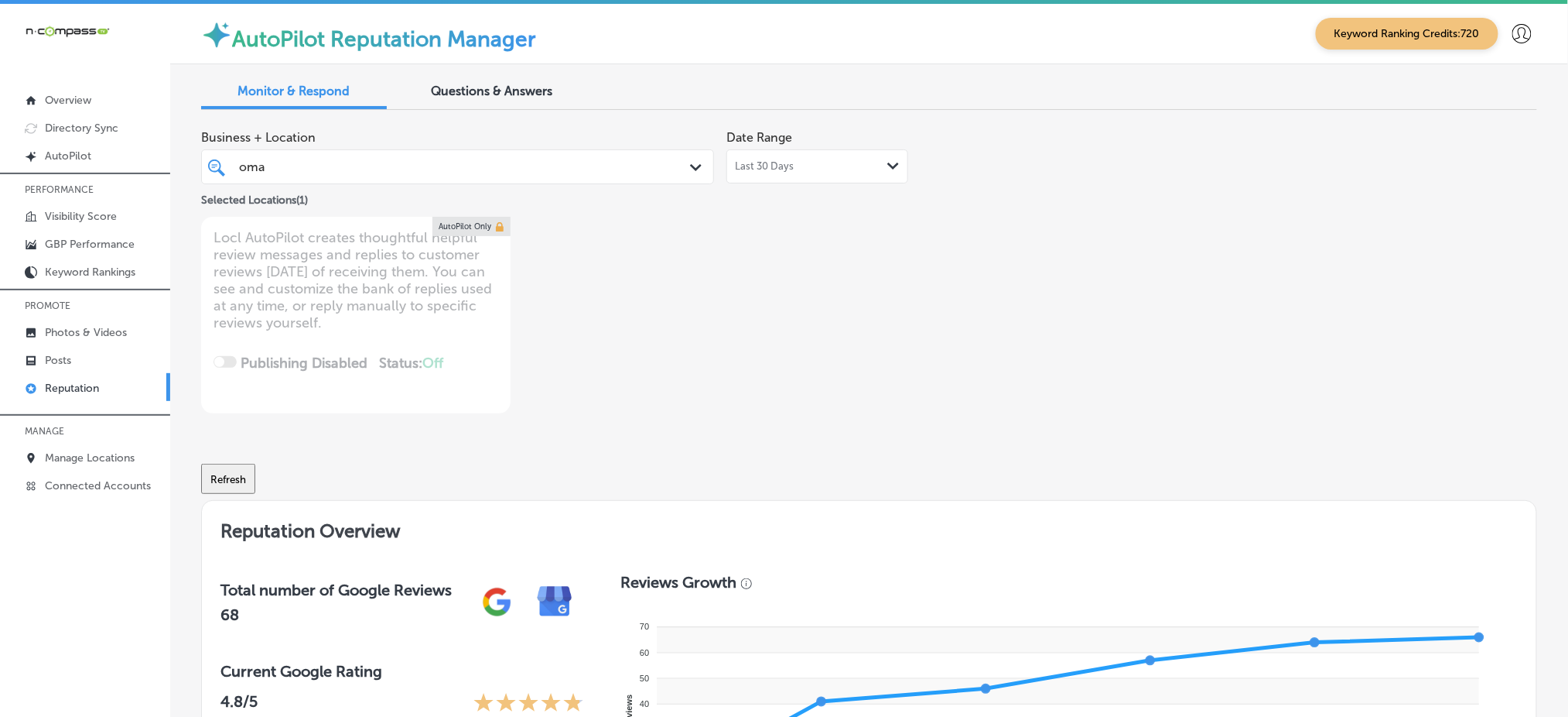
click at [480, 170] on div "oma oma" at bounding box center [435, 167] width 396 height 21
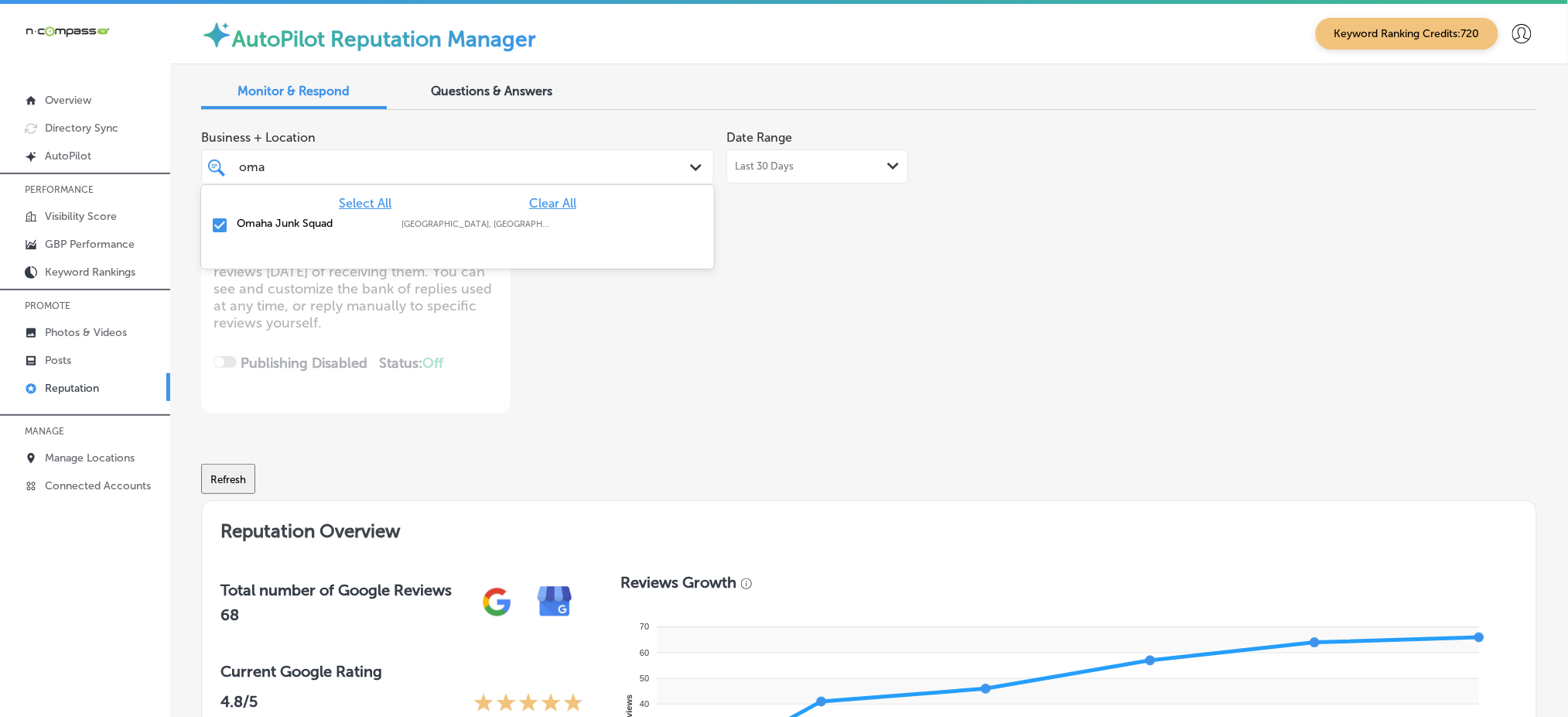
click at [536, 201] on span "Clear All" at bounding box center [552, 203] width 47 height 14
type textarea "x"
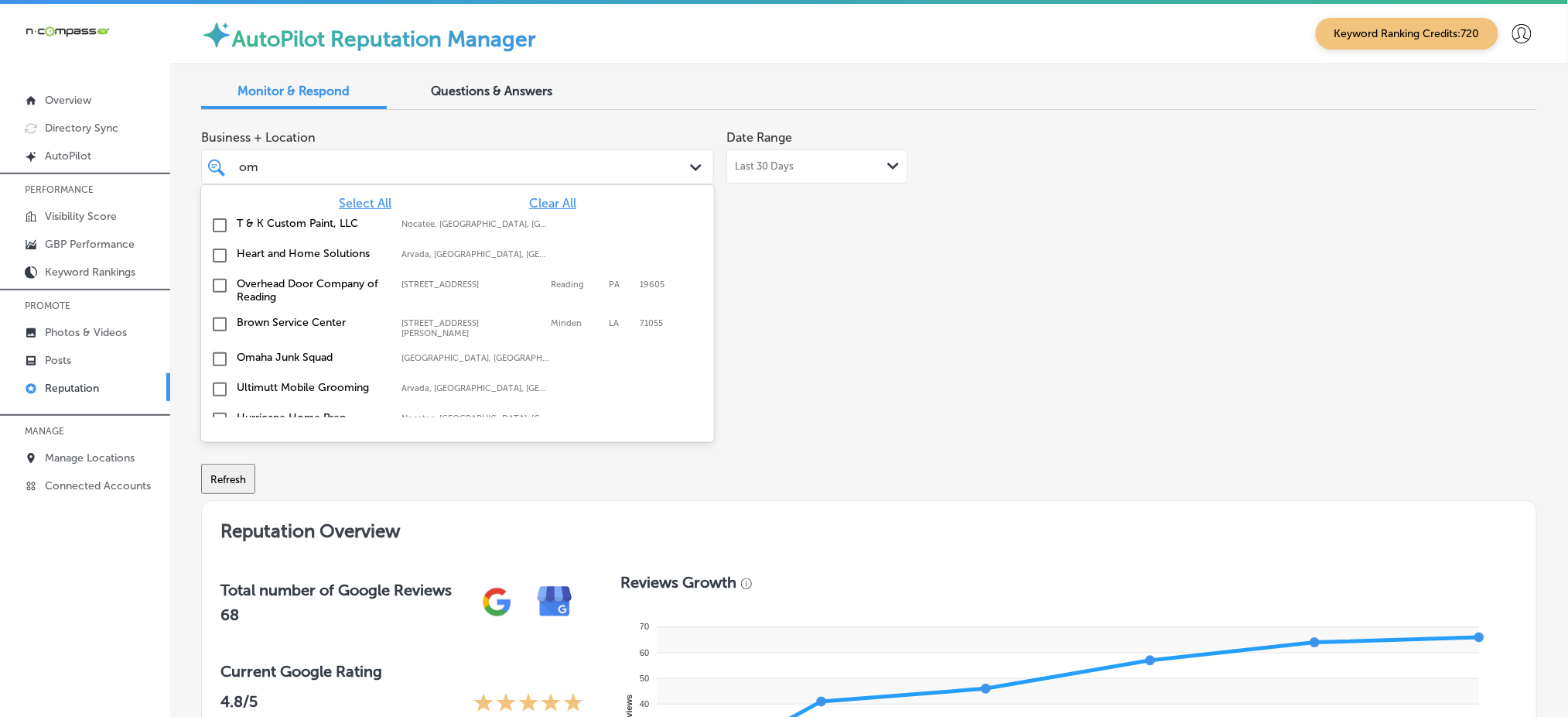
type input "o"
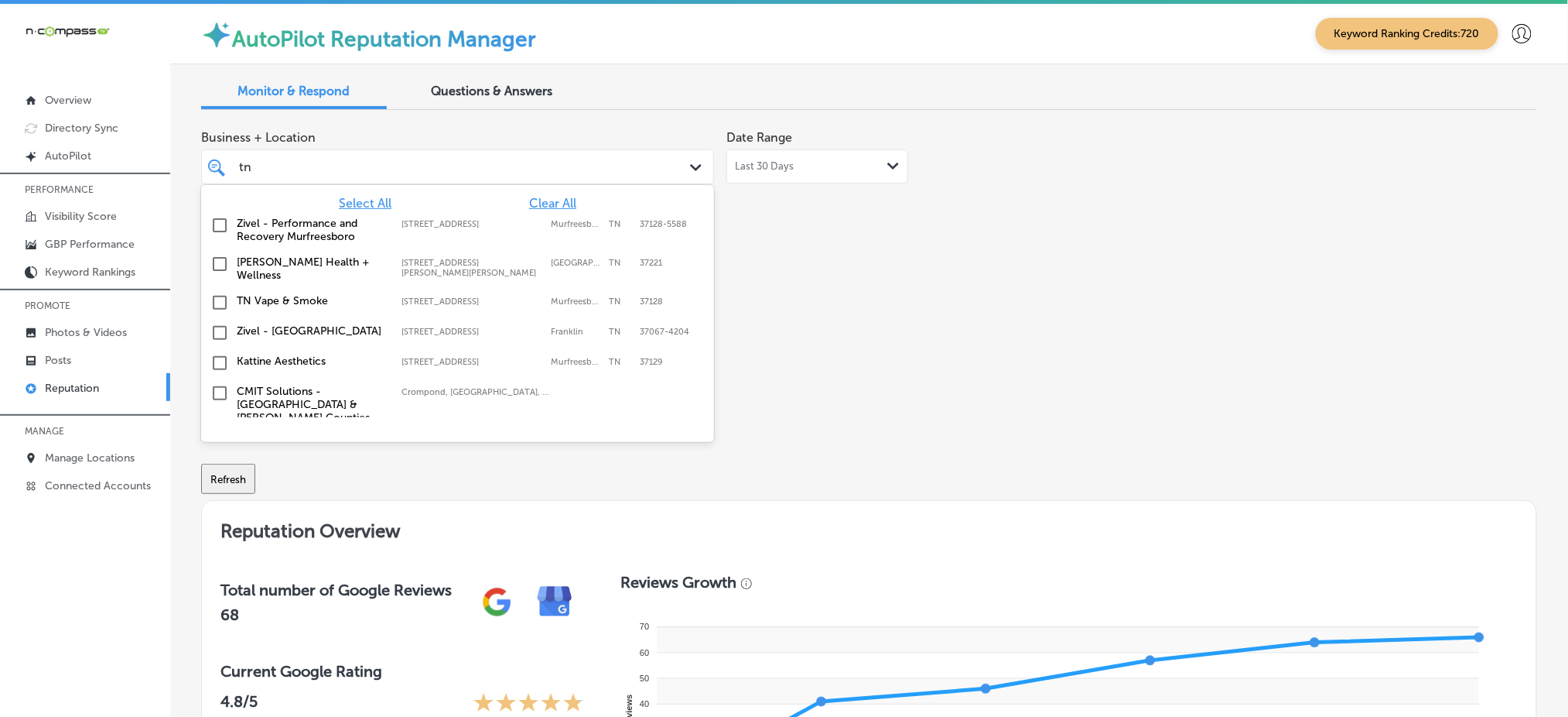
type input "tn"
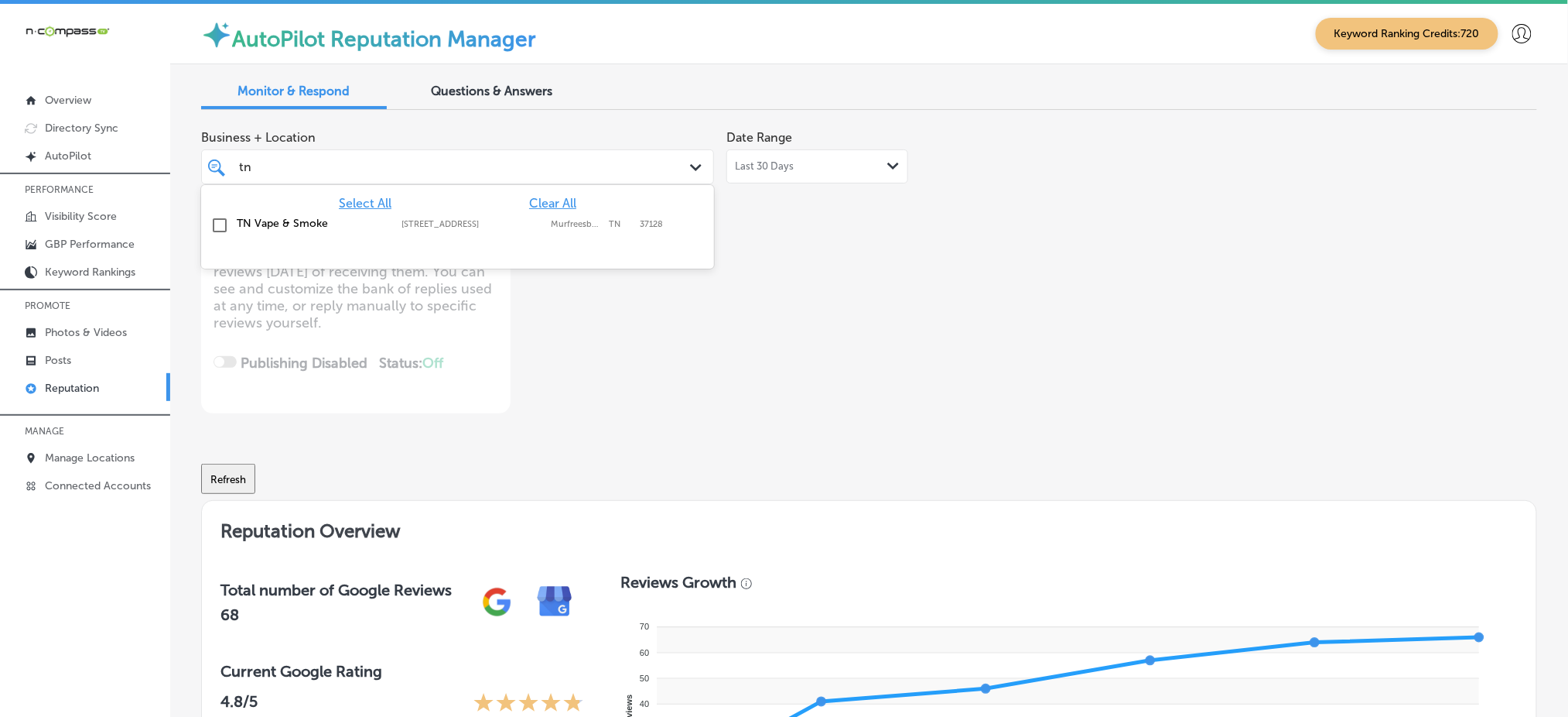
click at [526, 223] on label "[STREET_ADDRESS]" at bounding box center [472, 224] width 142 height 10
type textarea "x"
type input "tn"
click at [790, 360] on div "Business + Location option [STREET_ADDRESS]. option [STREET_ADDRESS]. 2 results…" at bounding box center [602, 268] width 802 height 291
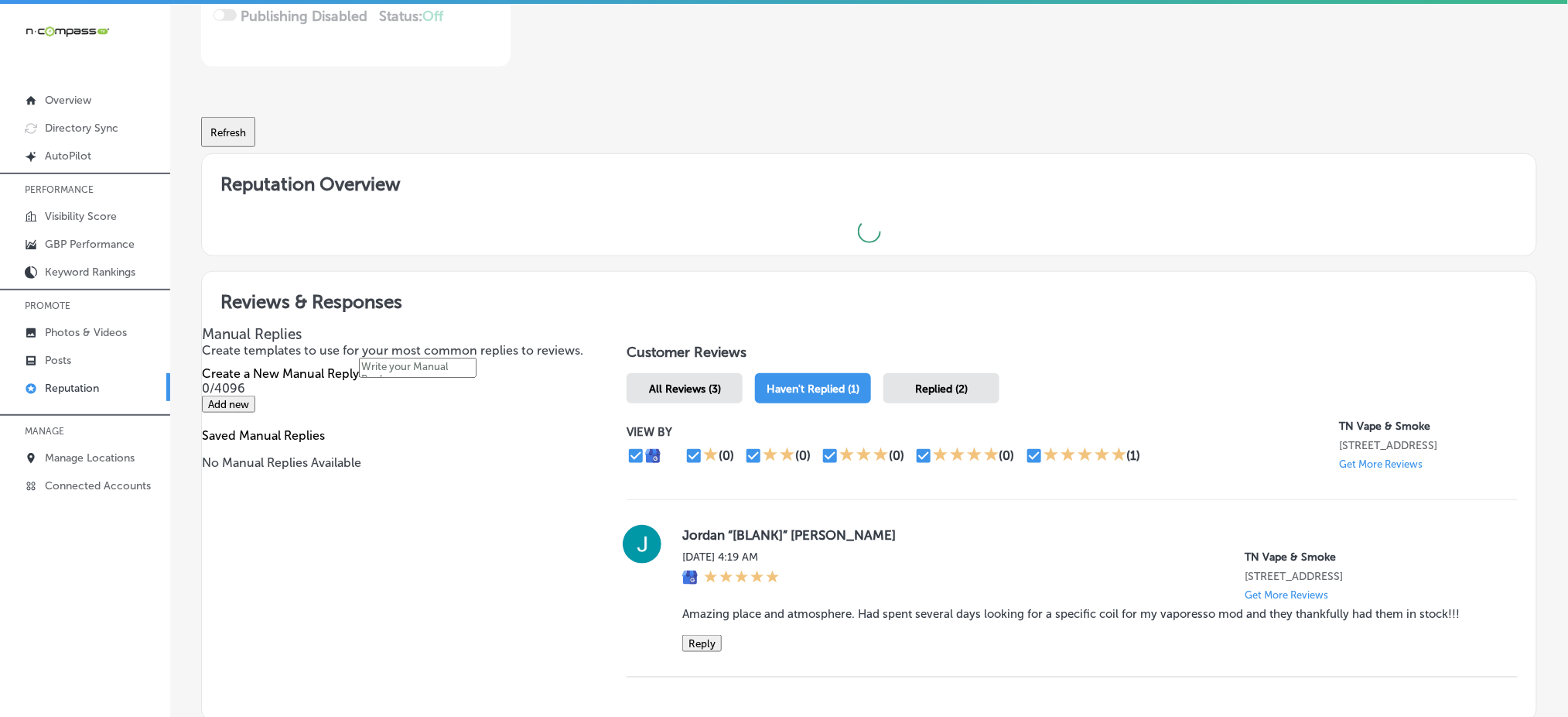
type textarea "x"
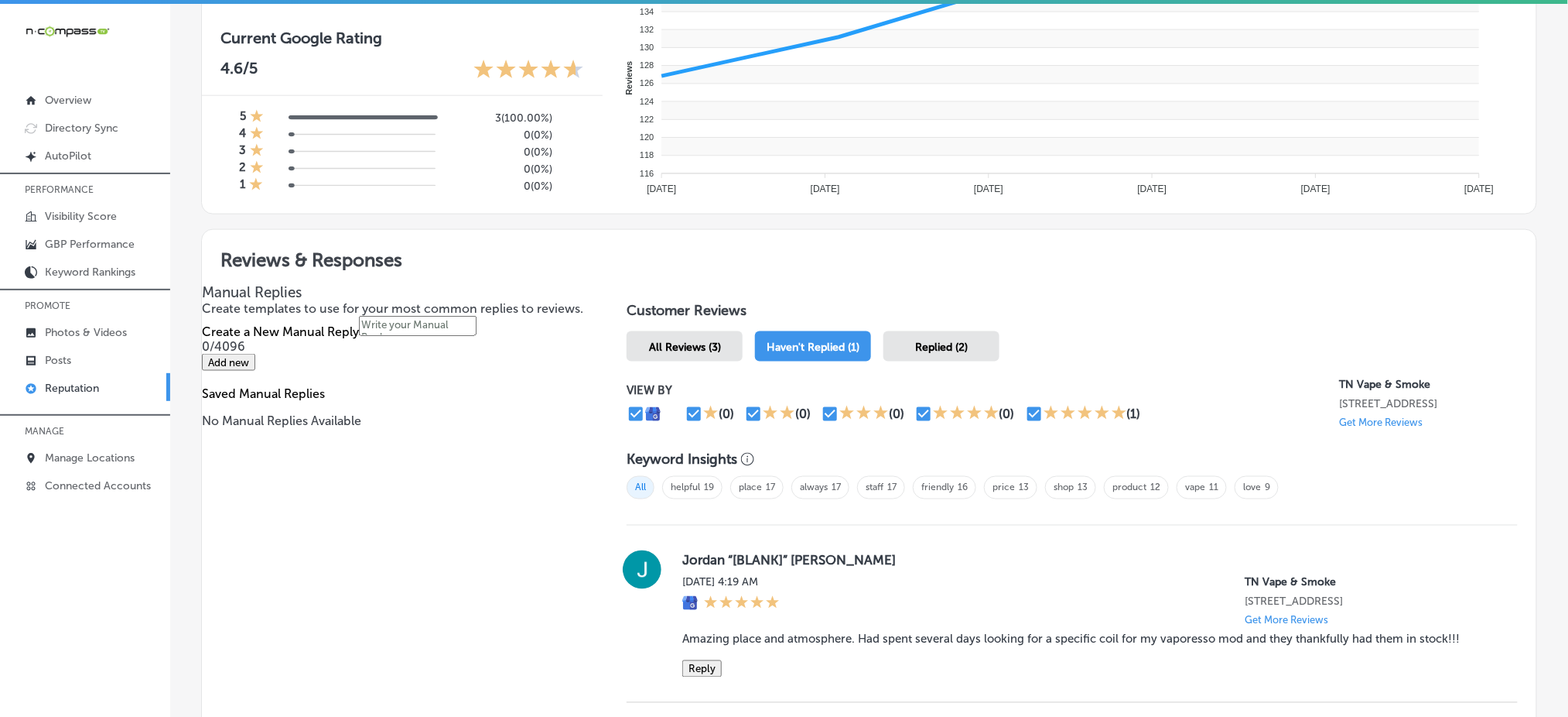
scroll to position [760, 0]
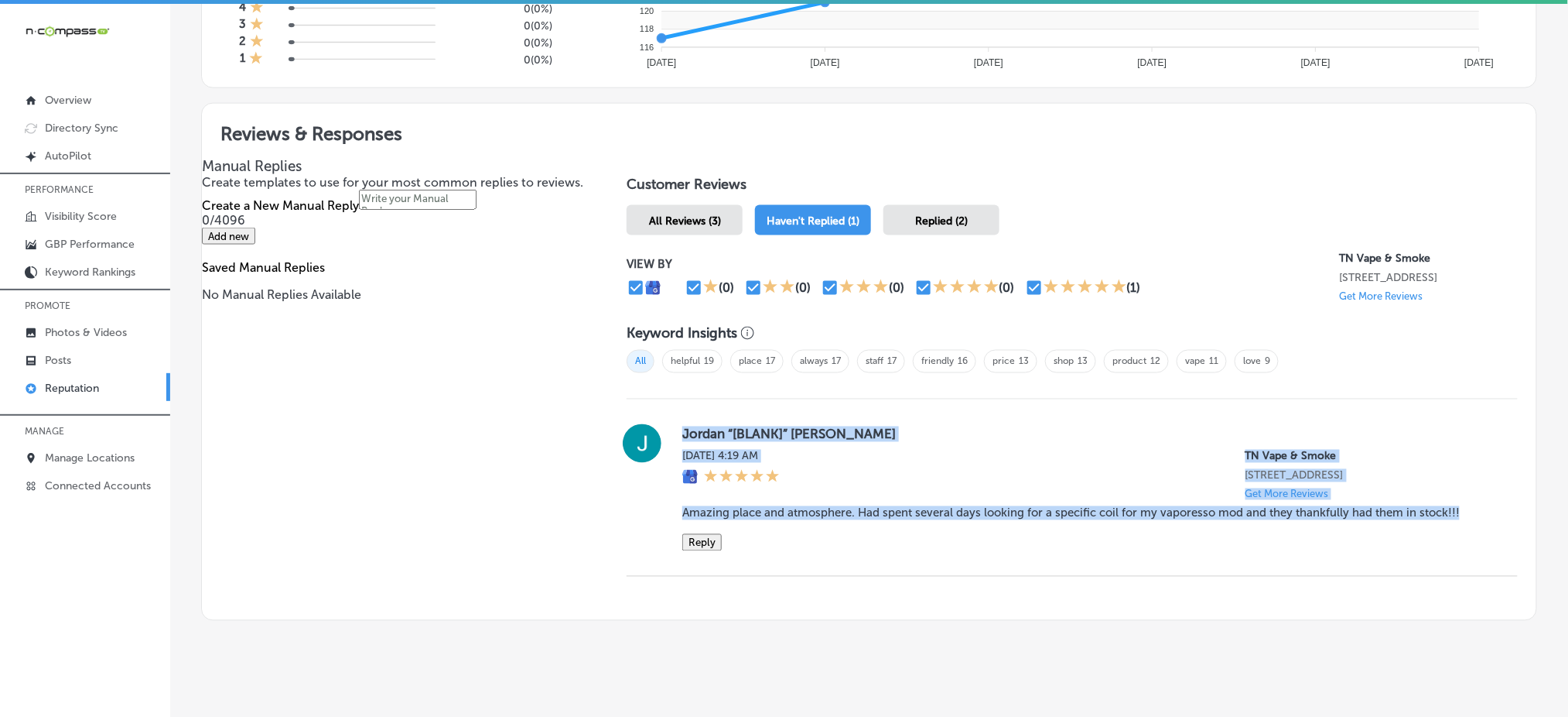
drag, startPoint x: 674, startPoint y: 431, endPoint x: 1485, endPoint y: 536, distance: 817.8
click at [1485, 536] on div "Jordan “[BLANK]” [PERSON_NAME][DATE] 4:19 AM TN Vape & Smoke [STREET_ADDRESS] G…" at bounding box center [1073, 488] width 891 height 127
copy div "Jordan “[BLANK]” [PERSON_NAME][DATE] 4:19 AM TN Vape & Smoke [STREET_ADDRESS] G…"
click at [932, 411] on div "Jordan “[BLANK]” [PERSON_NAME][DATE] 4:19 AM TN Vape & Smoke [STREET_ADDRESS] G…" at bounding box center [1073, 488] width 891 height 177
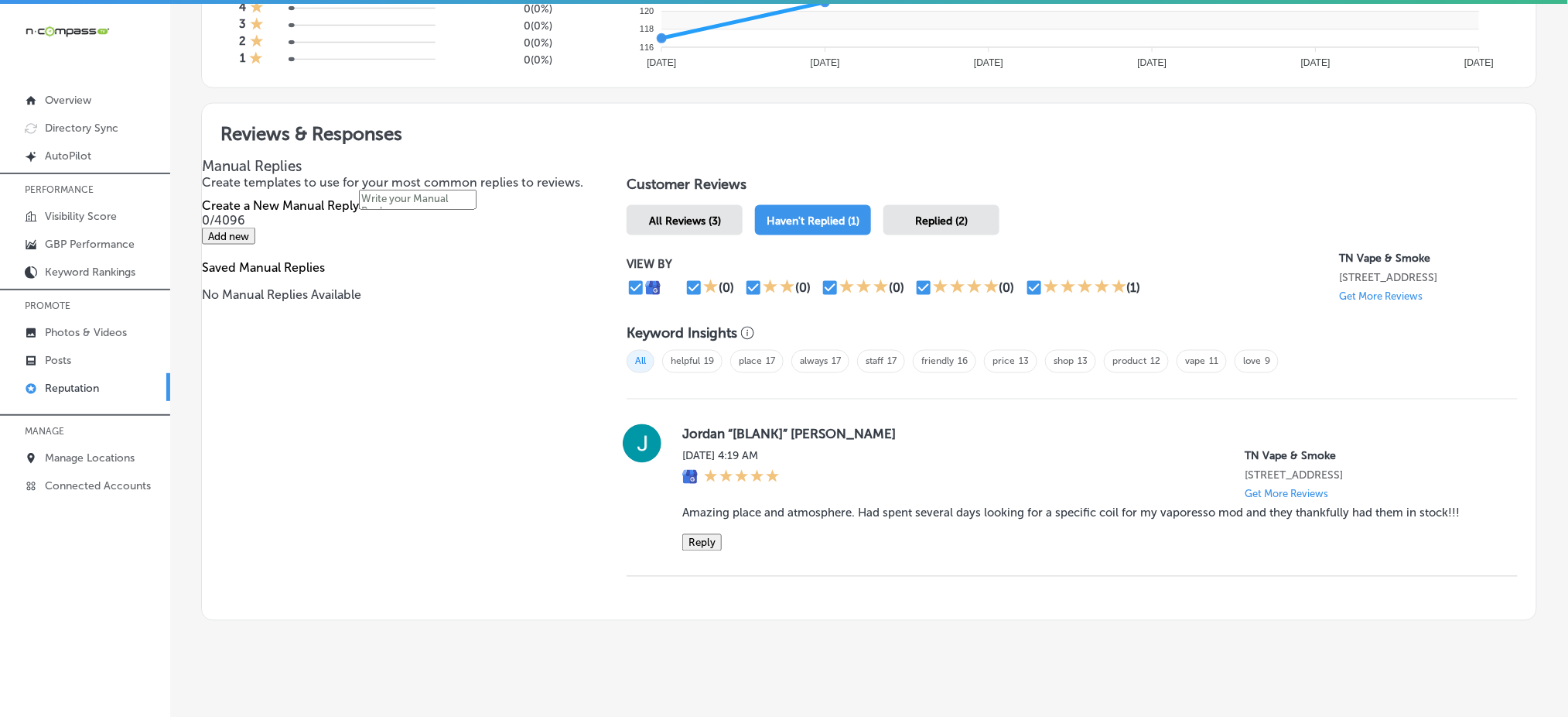
click at [696, 544] on button "Reply" at bounding box center [701, 542] width 39 height 17
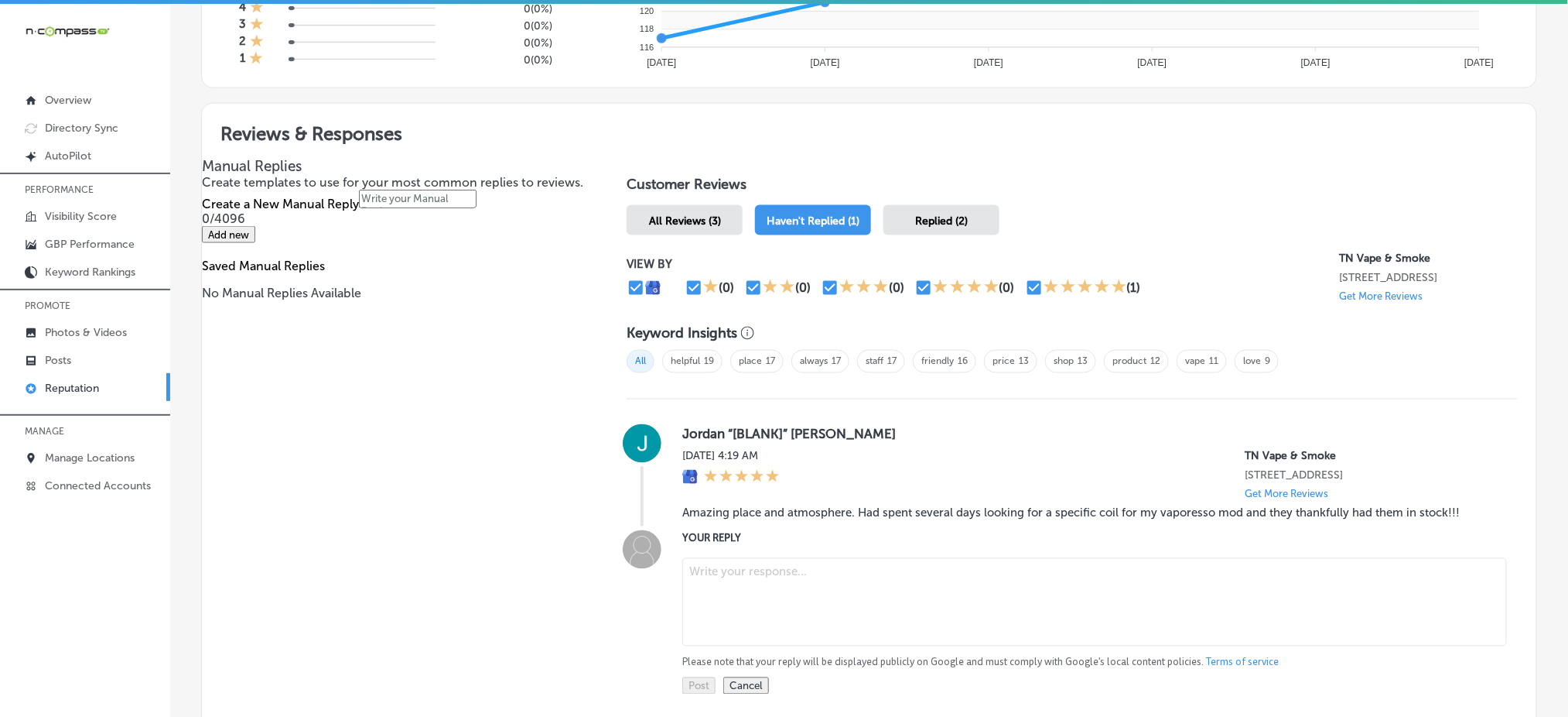
click at [734, 576] on textarea at bounding box center [1094, 602] width 825 height 88
paste textarea "Thank you for the five-star review, [PERSON_NAME]! We're so glad to hear you ha…"
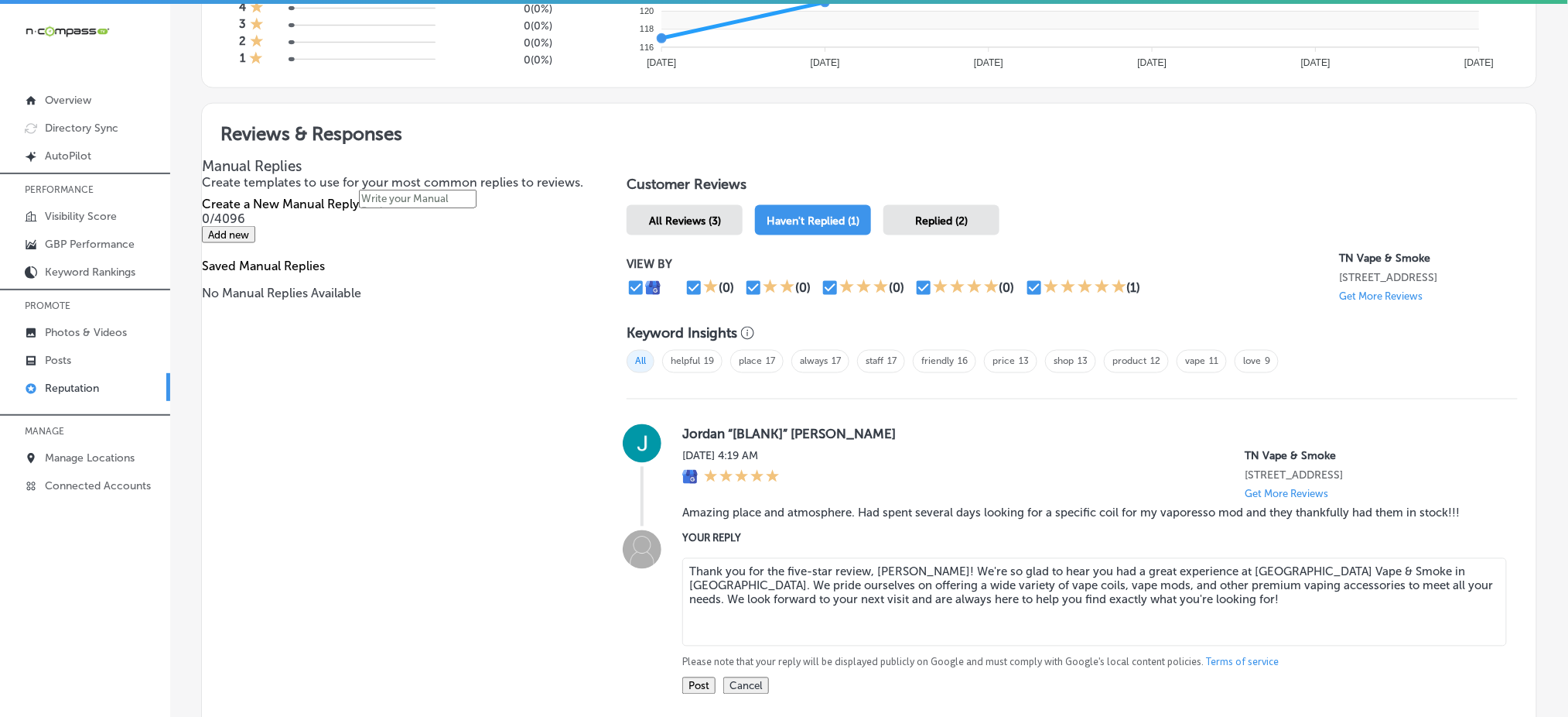
type textarea "Thank you for the five-star review, [PERSON_NAME]! We're so glad to hear you ha…"
click at [698, 694] on button "Post" at bounding box center [699, 686] width 34 height 17
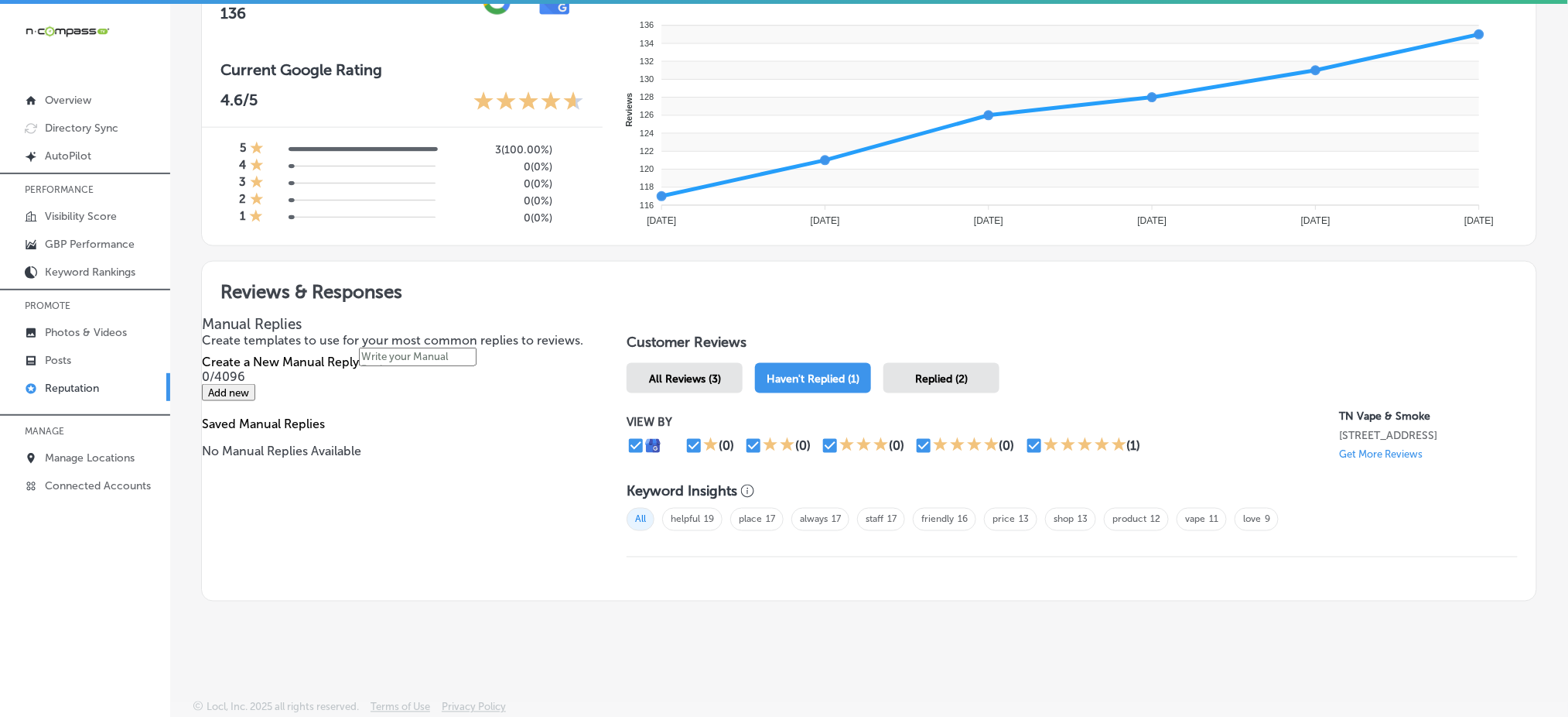
scroll to position [598, 0]
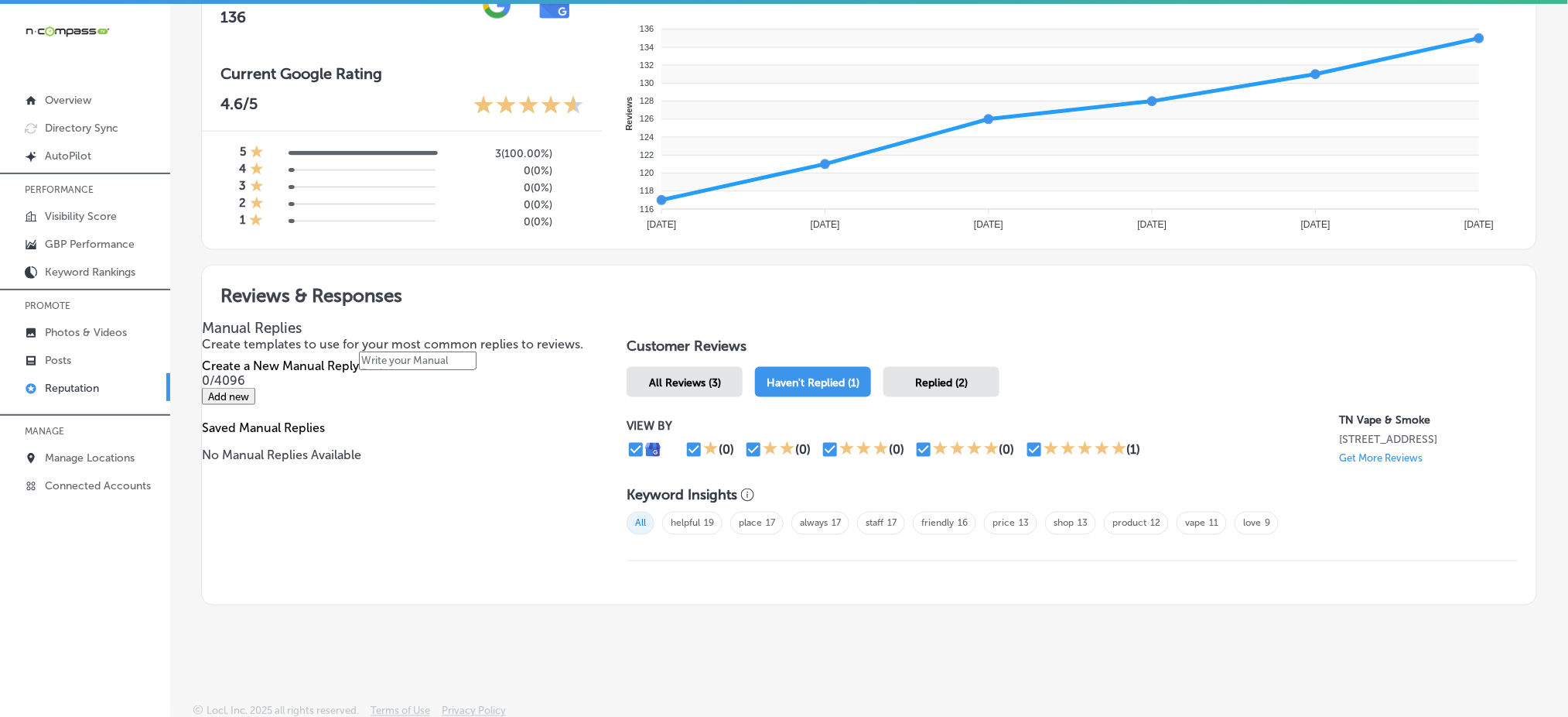
click at [936, 370] on div "Replied (2)" at bounding box center [941, 383] width 116 height 30
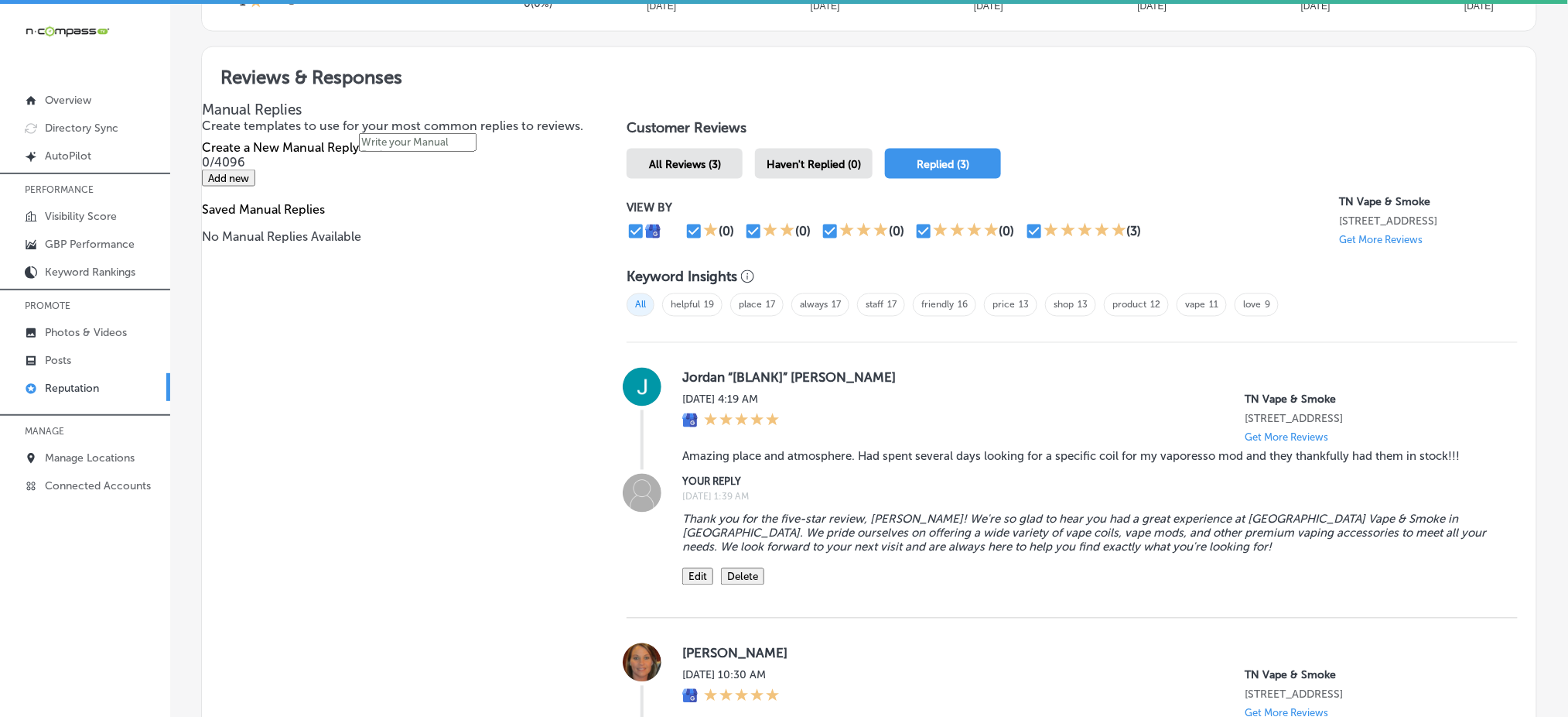
scroll to position [656, 0]
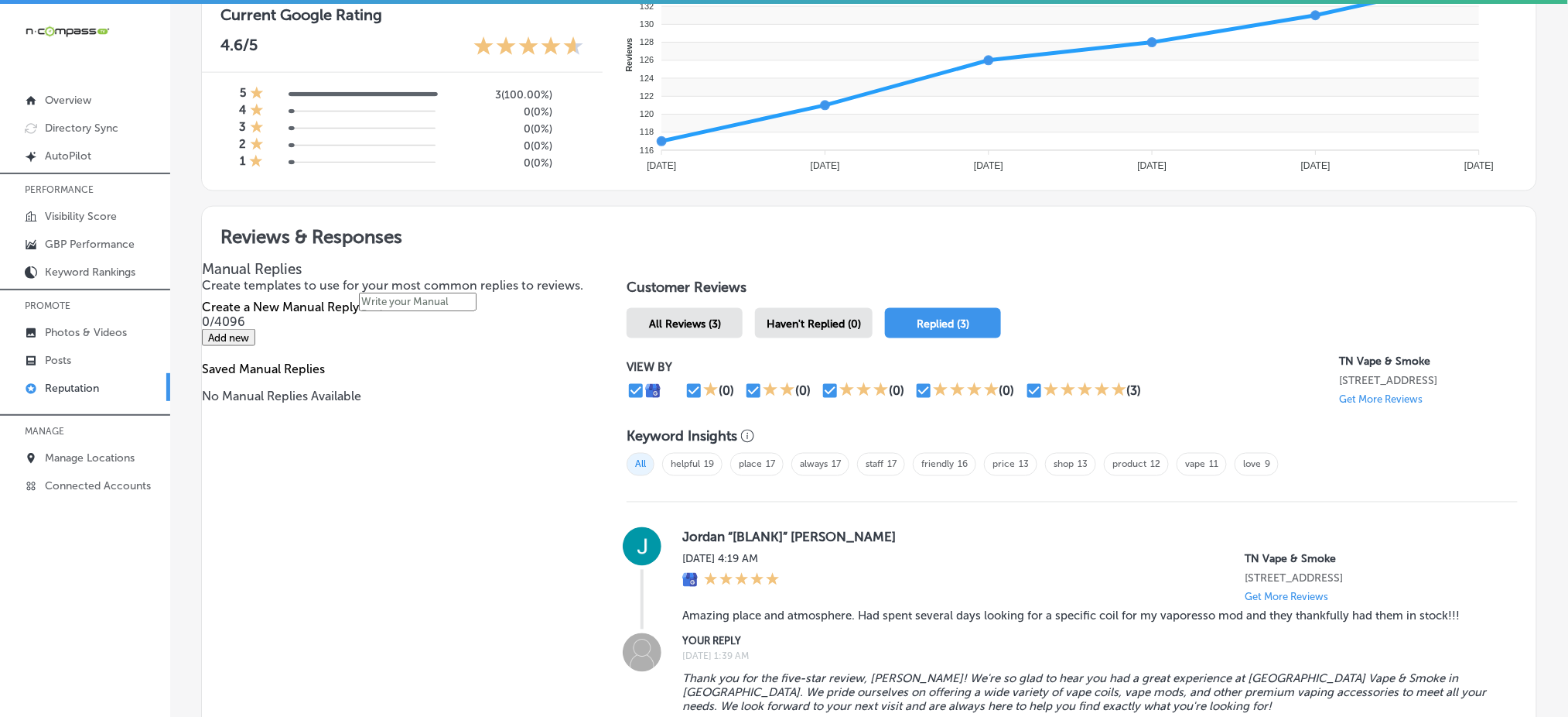
click at [840, 322] on span "Haven't Replied (0)" at bounding box center [814, 324] width 95 height 13
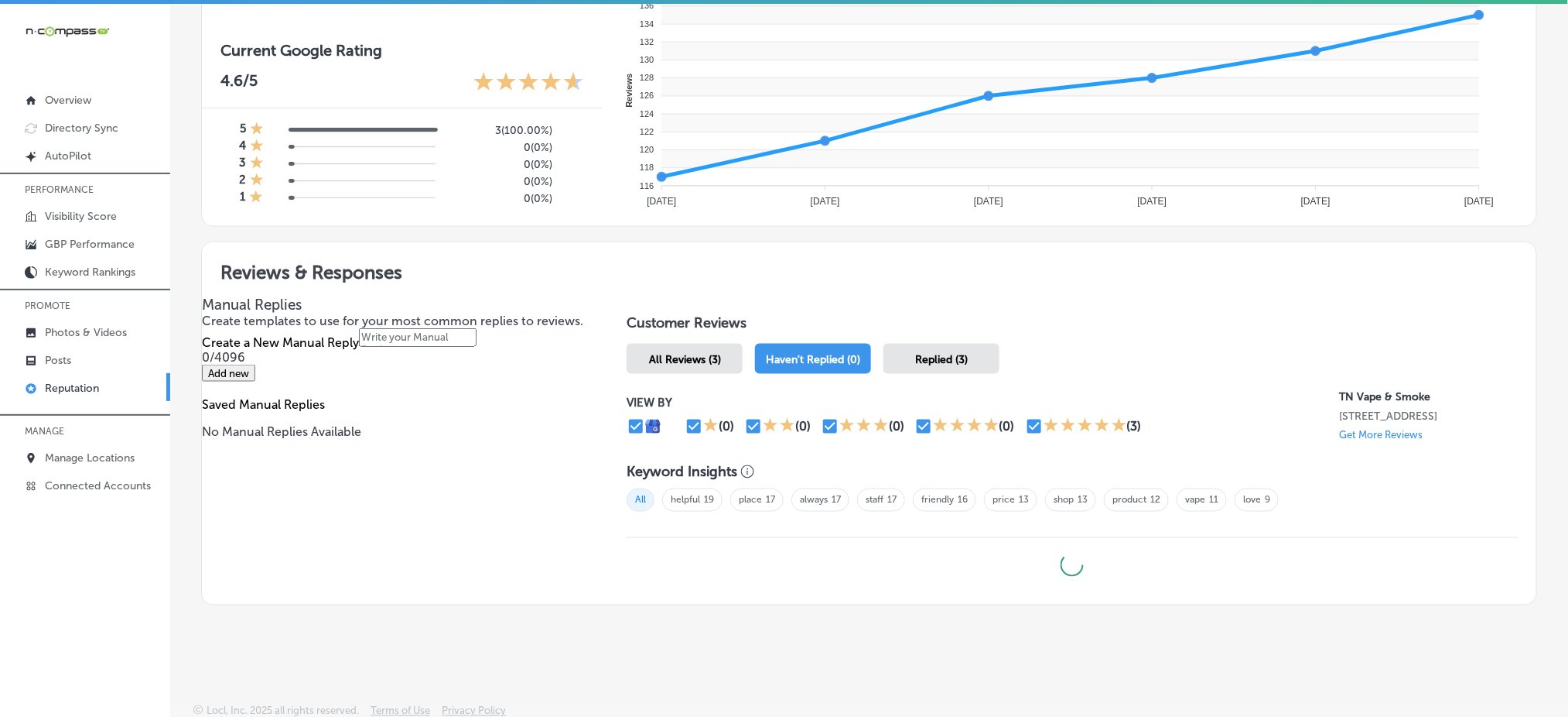
type textarea "x"
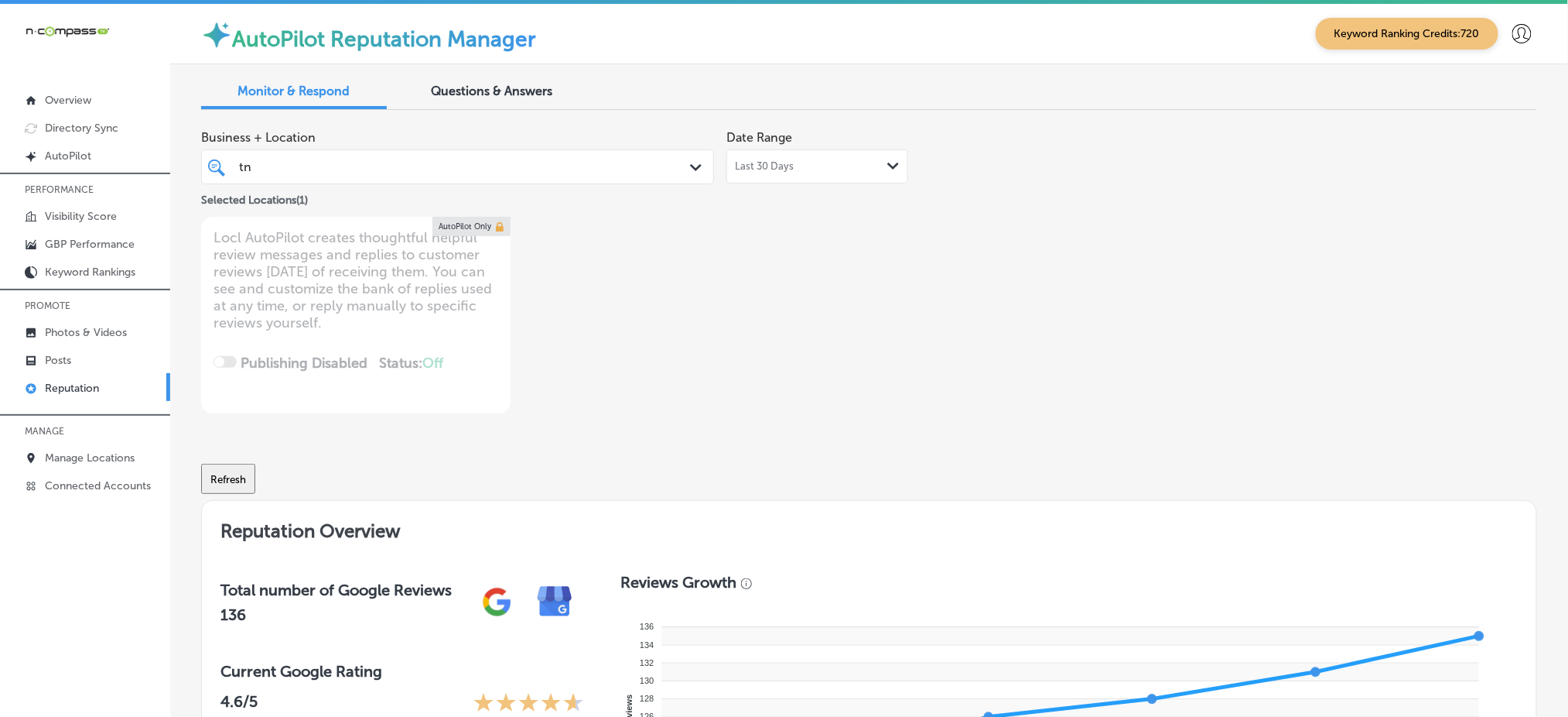
click at [521, 172] on div "tn [GEOGRAPHIC_DATA]" at bounding box center [435, 167] width 396 height 21
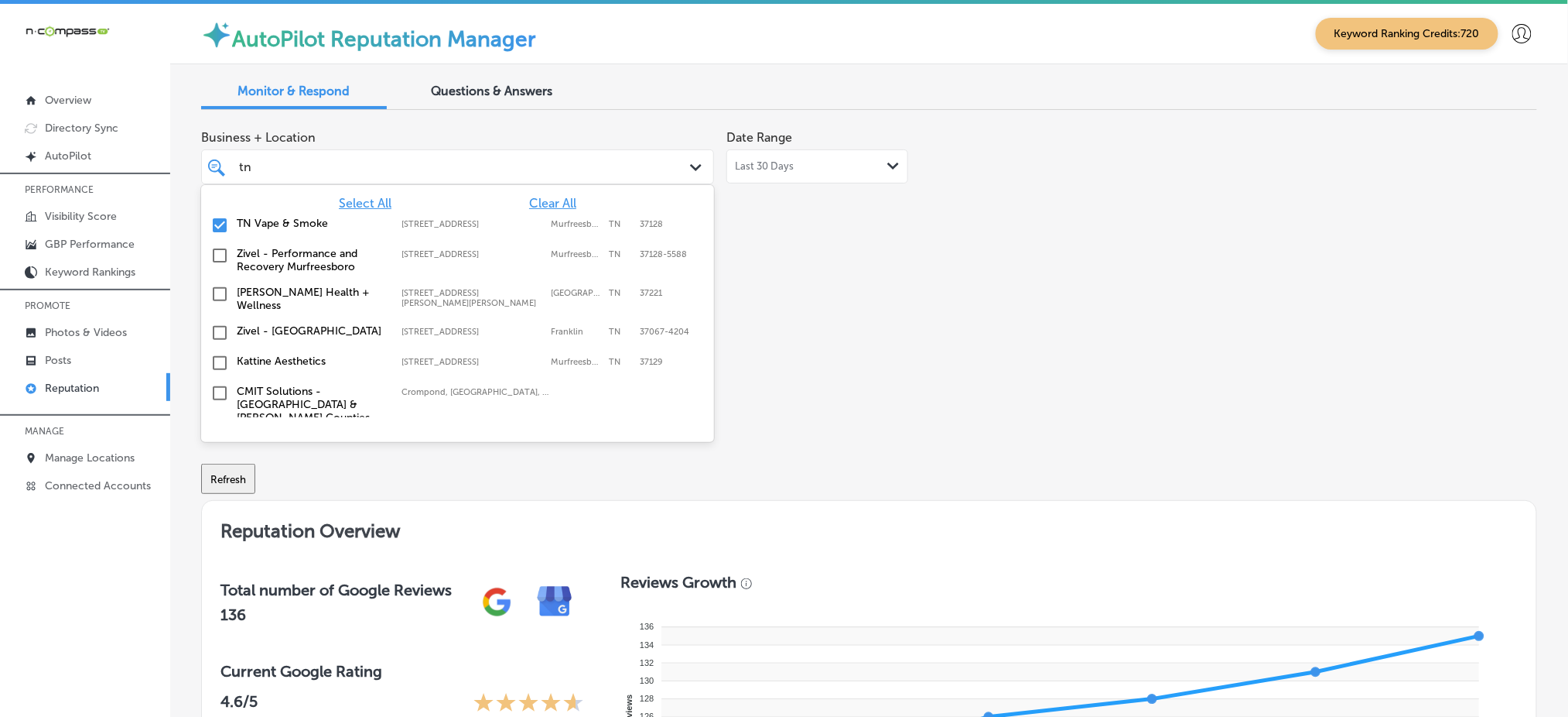
type input "t"
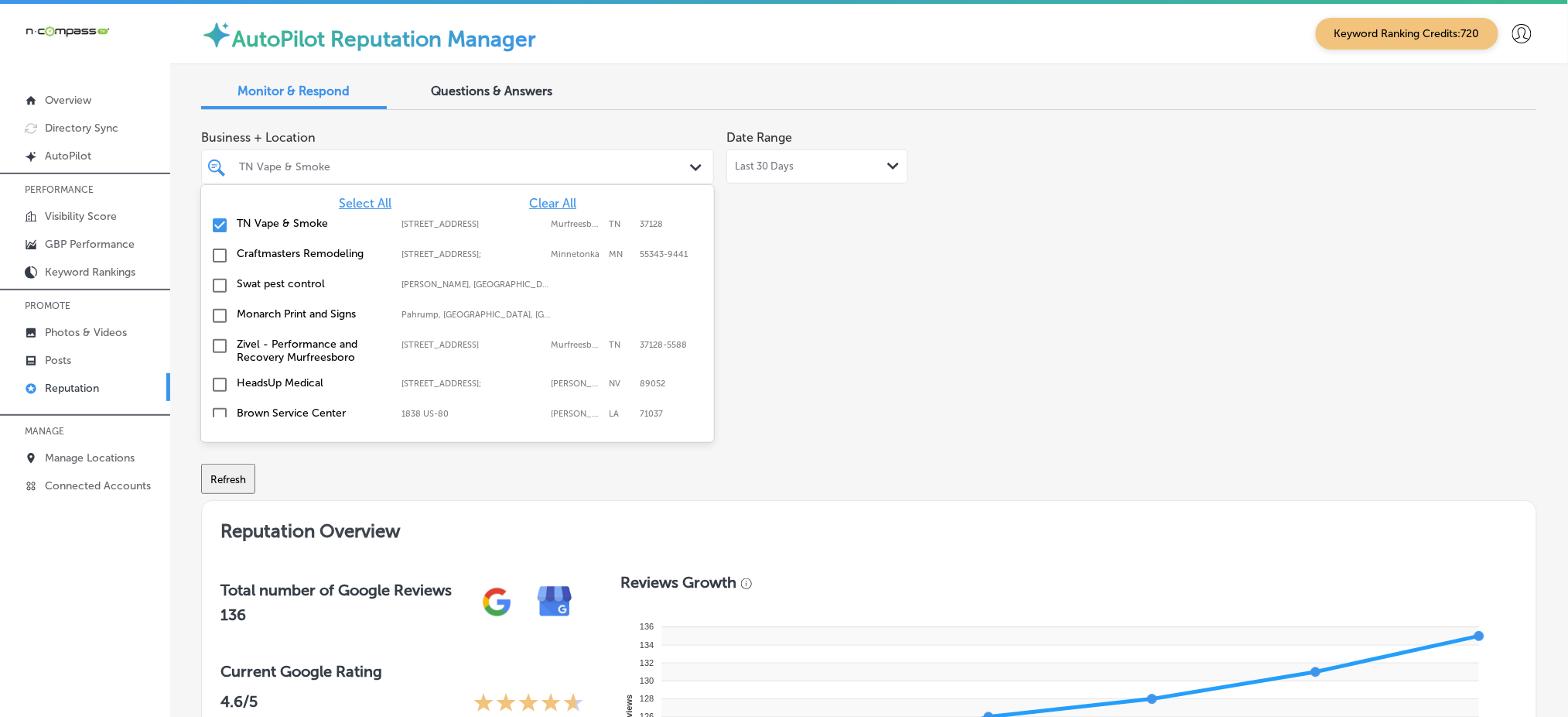
click at [362, 205] on span "Select All" at bounding box center [366, 203] width 53 height 14
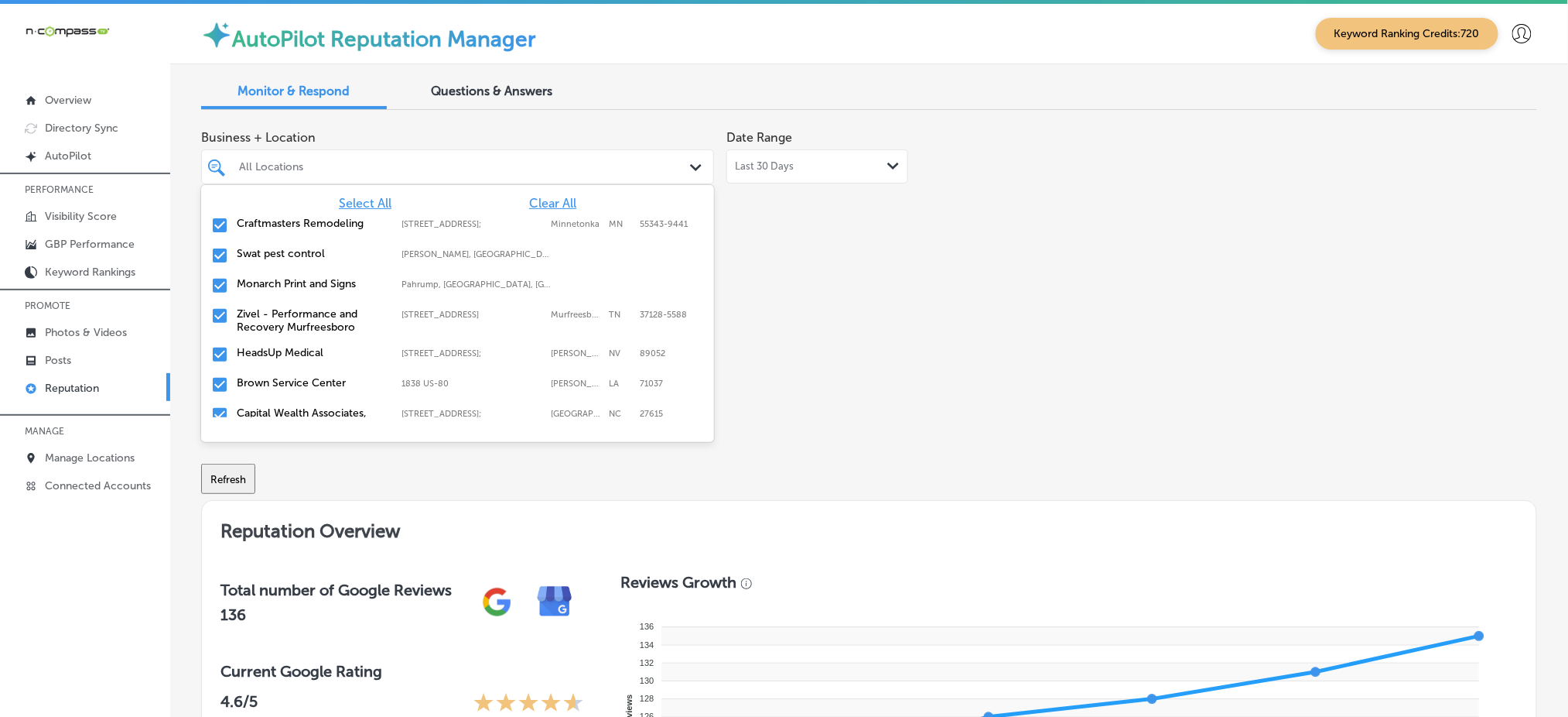
type textarea "x"
click at [868, 264] on div "Business + Location option [STREET_ADDRESS]. option focused, 1 of 181. 181 resu…" at bounding box center [602, 268] width 802 height 291
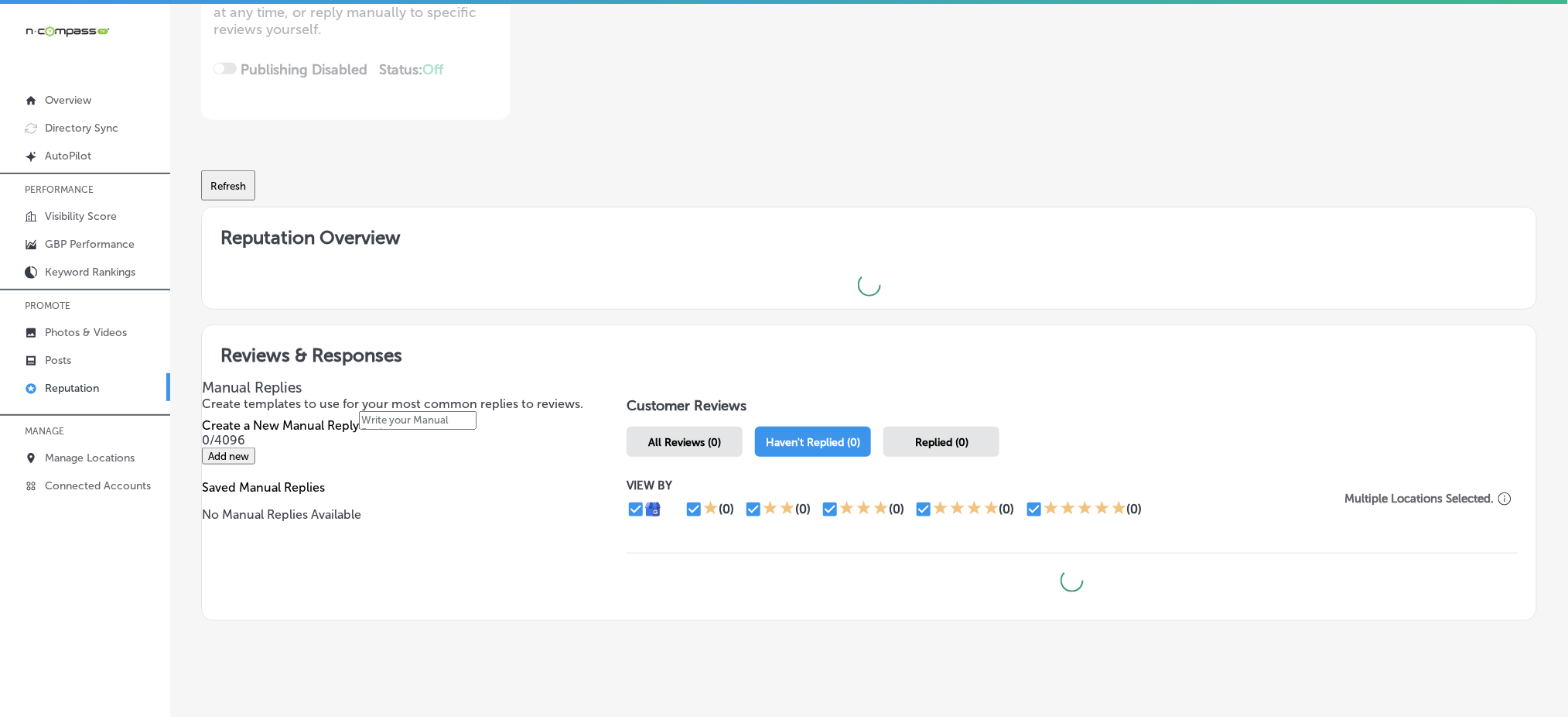
scroll to position [310, 0]
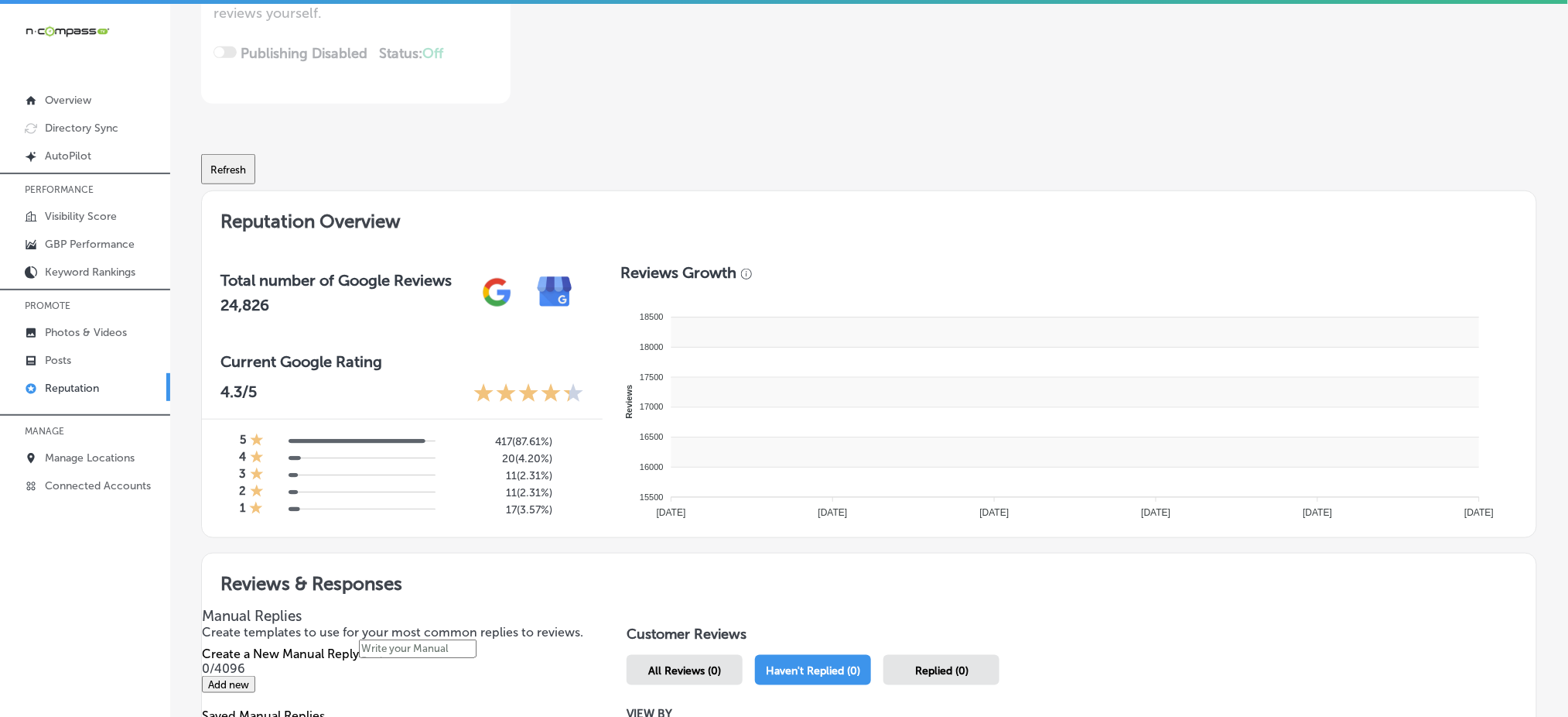
type textarea "x"
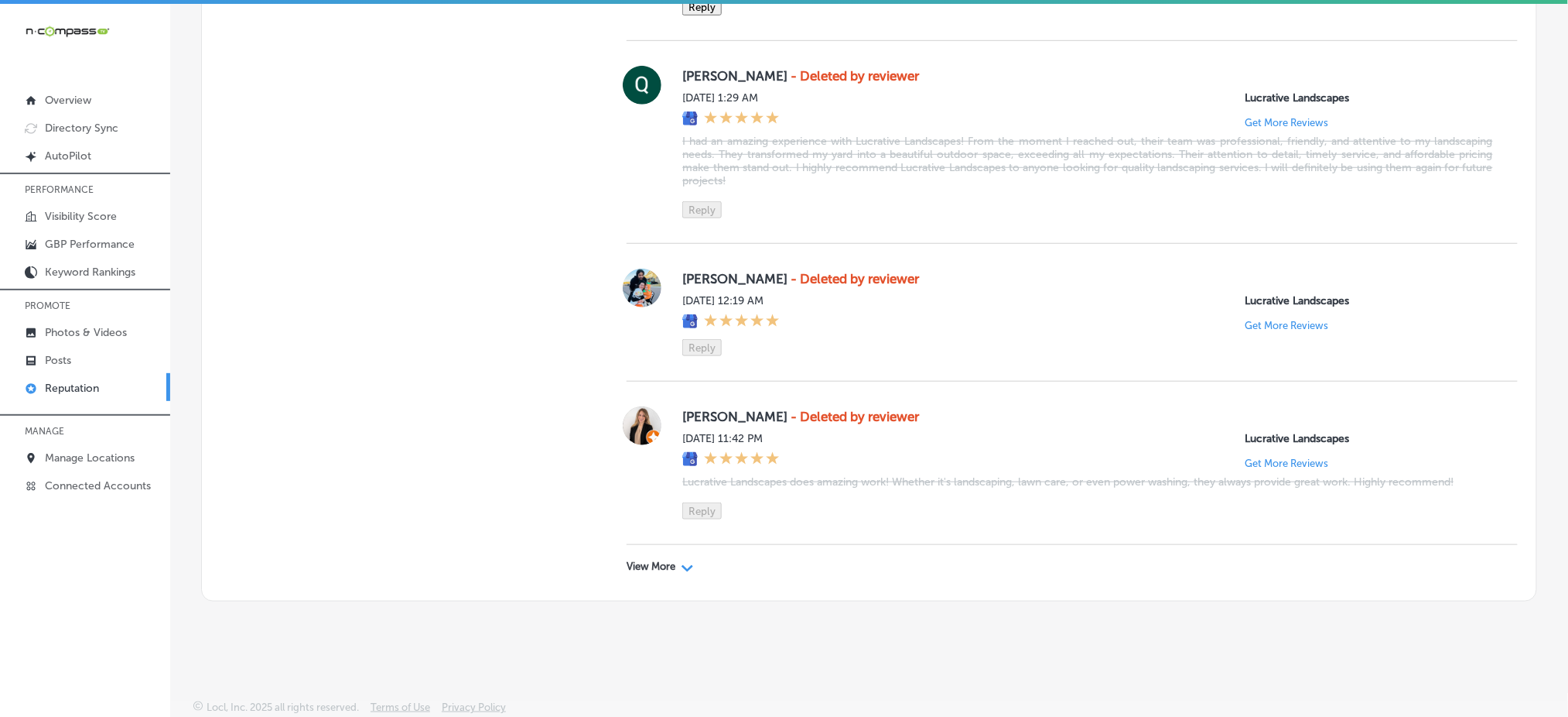
scroll to position [4317, 0]
